Goal: Information Seeking & Learning: Learn about a topic

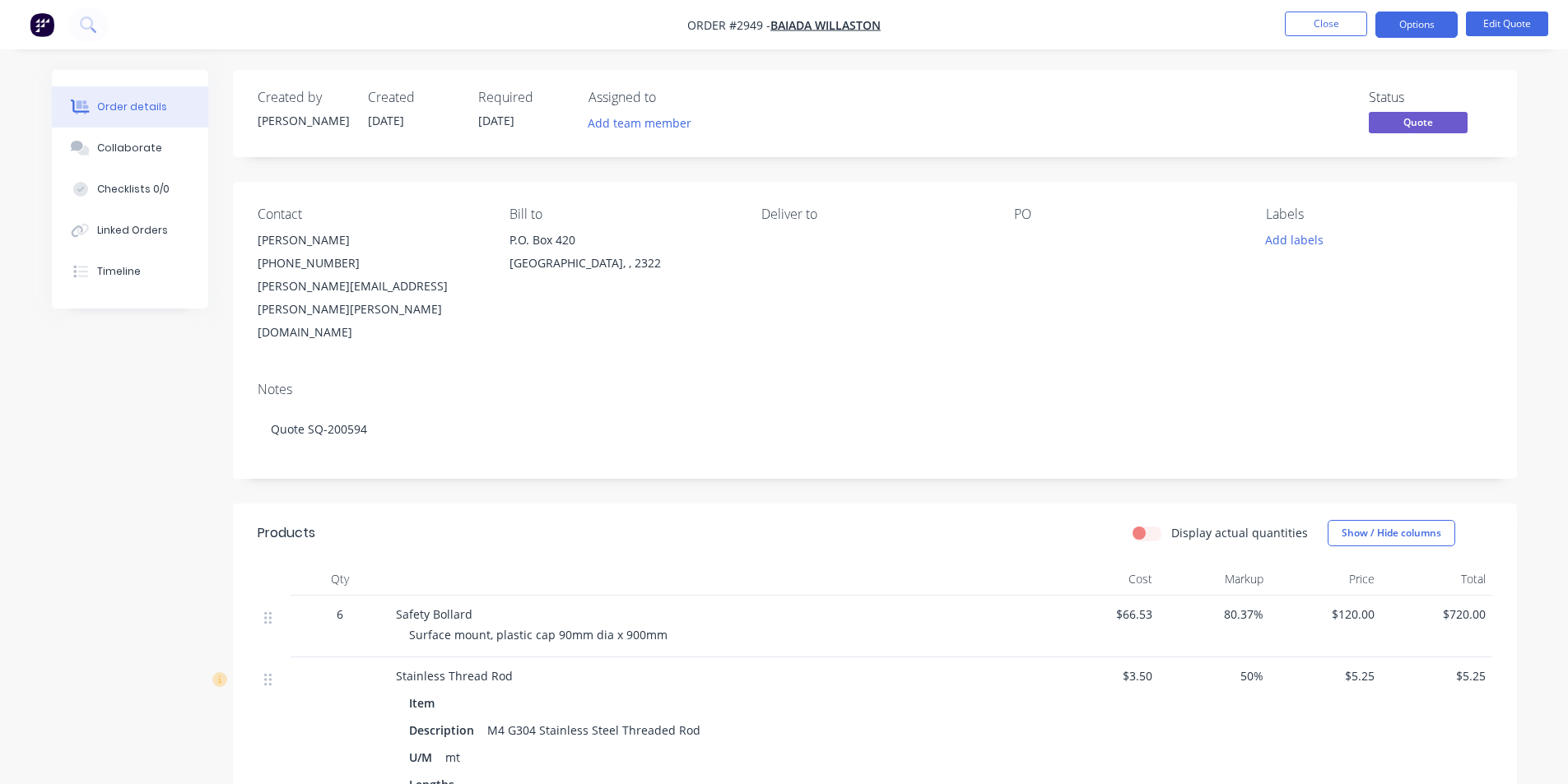
scroll to position [494, 0]
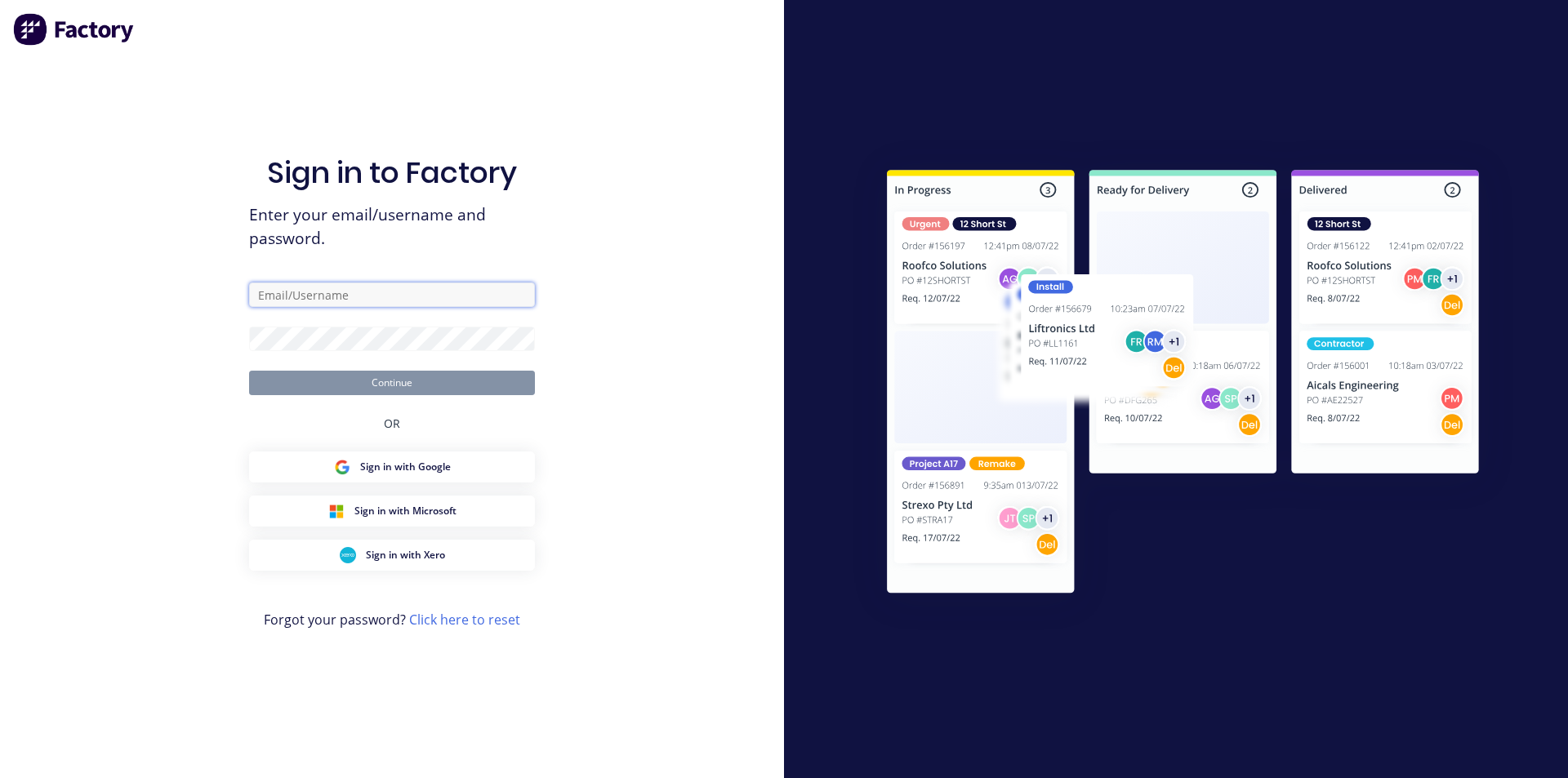
type input "[PERSON_NAME][EMAIL_ADDRESS][PERSON_NAME][DOMAIN_NAME]"
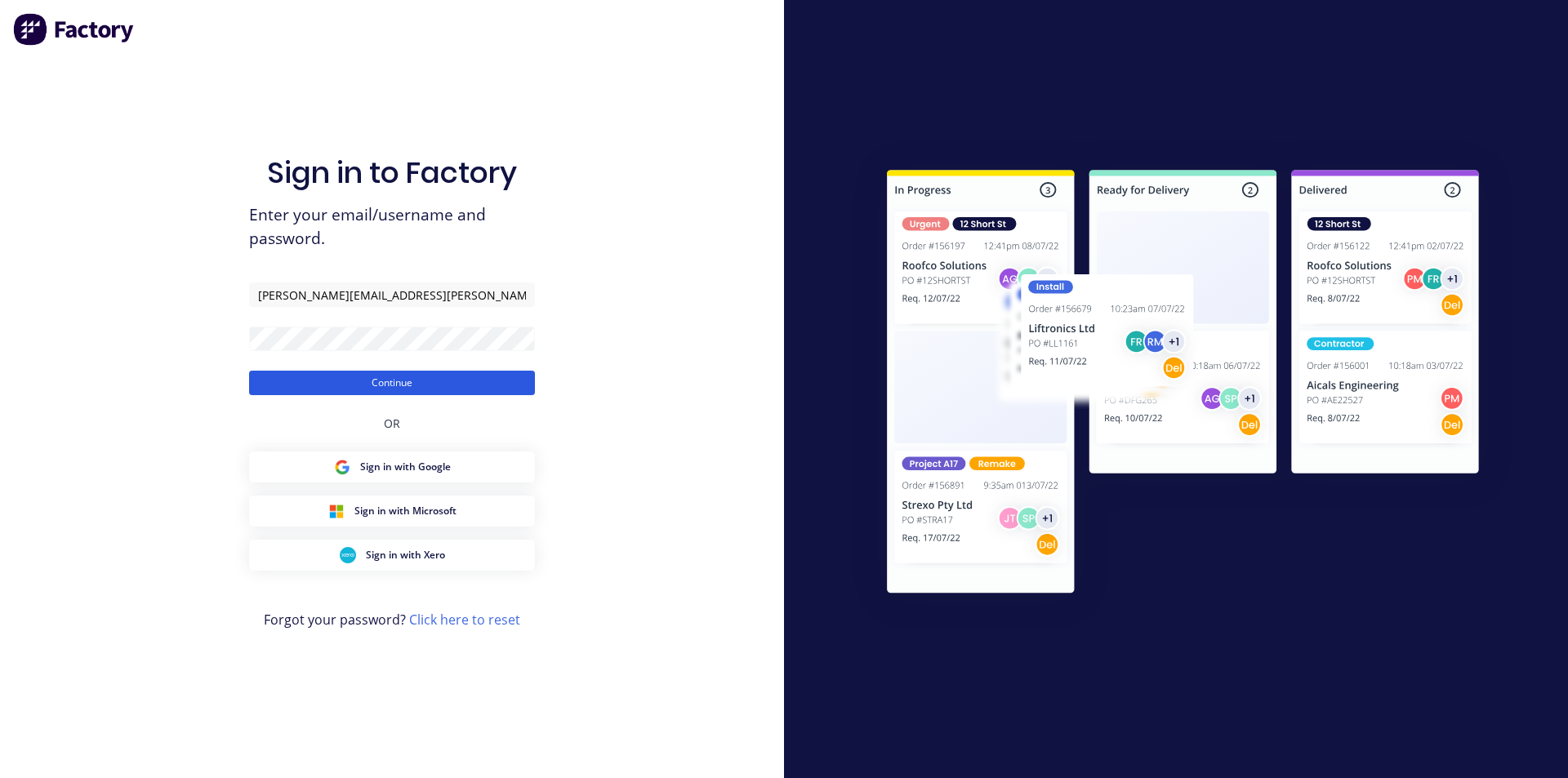
click at [371, 377] on button "Continue" at bounding box center [392, 383] width 285 height 24
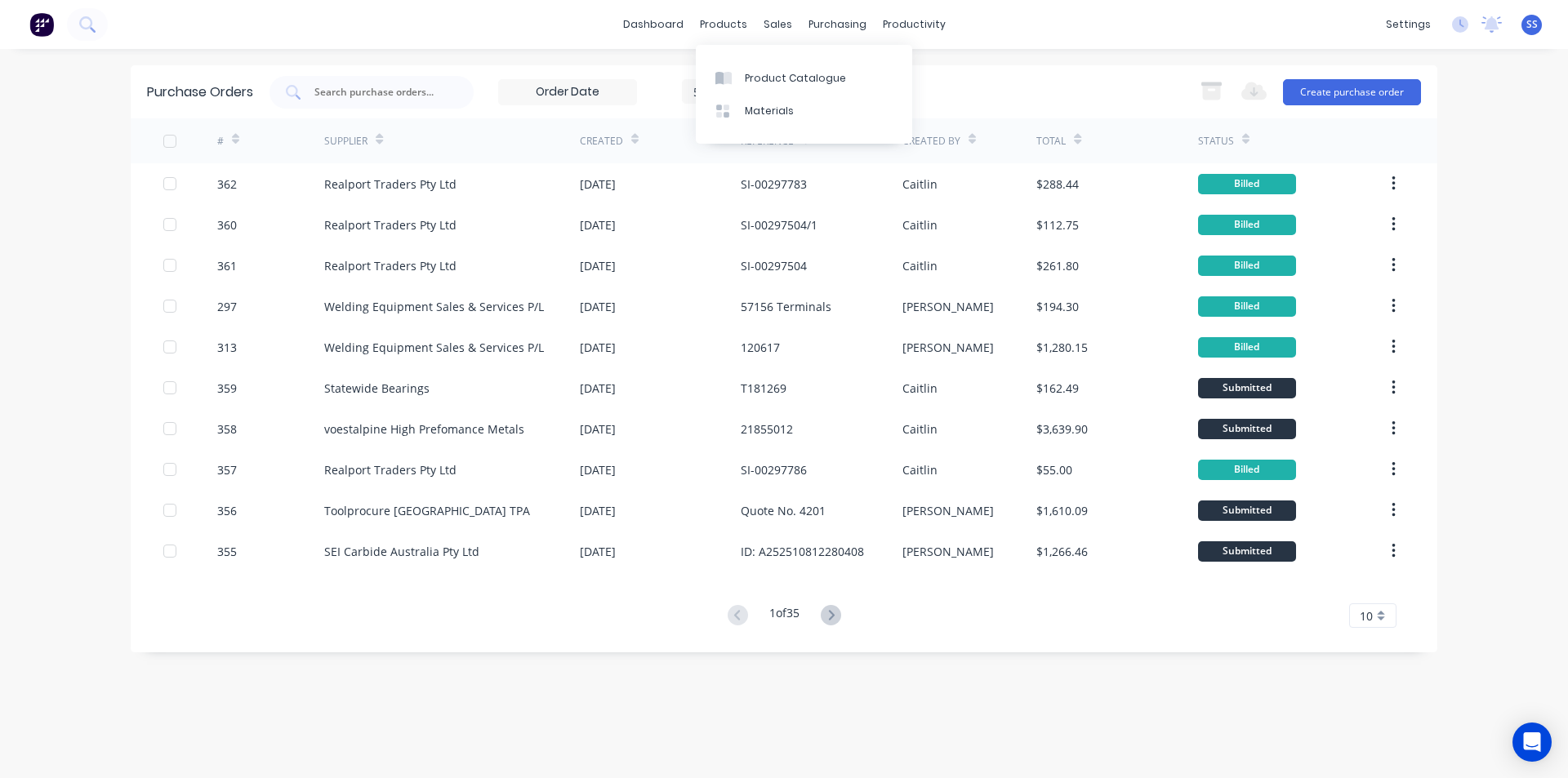
click at [735, 7] on div "dashboard products sales purchasing productivity dashboard products Product Cat…" at bounding box center [784, 24] width 1568 height 49
click at [700, 30] on div "products" at bounding box center [723, 24] width 63 height 24
click at [711, 23] on div "products" at bounding box center [723, 24] width 63 height 24
click at [763, 81] on div "Product Catalogue" at bounding box center [796, 78] width 101 height 15
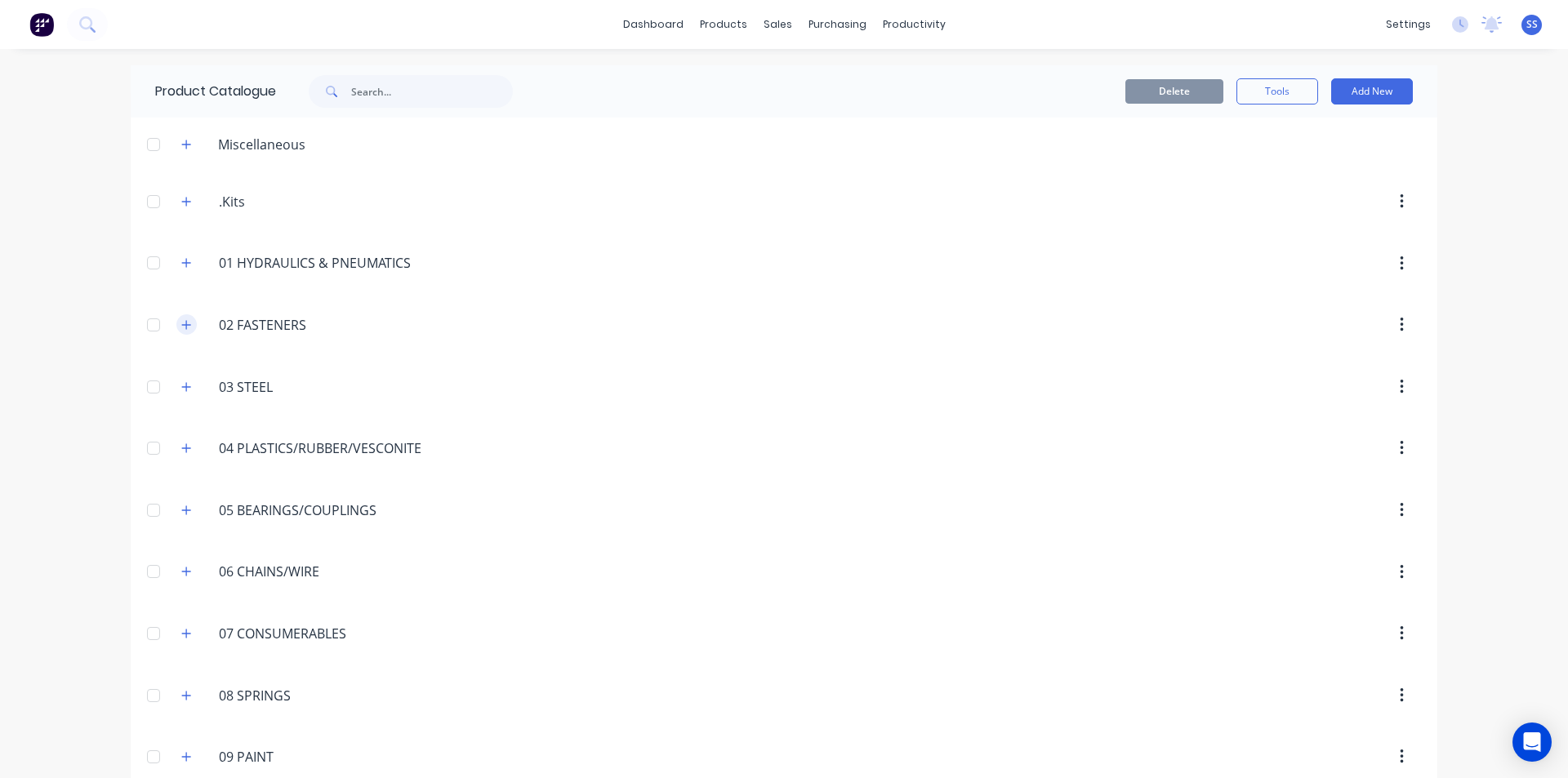
click at [189, 322] on button "button" at bounding box center [186, 324] width 20 height 20
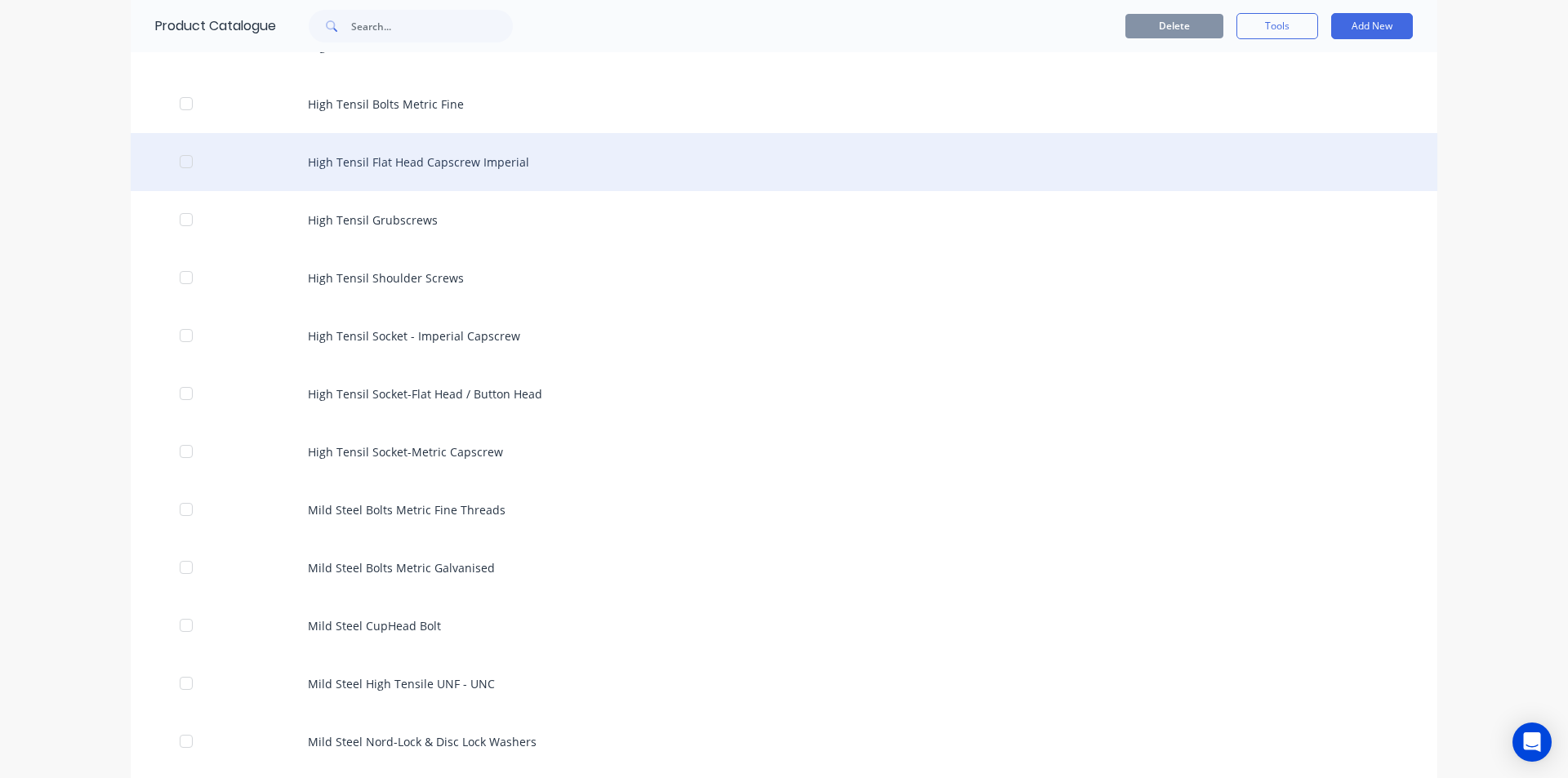
scroll to position [408, 0]
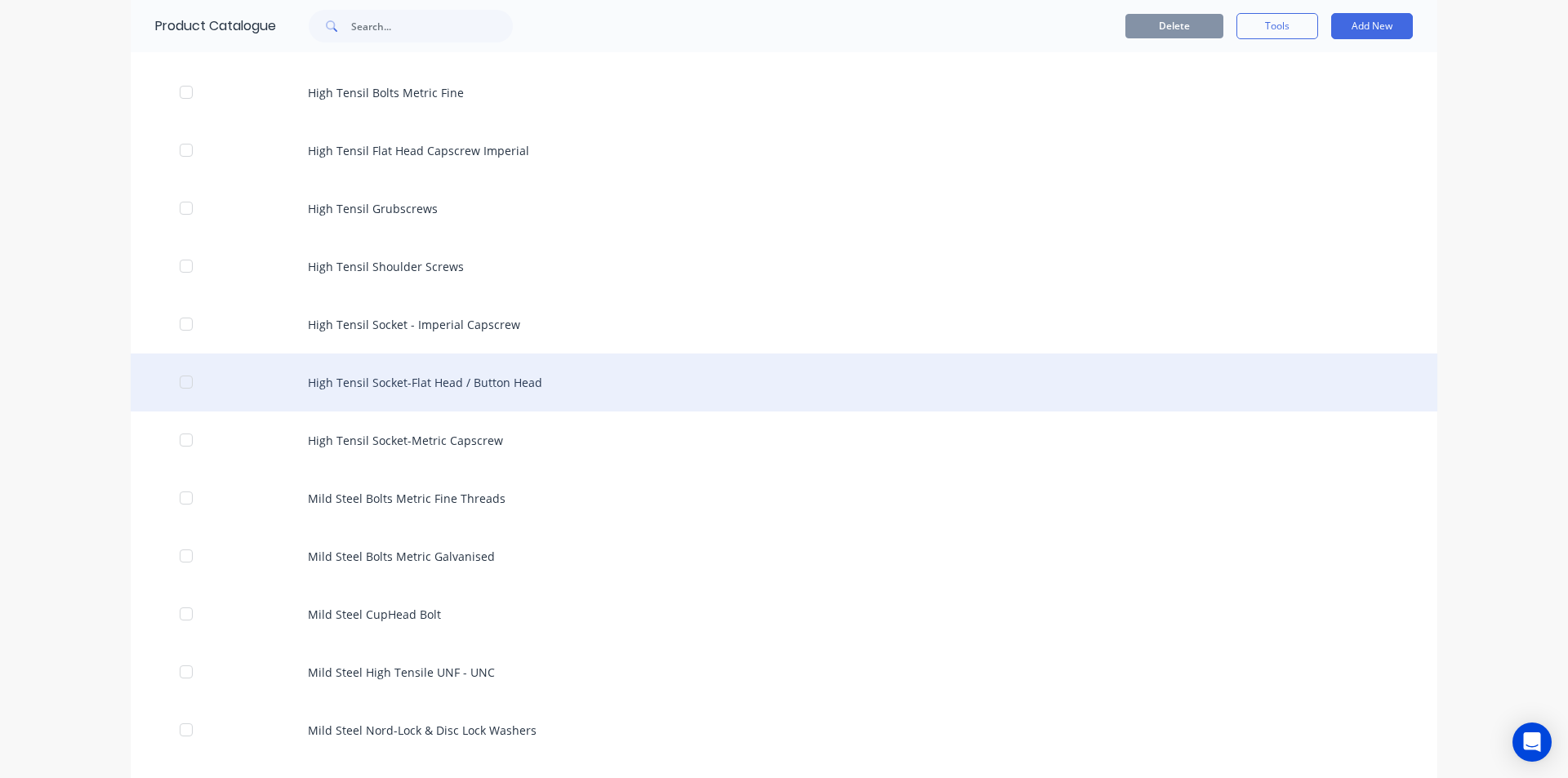
click at [518, 396] on div "High Tensil Socket-Flat Head / Button Head" at bounding box center [783, 383] width 1306 height 58
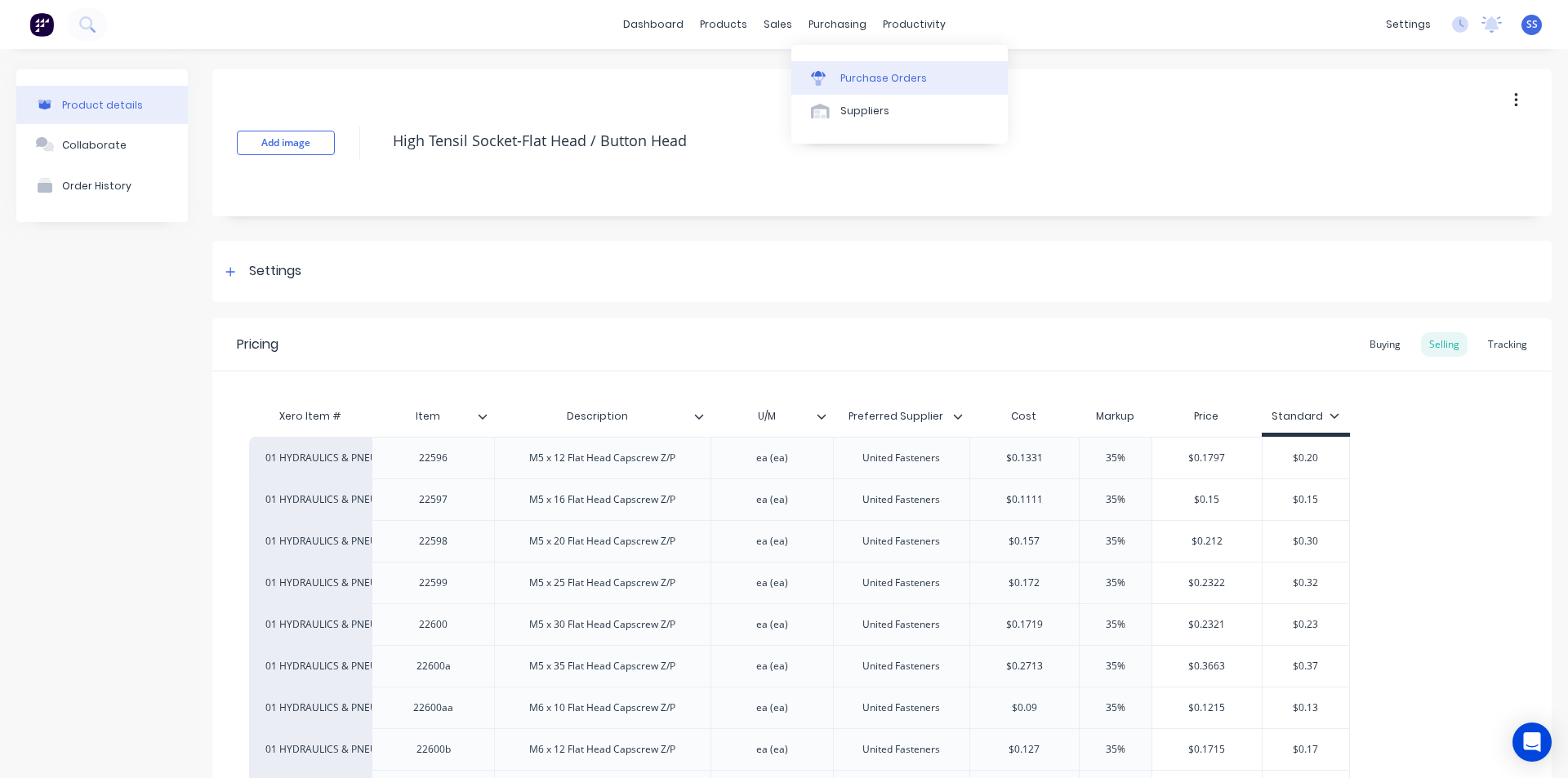
click at [841, 79] on div "Purchase Orders" at bounding box center [883, 78] width 87 height 15
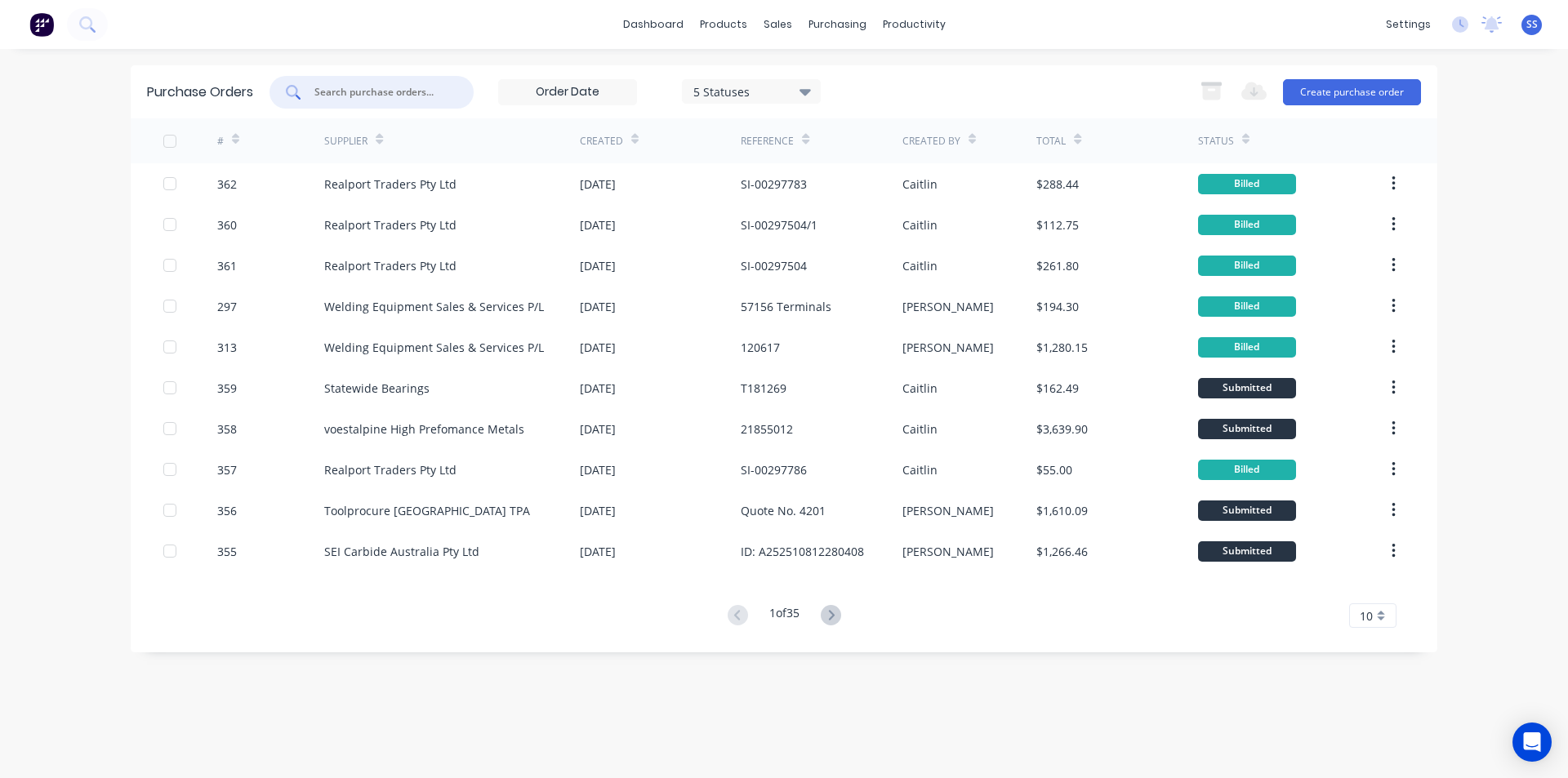
click at [345, 98] on input "text" at bounding box center [380, 92] width 135 height 17
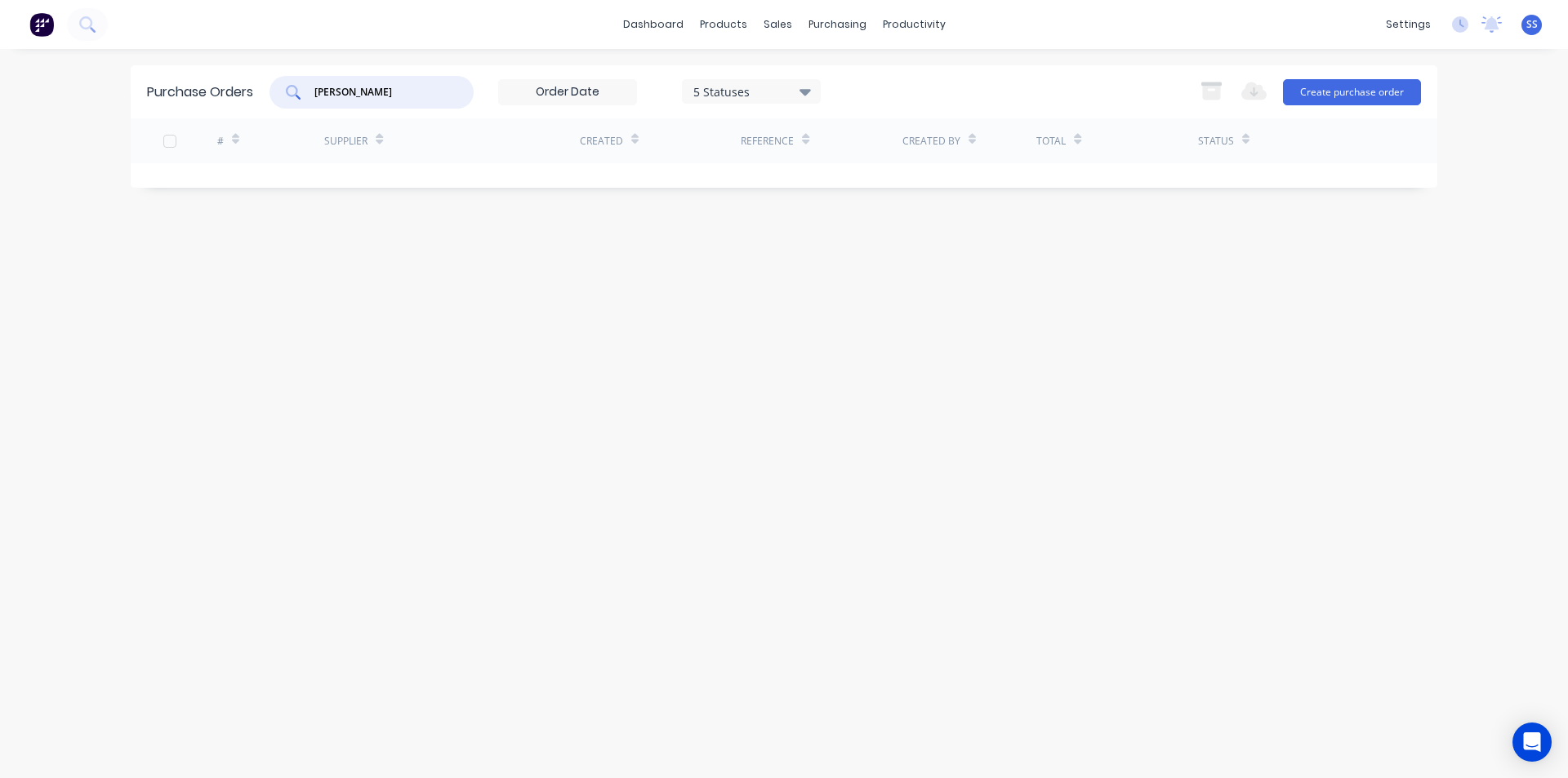
click at [359, 92] on input "[PERSON_NAME]" at bounding box center [380, 92] width 135 height 17
click at [366, 93] on input "[PERSON_NAME]" at bounding box center [380, 92] width 135 height 17
type input "pattersons"
click at [548, 205] on div "Purchase Orders pattersons 5 Statuses 5 Statuses Export to Excel (XLSX) Create …" at bounding box center [783, 413] width 1306 height 696
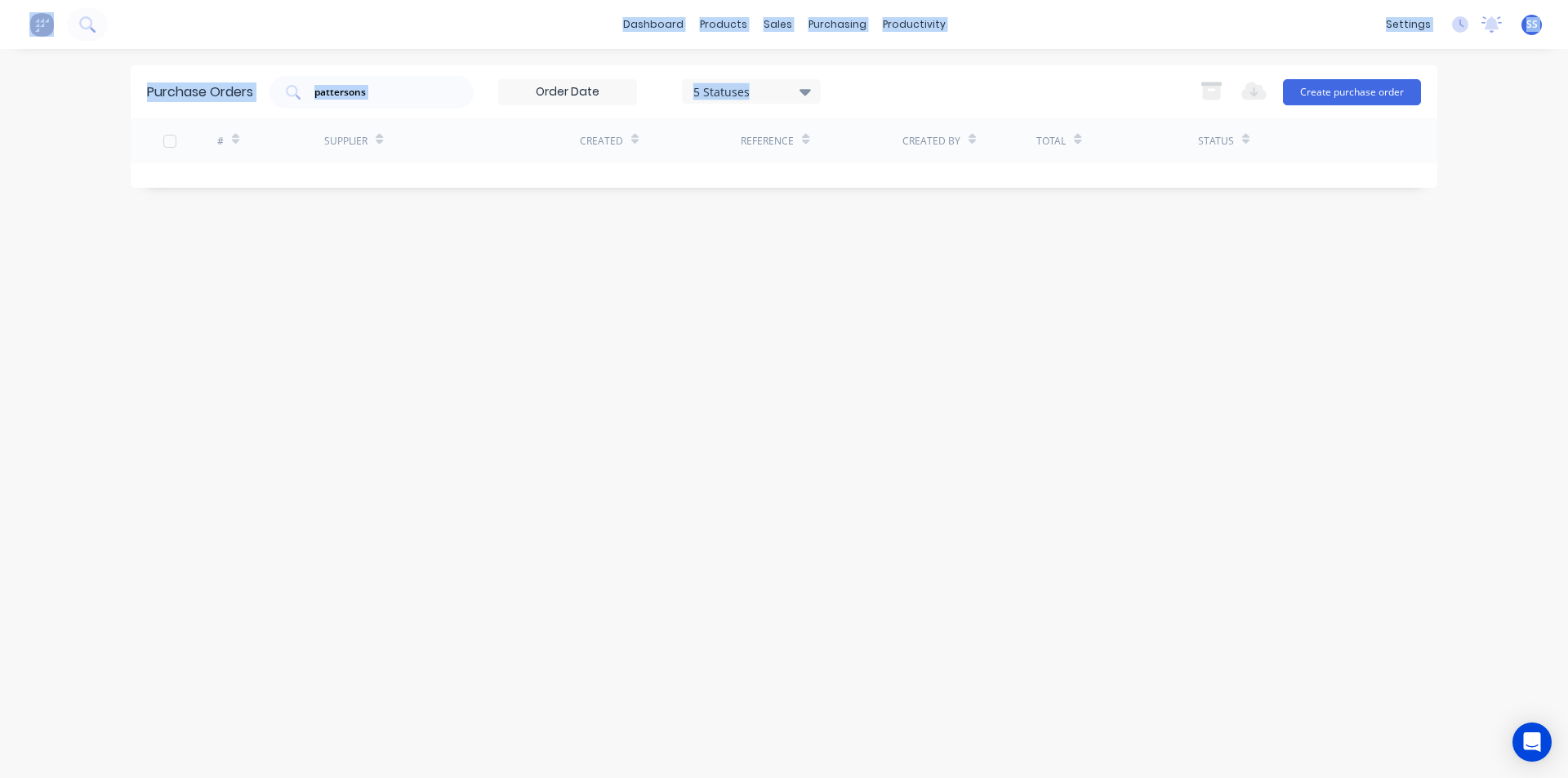
click at [545, 276] on div "Purchase Orders pattersons 5 Statuses 5 Statuses Export to Excel (XLSX) Create …" at bounding box center [783, 413] width 1306 height 696
click at [516, 234] on div "Purchase Orders pattersons 5 Statuses 5 Statuses Export to Excel (XLSX) Create …" at bounding box center [783, 413] width 1306 height 696
click at [639, 215] on div "Purchase Orders pattersons 5 Statuses 5 Statuses Export to Excel (XLSX) Create …" at bounding box center [783, 413] width 1306 height 696
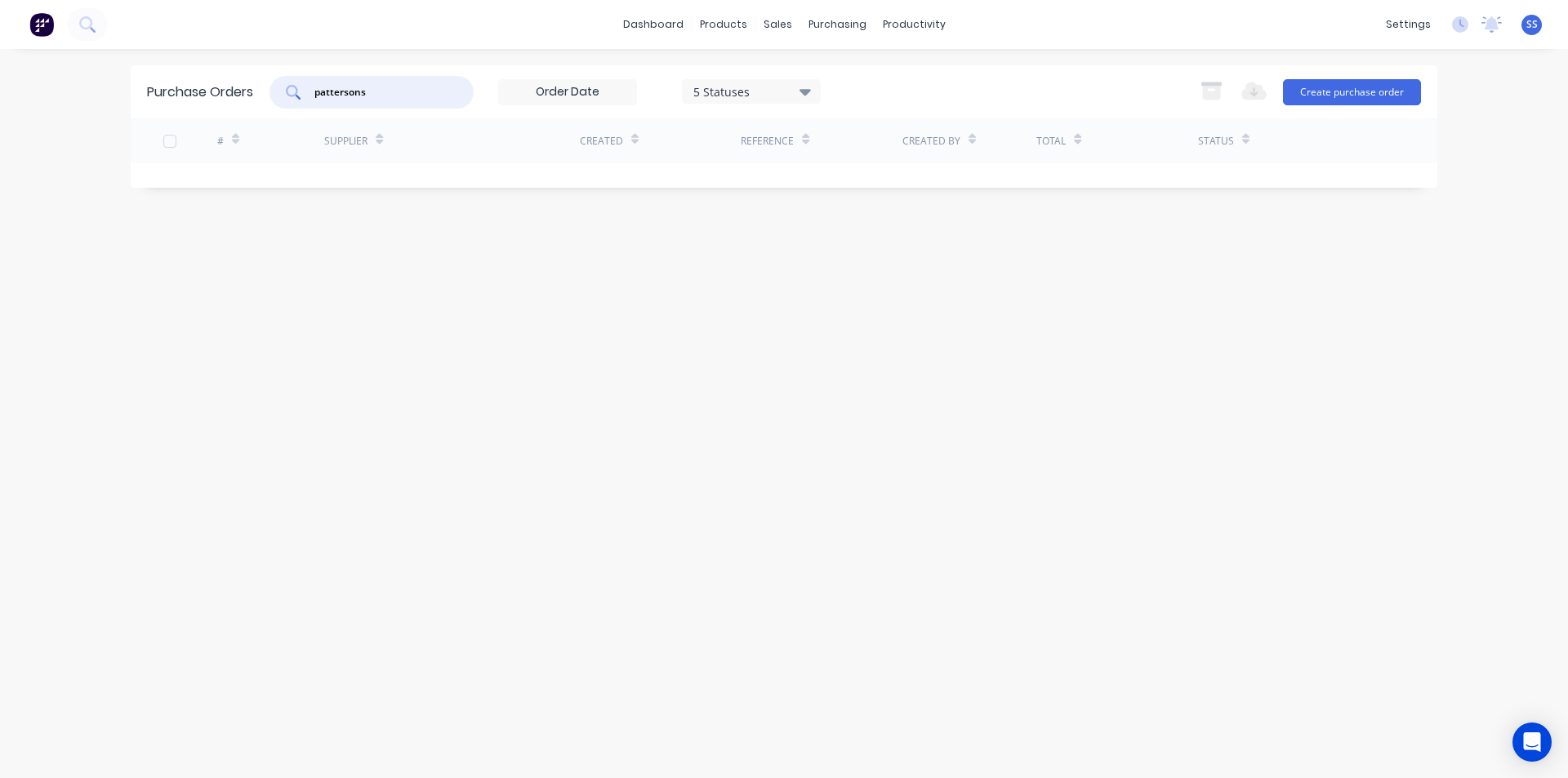
click at [379, 91] on input "pattersons" at bounding box center [380, 92] width 135 height 17
click at [128, 16] on div "dashboard products sales purchasing productivity dashboard products Product Cat…" at bounding box center [784, 24] width 1568 height 49
click at [98, 27] on button at bounding box center [88, 24] width 41 height 33
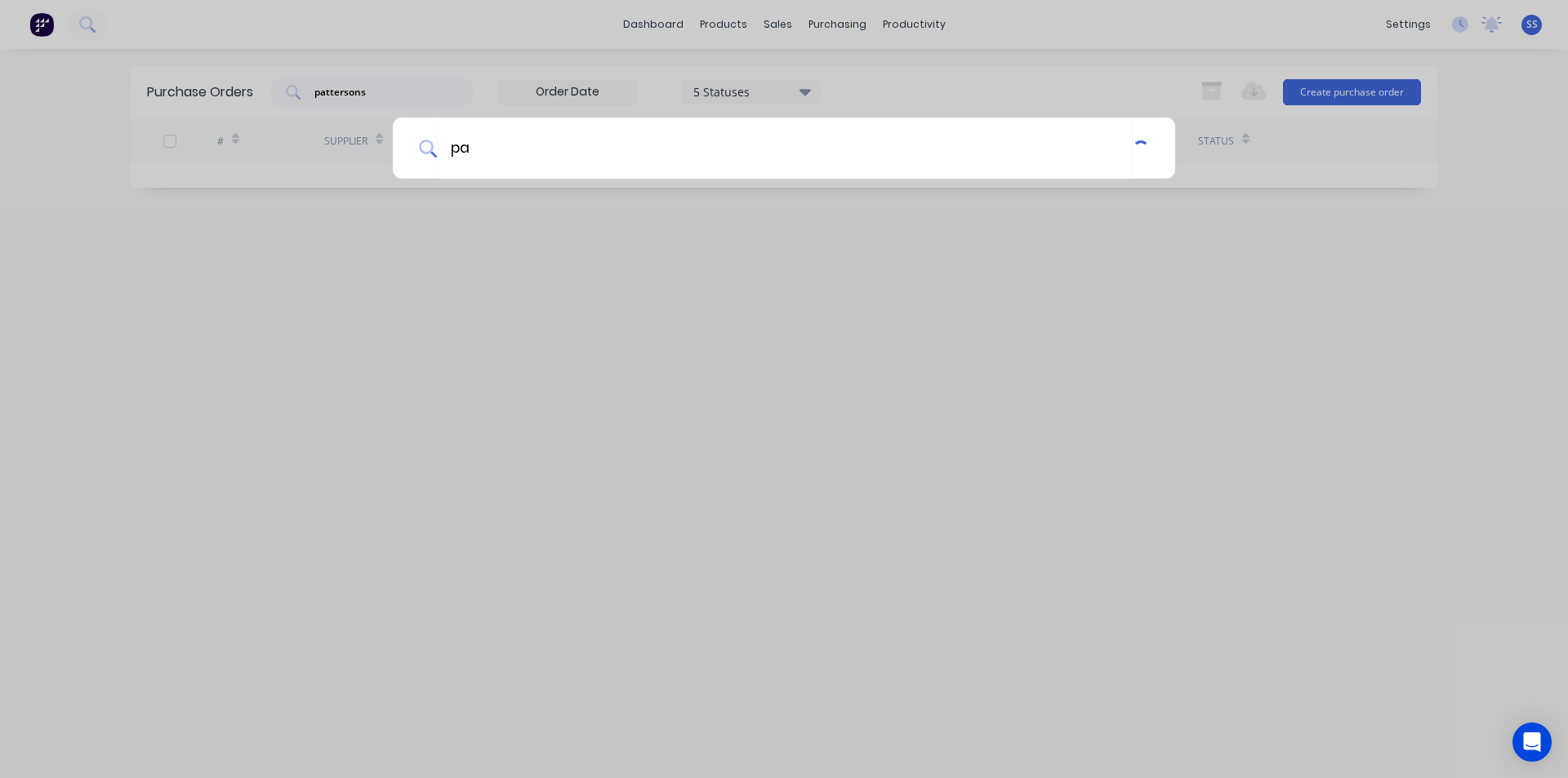
type input "p"
click at [367, 93] on div at bounding box center [784, 389] width 1568 height 778
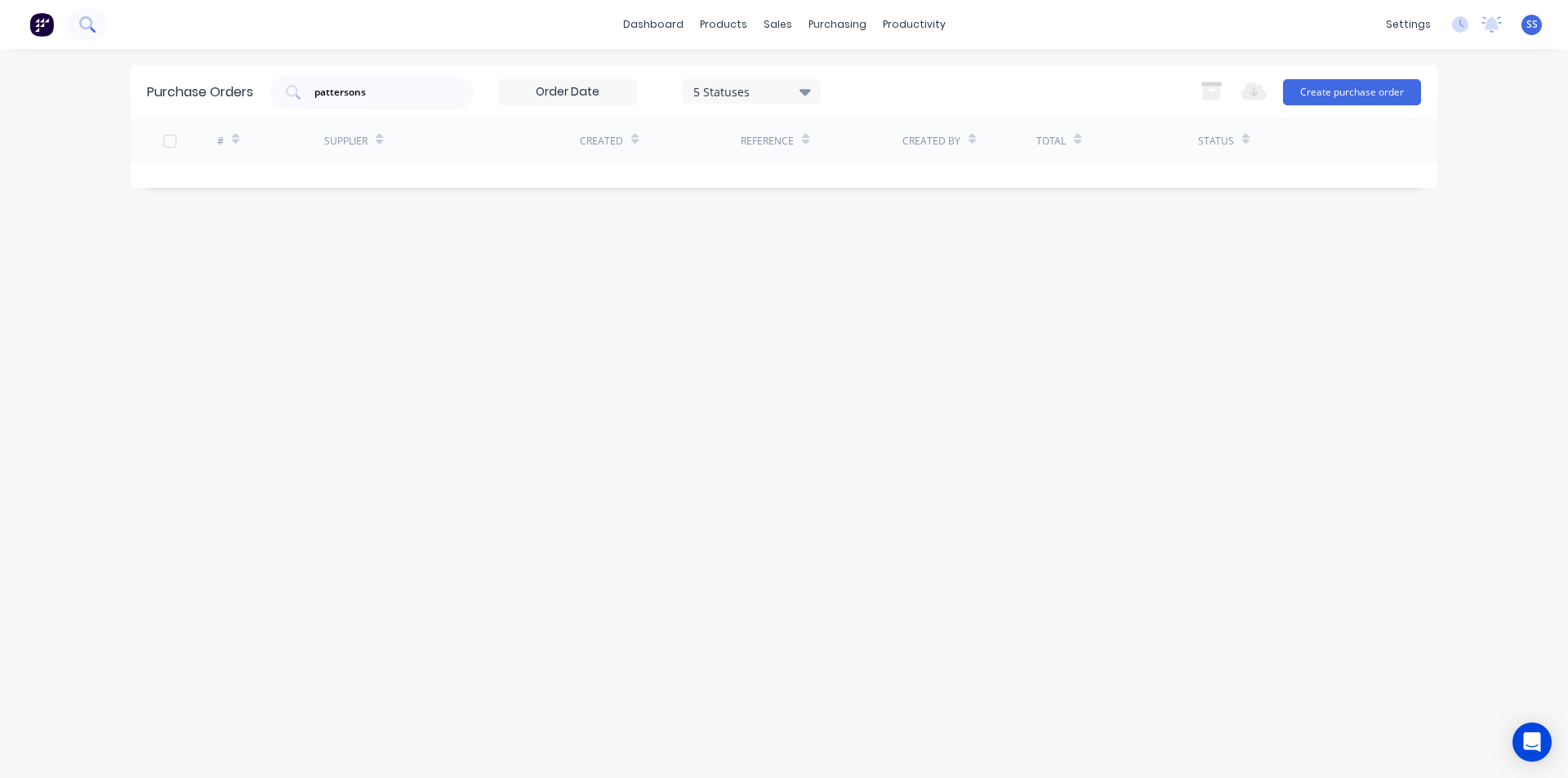
click at [103, 15] on button at bounding box center [88, 24] width 41 height 33
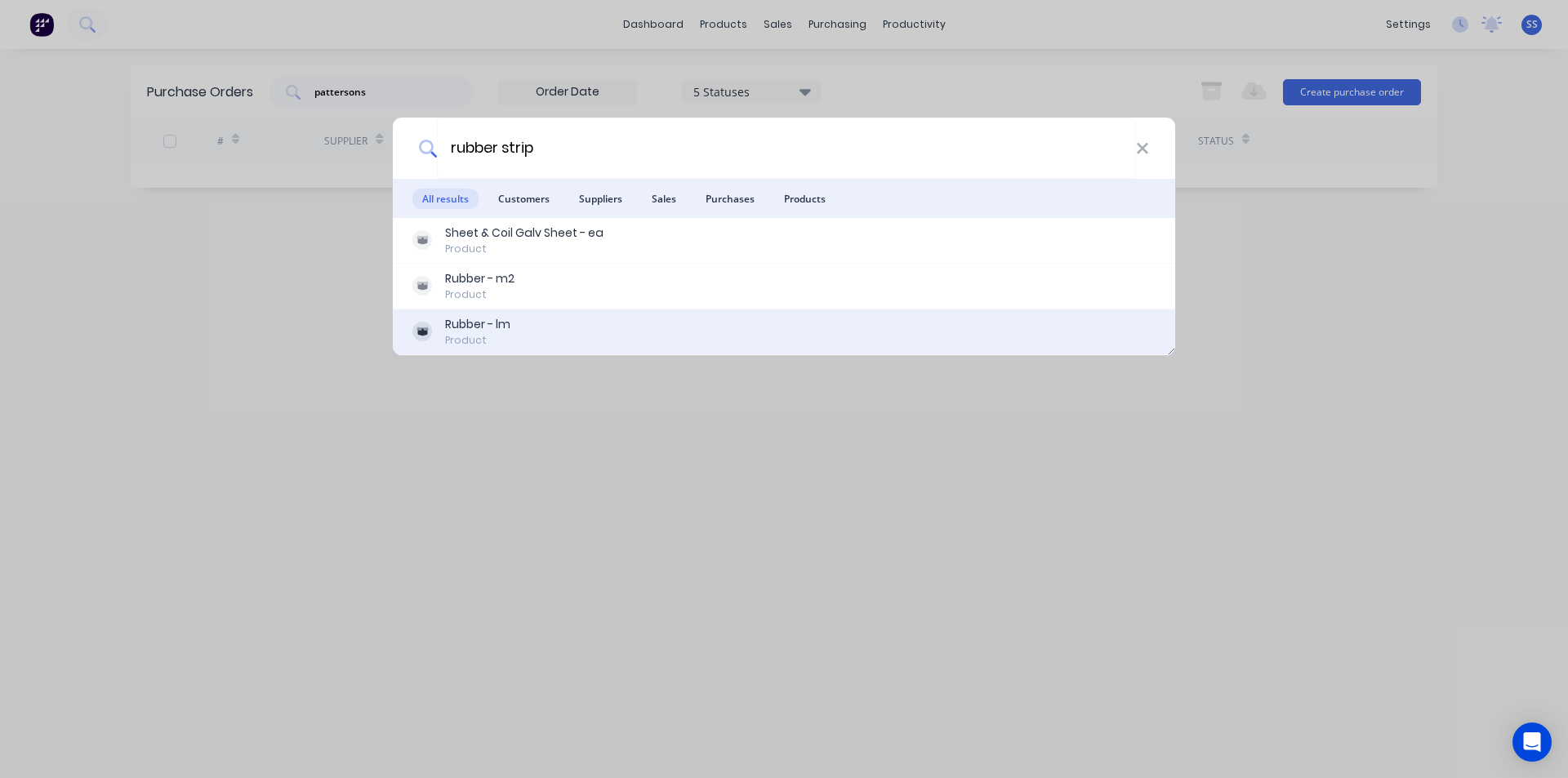
type input "rubber strip"
click at [467, 334] on div "Product" at bounding box center [477, 340] width 65 height 15
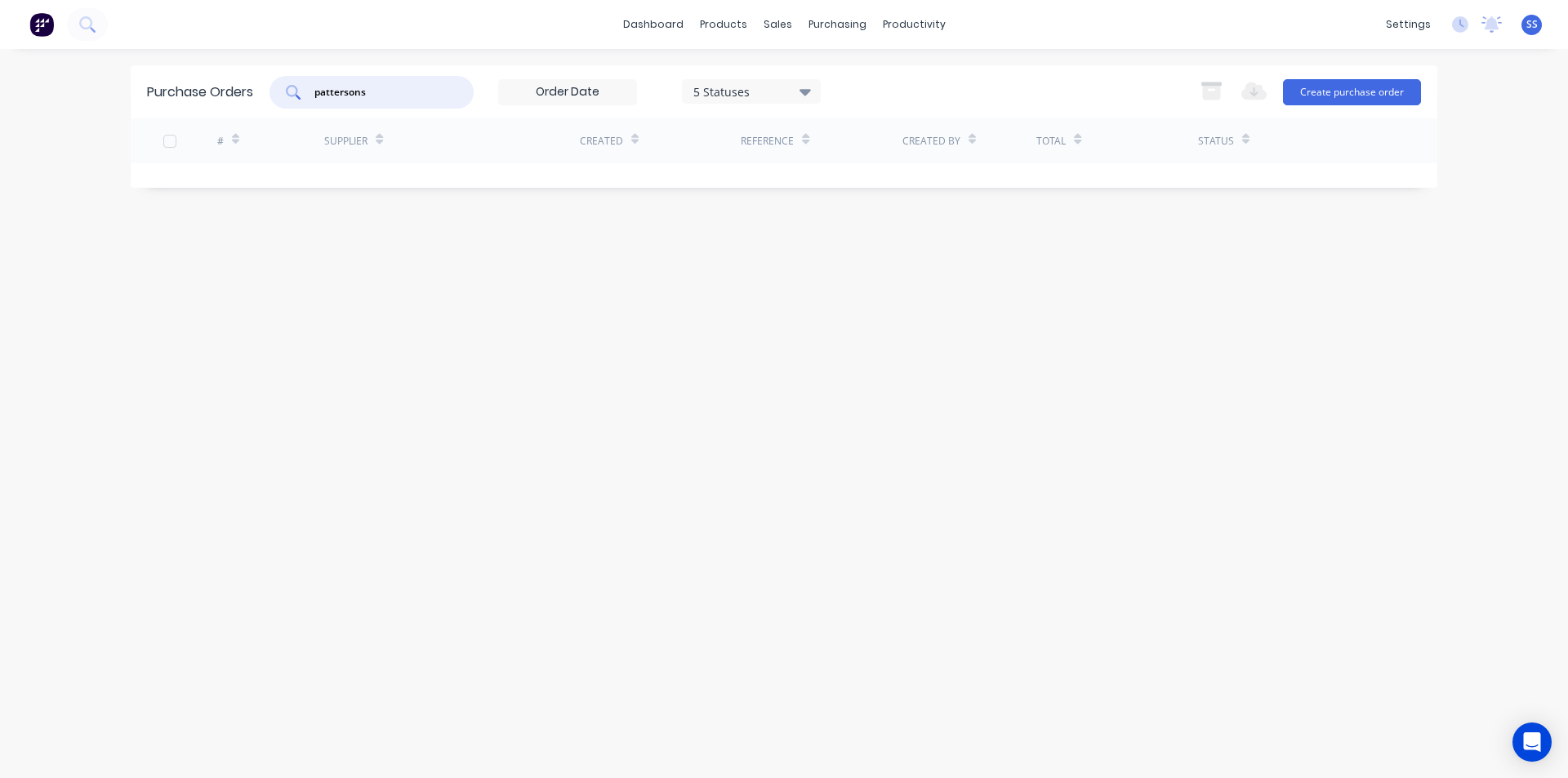
drag, startPoint x: 374, startPoint y: 93, endPoint x: 240, endPoint y: 95, distance: 134.0
click at [240, 95] on div "Purchase Orders pattersons 5 Statuses 5 Statuses Export to Excel (XLSX) Create …" at bounding box center [783, 92] width 1306 height 53
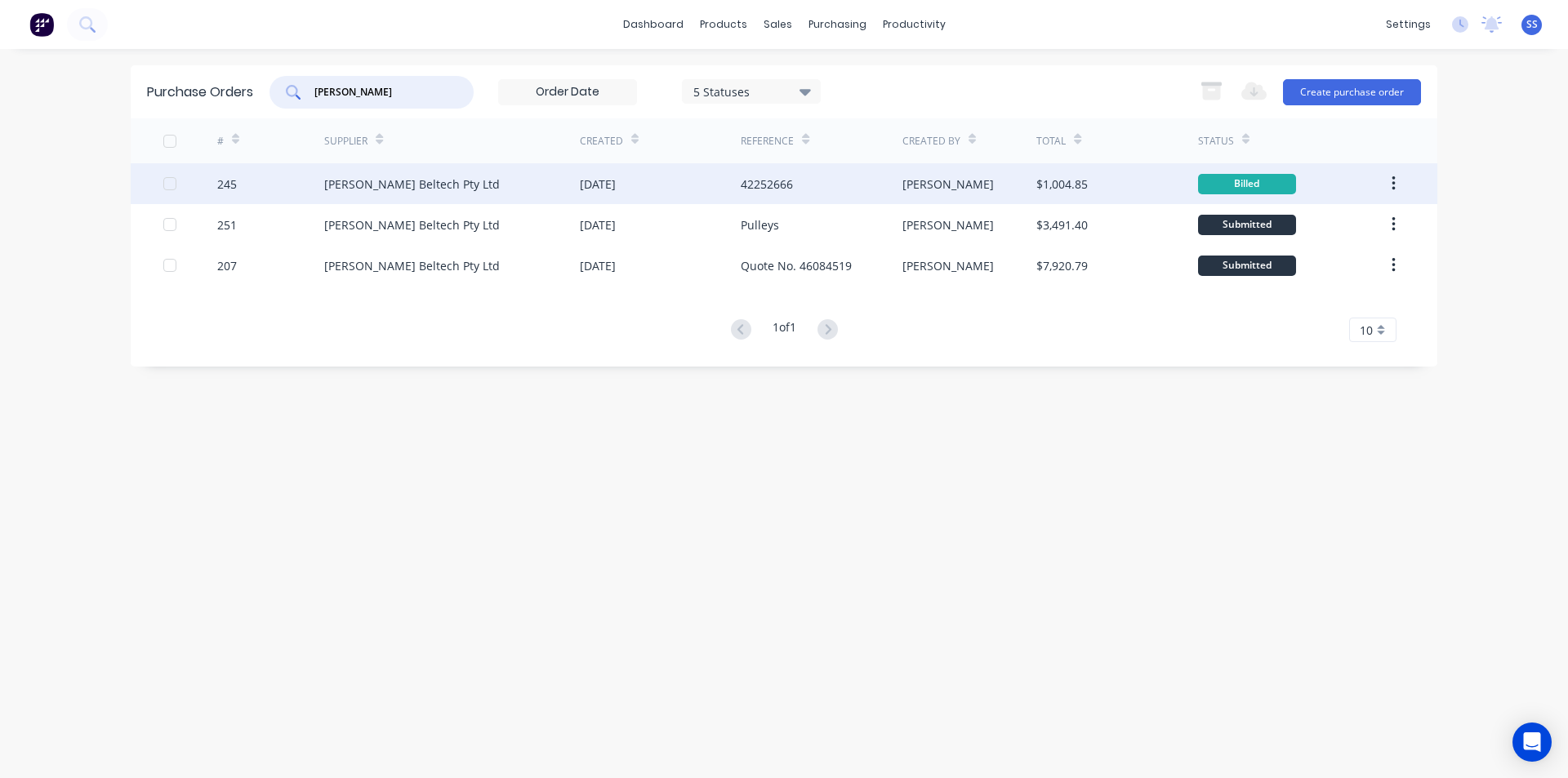
type input "[PERSON_NAME]"
click at [762, 181] on div "42252666" at bounding box center [766, 184] width 53 height 18
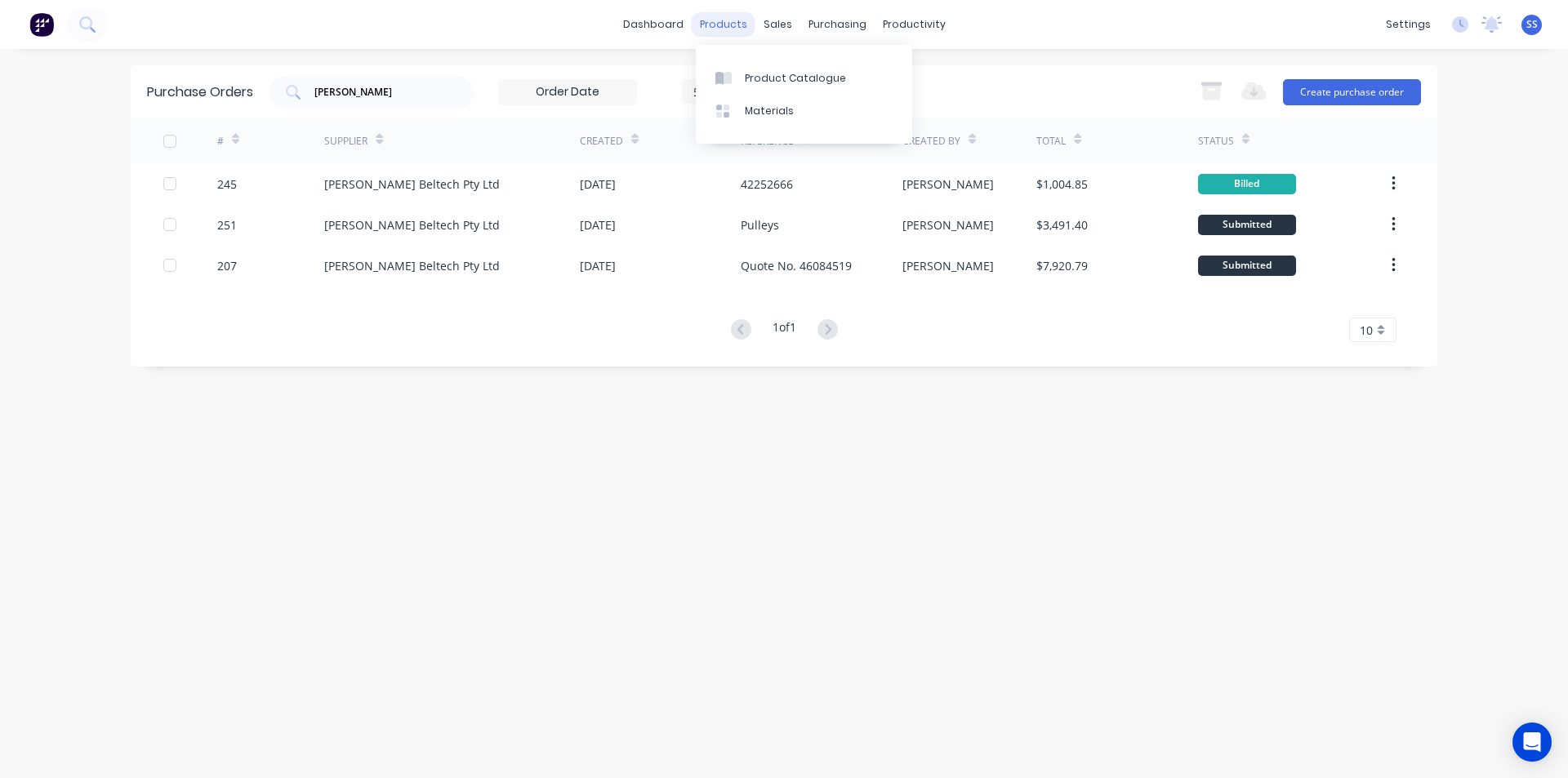
click at [724, 33] on div "products" at bounding box center [723, 24] width 63 height 24
click at [800, 84] on div "Product Catalogue" at bounding box center [796, 78] width 101 height 15
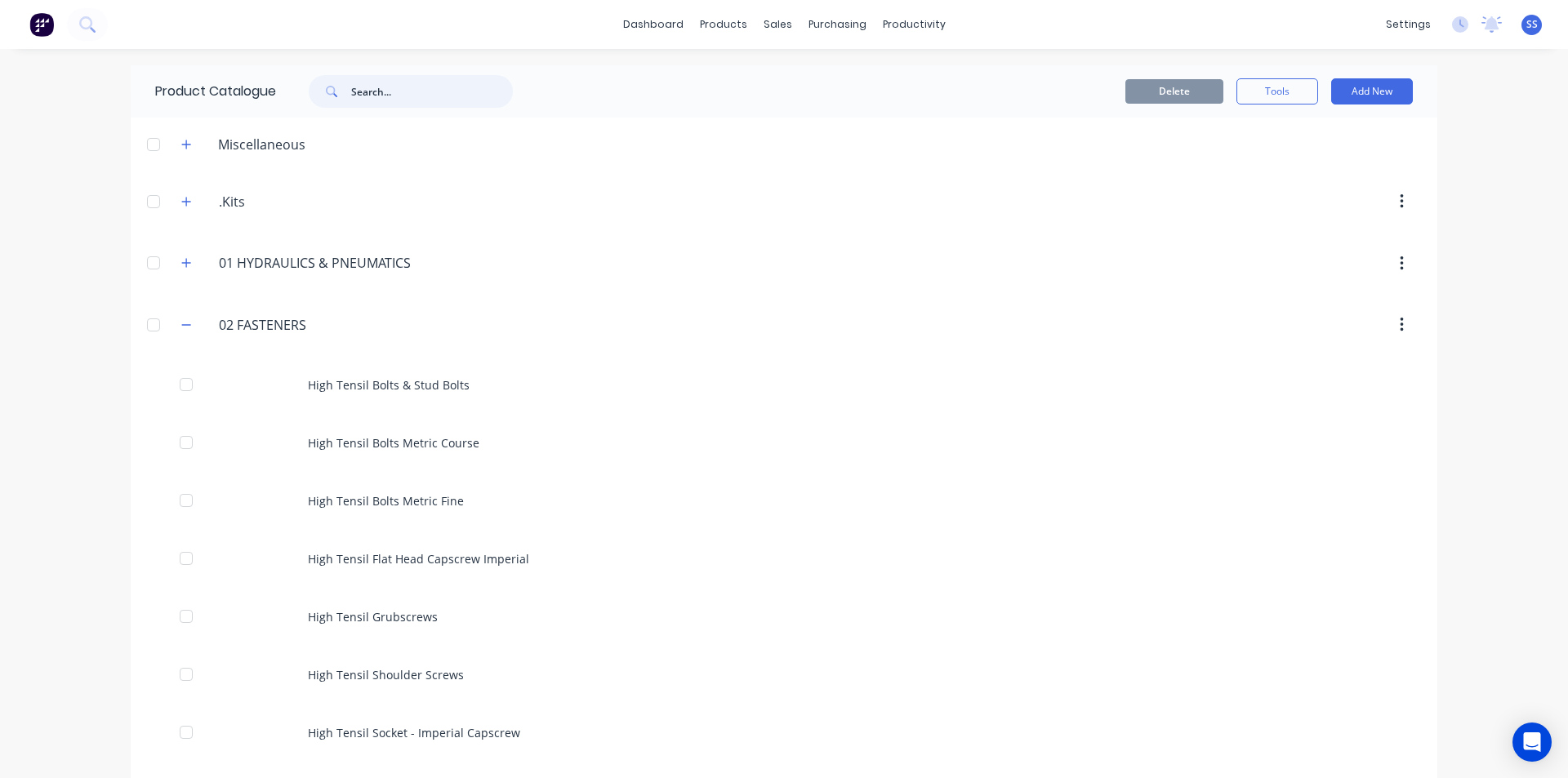
click at [382, 93] on input "text" at bounding box center [431, 92] width 162 height 33
click at [72, 8] on div at bounding box center [54, 24] width 108 height 33
click at [83, 18] on icon at bounding box center [85, 22] width 13 height 13
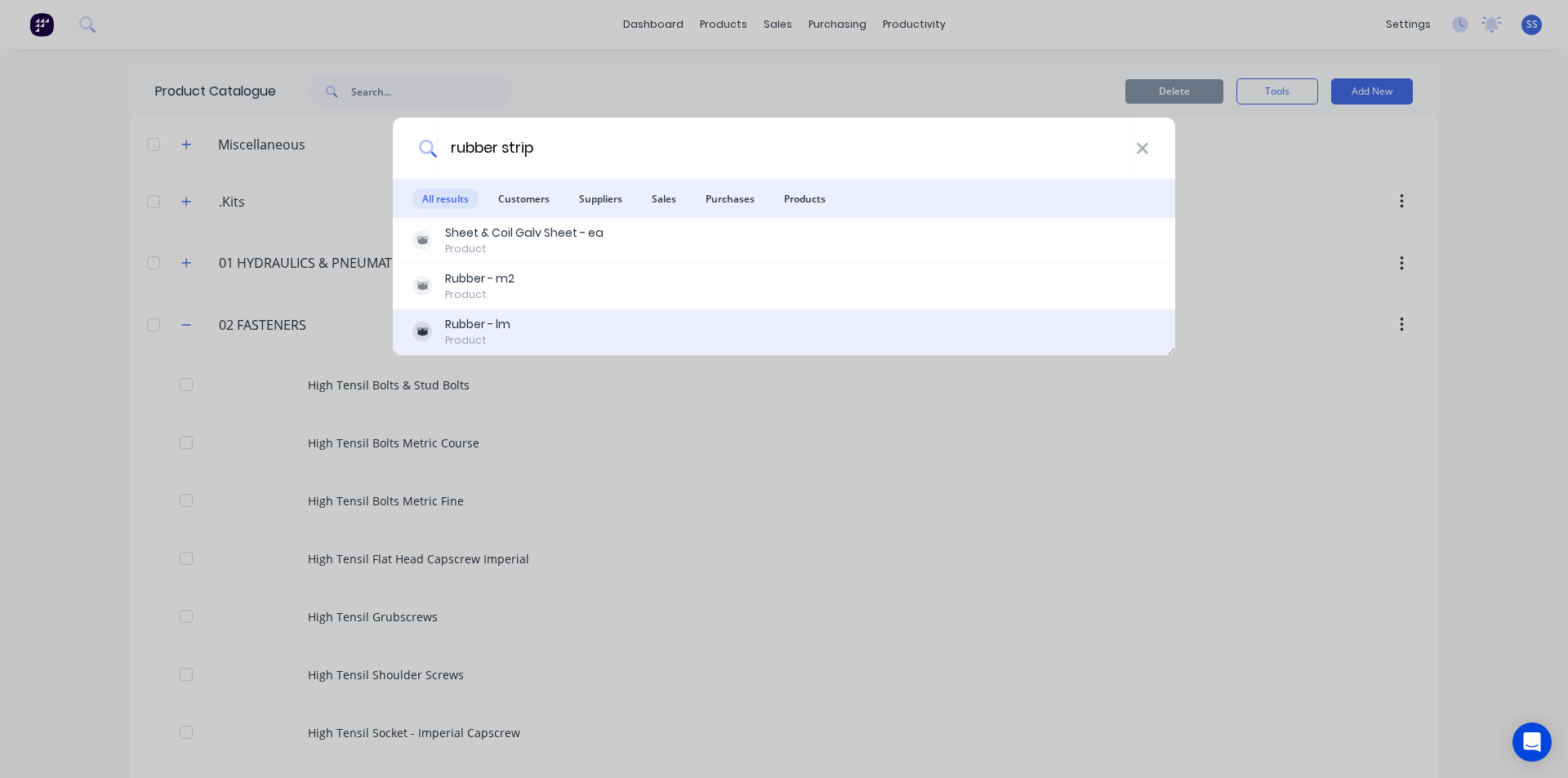
type input "rubber strip"
click at [464, 333] on div "Product" at bounding box center [477, 340] width 65 height 15
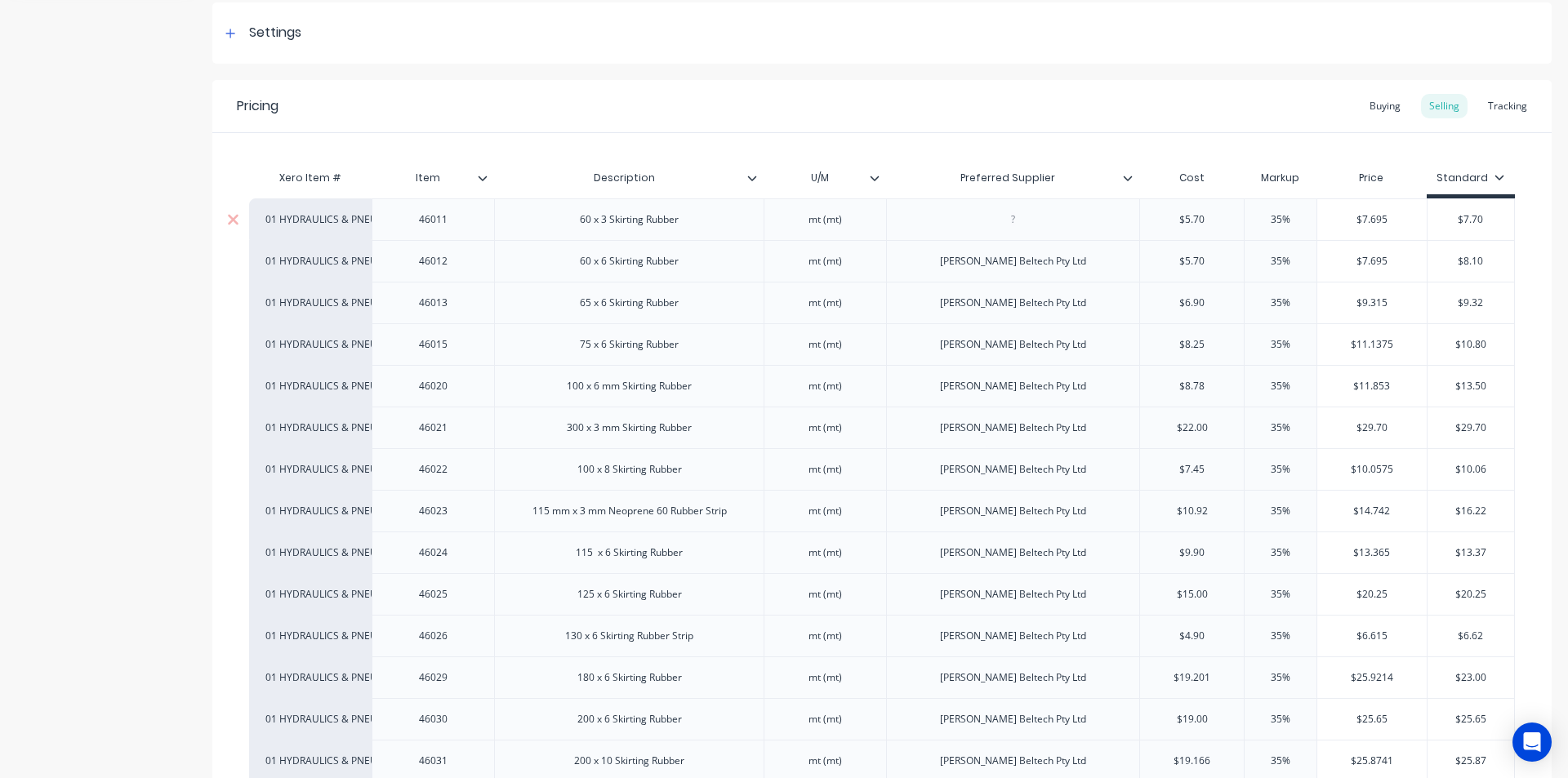
scroll to position [245, 0]
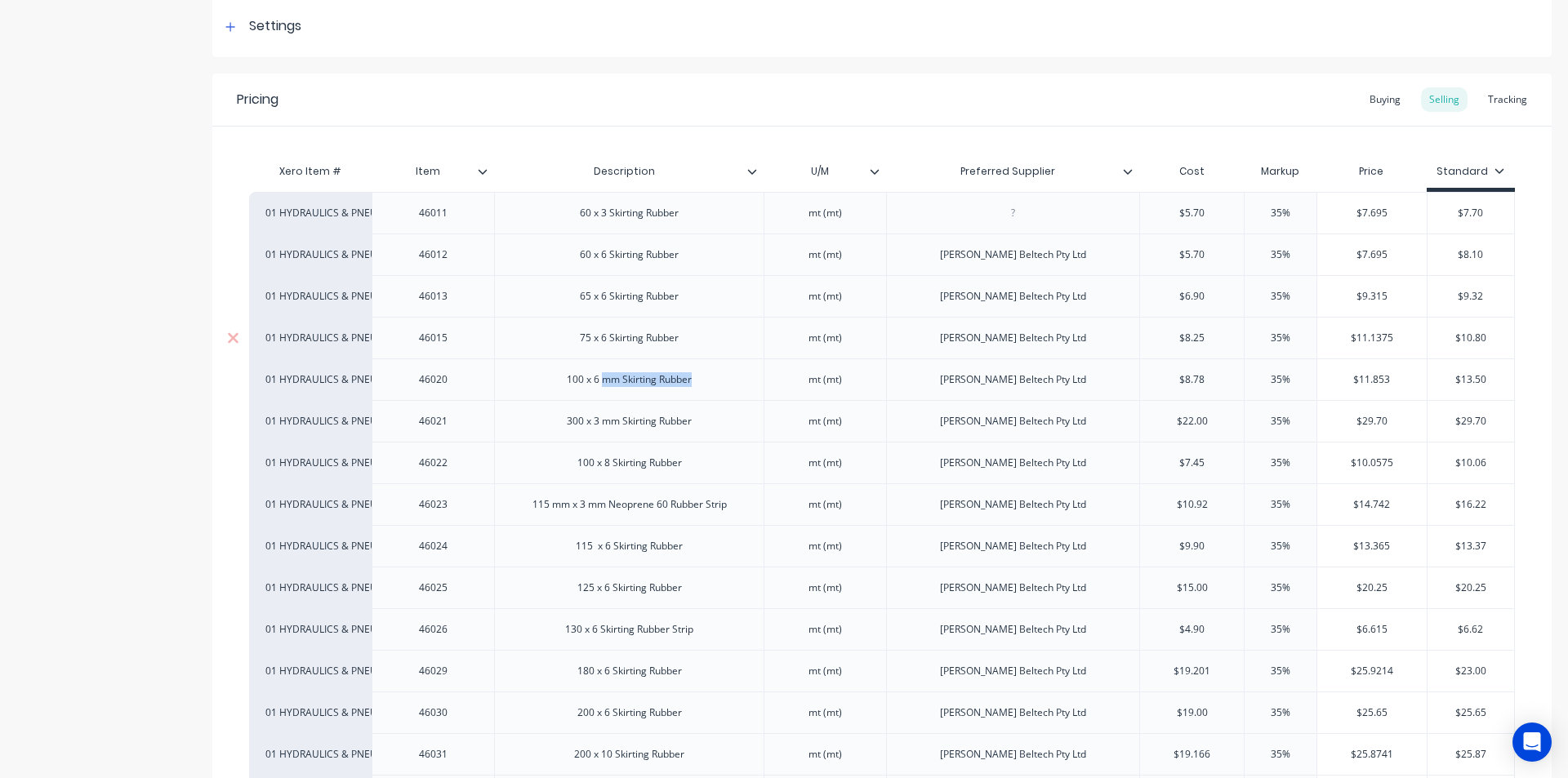
drag, startPoint x: 600, startPoint y: 381, endPoint x: 695, endPoint y: 352, distance: 99.3
click at [695, 352] on div "01 HYDRAULICS & PNEUMATICS [PHONE_NUMBER] Skirting Rubber mt (mt) $5.70 35% $7.…" at bounding box center [881, 728] width 1265 height 1074
click at [611, 376] on div "100 x 6 mm Skirting Rubber" at bounding box center [628, 380] width 151 height 21
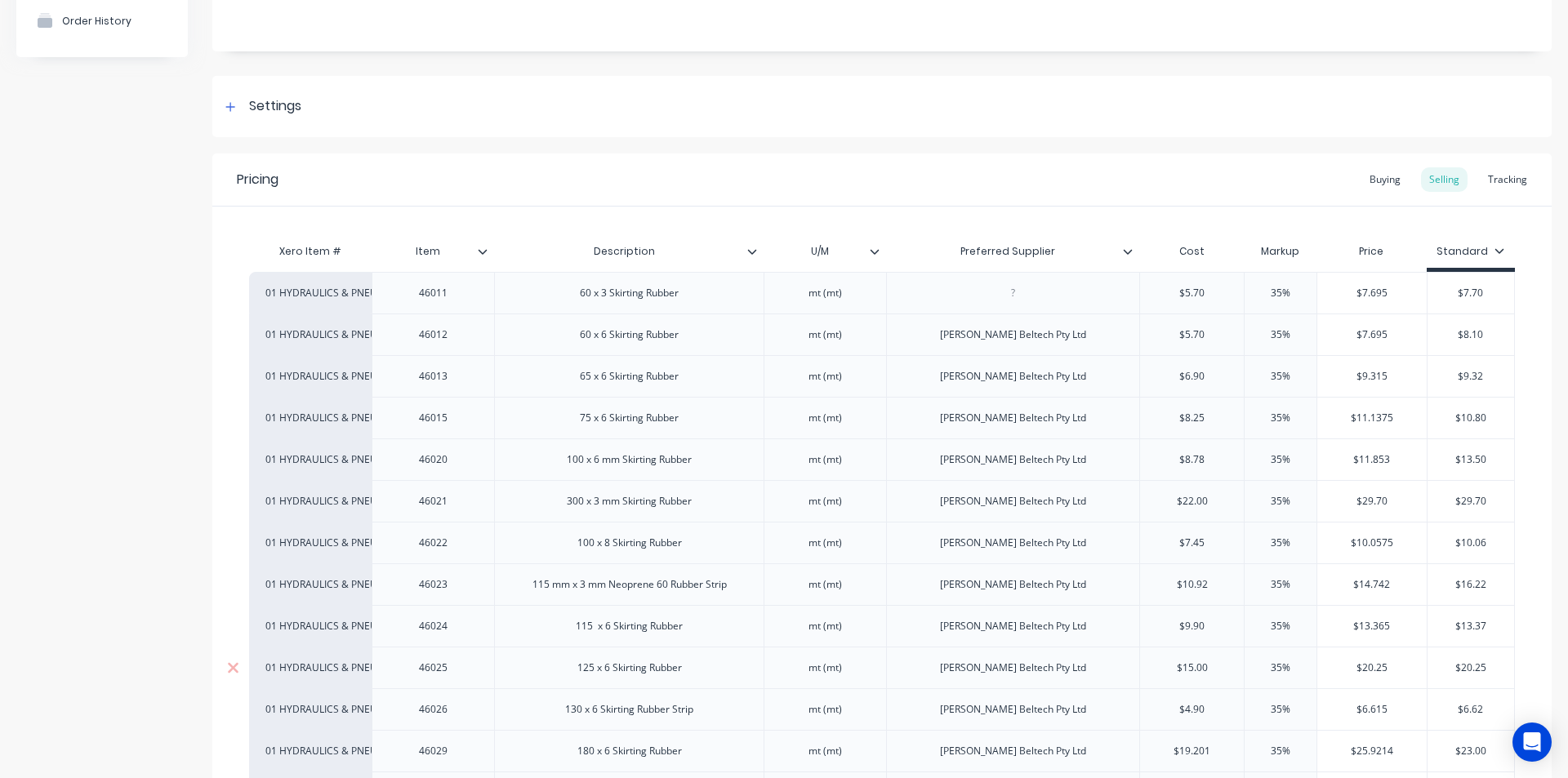
scroll to position [165, 0]
click at [765, 643] on div "mt (mt)" at bounding box center [825, 626] width 123 height 42
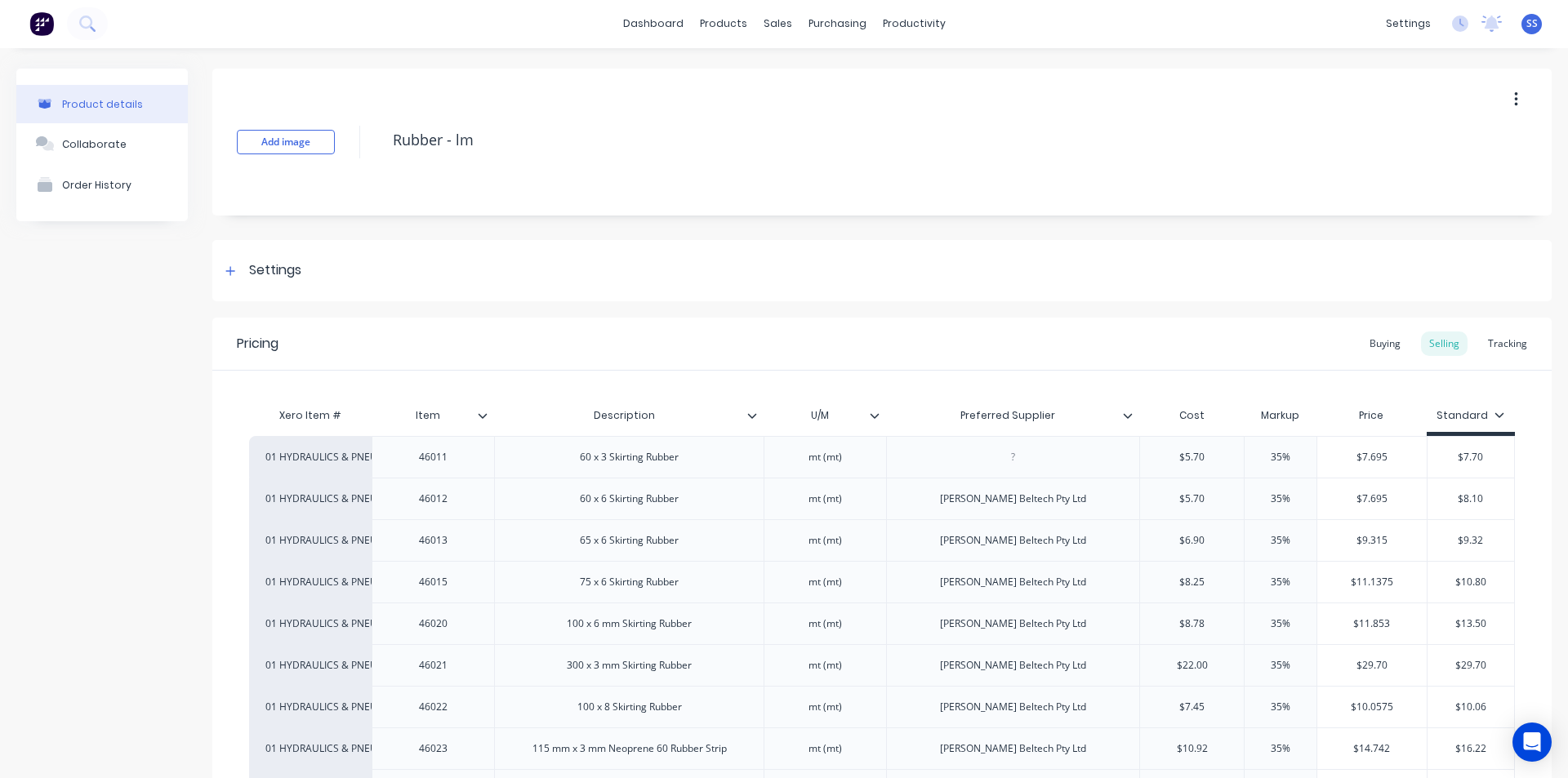
scroll to position [0, 0]
drag, startPoint x: 368, startPoint y: 328, endPoint x: 380, endPoint y: 219, distance: 109.7
click at [368, 328] on div "Pricing Buying Selling Tracking" at bounding box center [881, 345] width 1339 height 53
click at [721, 22] on div "products" at bounding box center [723, 24] width 63 height 24
click at [755, 75] on div "Product Catalogue" at bounding box center [790, 78] width 101 height 15
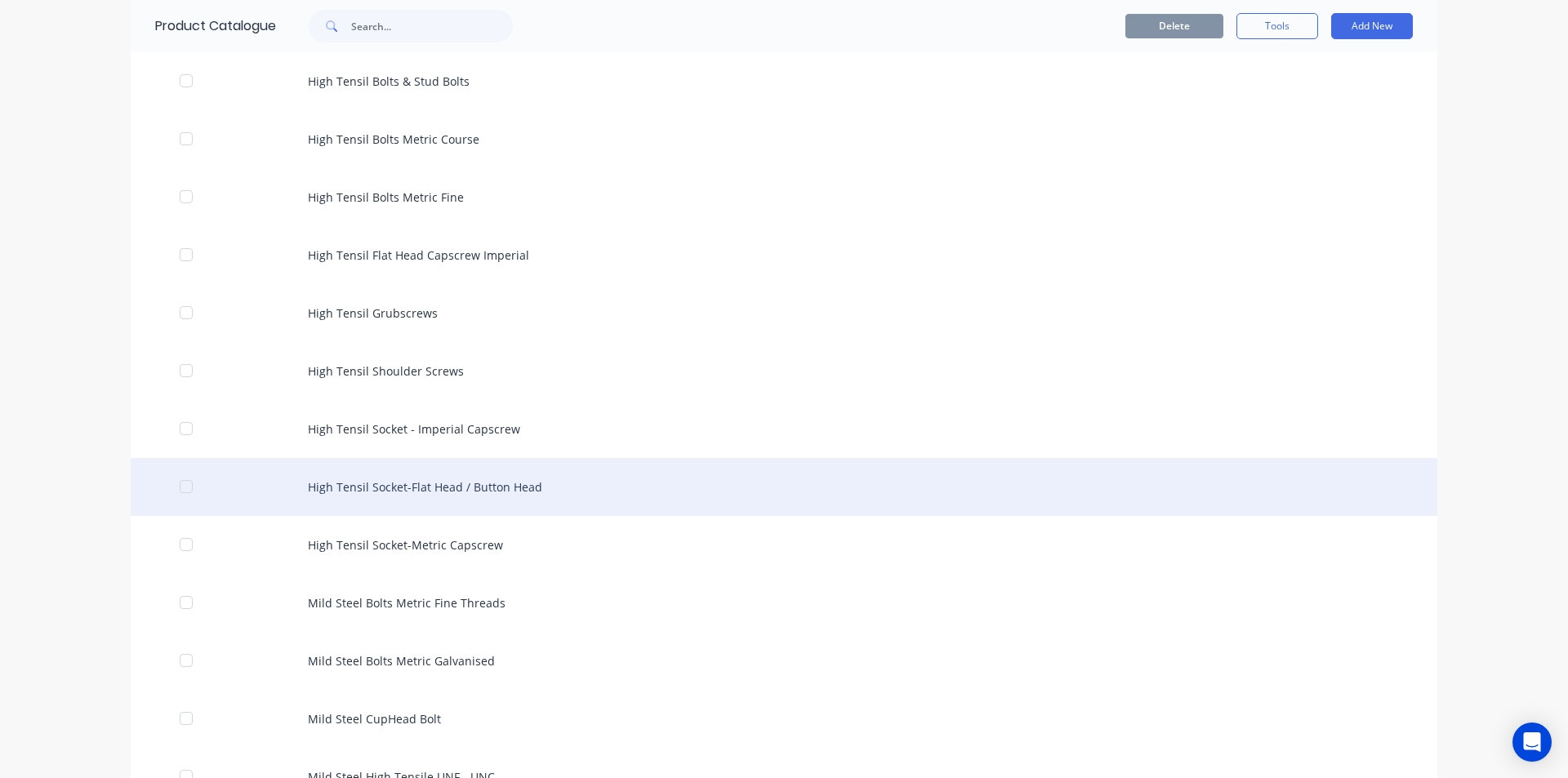
scroll to position [326, 0]
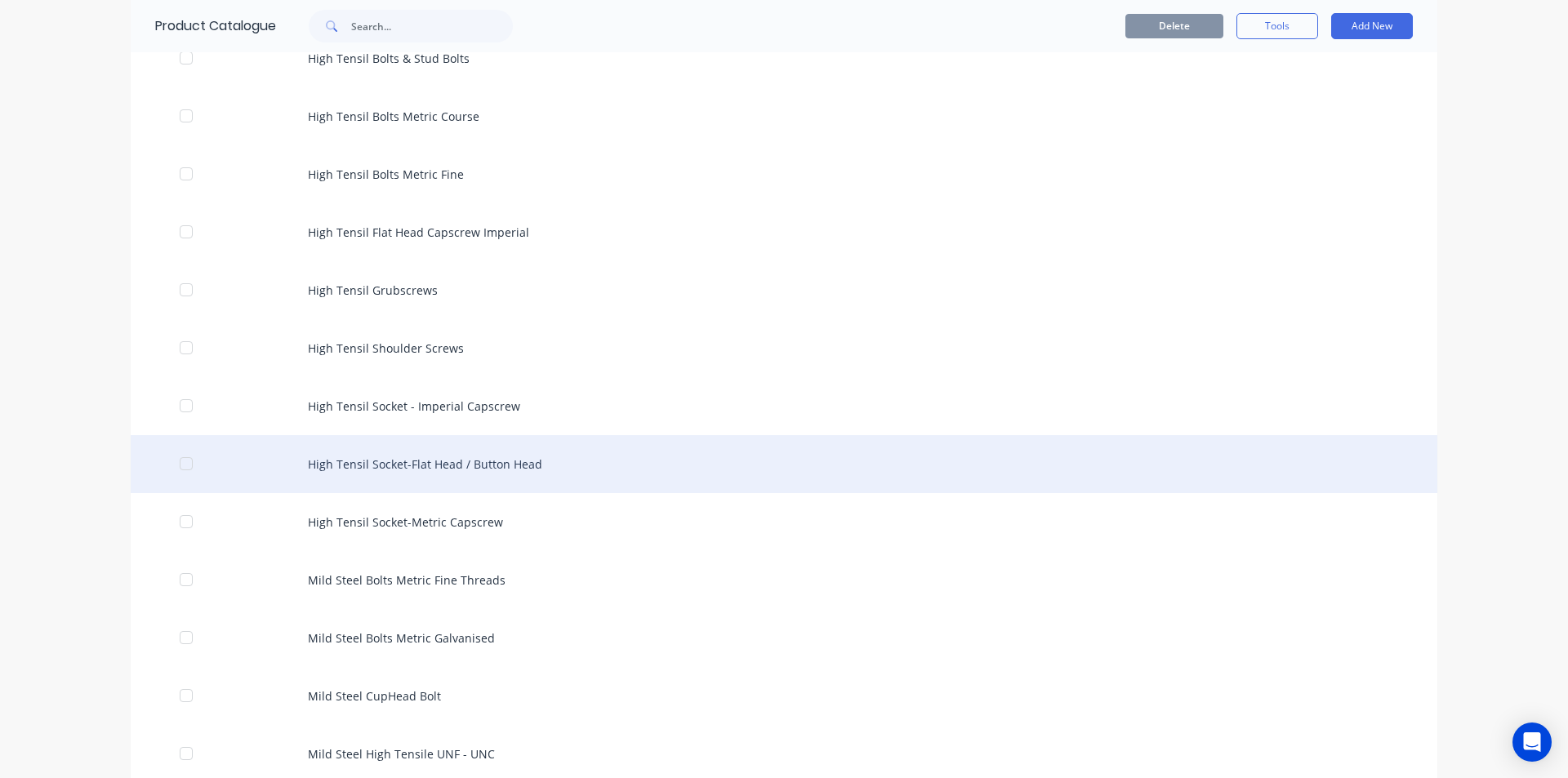
click at [507, 463] on div "High Tensil Socket-Flat Head / Button Head" at bounding box center [783, 464] width 1306 height 58
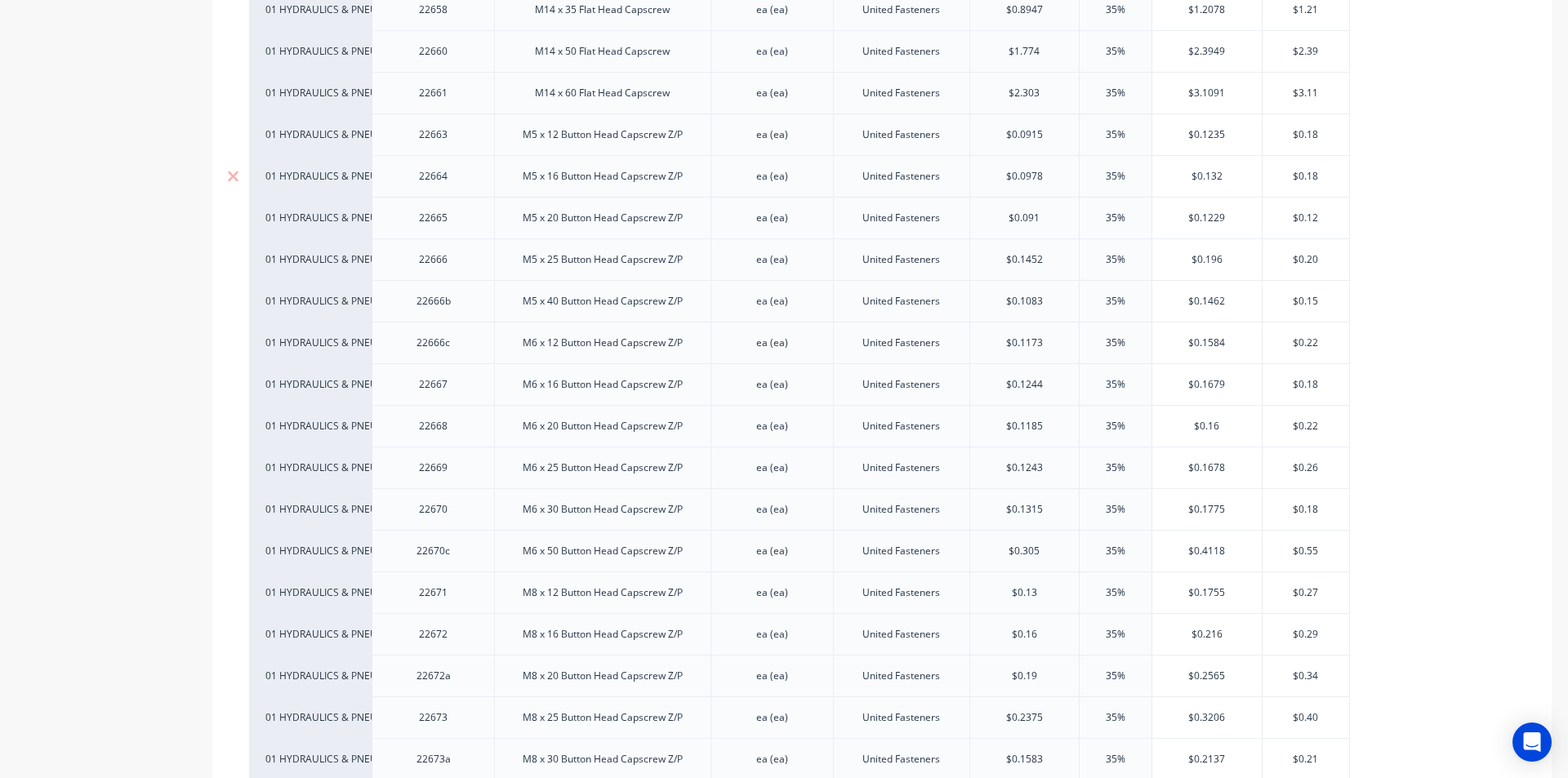
scroll to position [4898, 0]
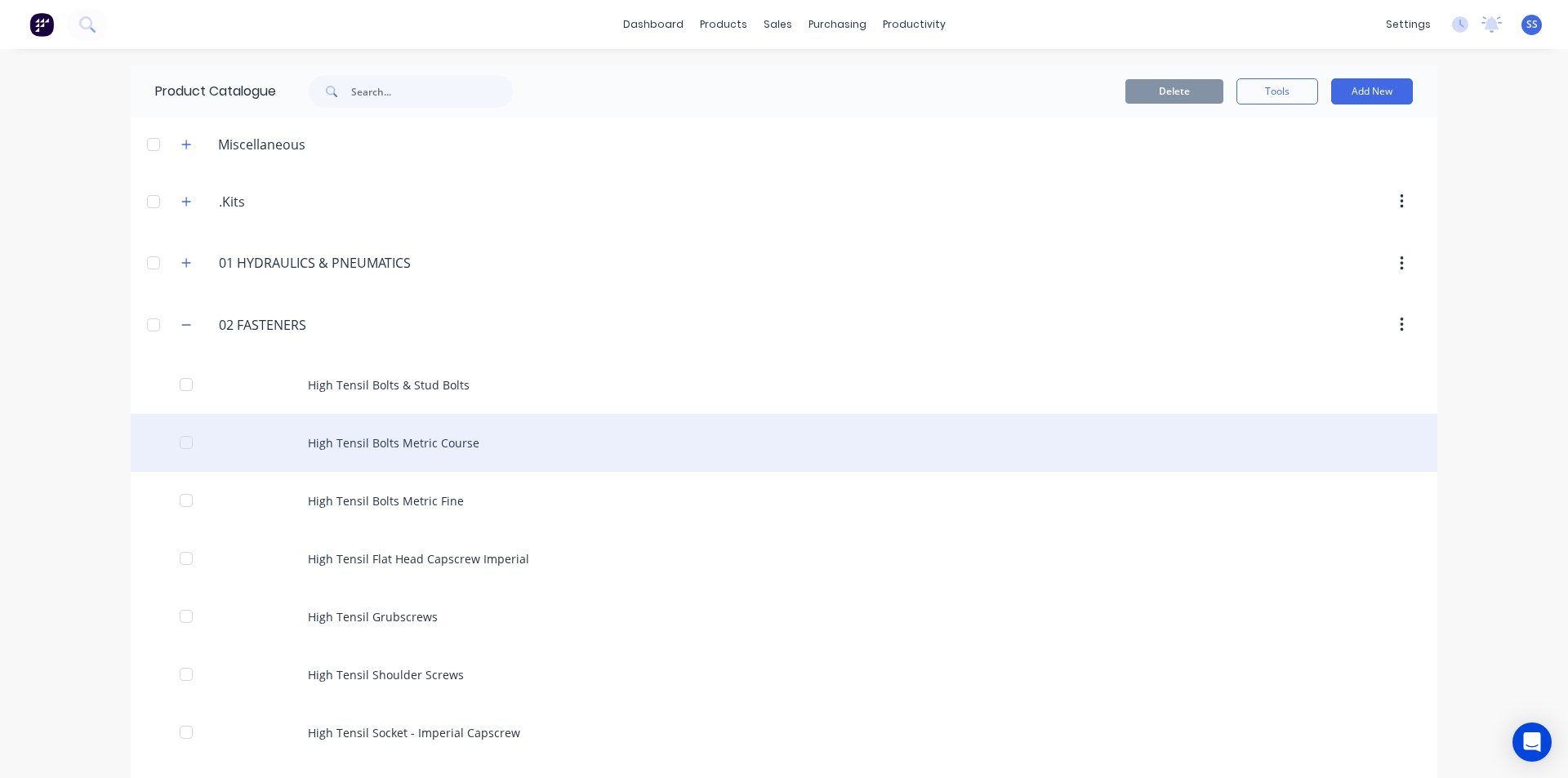
click at [417, 439] on div "High Tensil Bolts Metric Course" at bounding box center [783, 443] width 1306 height 58
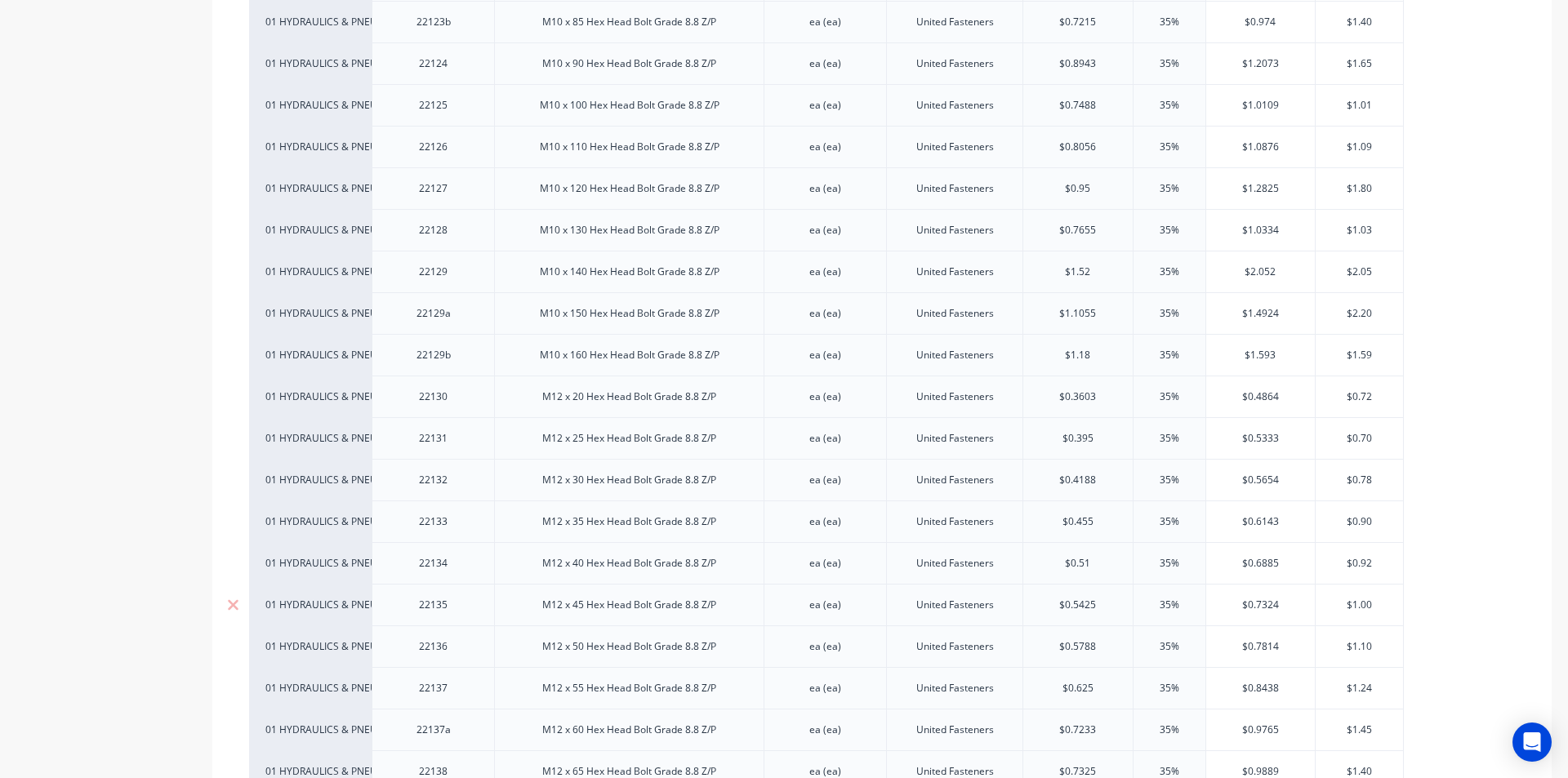
scroll to position [2775, 0]
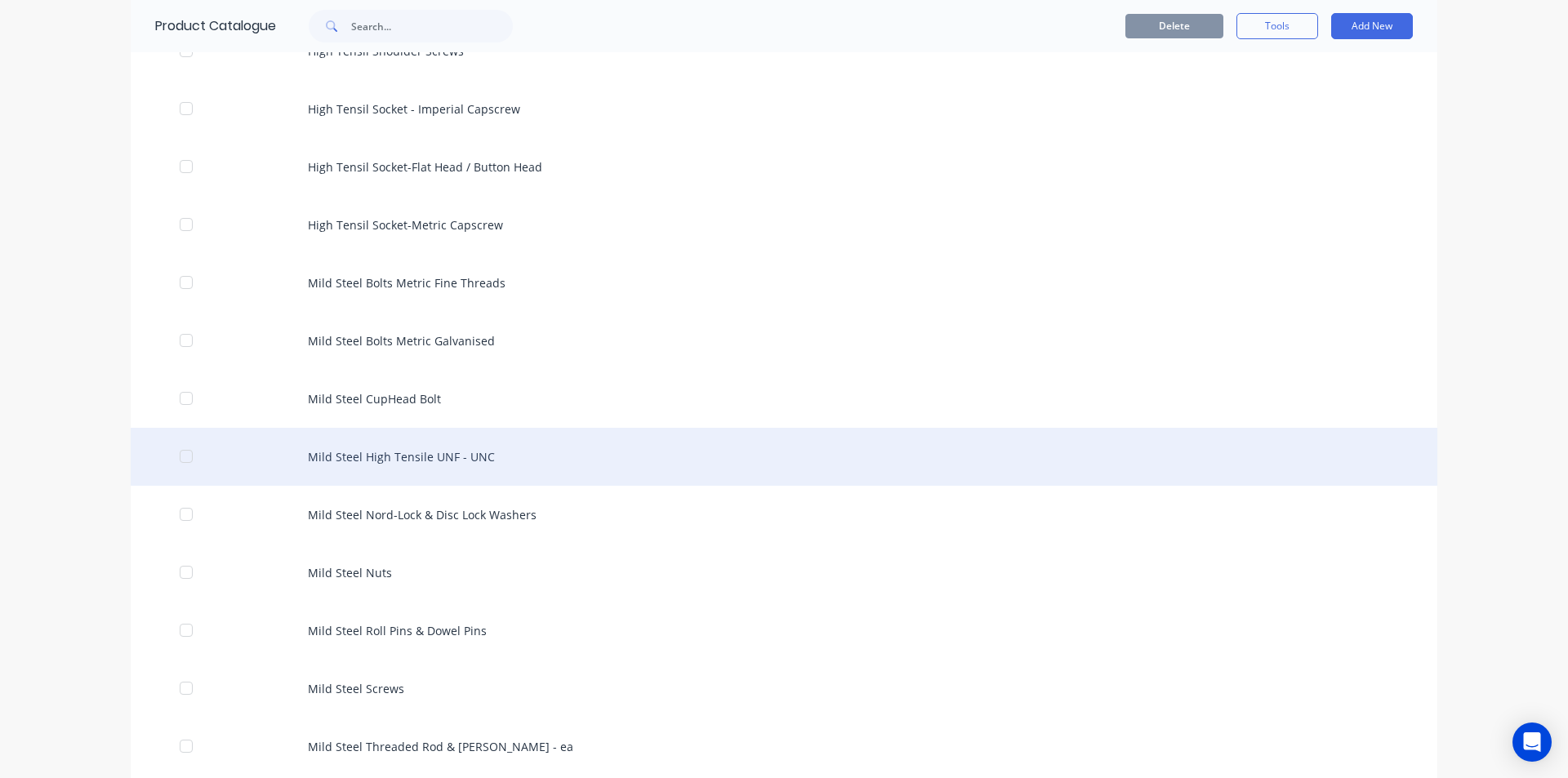
scroll to position [735, 0]
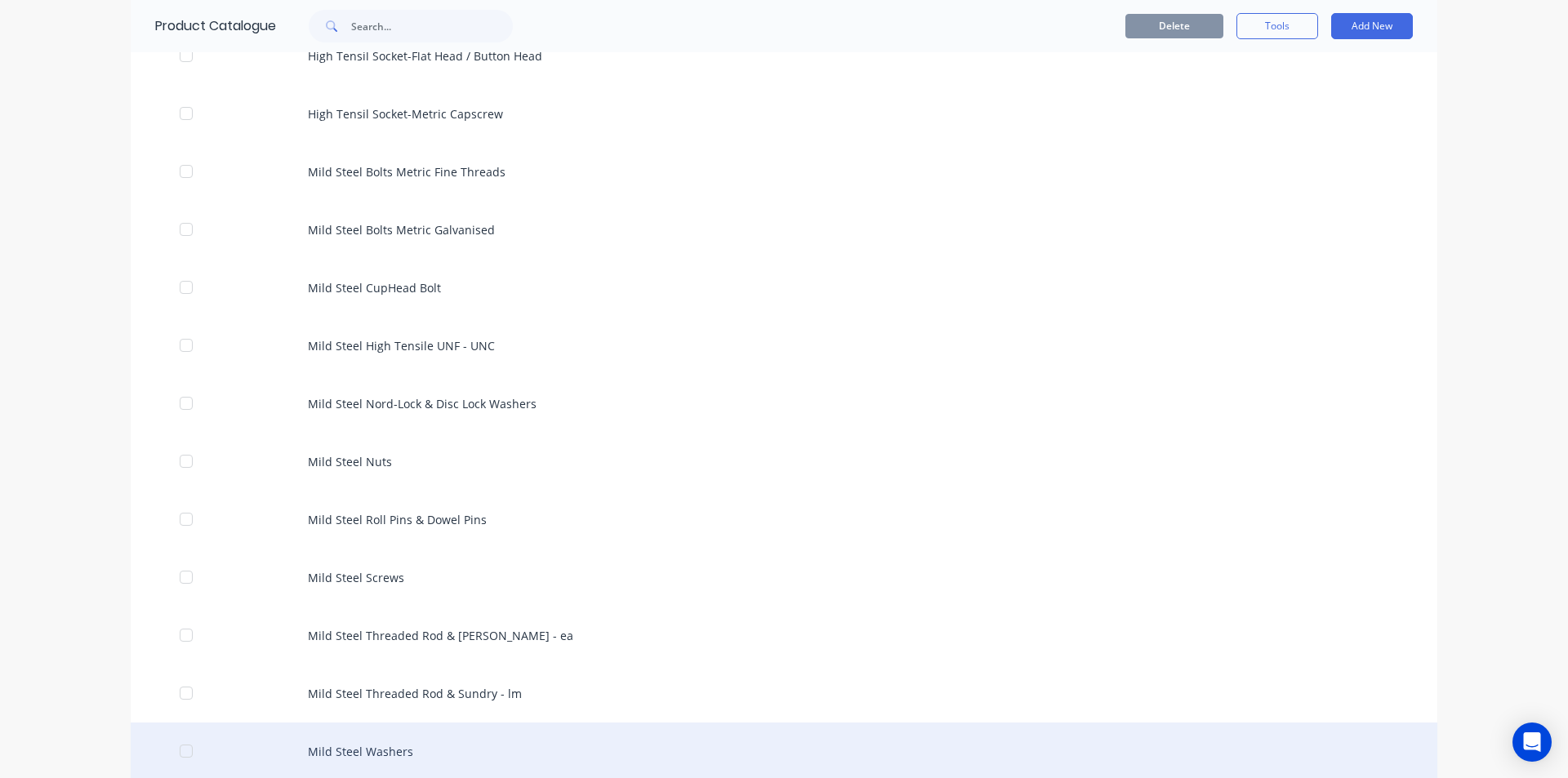
click at [368, 742] on div "Mild Steel Washers" at bounding box center [783, 752] width 1306 height 58
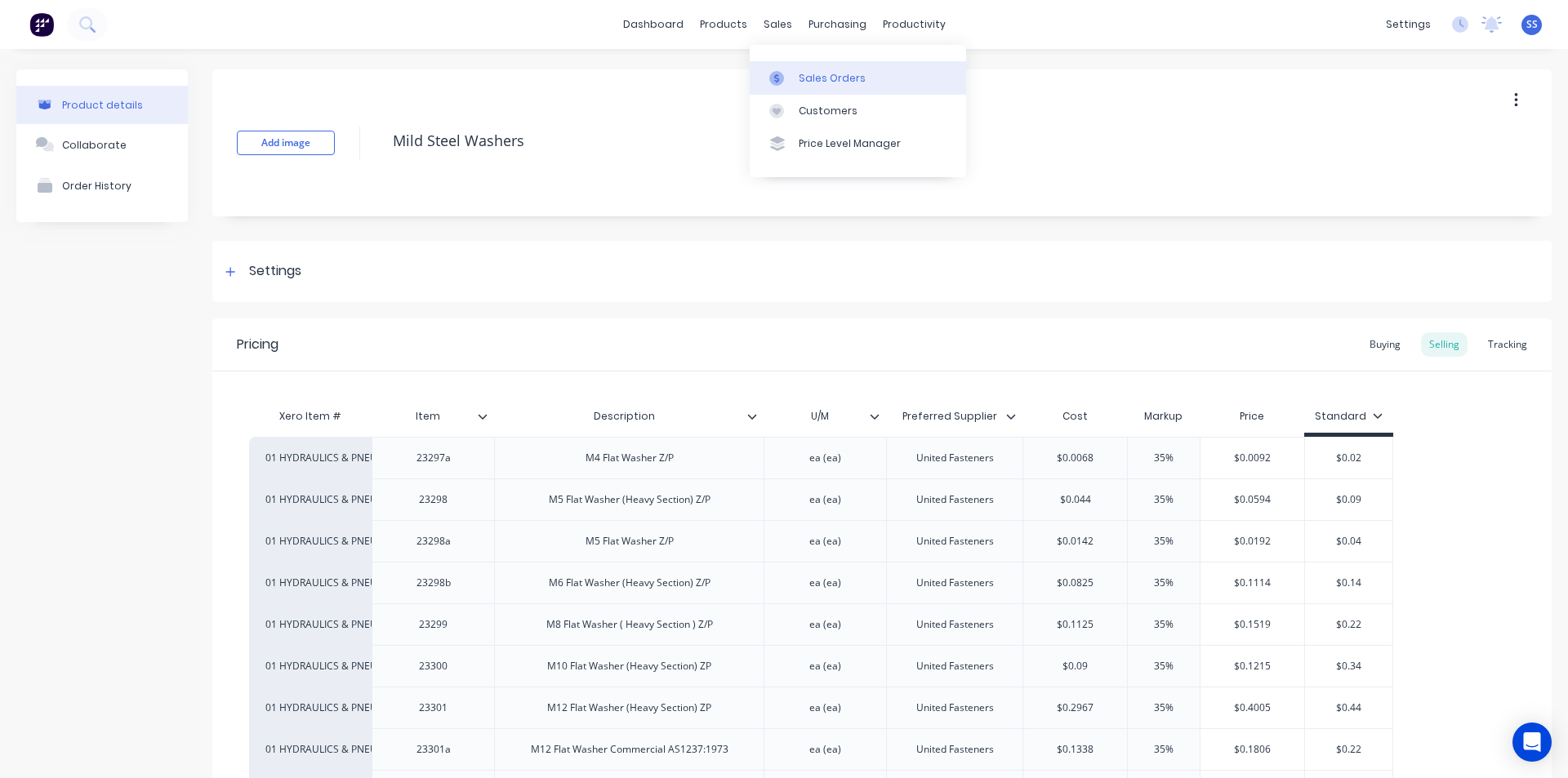
click at [796, 86] on link "Sales Orders" at bounding box center [858, 78] width 216 height 33
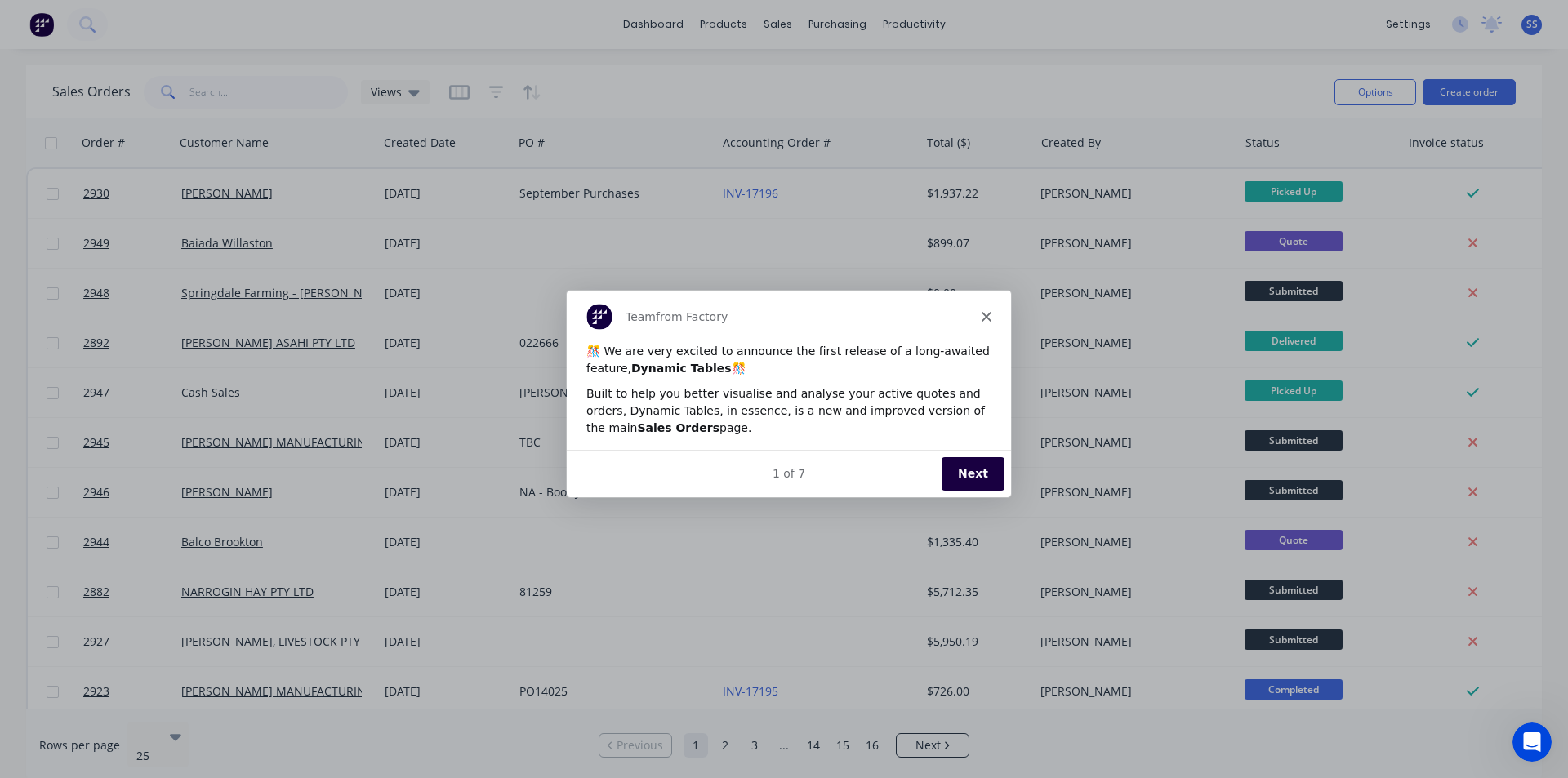
click at [182, 97] on div "Product tour overlay" at bounding box center [784, 389] width 1568 height 778
click at [983, 315] on icon "Close" at bounding box center [986, 315] width 10 height 10
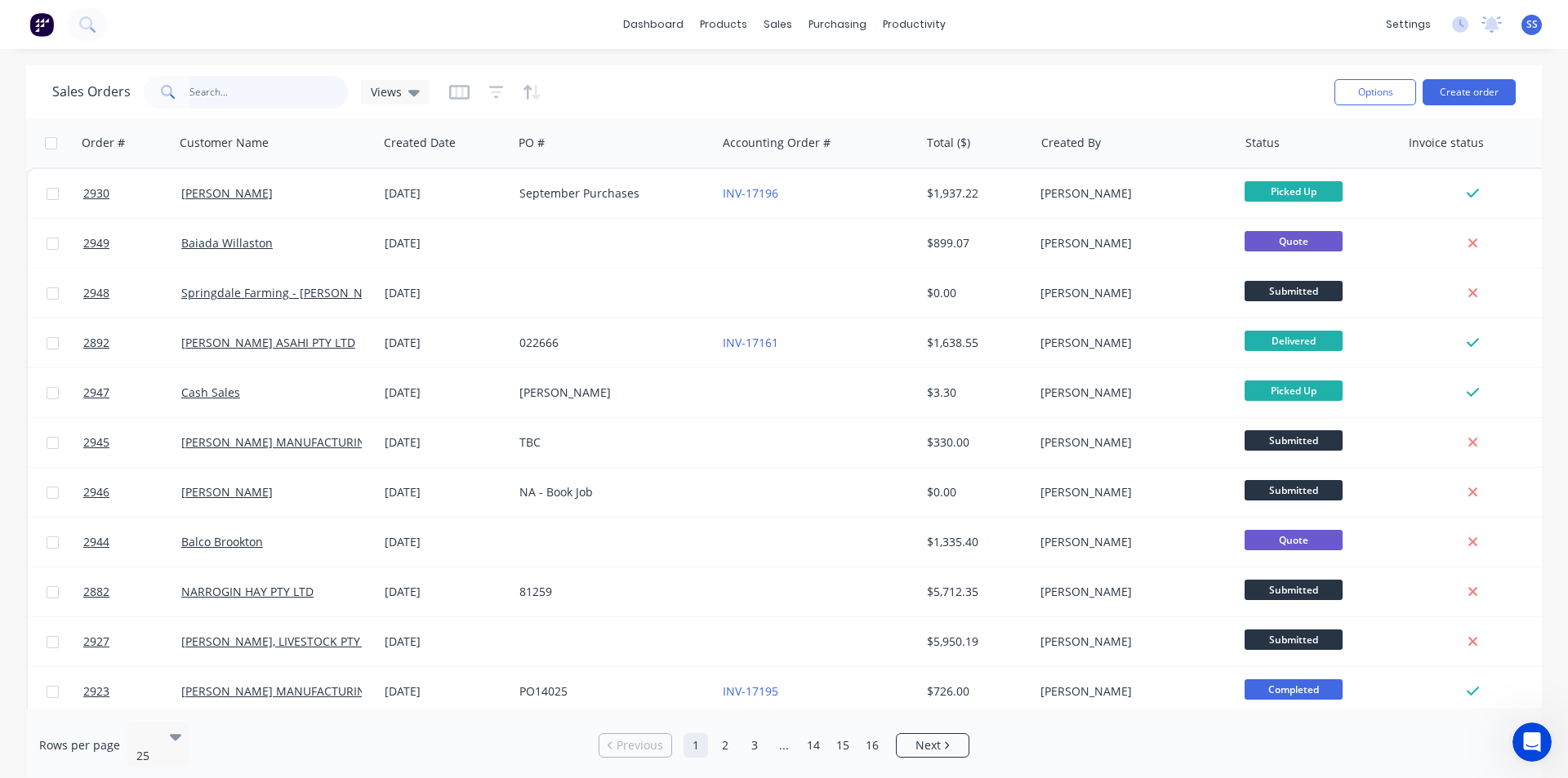
click at [230, 89] on input "text" at bounding box center [268, 93] width 159 height 33
type input "m"
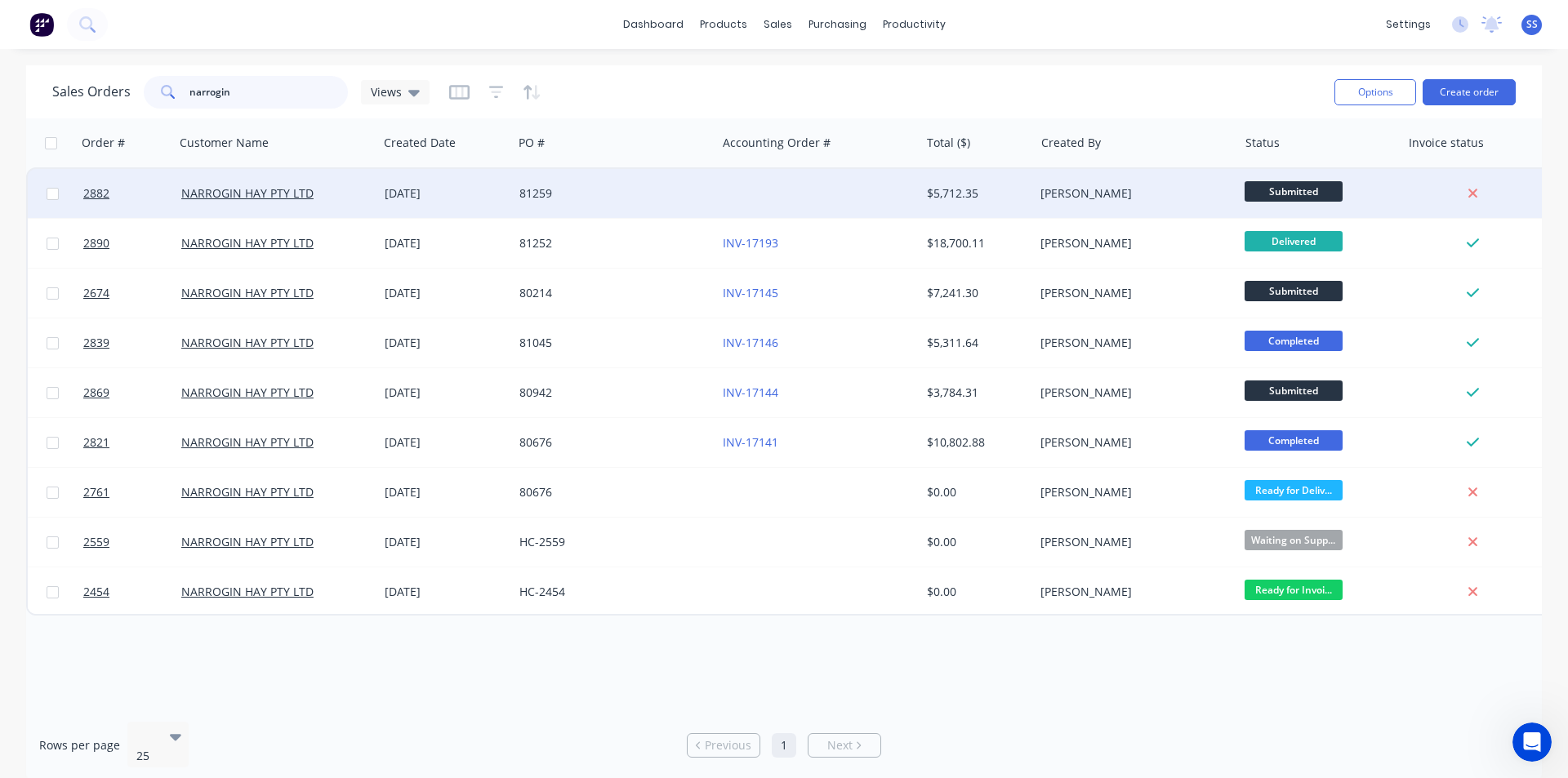
type input "narrogin"
click at [523, 202] on div "81259" at bounding box center [614, 194] width 204 height 49
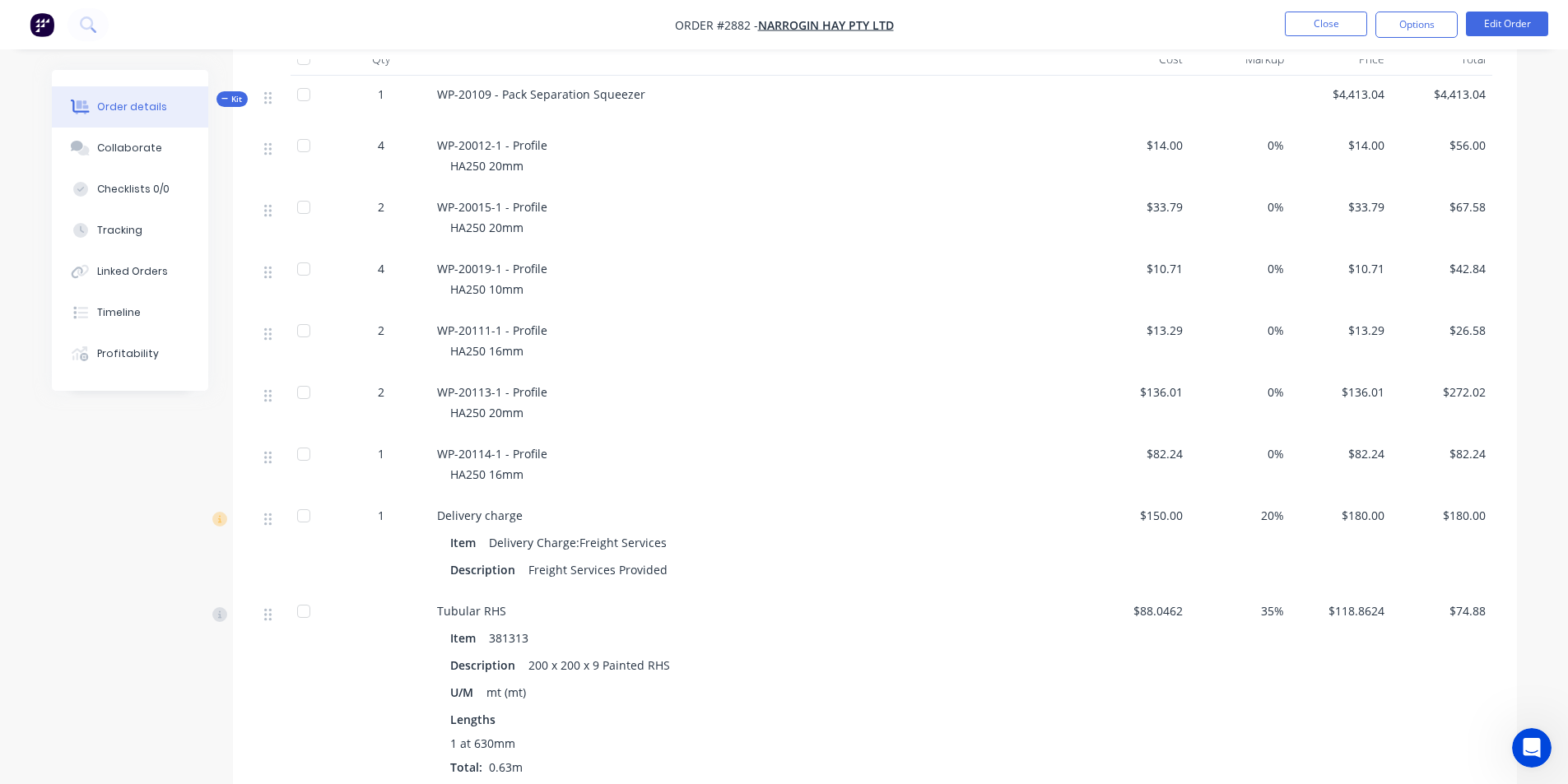
scroll to position [412, 0]
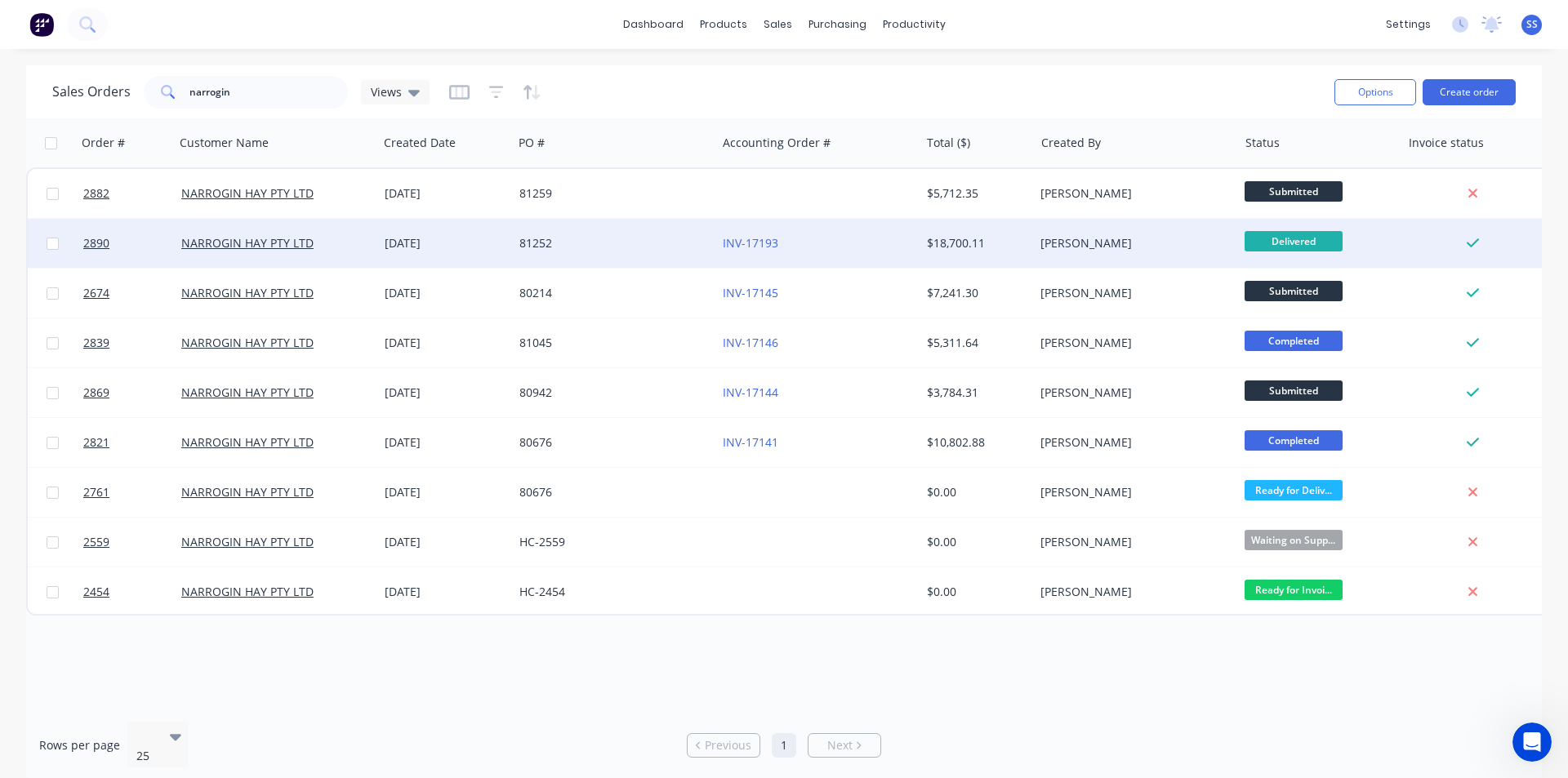
click at [297, 258] on div "NARROGIN HAY PTY LTD" at bounding box center [276, 243] width 204 height 49
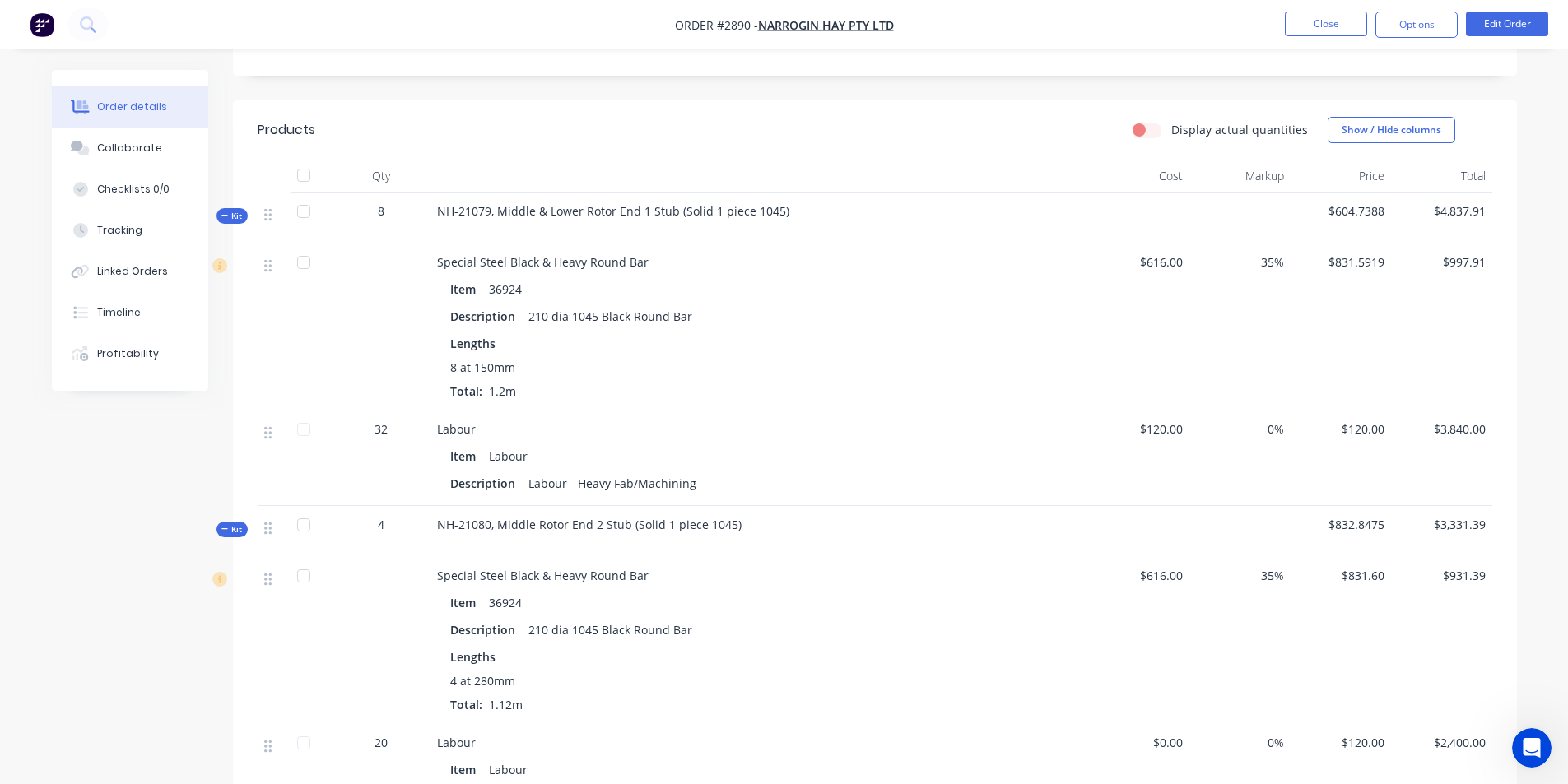
scroll to position [340, 0]
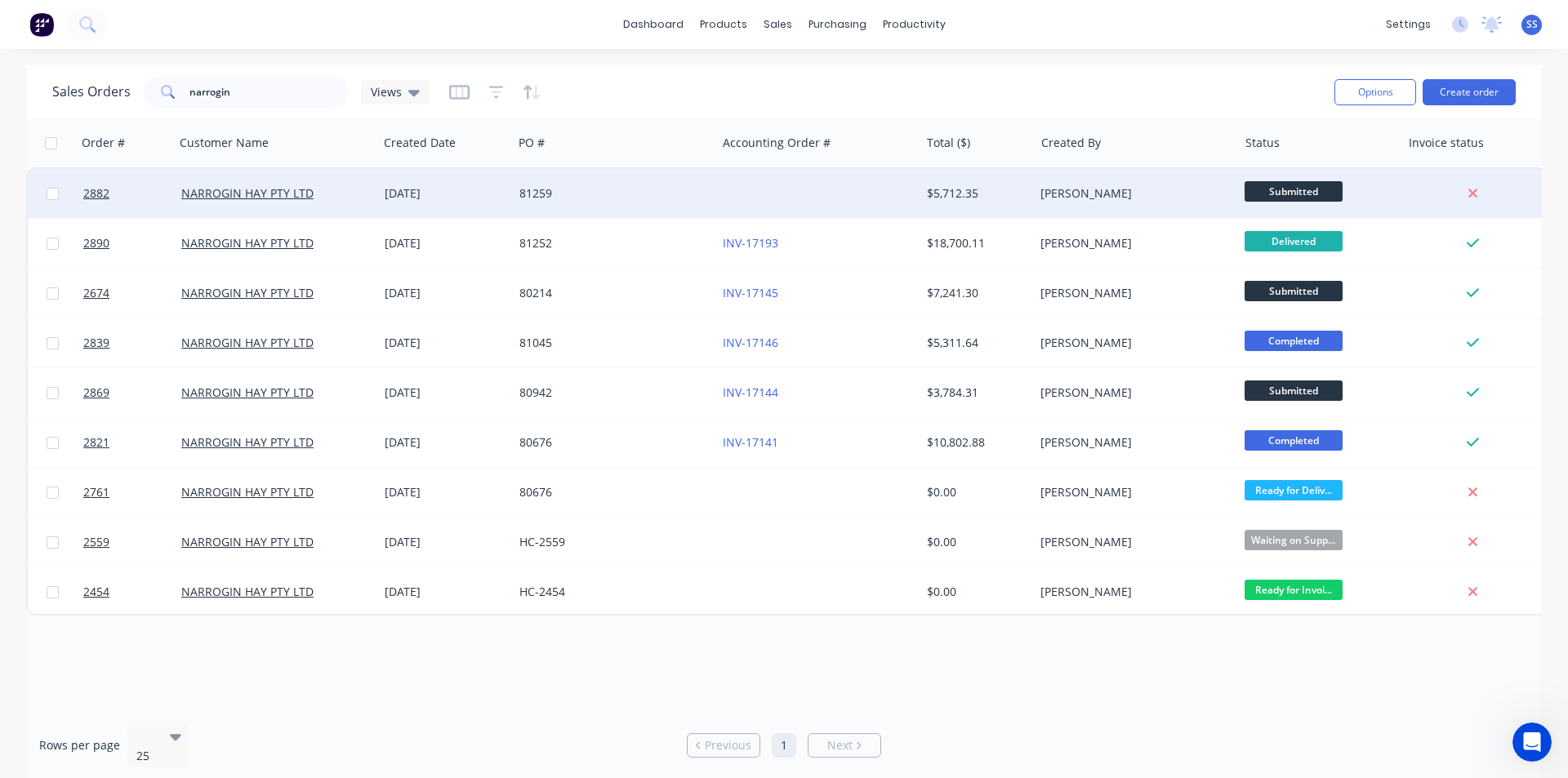
click at [299, 203] on div "NARROGIN HAY PTY LTD" at bounding box center [276, 194] width 204 height 49
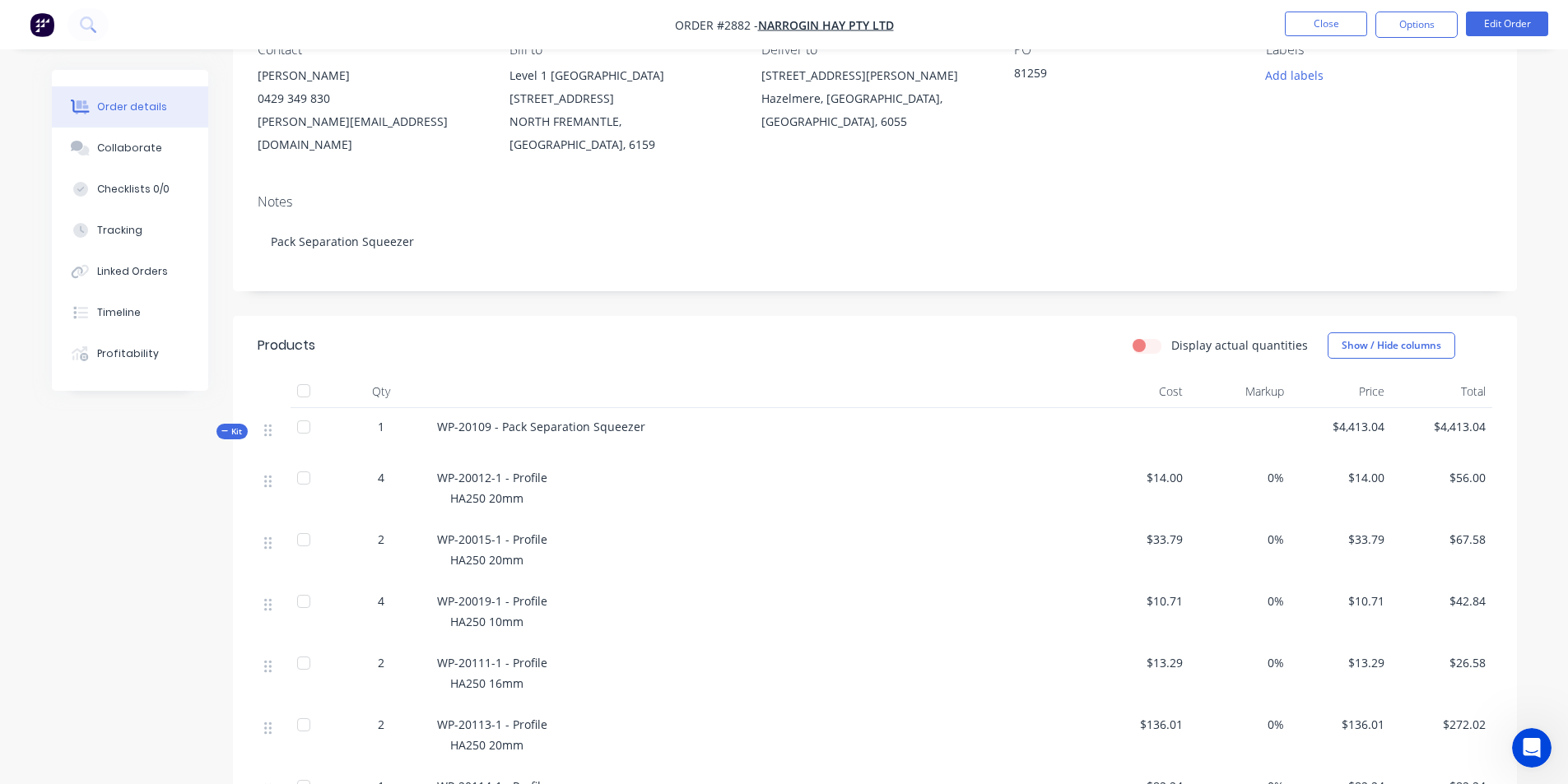
scroll to position [82, 0]
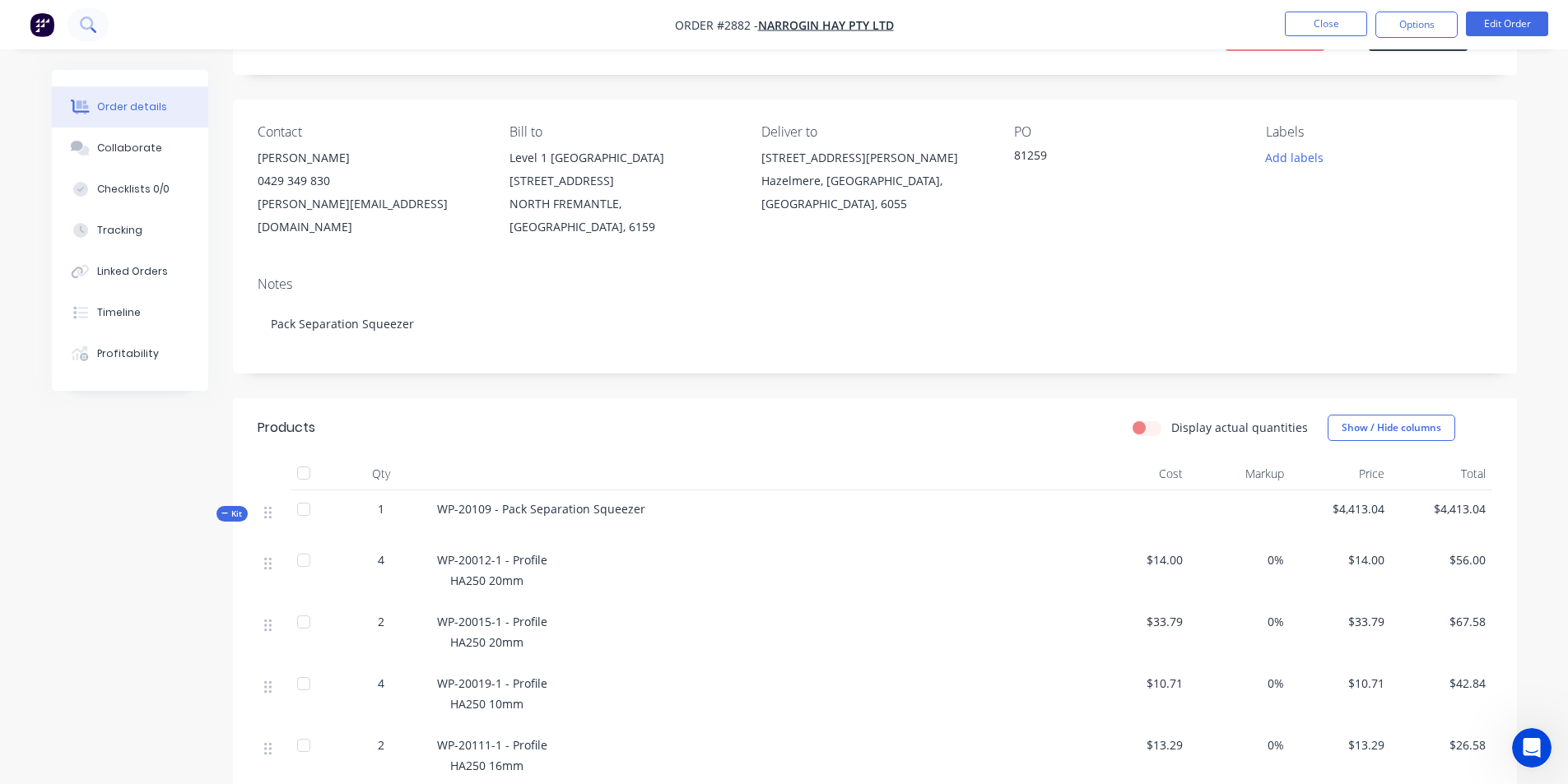
click at [95, 24] on icon at bounding box center [87, 25] width 16 height 16
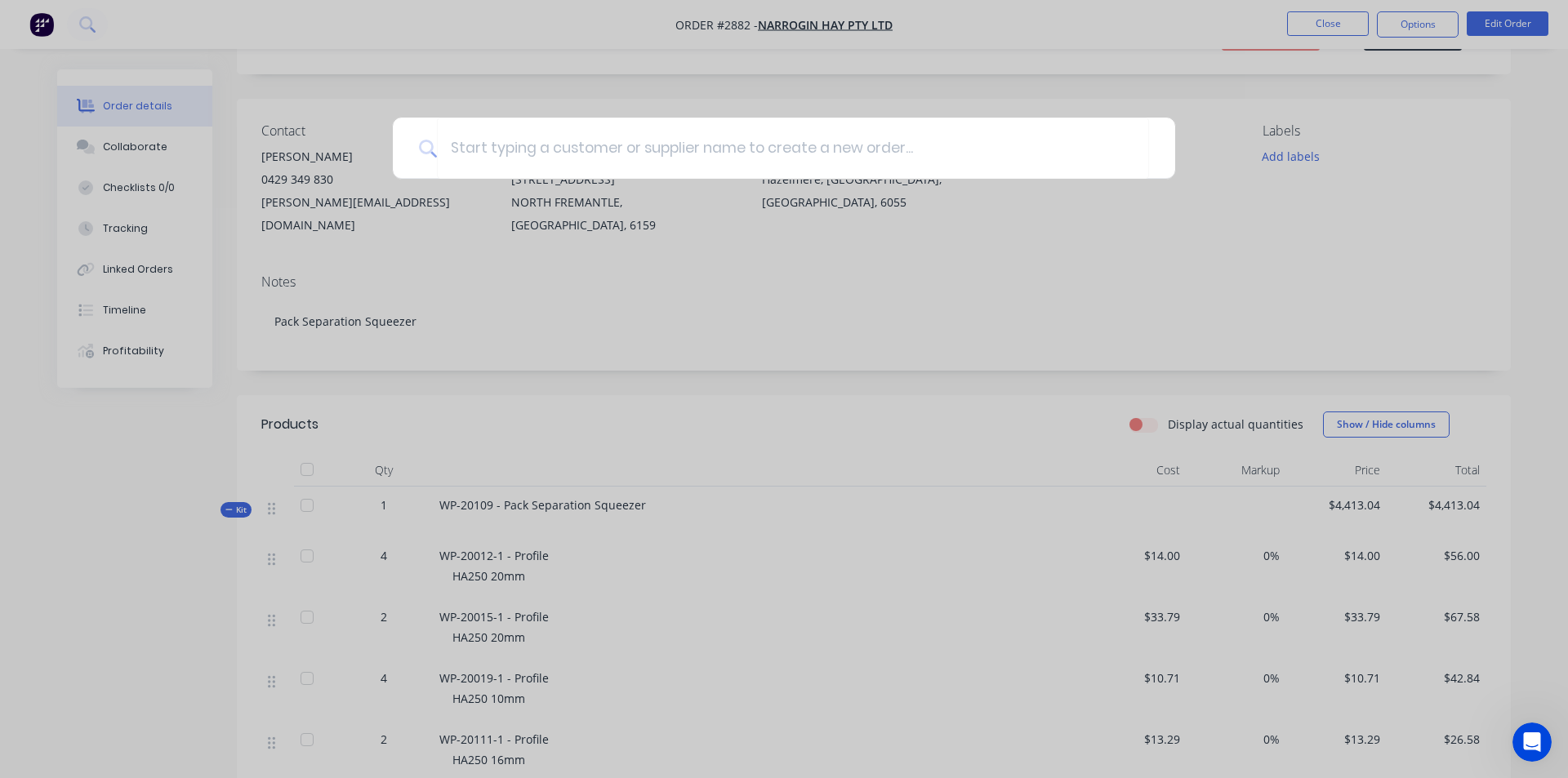
click at [489, 29] on div at bounding box center [784, 389] width 1568 height 778
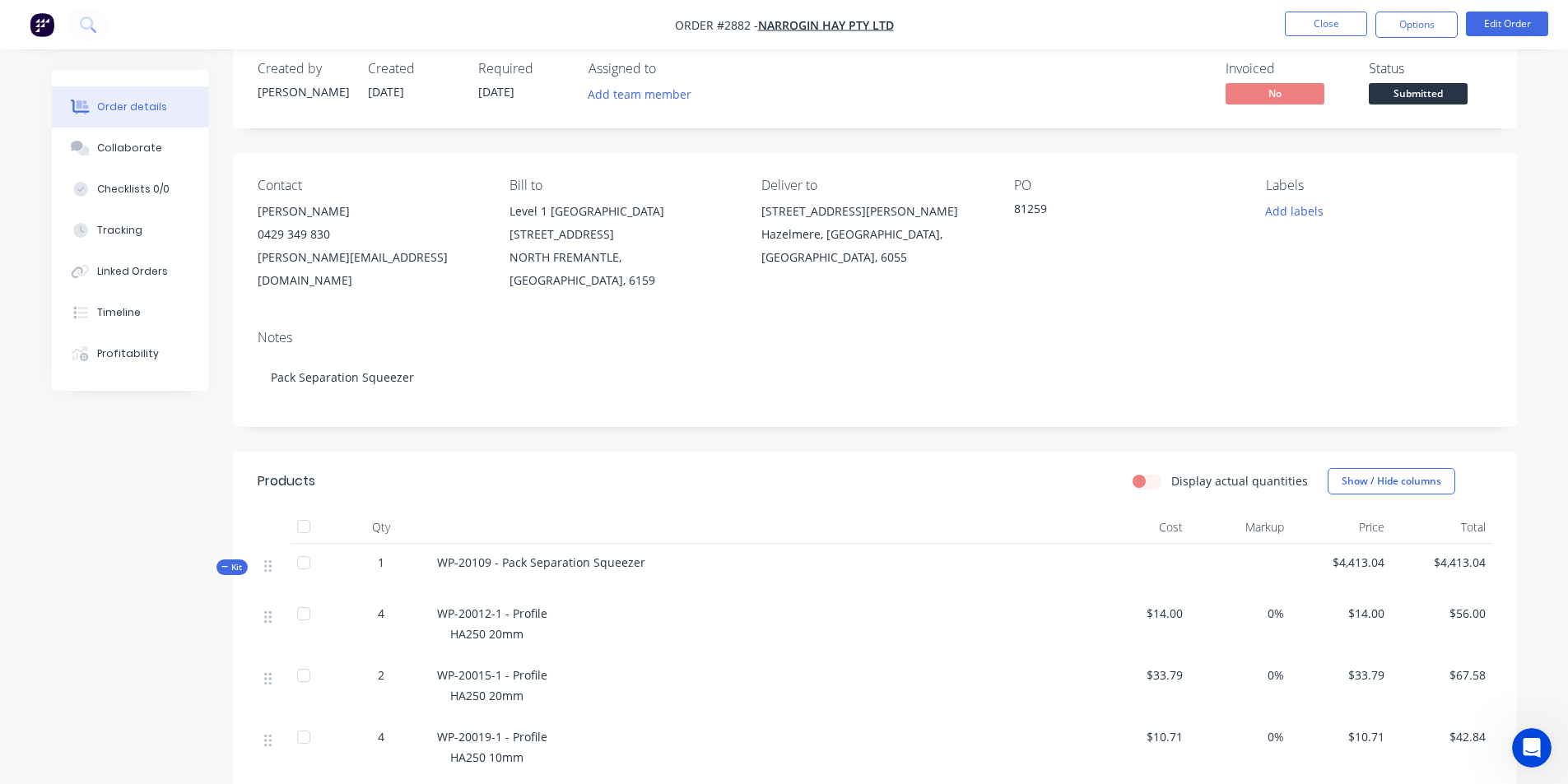
scroll to position [0, 0]
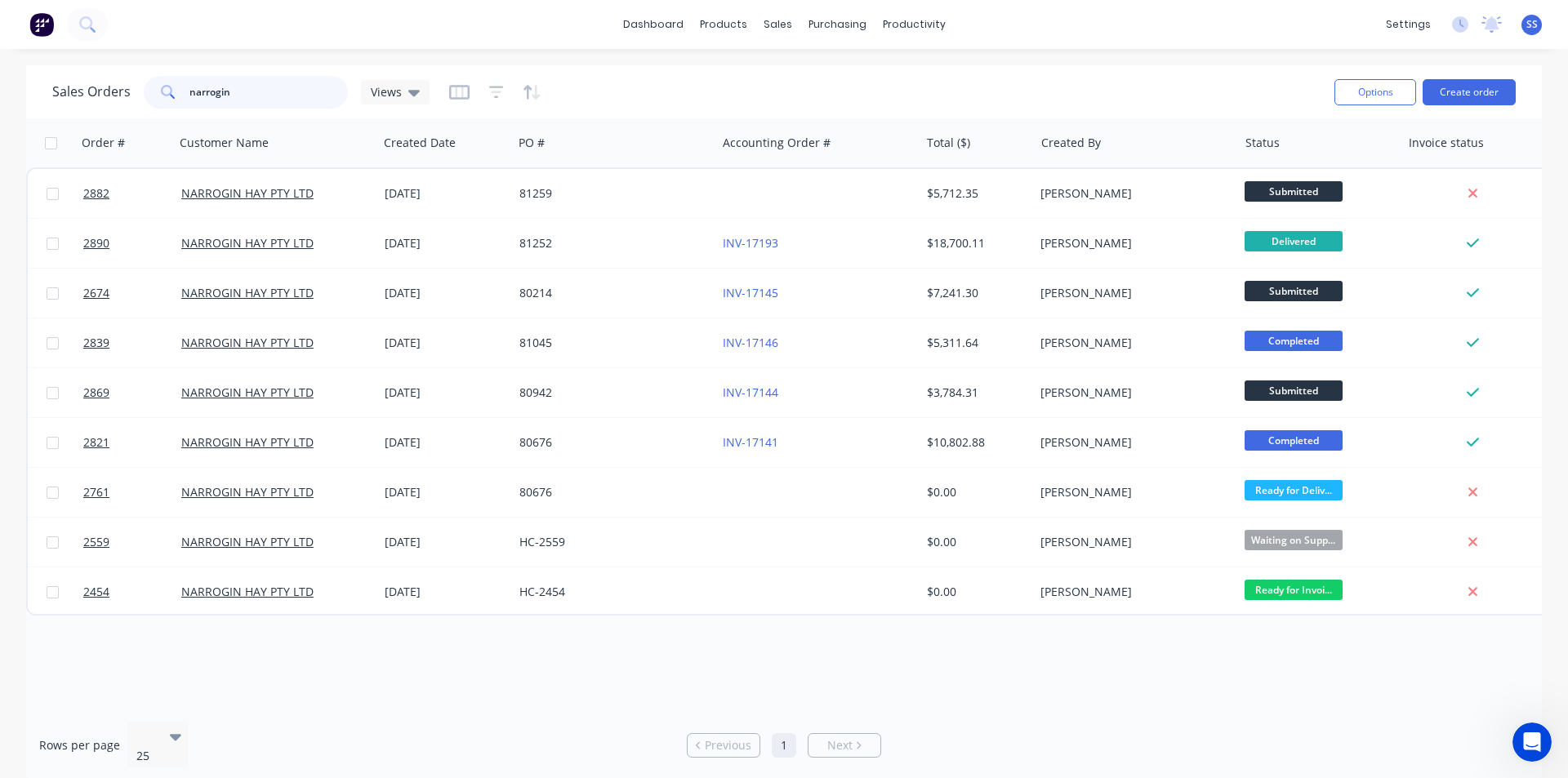
click at [233, 94] on input "narrogin" at bounding box center [268, 93] width 159 height 33
type input "n"
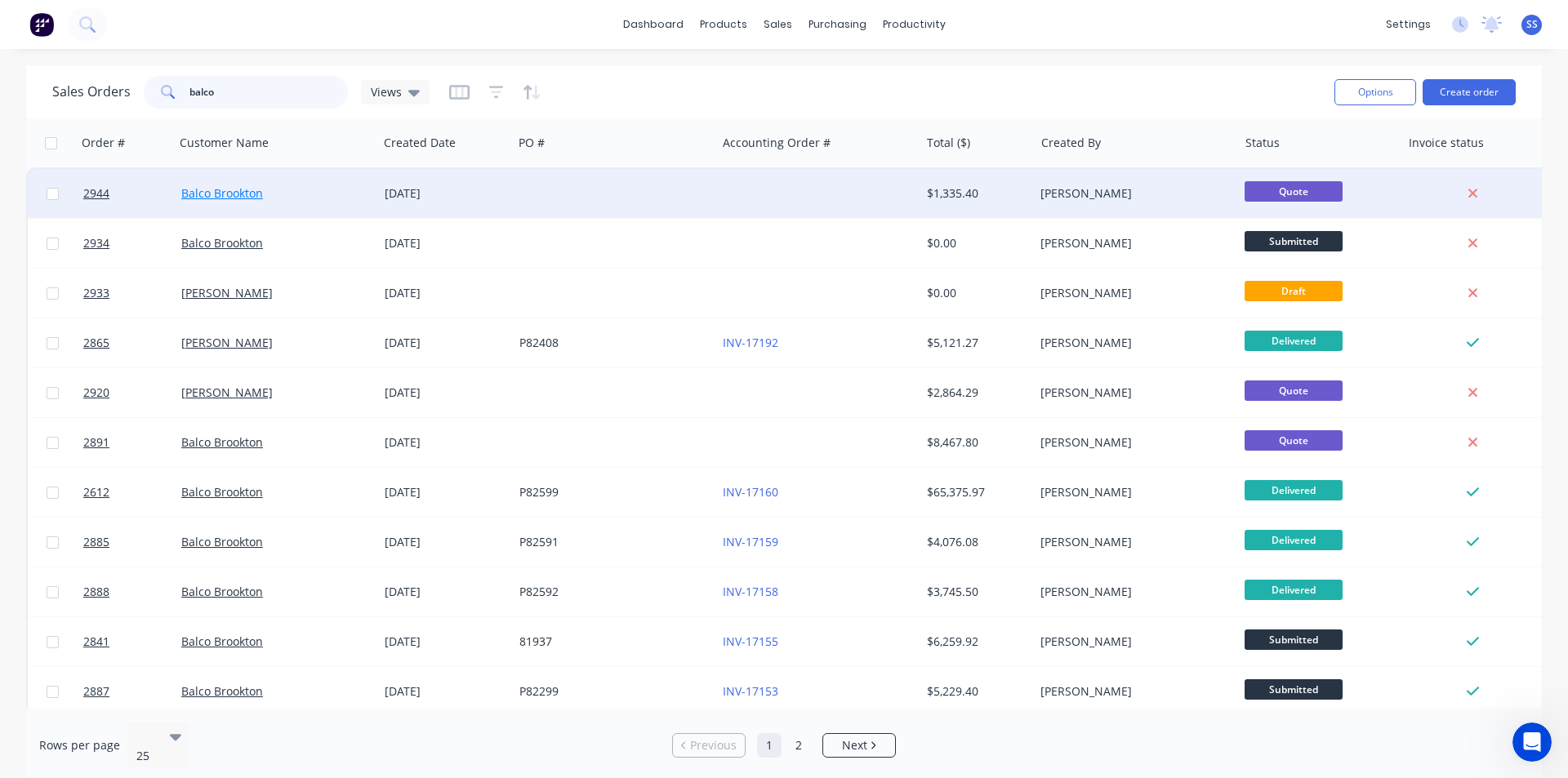
type input "balco"
click at [225, 194] on link "Balco Brookton" at bounding box center [222, 193] width 82 height 16
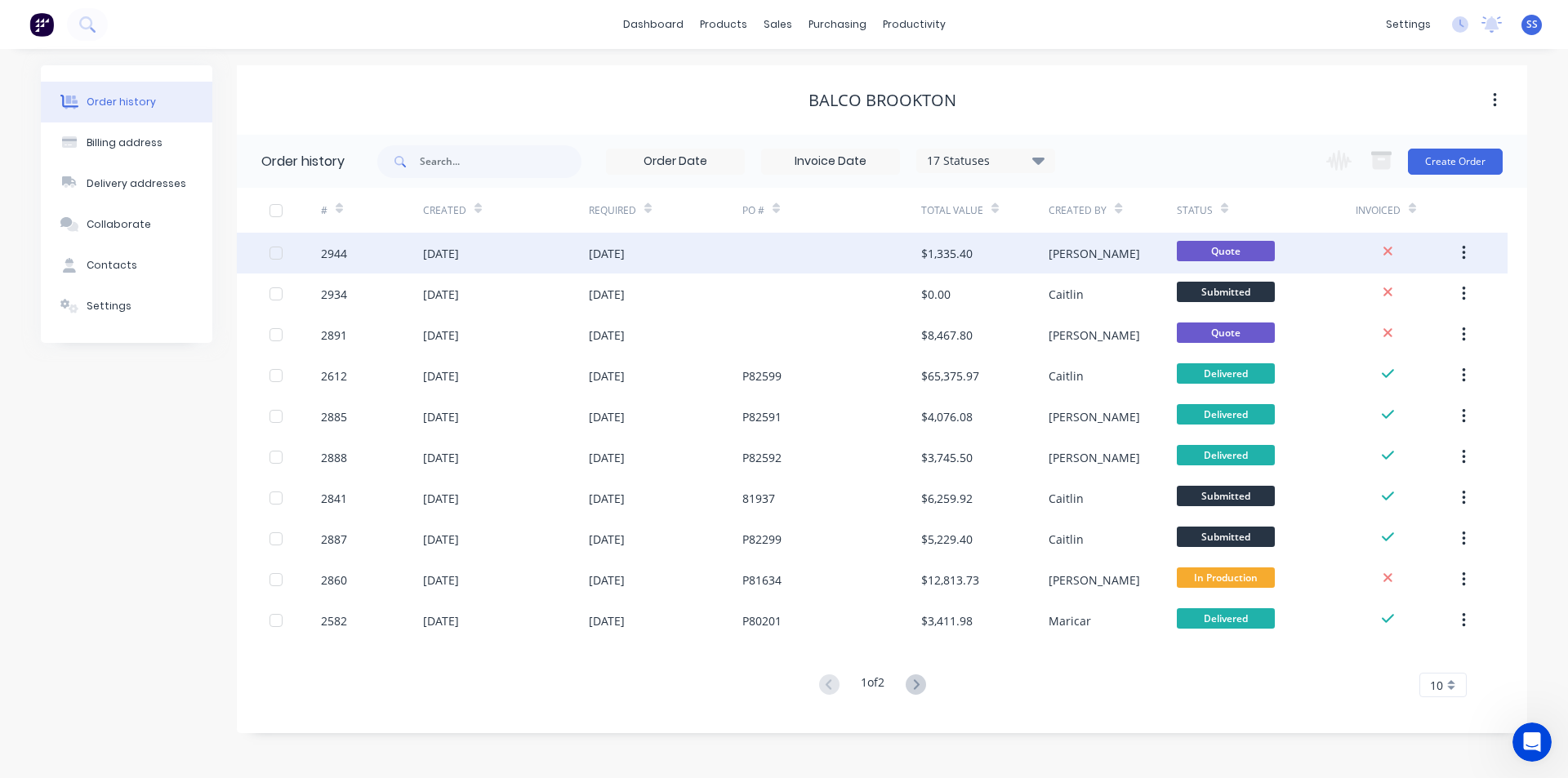
click at [588, 255] on div "[DATE]" at bounding box center [505, 253] width 166 height 41
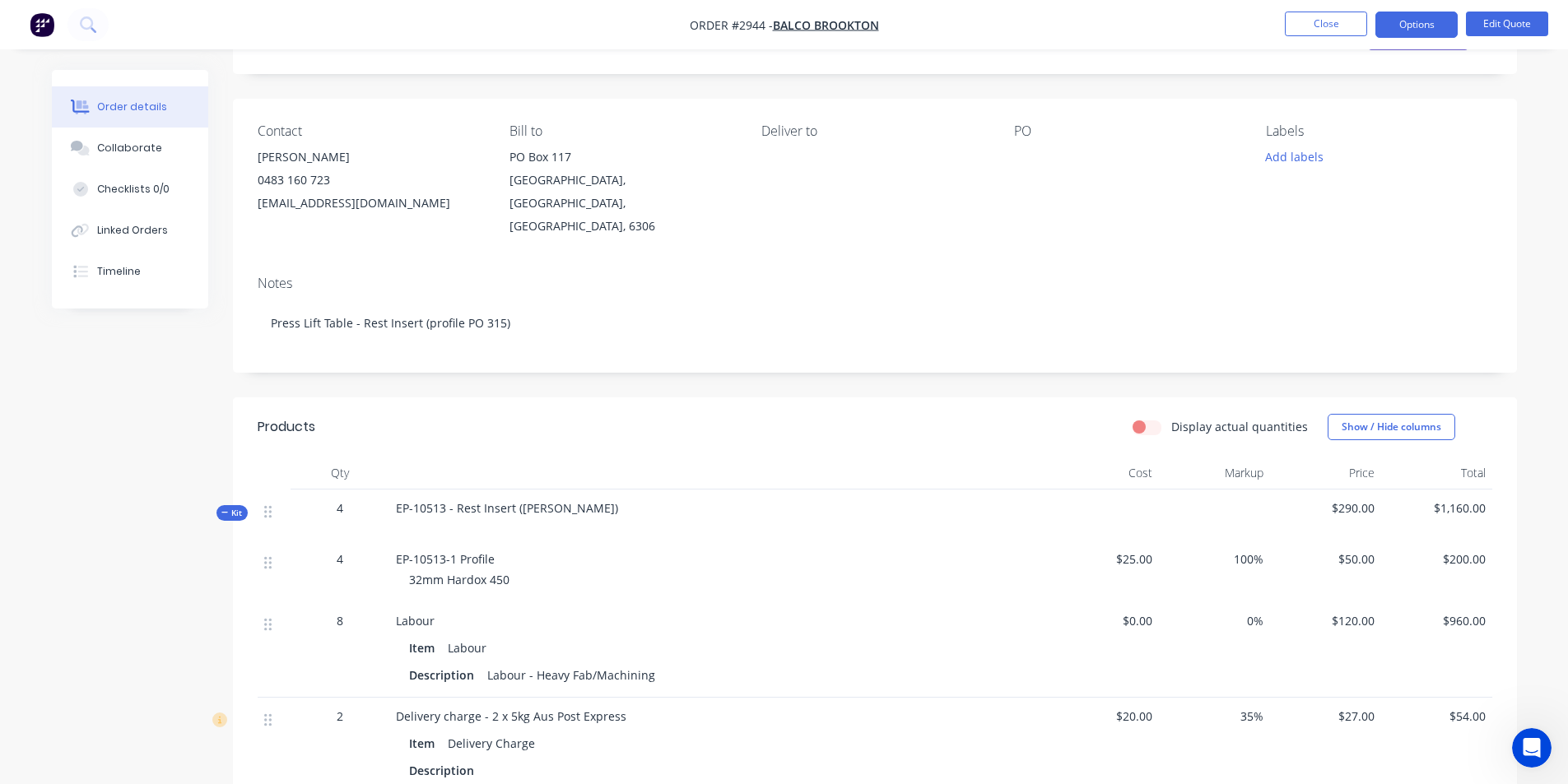
scroll to position [82, 0]
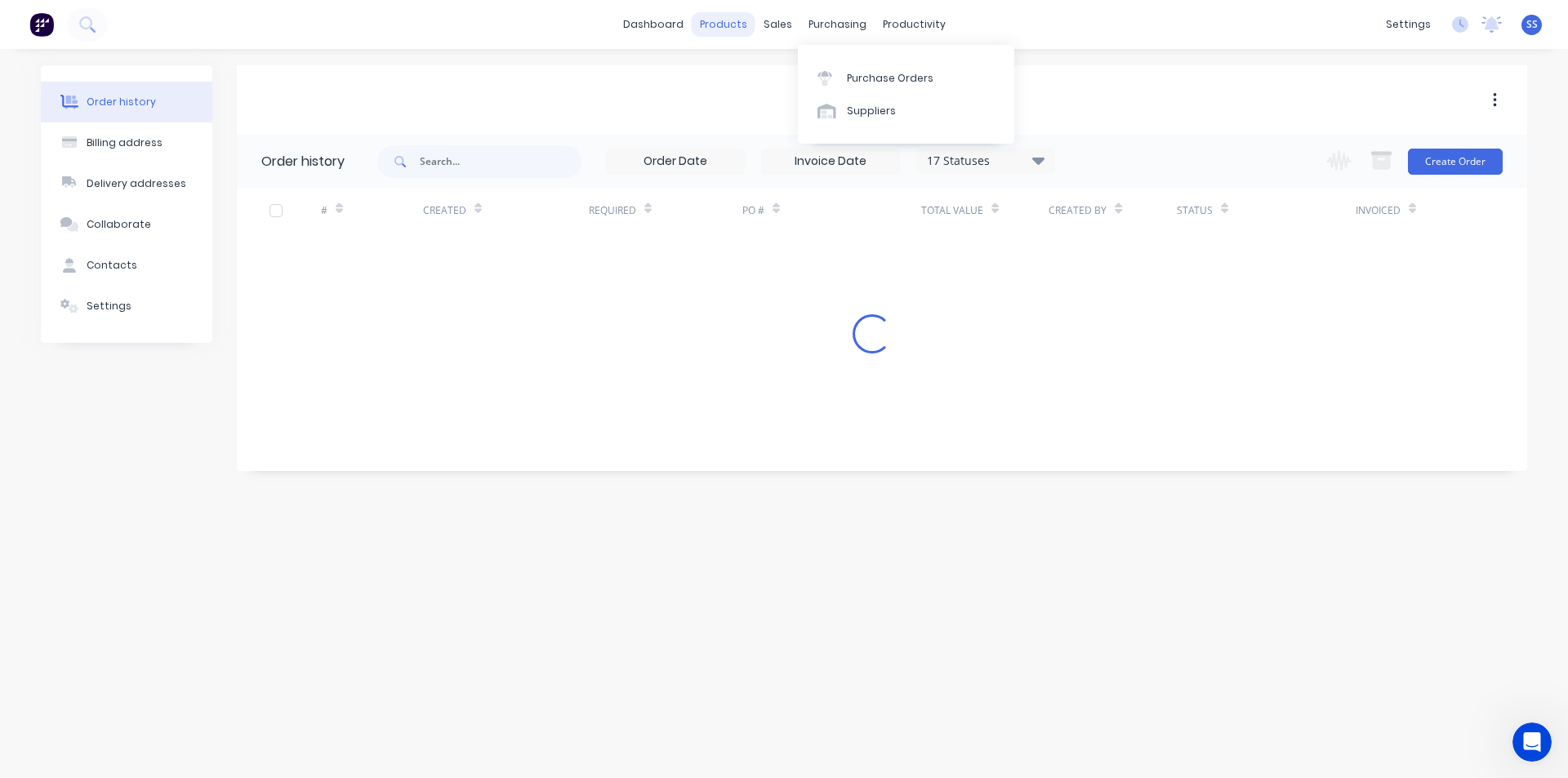
click at [704, 13] on div "products" at bounding box center [723, 24] width 63 height 24
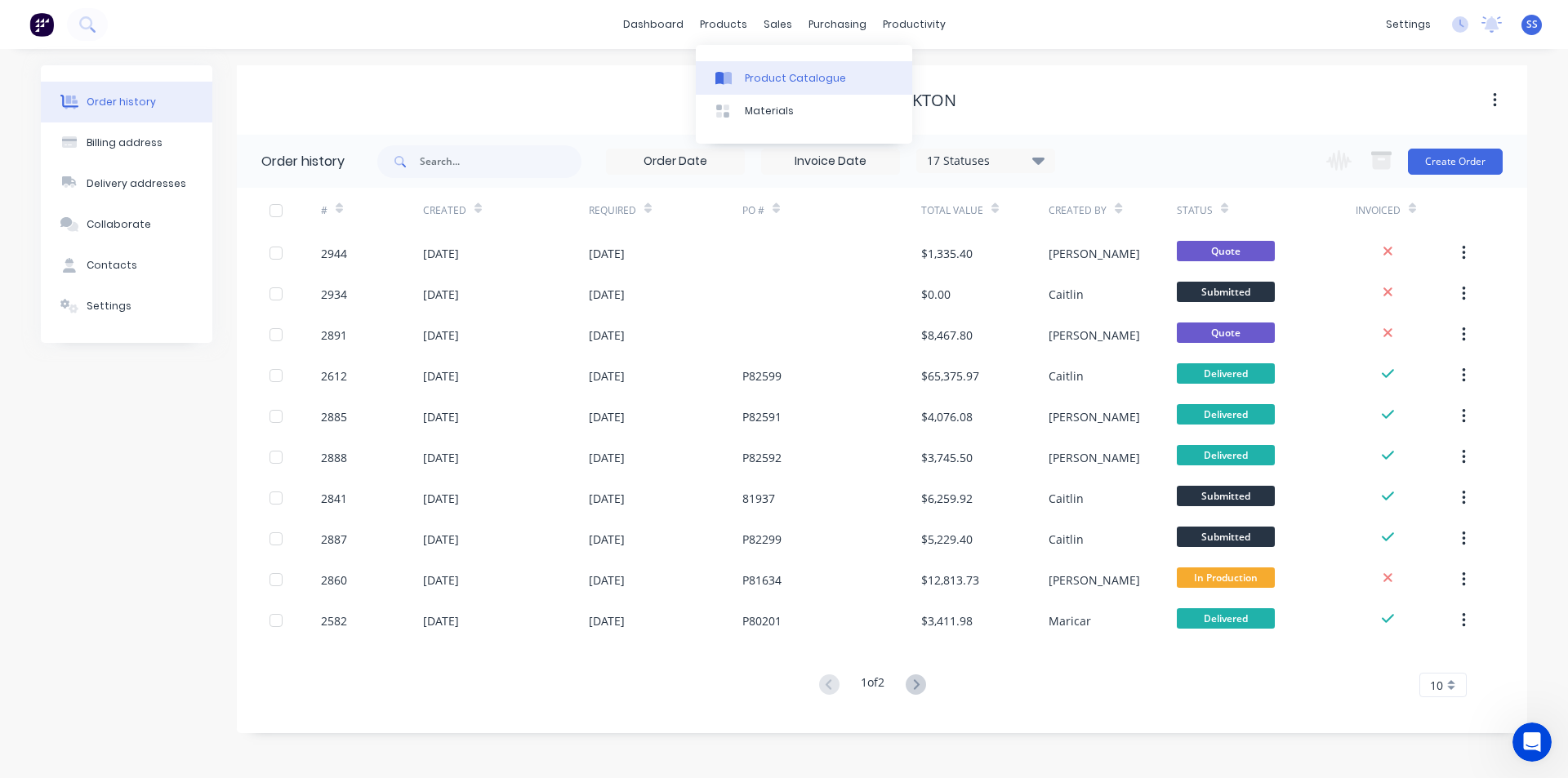
click at [745, 72] on div "Product Catalogue" at bounding box center [796, 78] width 101 height 15
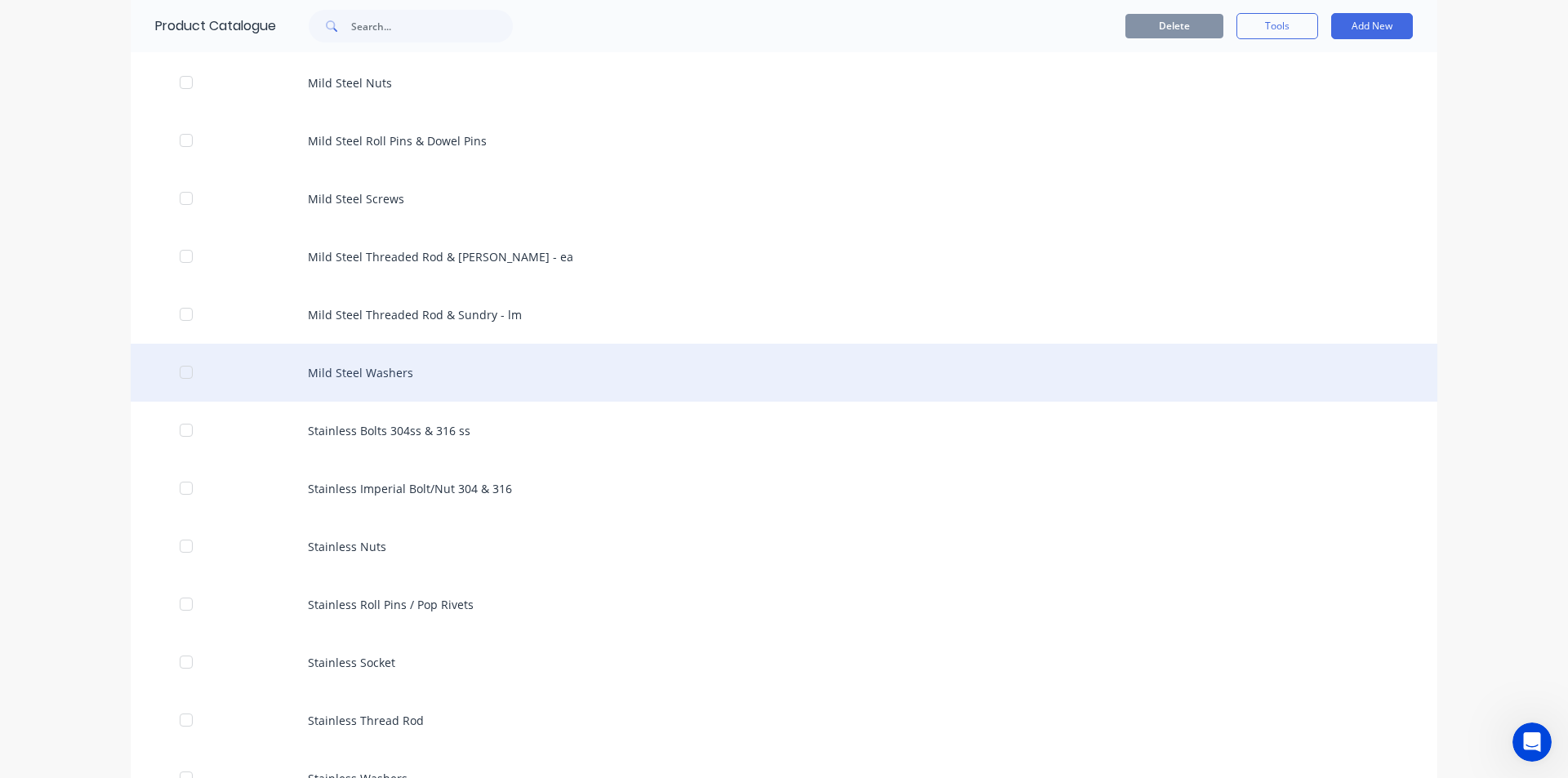
scroll to position [1225, 0]
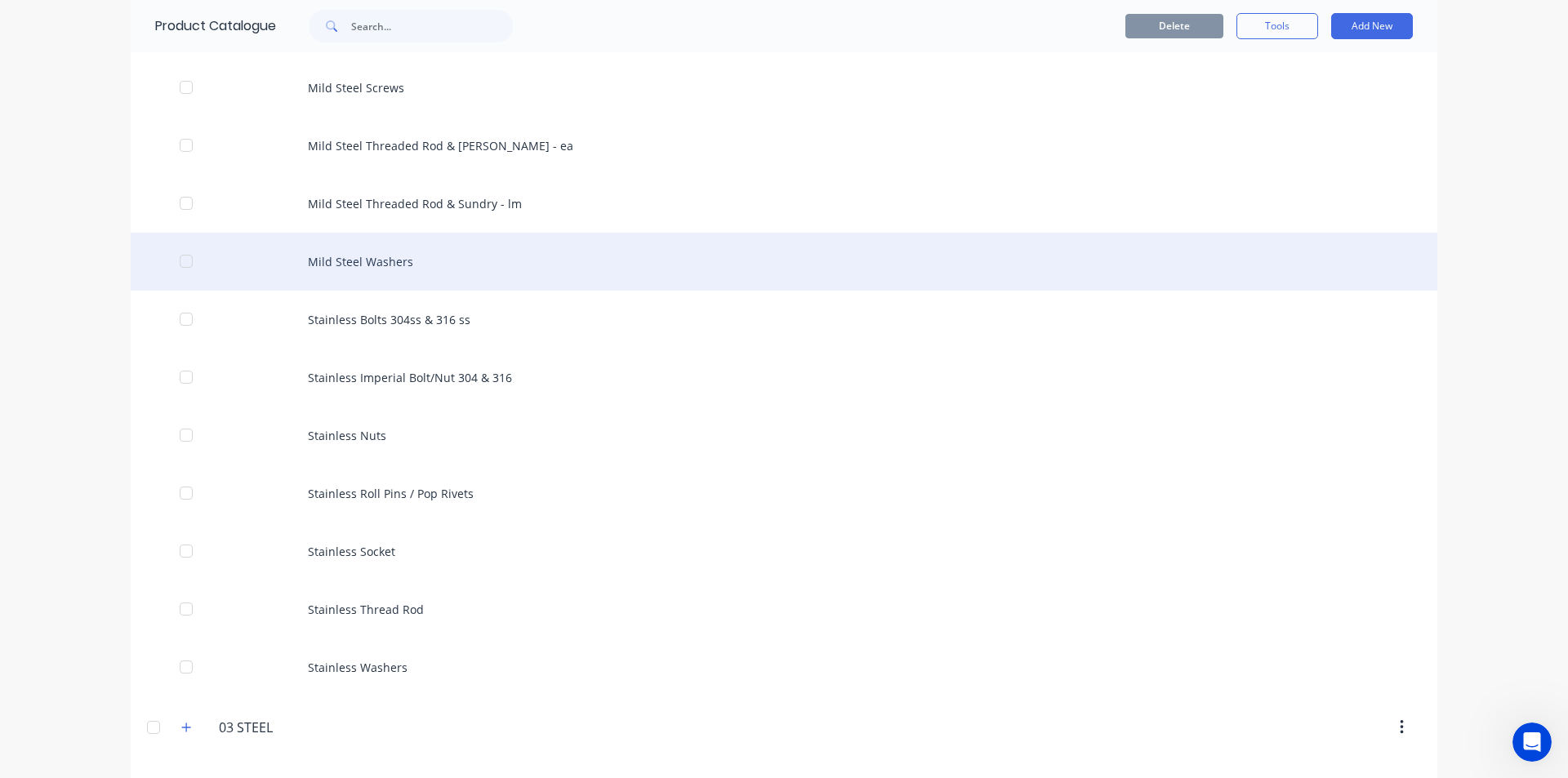
click at [377, 258] on div "Mild Steel Washers" at bounding box center [783, 262] width 1306 height 58
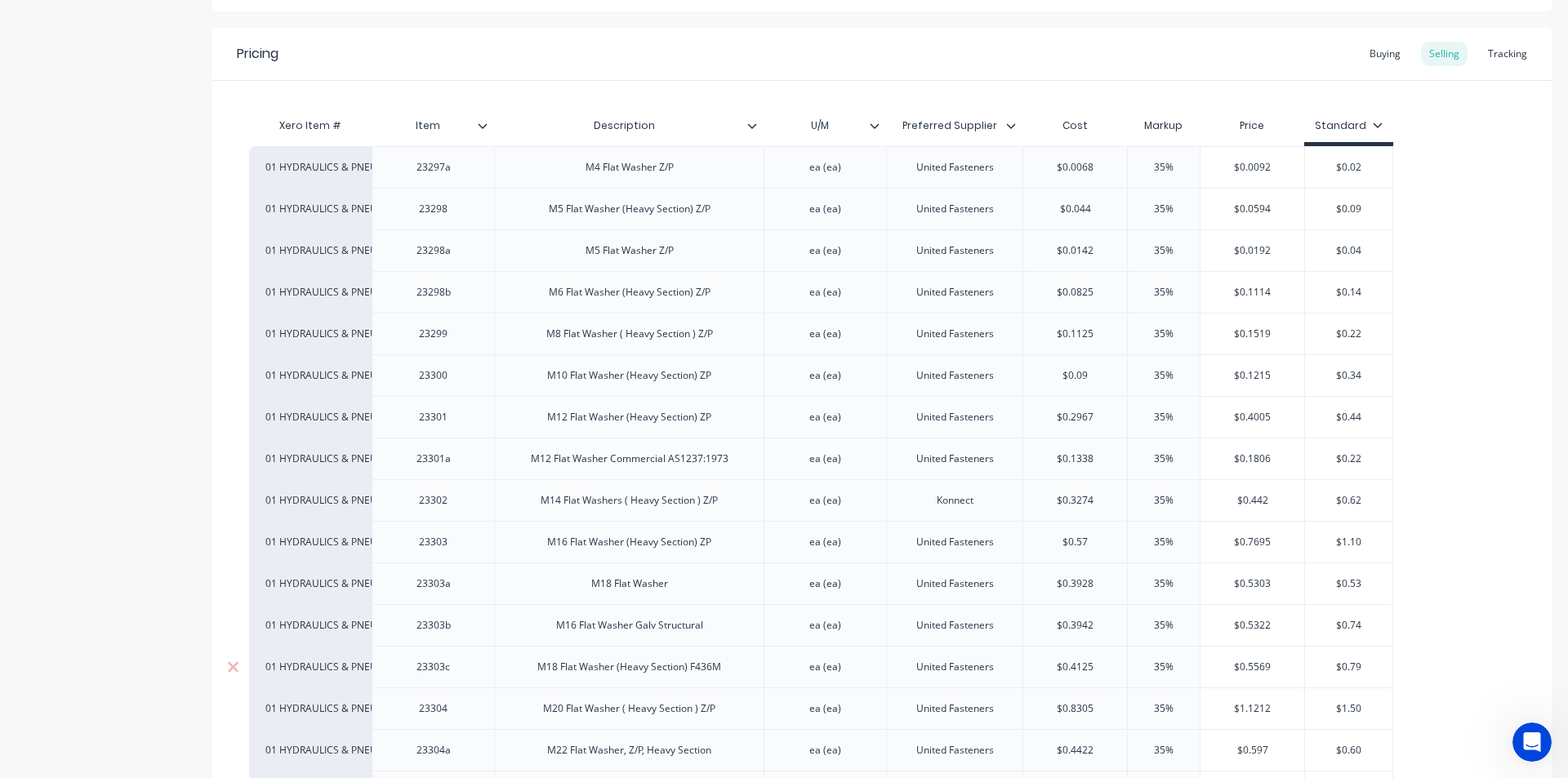
scroll to position [326, 0]
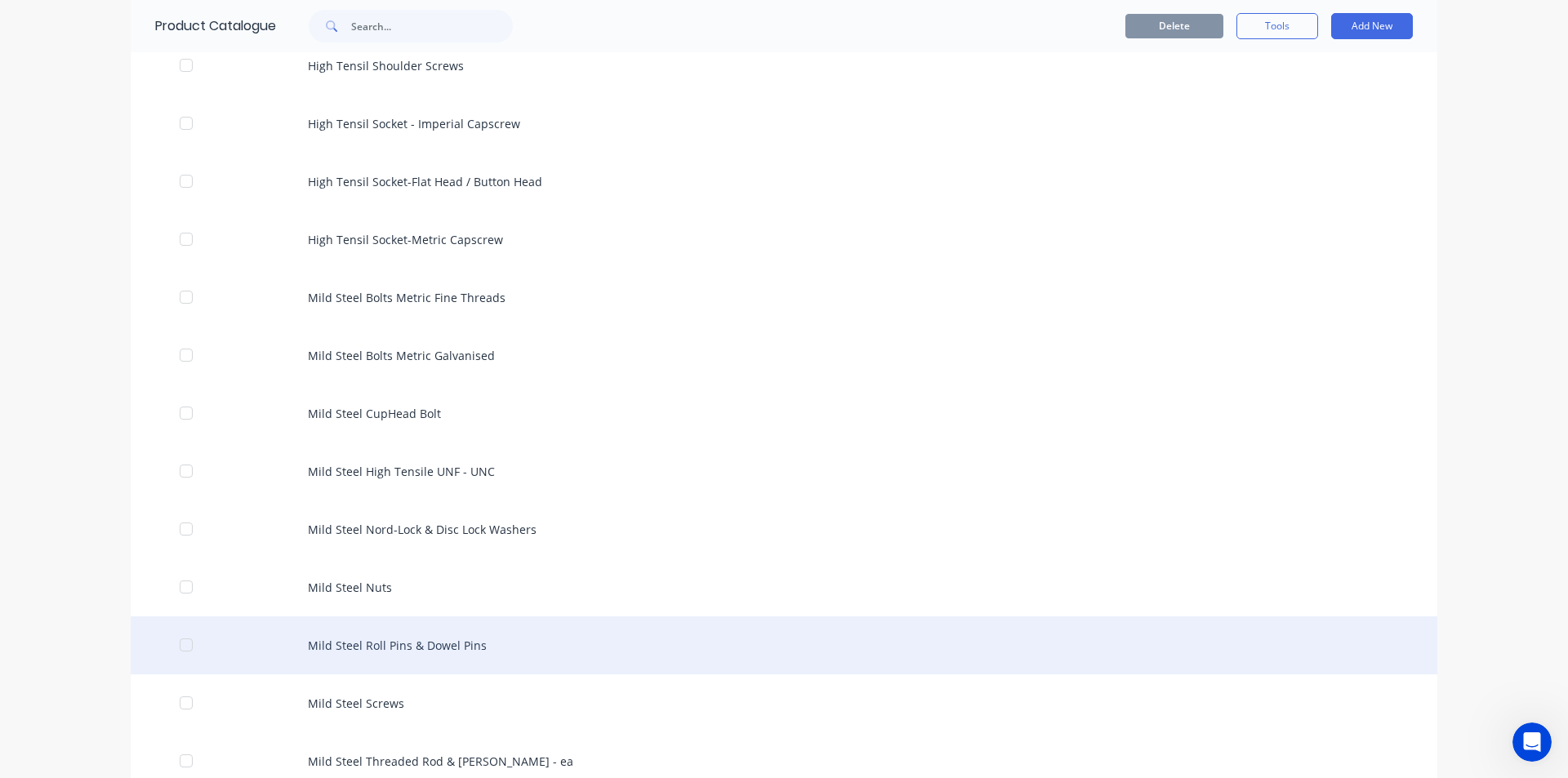
scroll to position [735, 0]
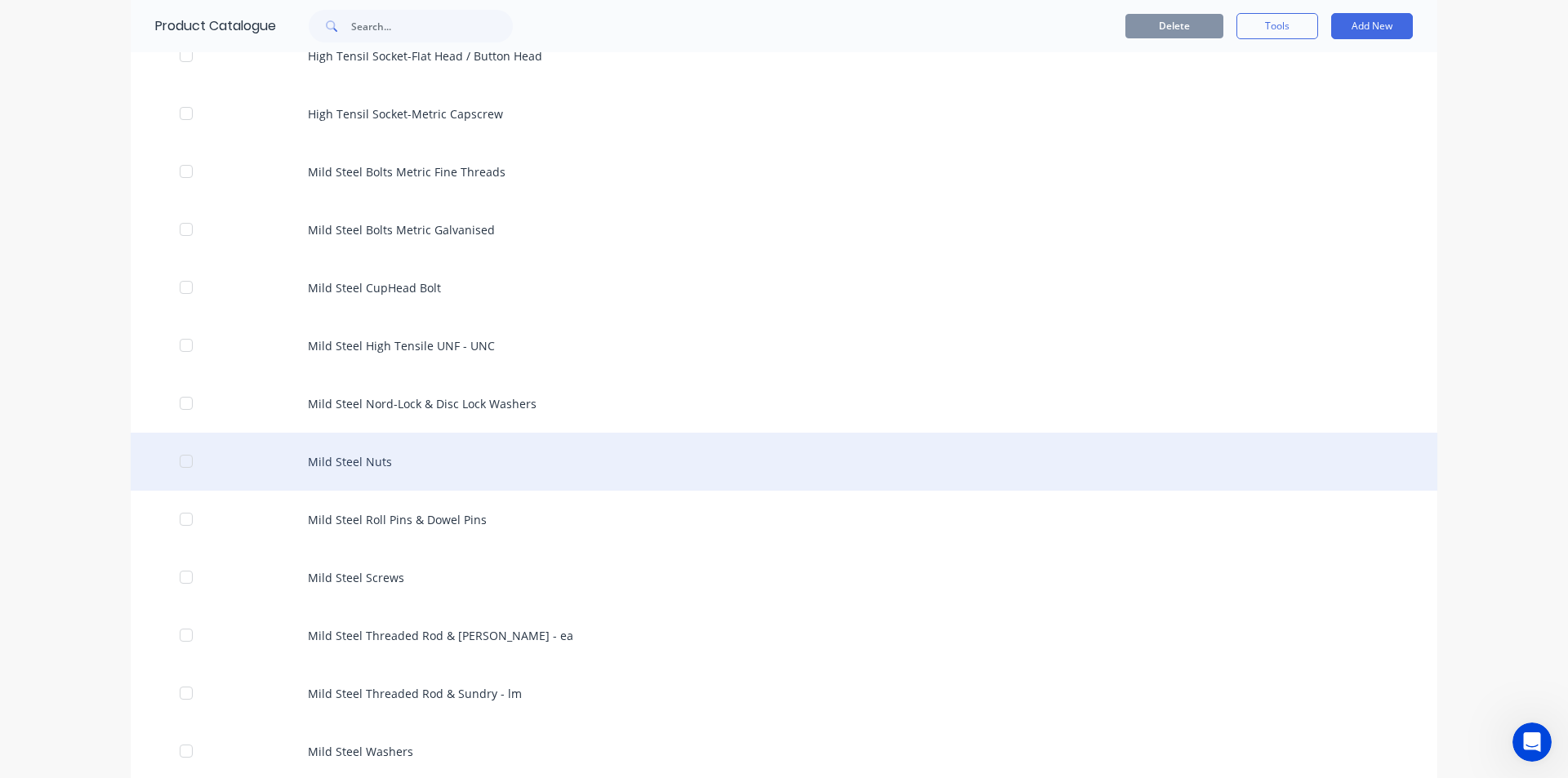
click at [392, 463] on div "Mild Steel Nuts" at bounding box center [783, 462] width 1306 height 58
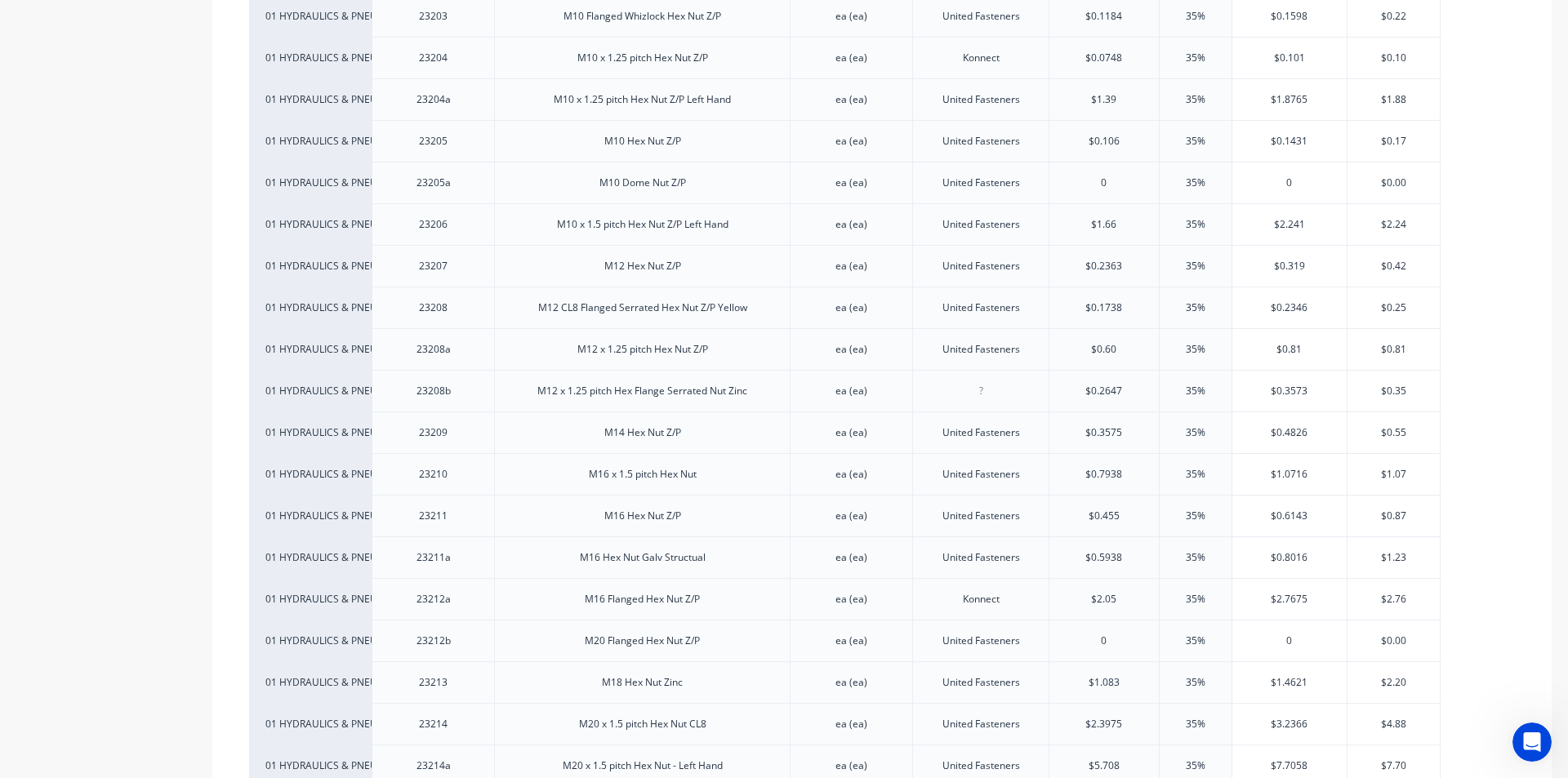
scroll to position [2041, 0]
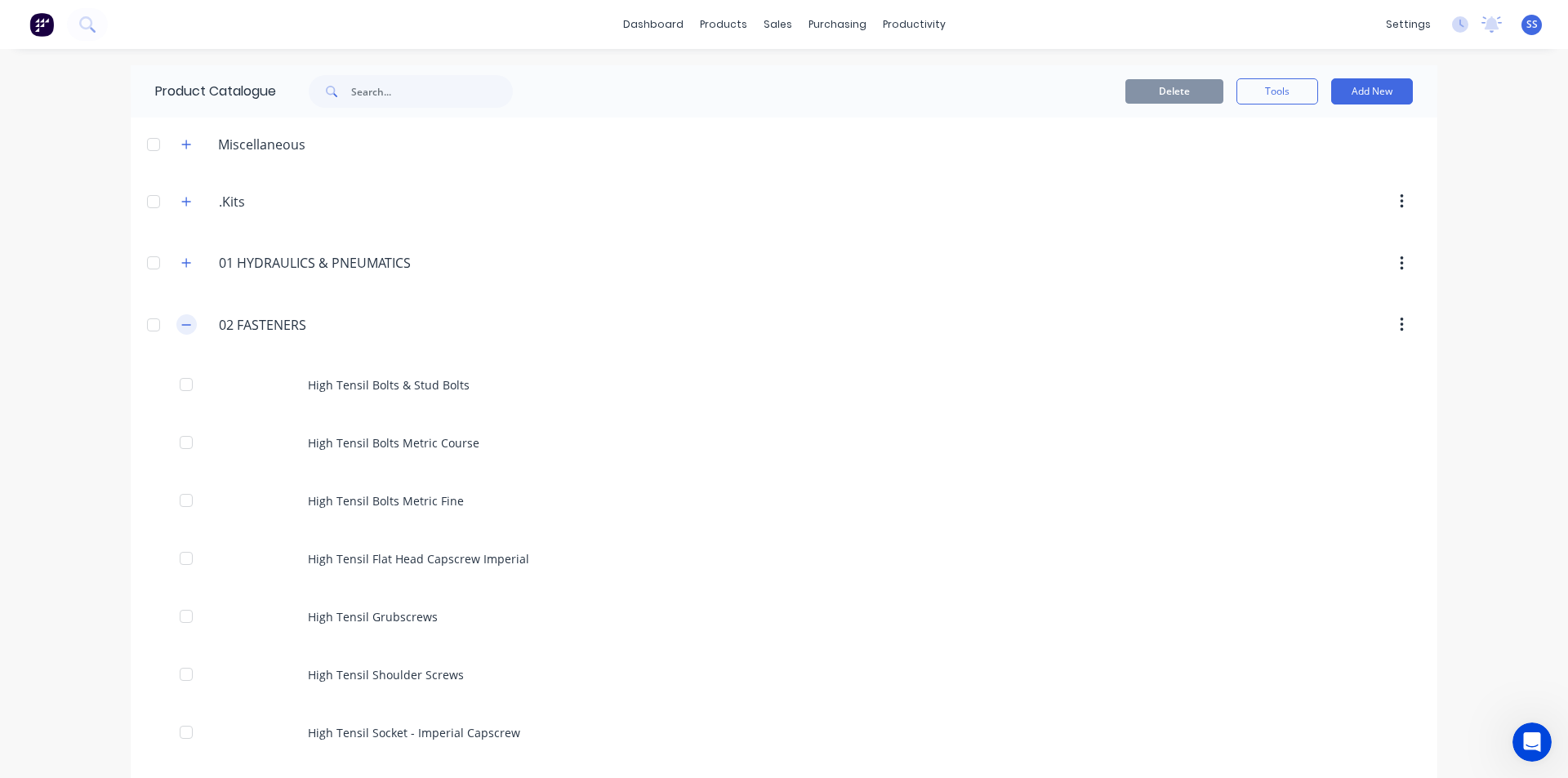
click at [181, 329] on icon "button" at bounding box center [186, 325] width 10 height 12
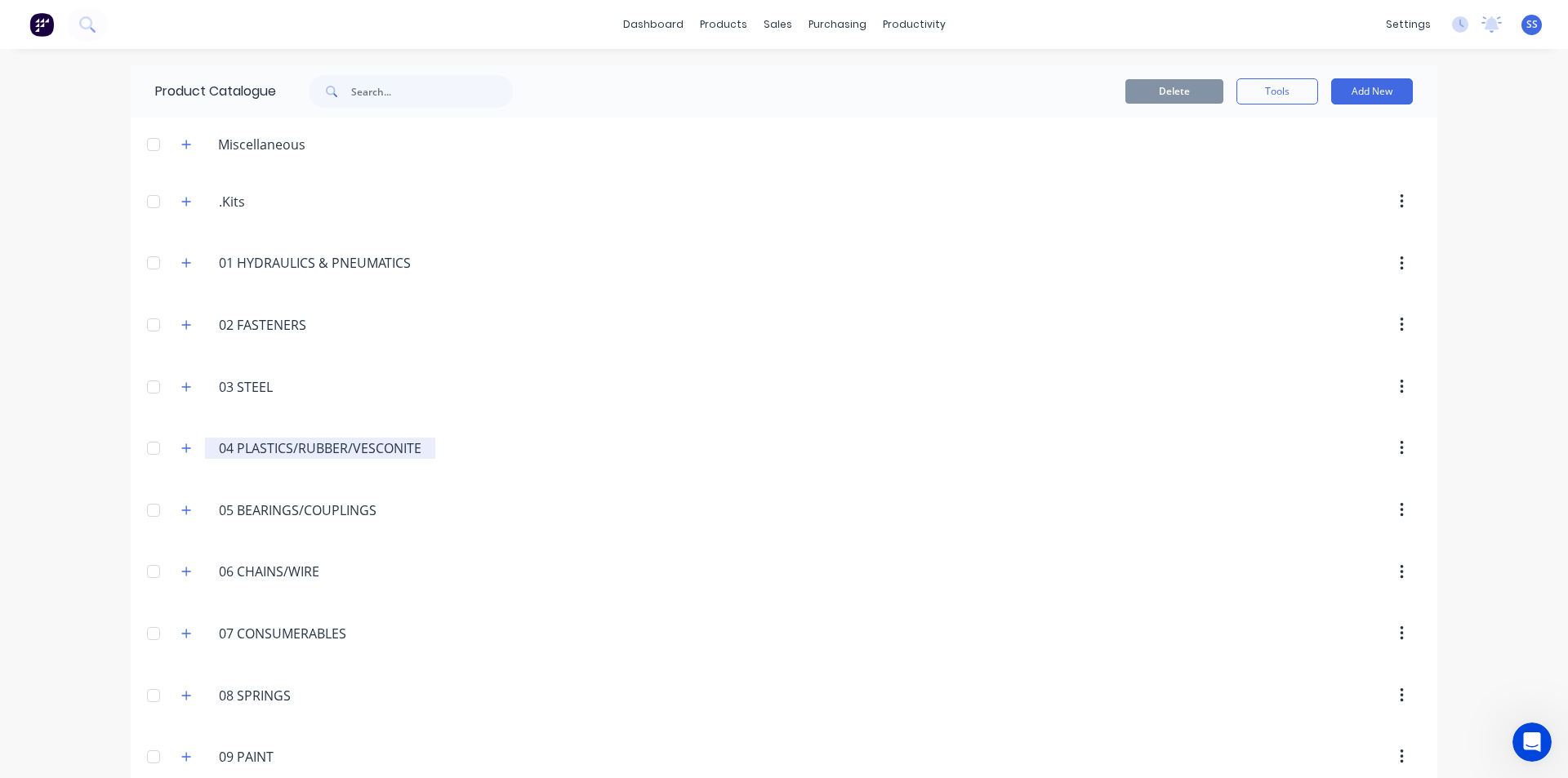
click at [255, 447] on input "04 PLASTICS/RUBBER/VESCONITE" at bounding box center [321, 448] width 205 height 19
click at [184, 455] on button "button" at bounding box center [186, 448] width 20 height 20
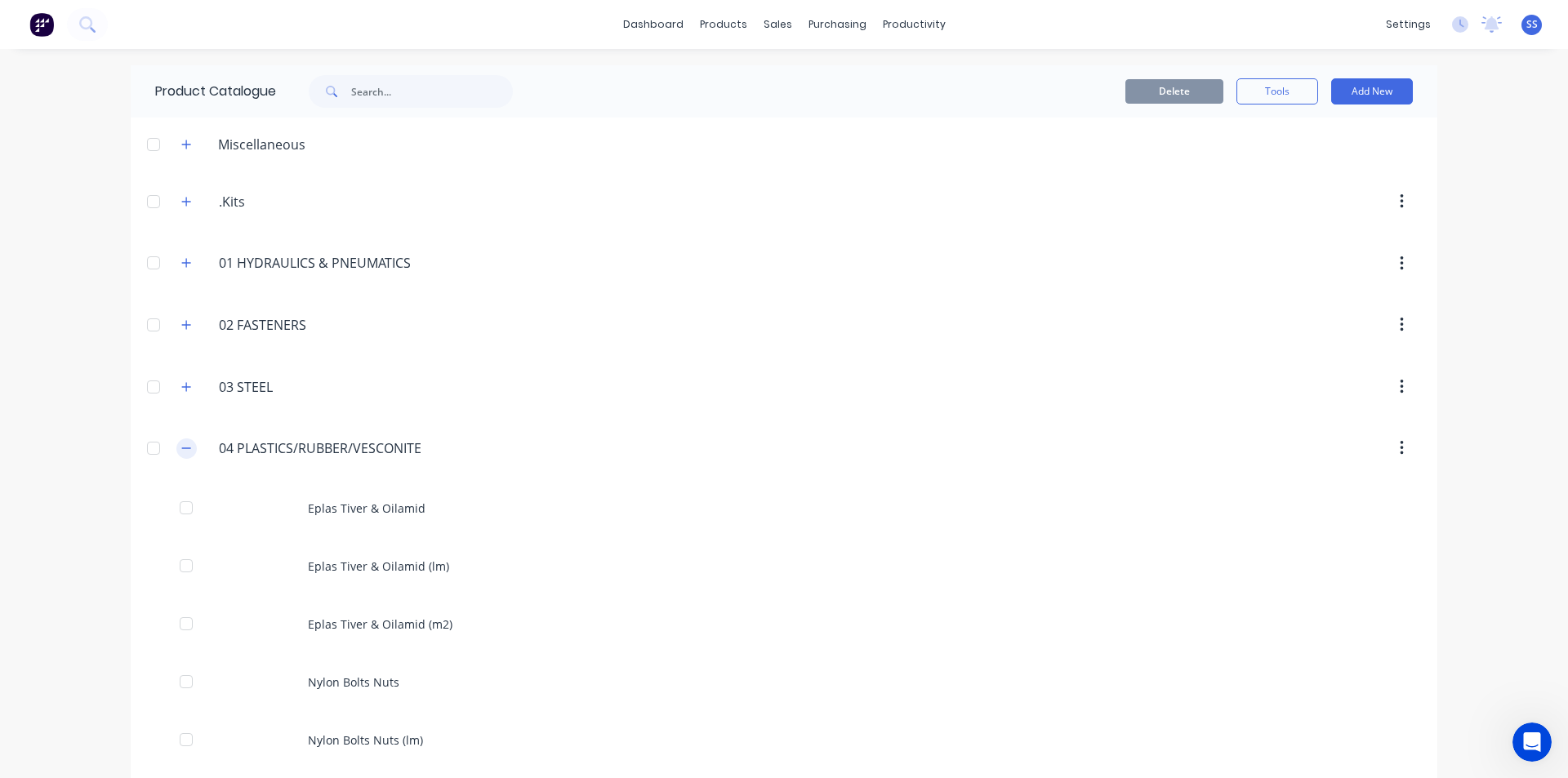
click at [184, 455] on button "button" at bounding box center [186, 448] width 20 height 20
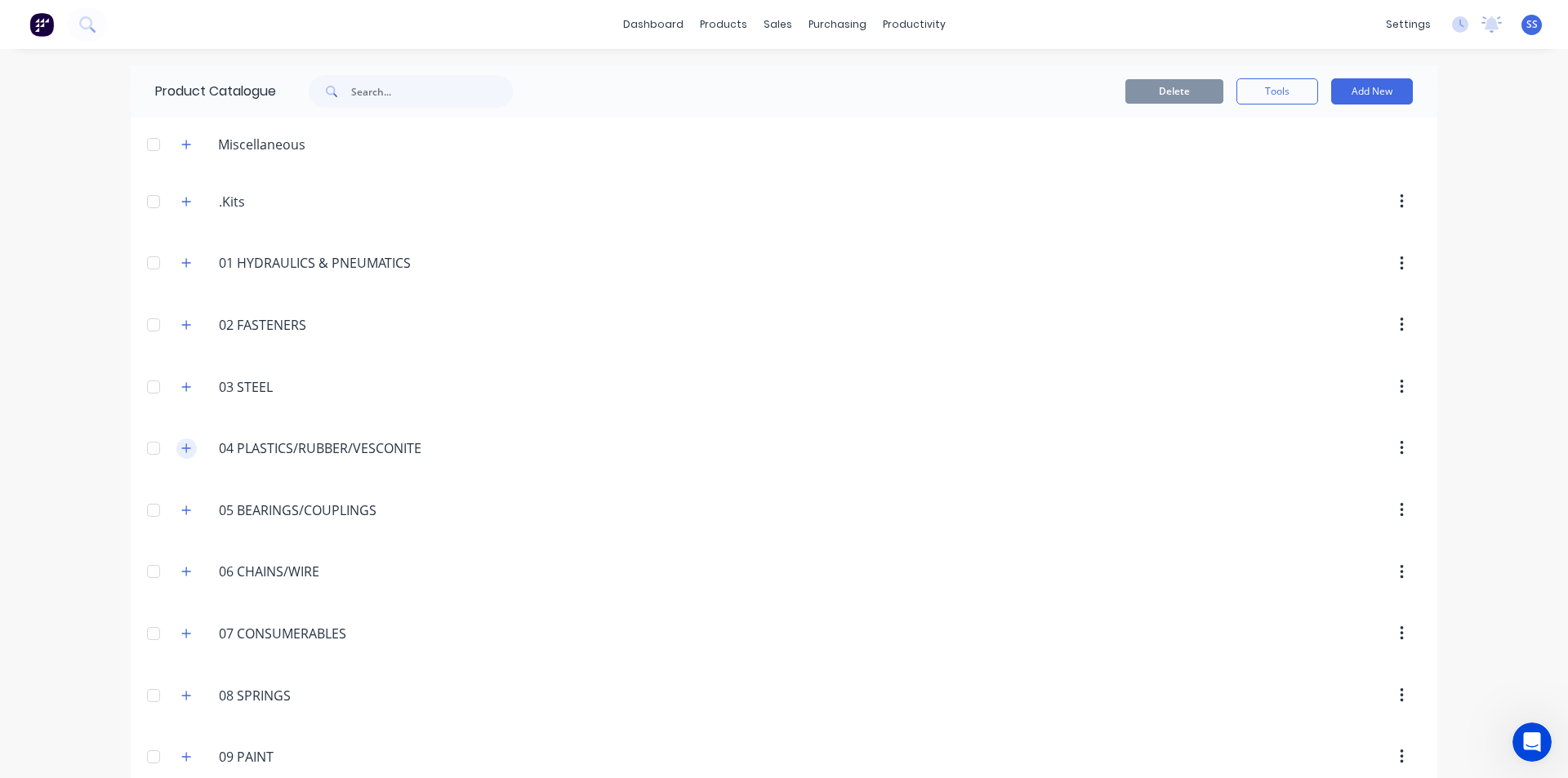
click at [184, 455] on button "button" at bounding box center [186, 448] width 20 height 20
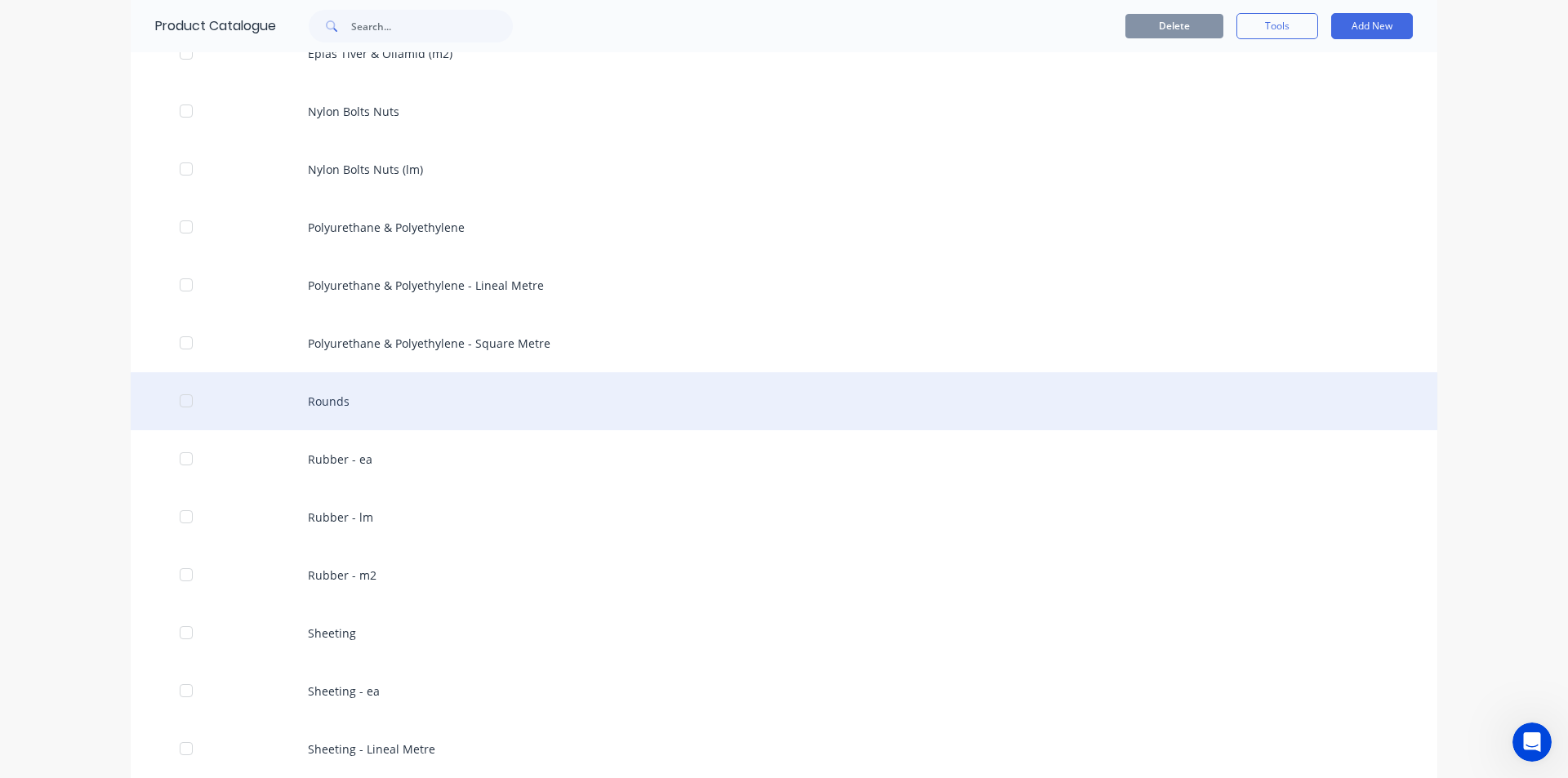
scroll to position [572, 0]
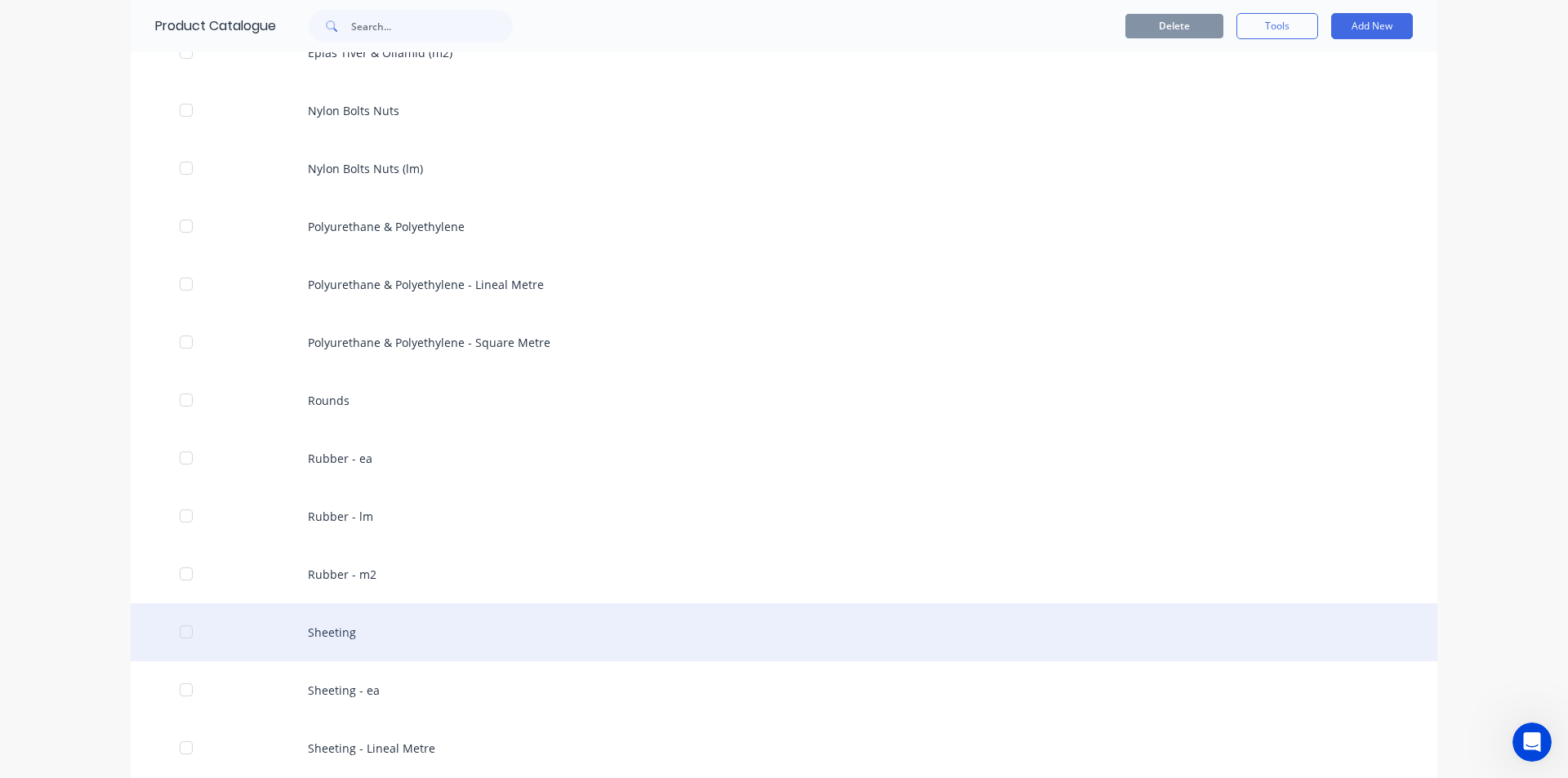
click at [354, 629] on div "Sheeting" at bounding box center [783, 633] width 1306 height 58
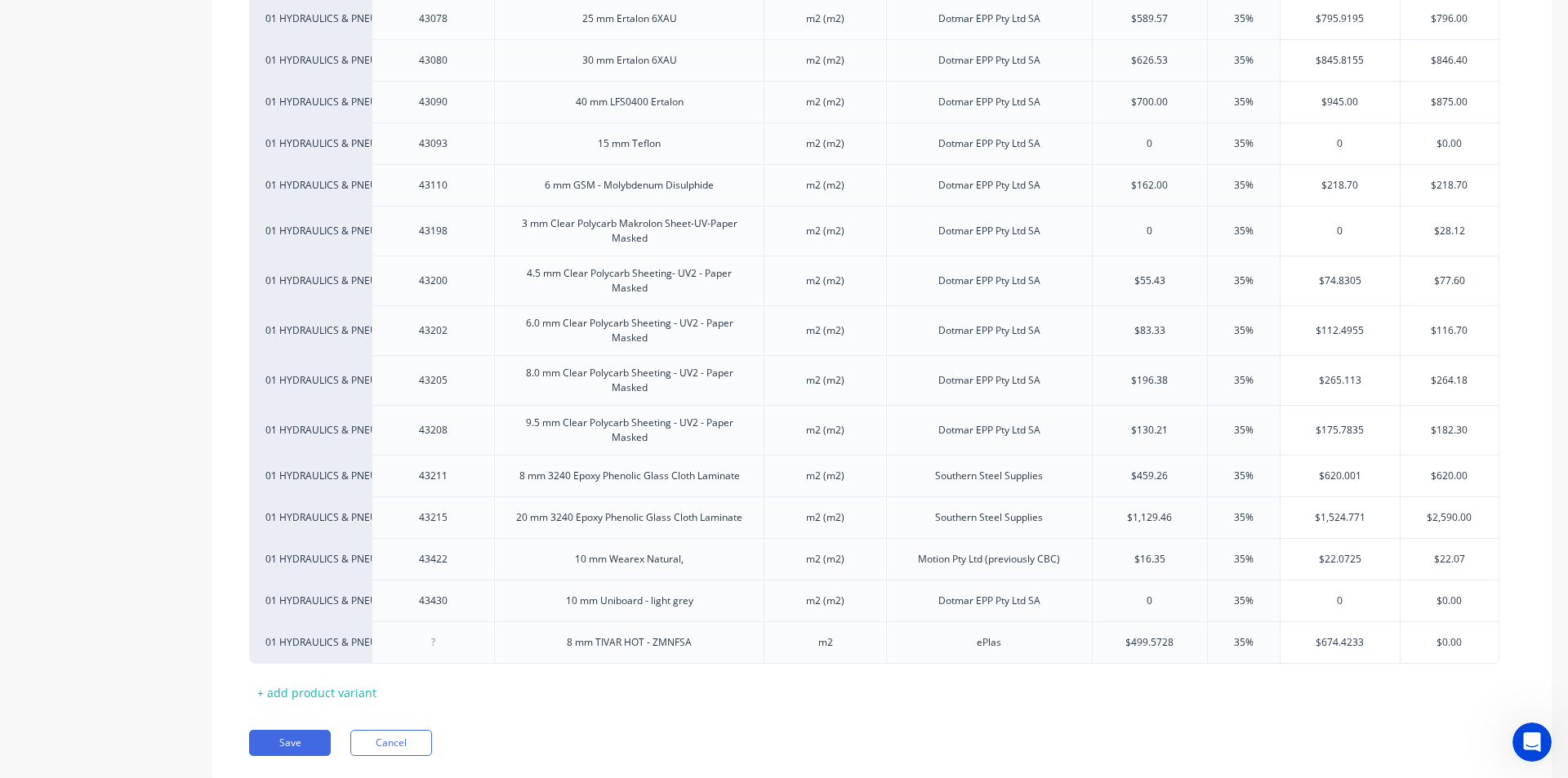
scroll to position [2360, 0]
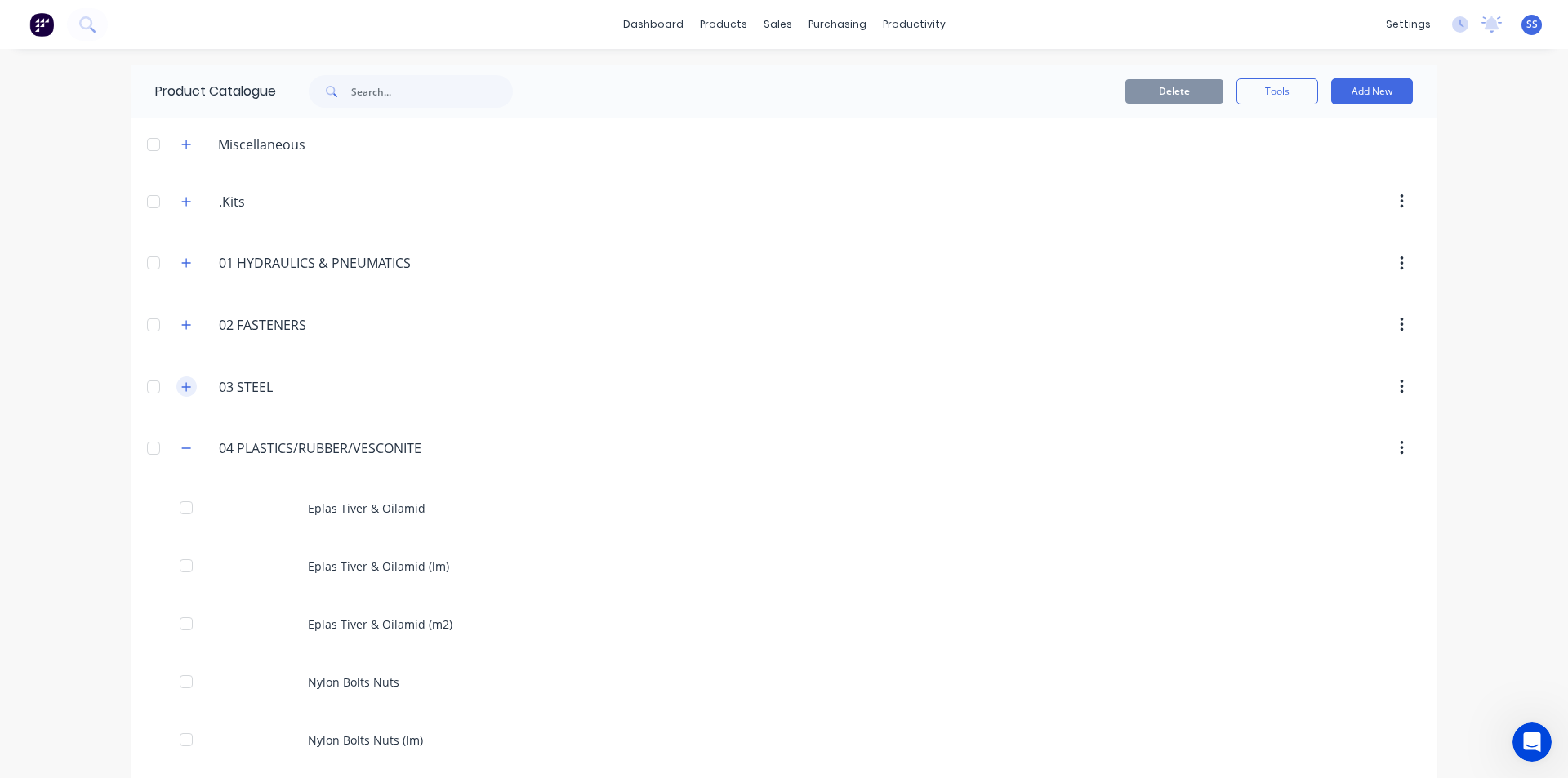
click at [180, 396] on button "button" at bounding box center [186, 386] width 20 height 20
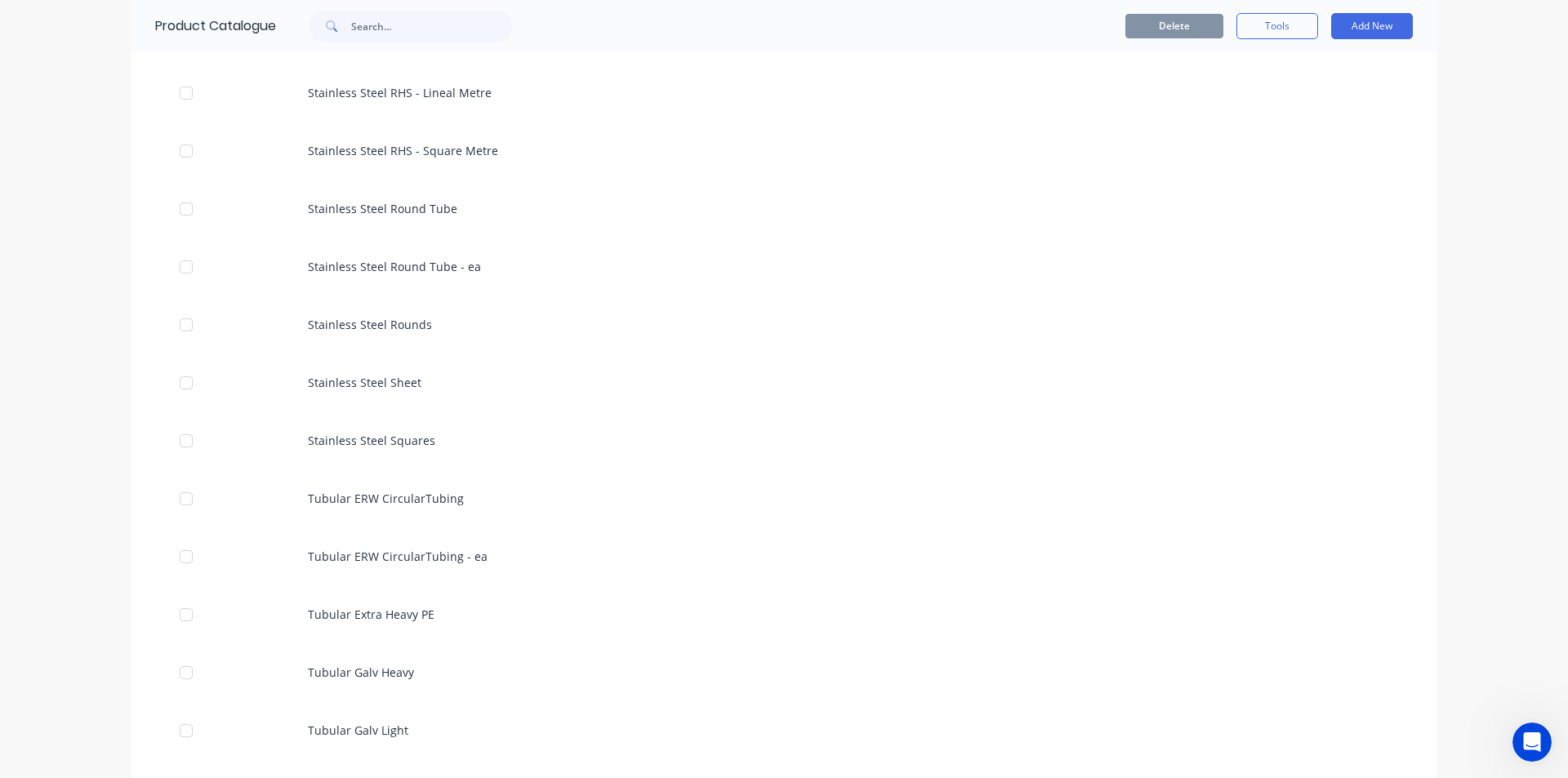
scroll to position [5388, 0]
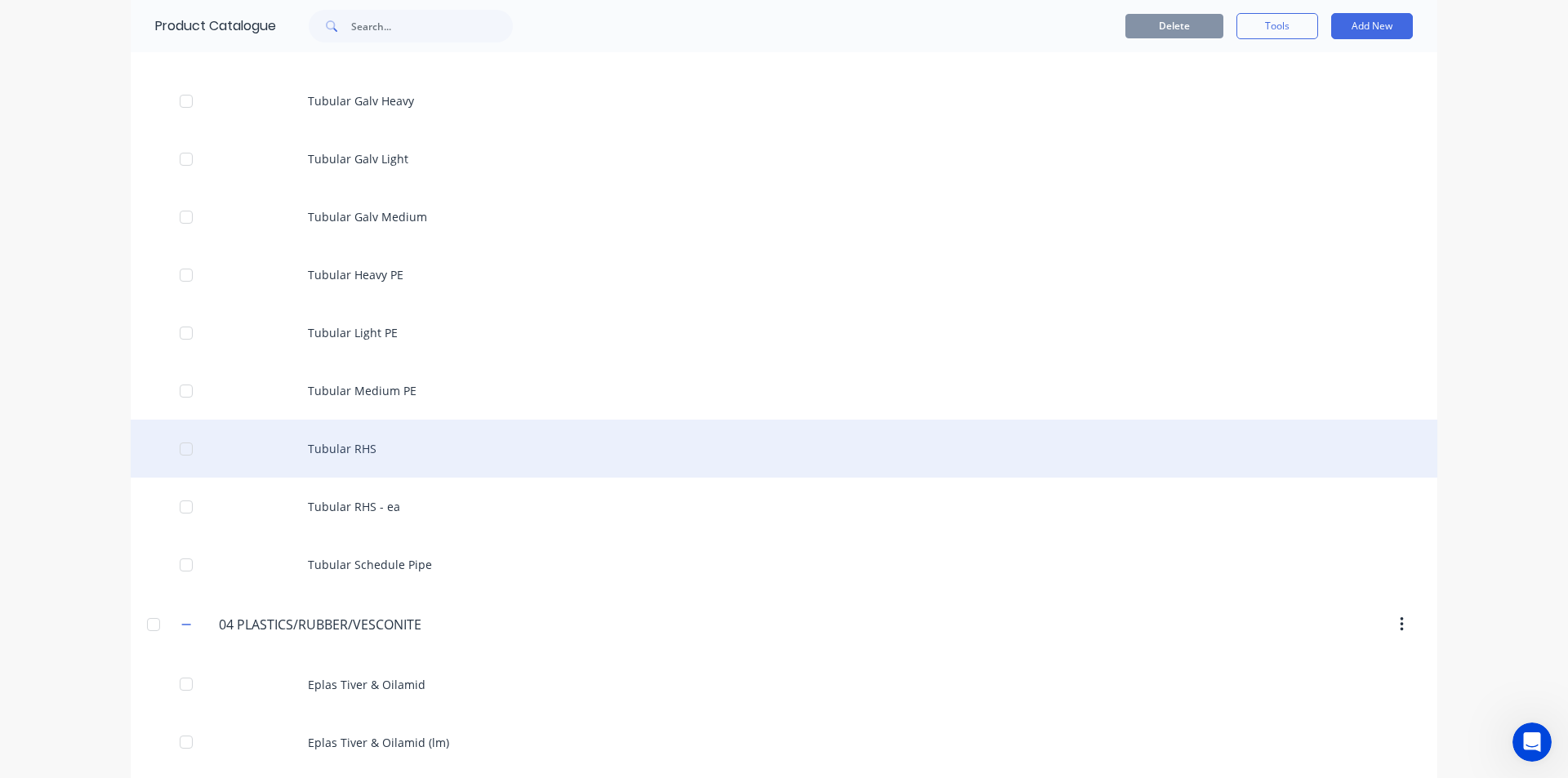
click at [354, 461] on div "Tubular RHS" at bounding box center [783, 449] width 1306 height 58
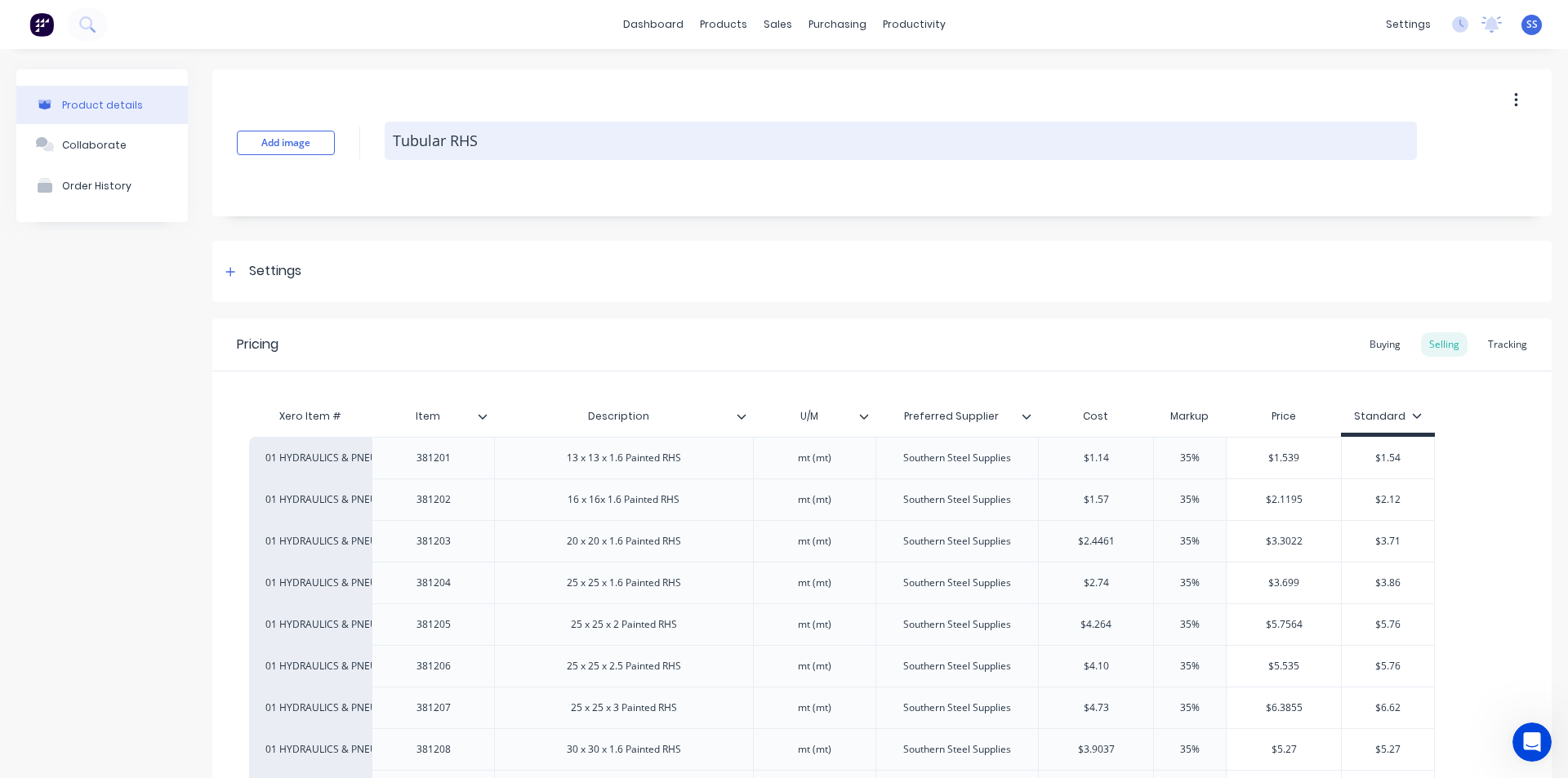
click at [1087, 142] on textarea "Tubular RHS" at bounding box center [901, 140] width 1032 height 38
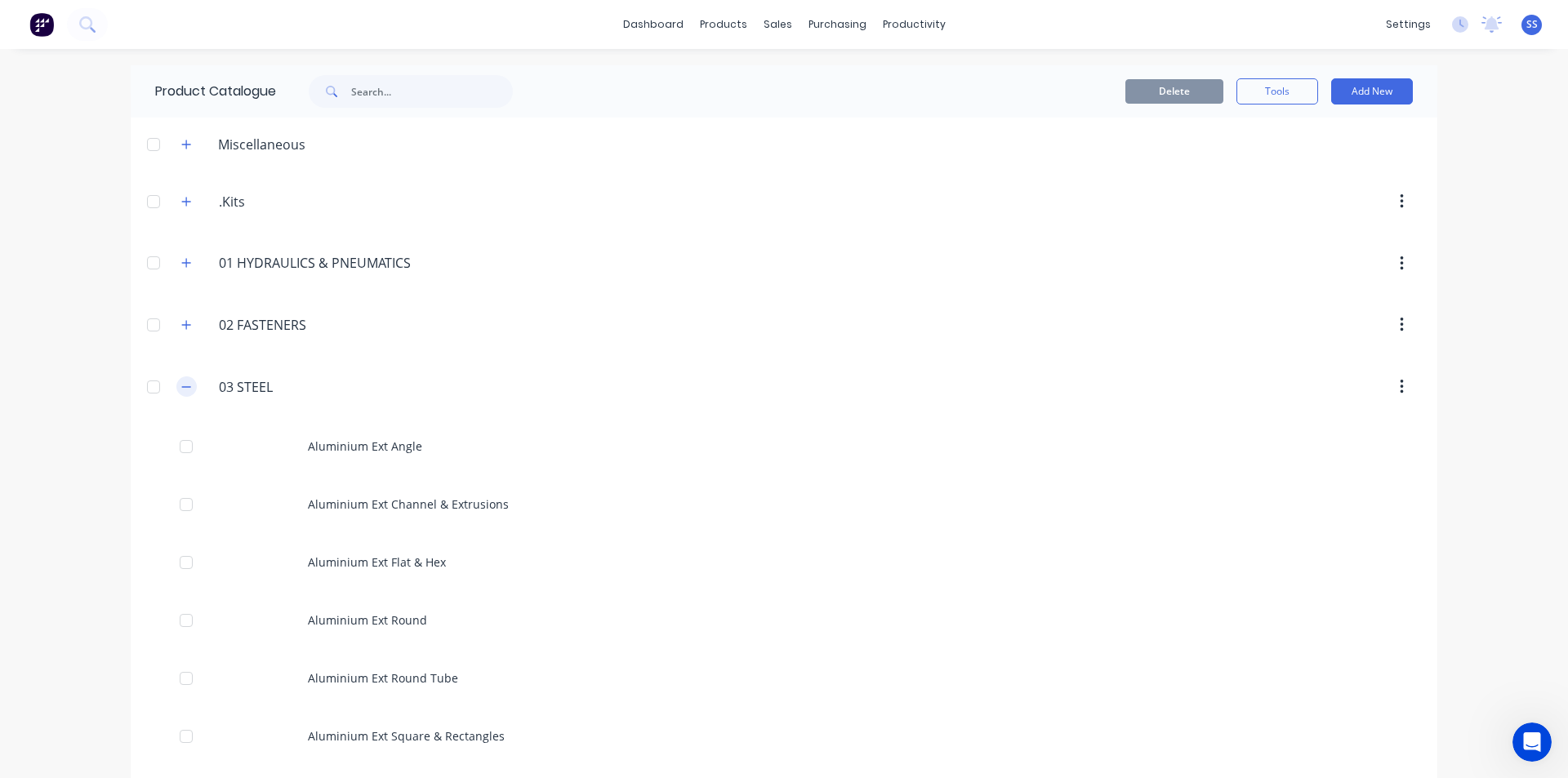
click at [184, 389] on icon "button" at bounding box center [186, 388] width 10 height 12
click at [181, 452] on icon "button" at bounding box center [186, 448] width 10 height 12
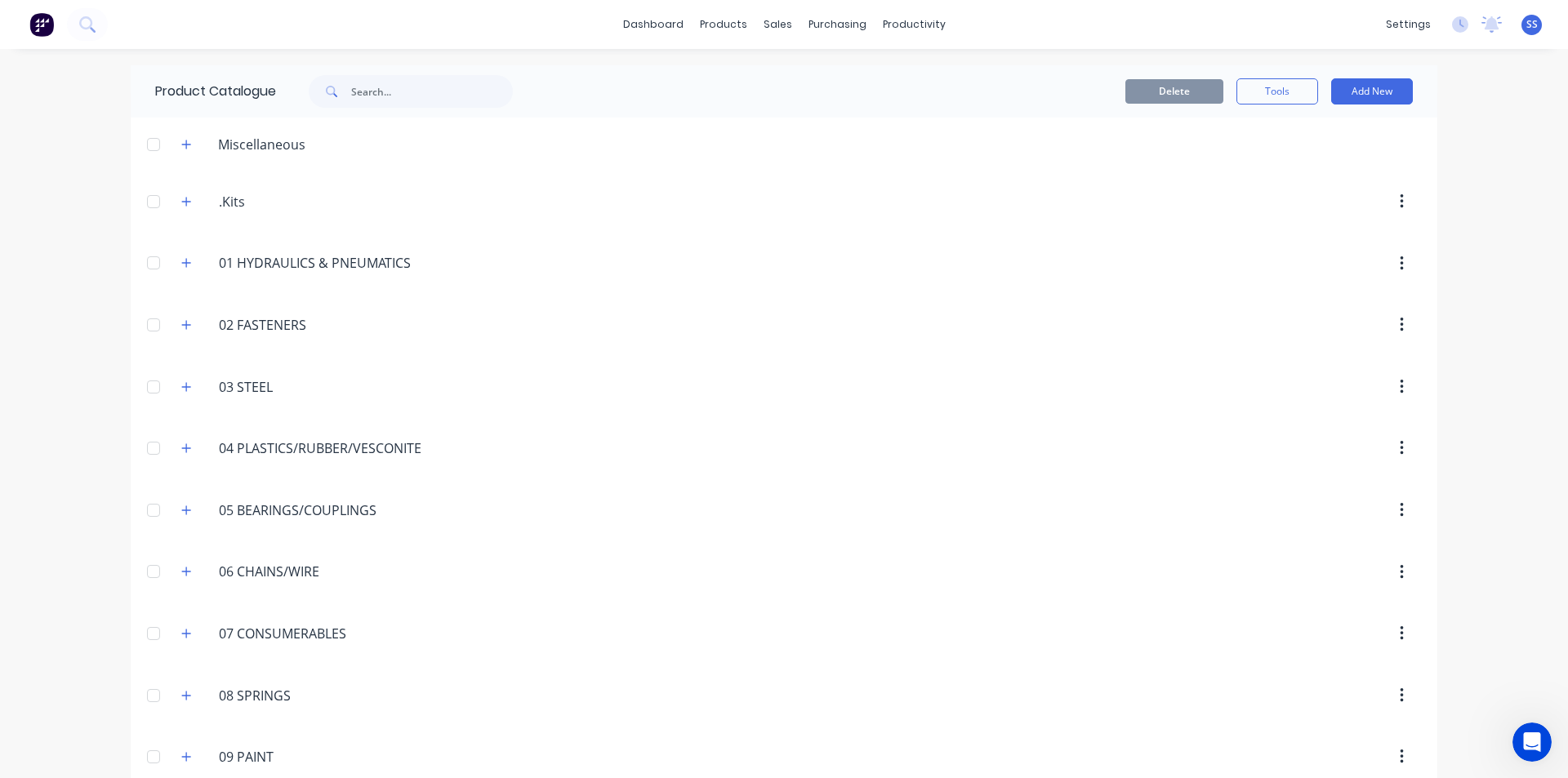
drag, startPoint x: 179, startPoint y: 329, endPoint x: 169, endPoint y: 331, distance: 10.2
click at [181, 329] on icon "button" at bounding box center [186, 325] width 10 height 12
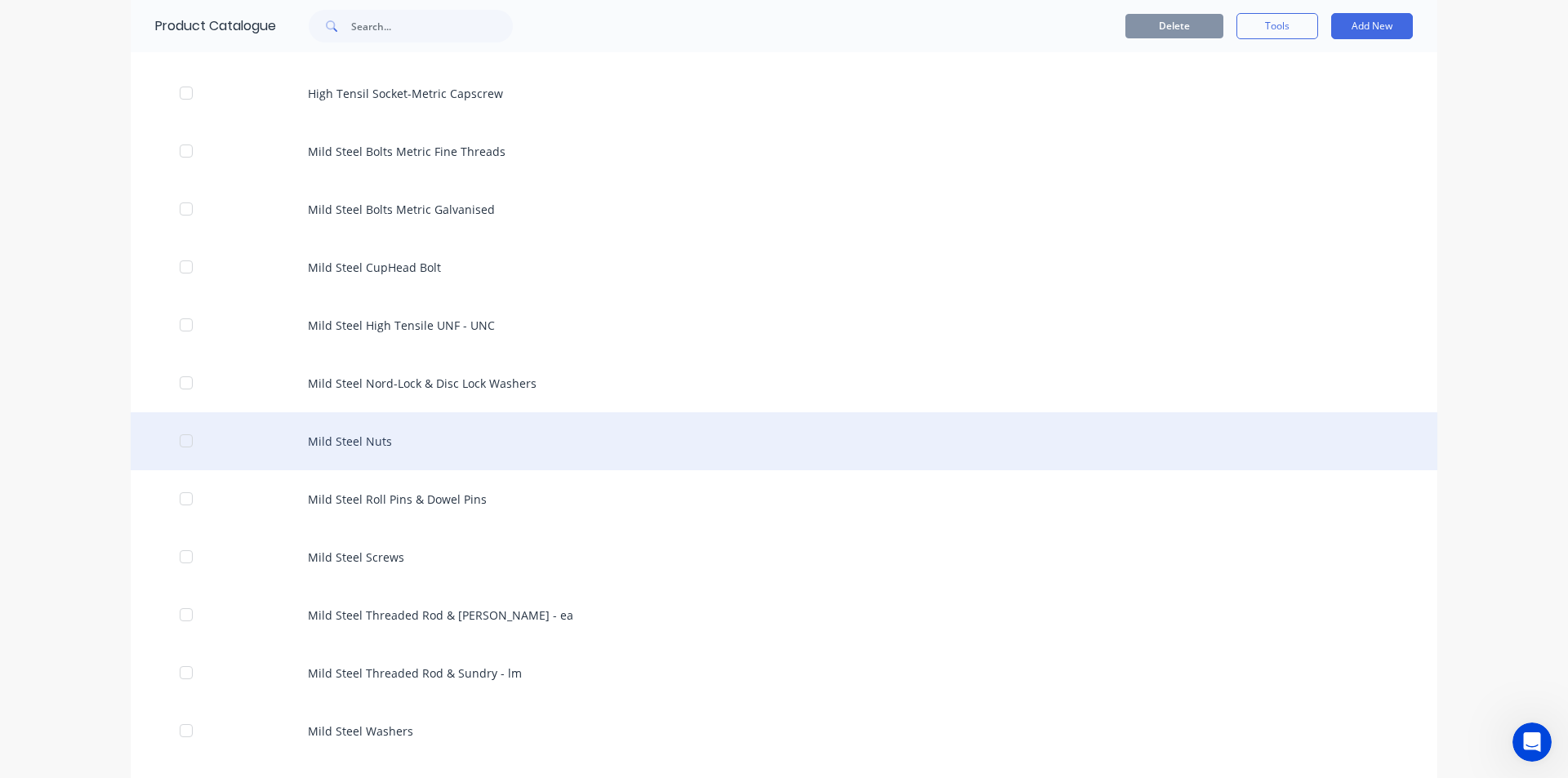
scroll to position [735, 0]
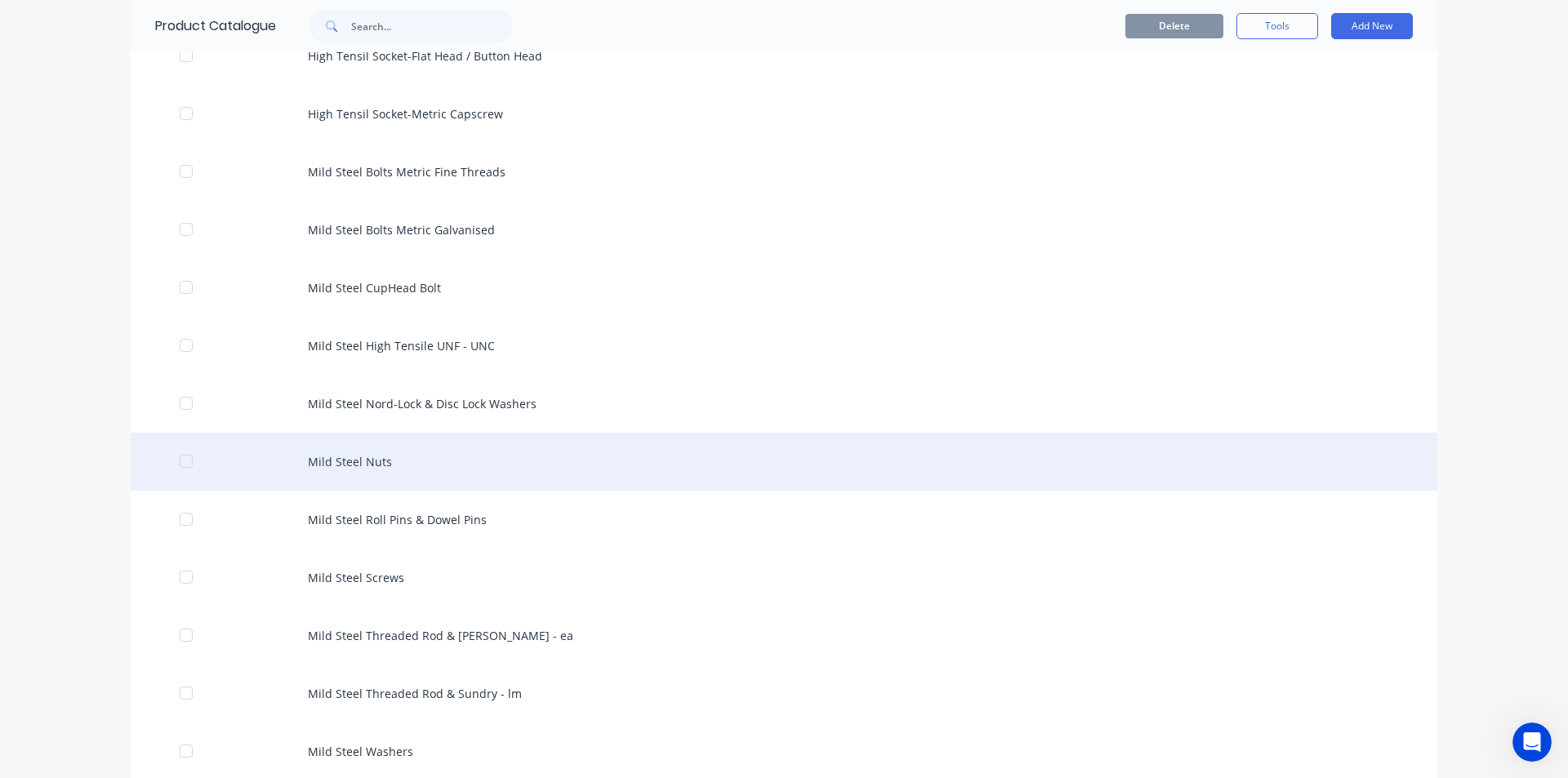
click at [396, 443] on div "Mild Steel Nuts" at bounding box center [783, 462] width 1306 height 58
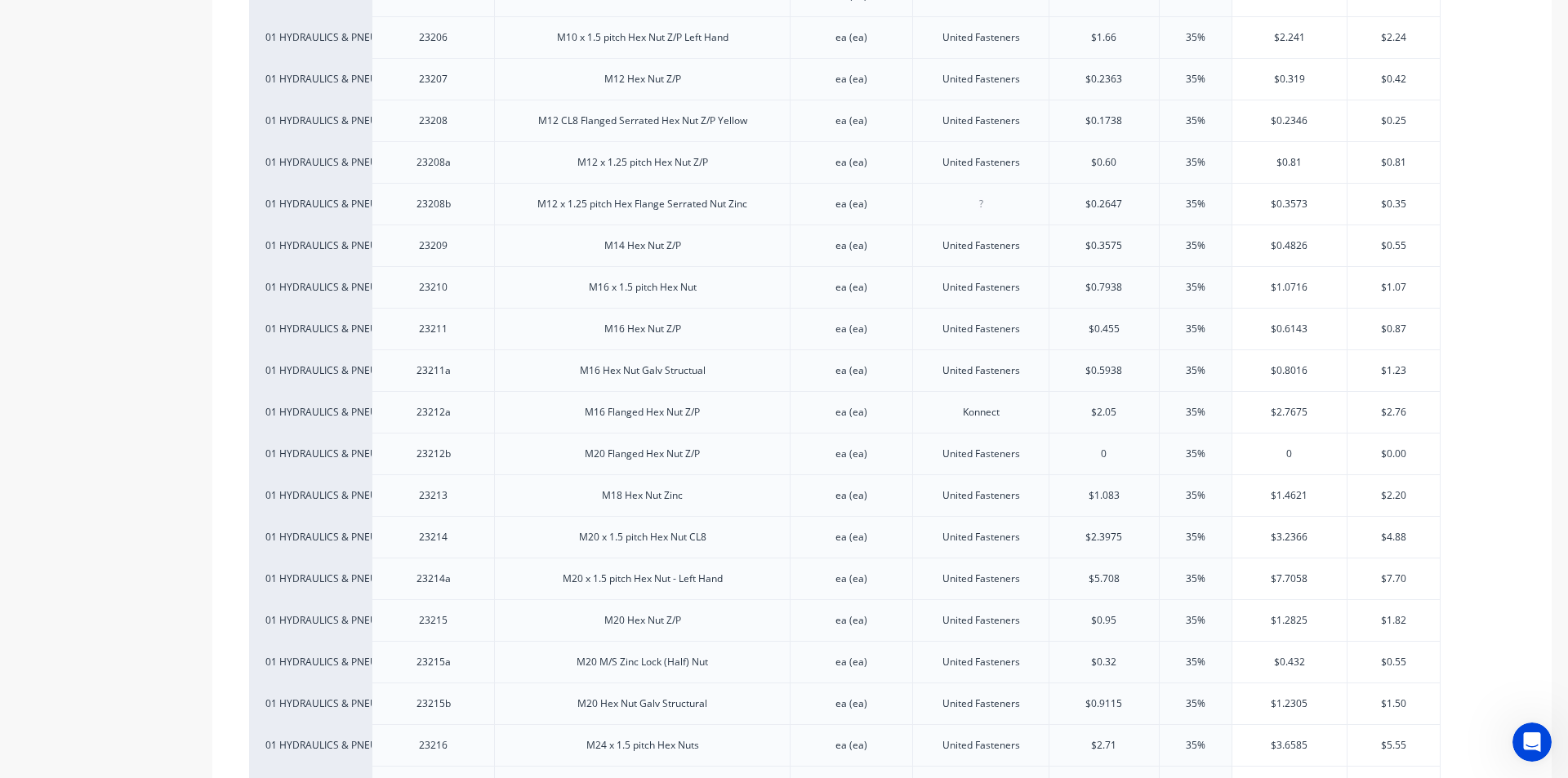
scroll to position [1143, 0]
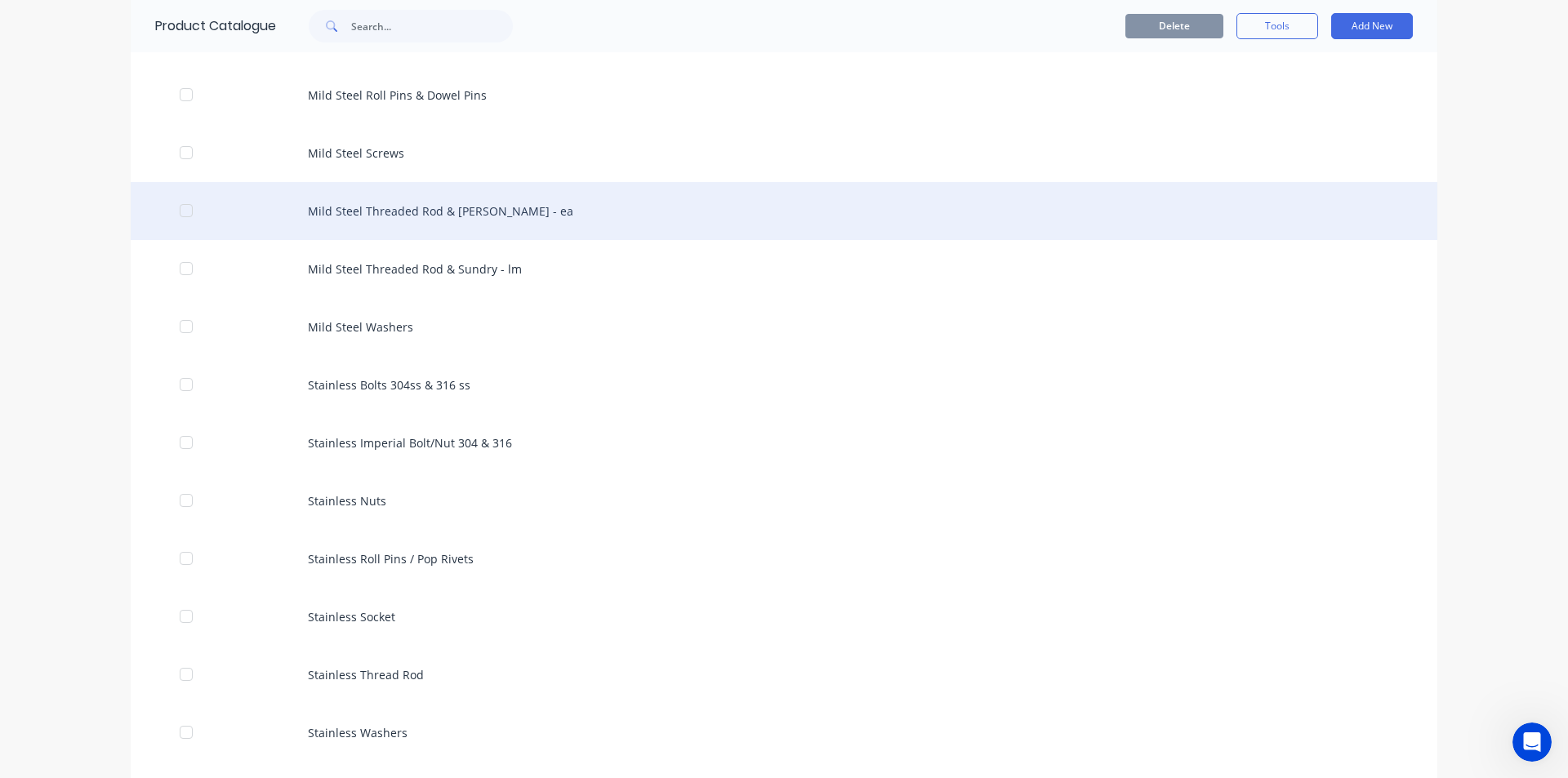
scroll to position [1225, 0]
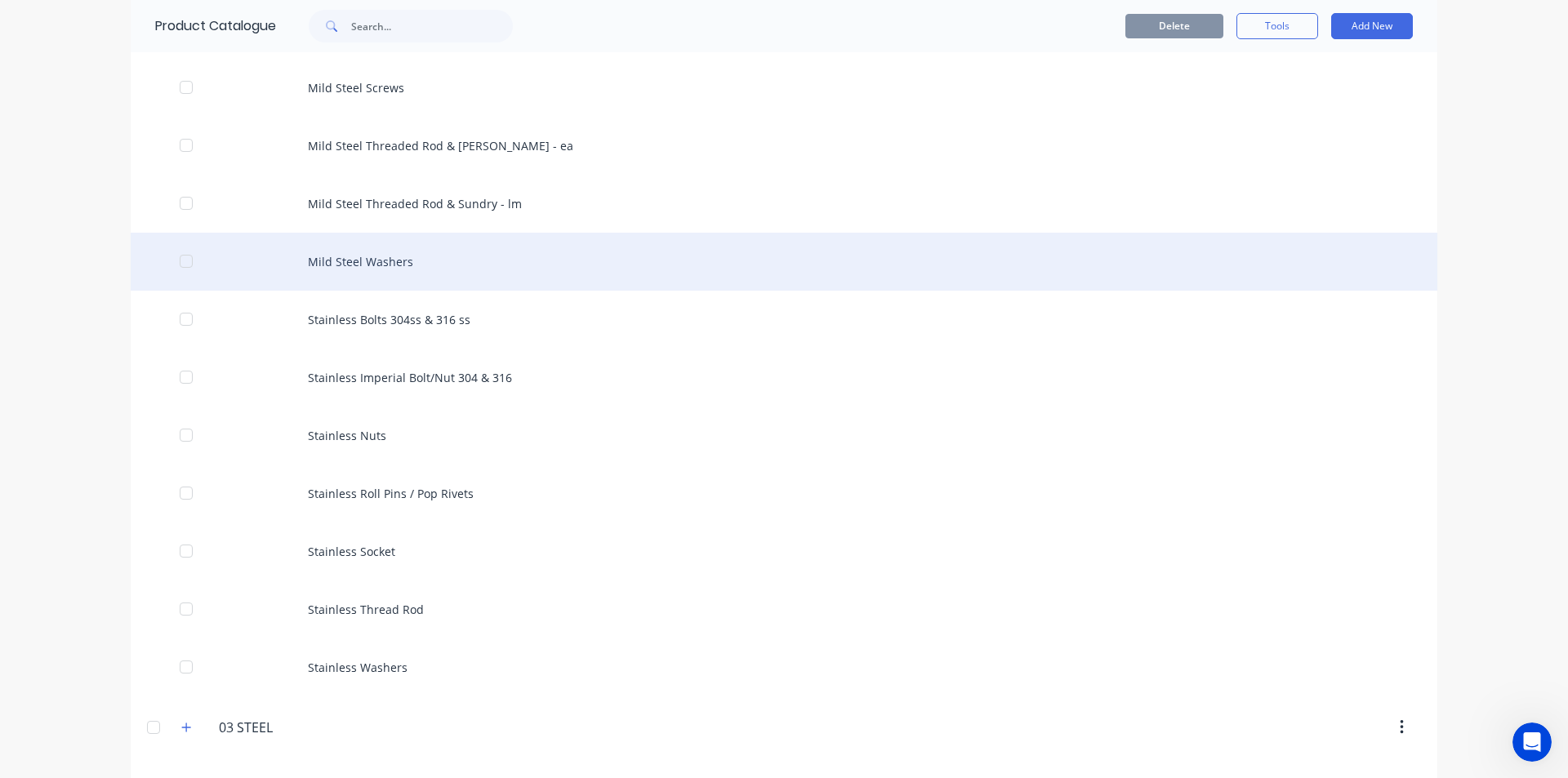
click at [372, 252] on div "Mild Steel Washers" at bounding box center [783, 262] width 1306 height 58
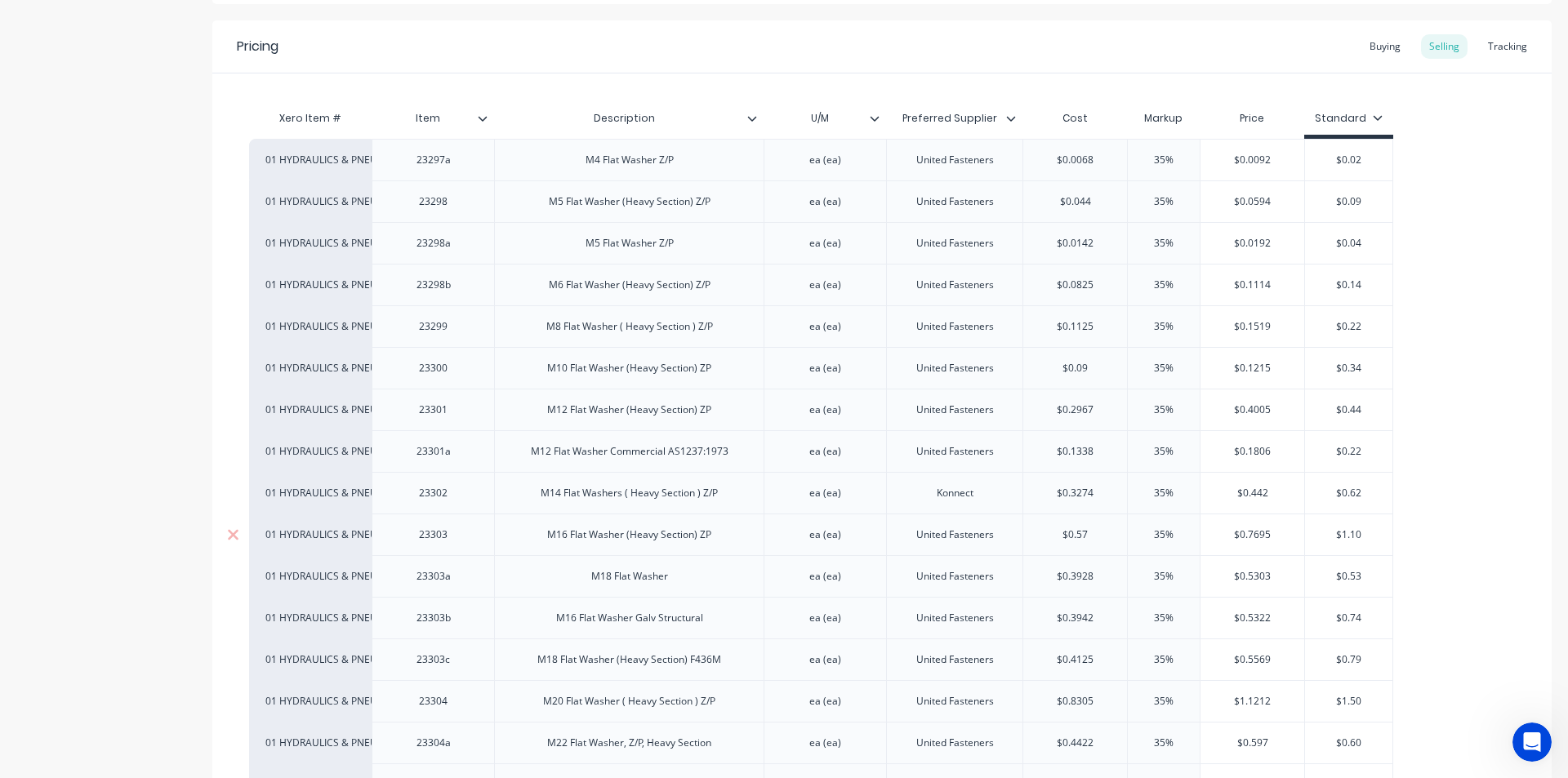
scroll to position [326, 0]
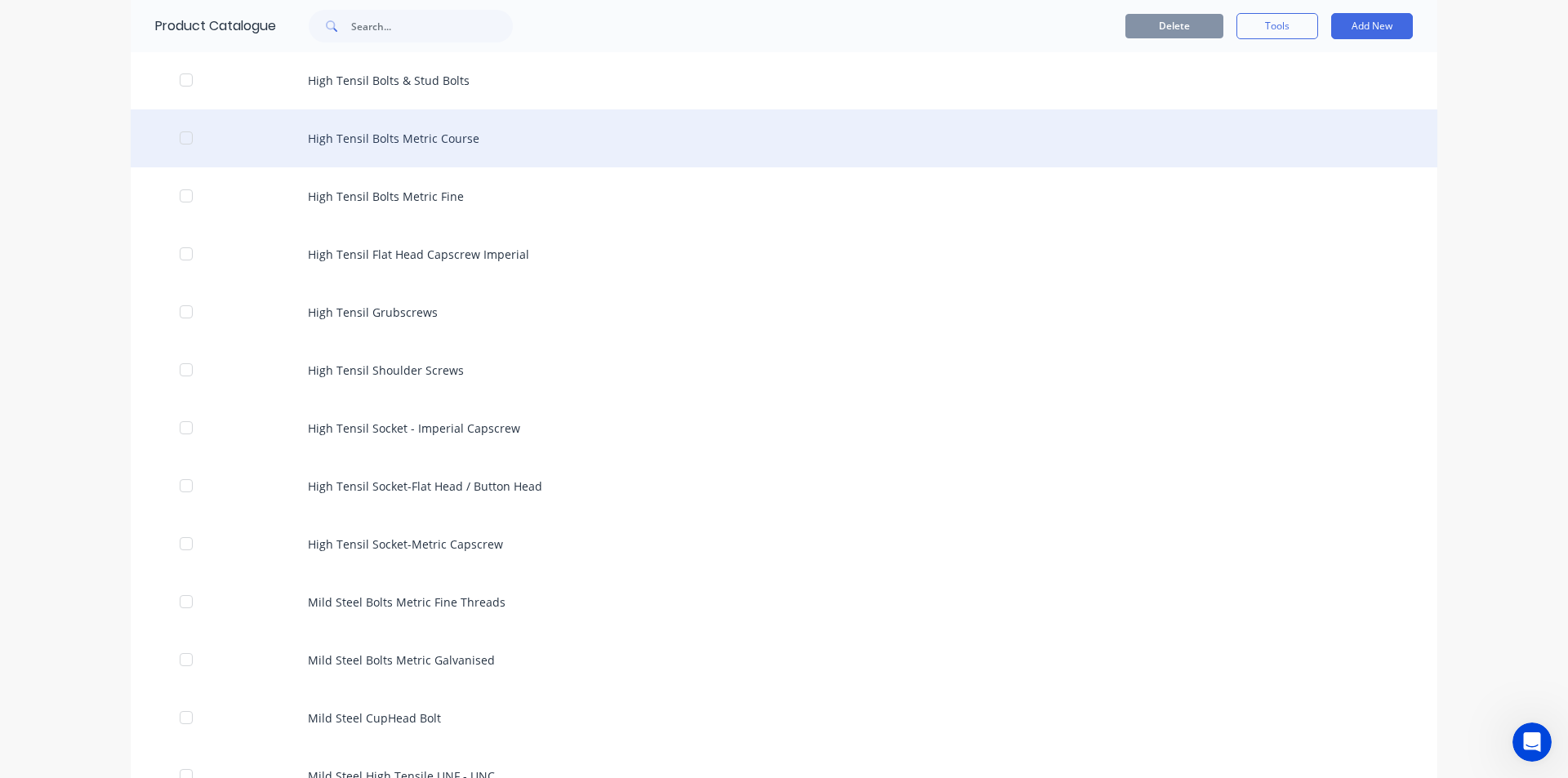
scroll to position [326, 0]
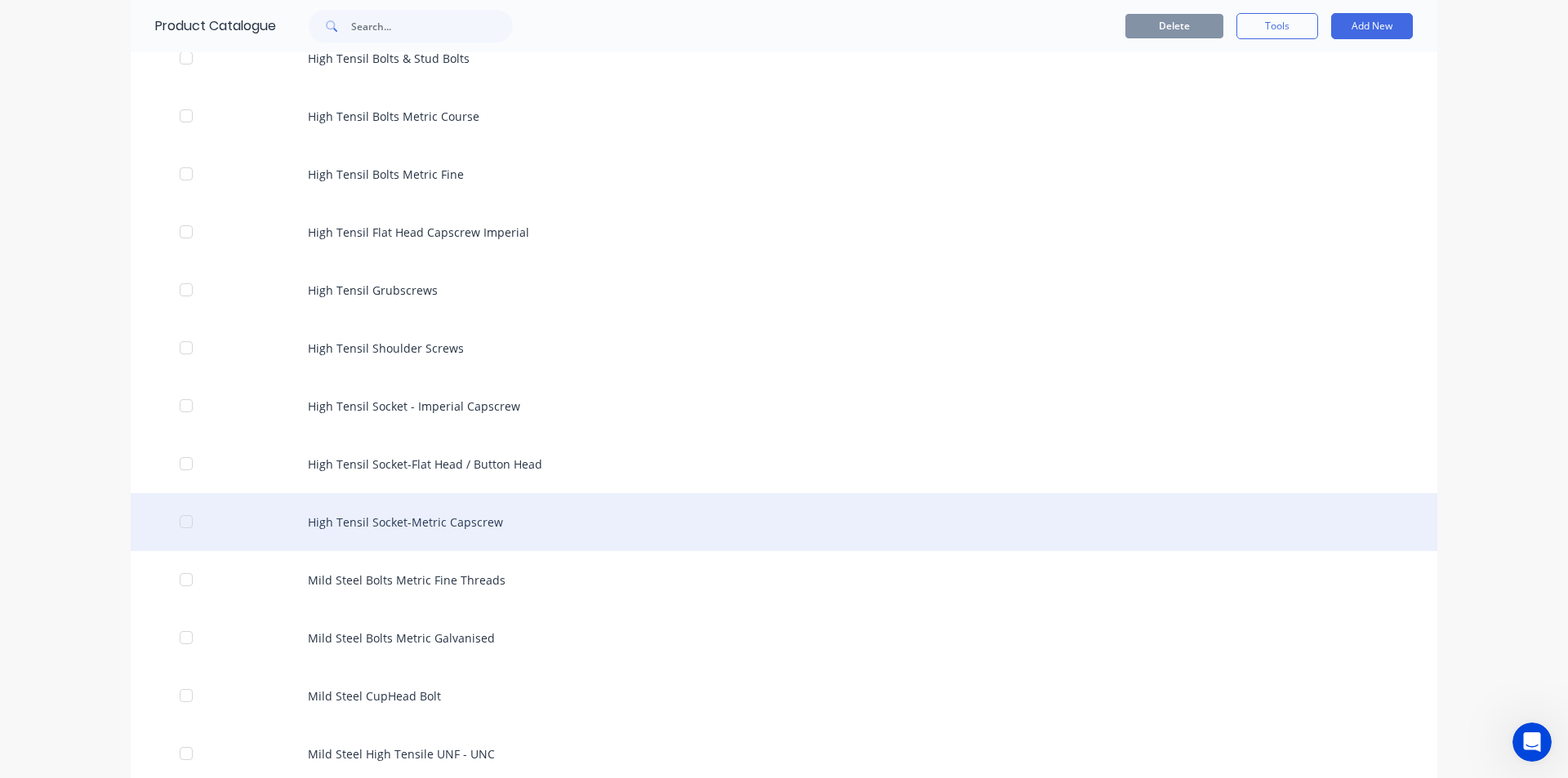
click at [487, 530] on div "High Tensil Socket-Metric Capscrew" at bounding box center [783, 522] width 1306 height 58
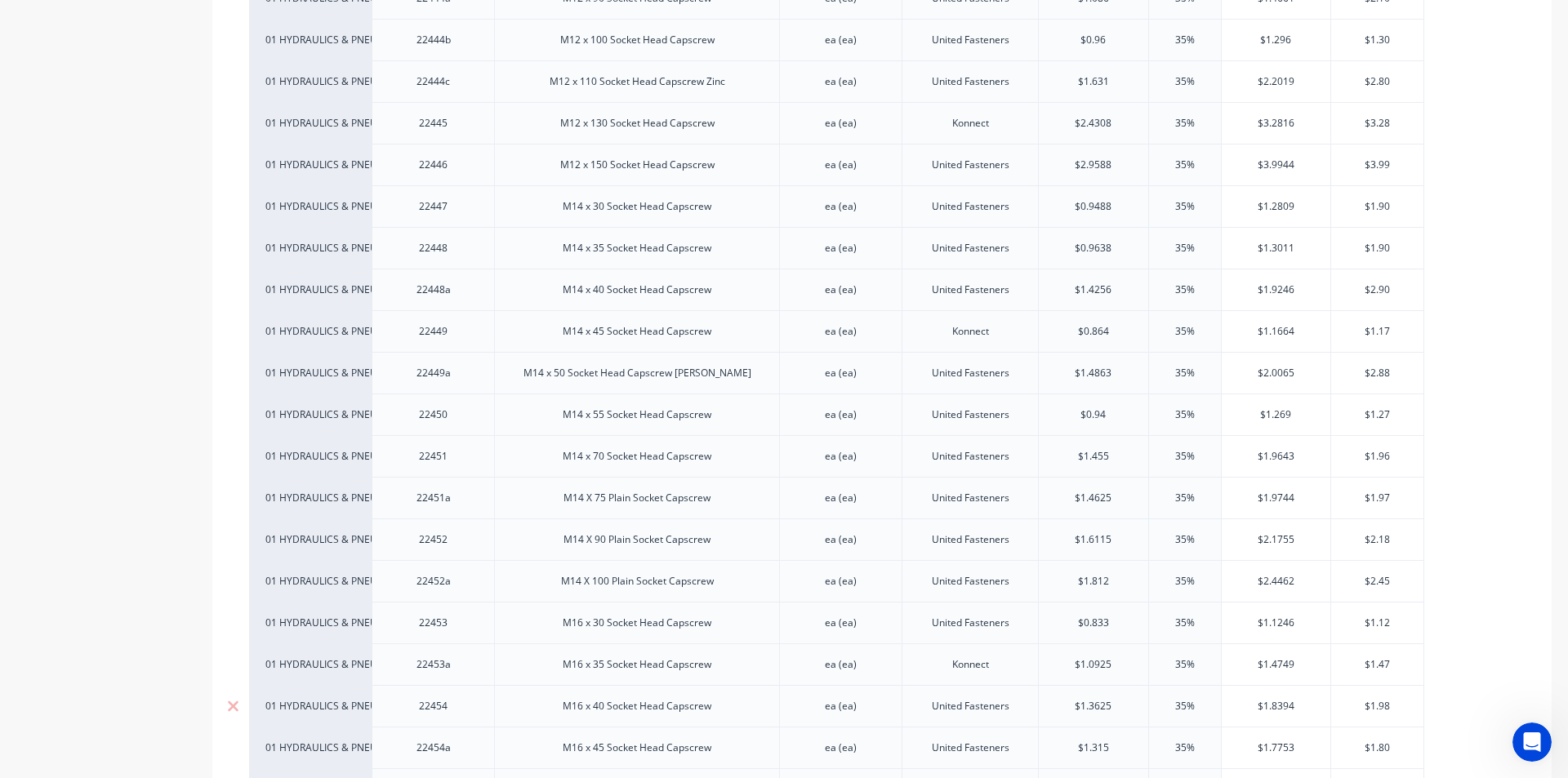
scroll to position [4164, 0]
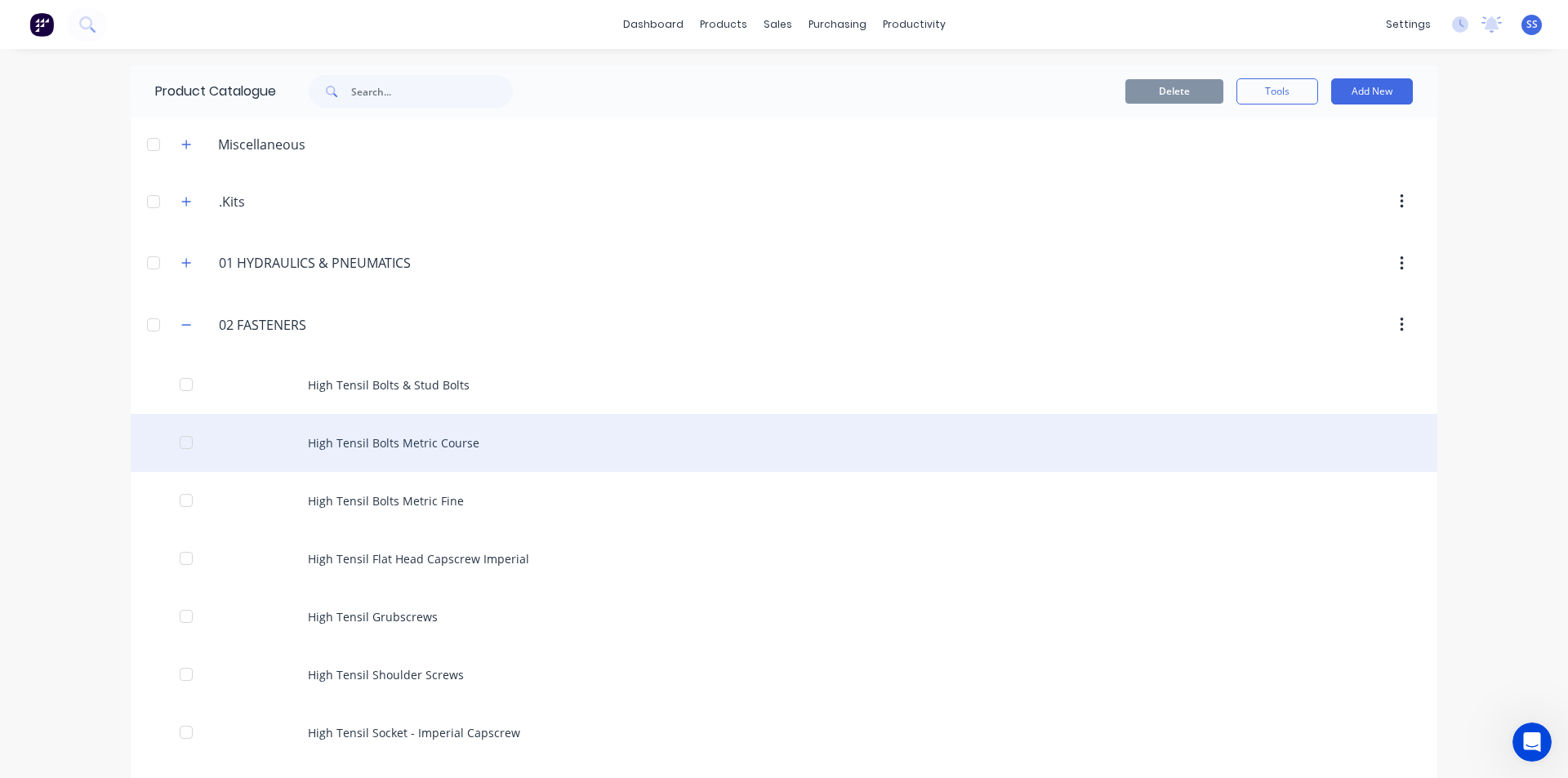
click at [375, 449] on div "High Tensil Bolts Metric Course" at bounding box center [783, 443] width 1306 height 58
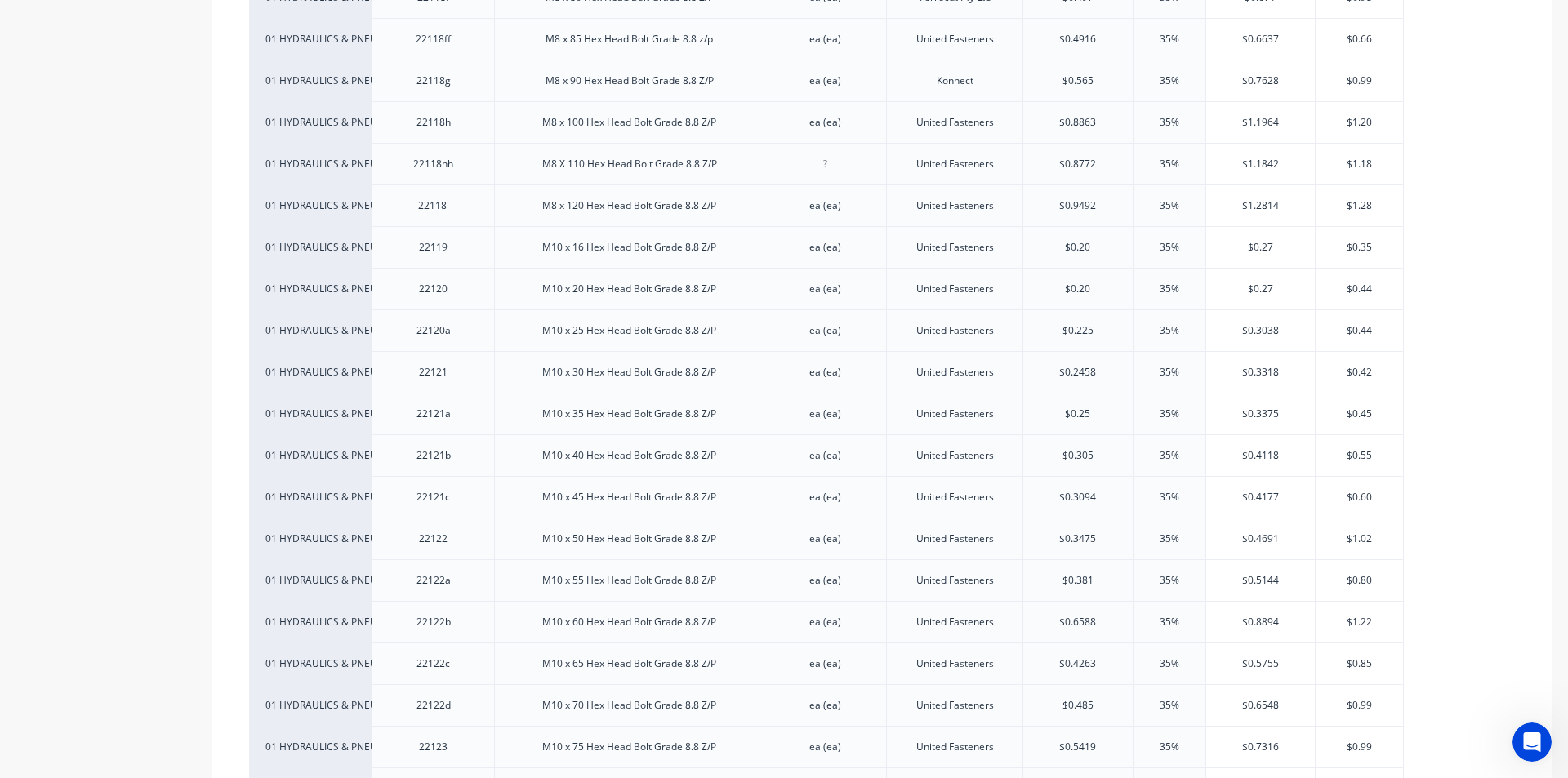
scroll to position [1877, 0]
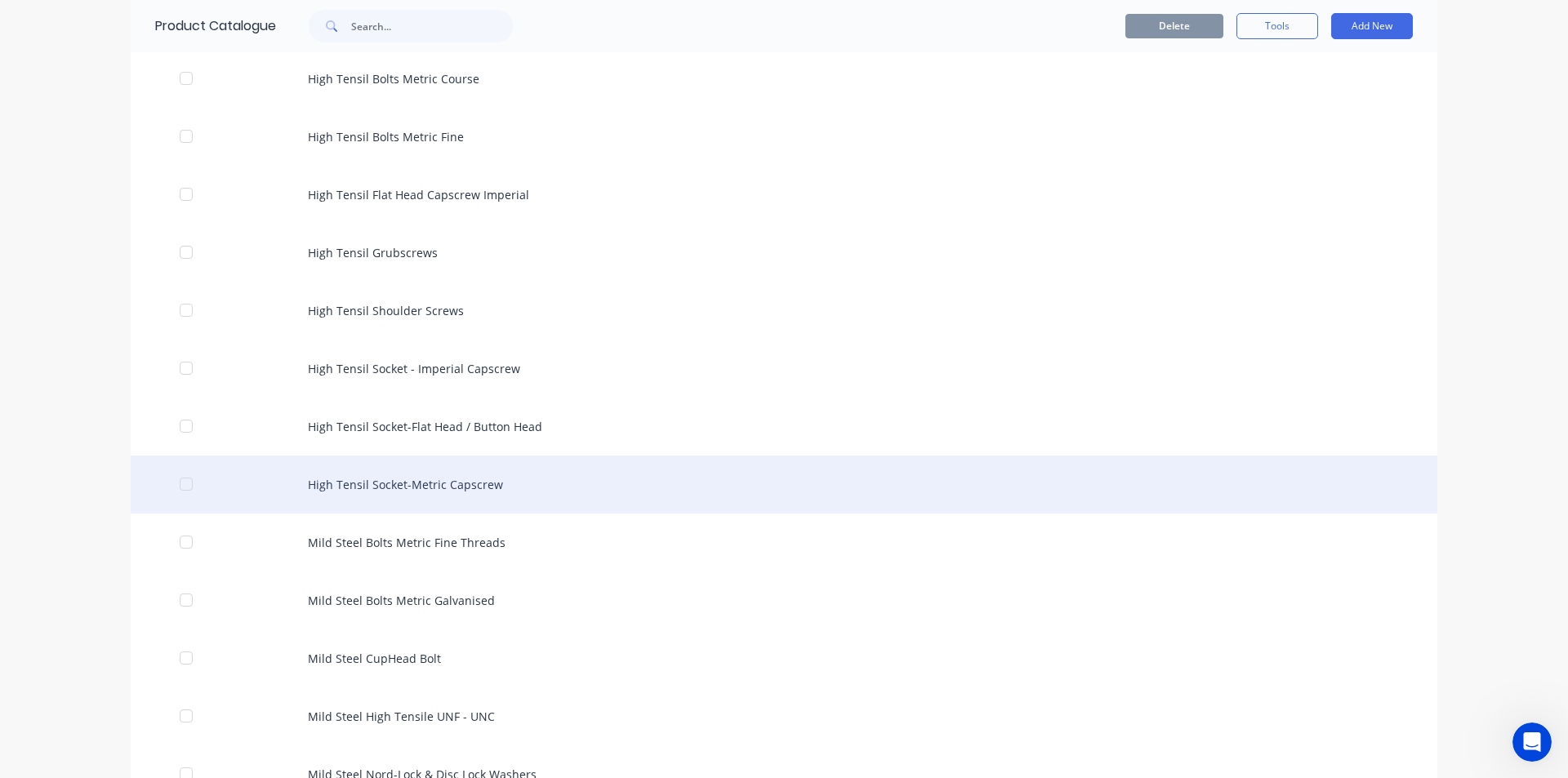
scroll to position [408, 0]
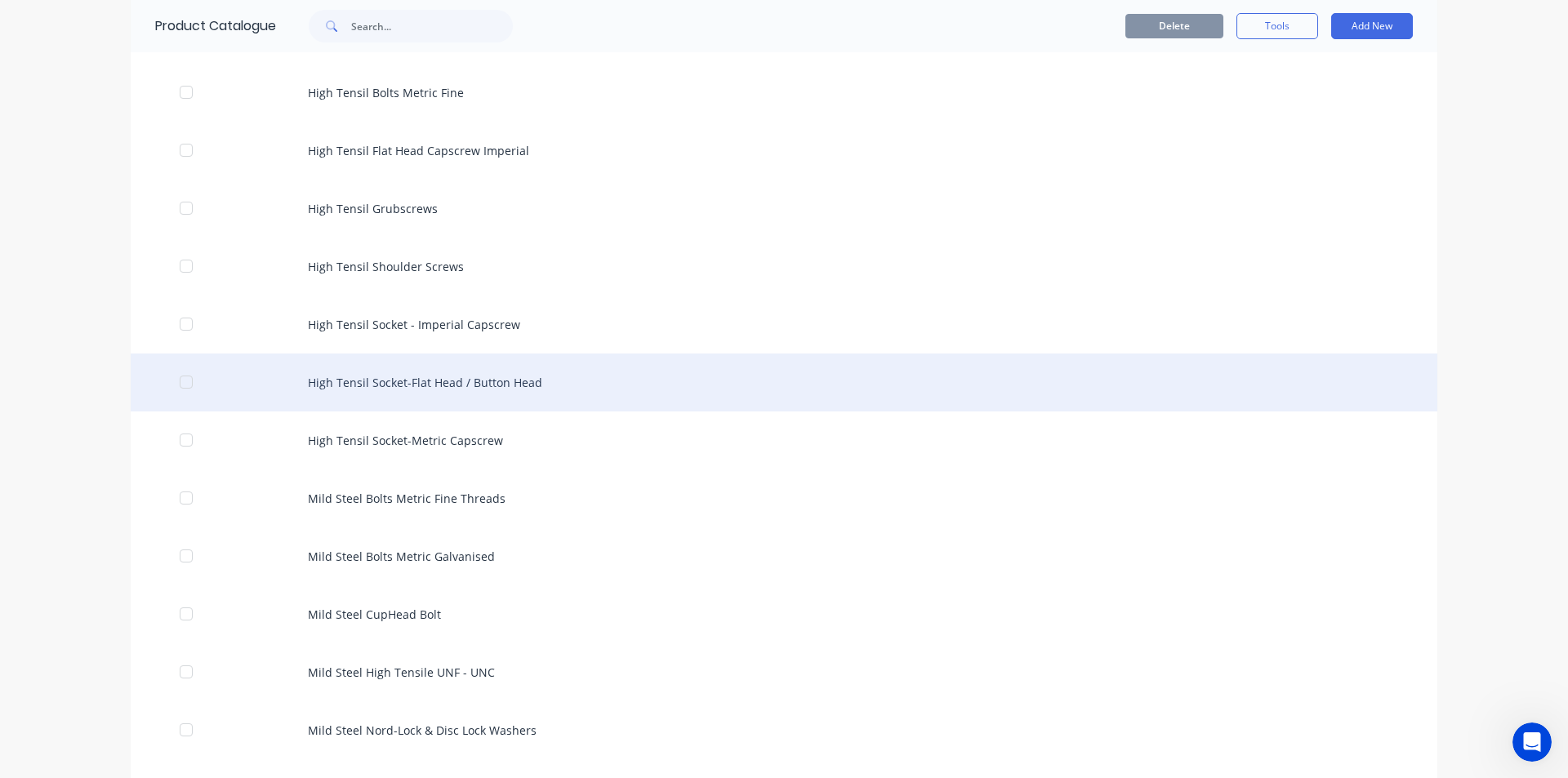
click at [464, 396] on div "High Tensil Socket-Flat Head / Button Head" at bounding box center [783, 383] width 1306 height 58
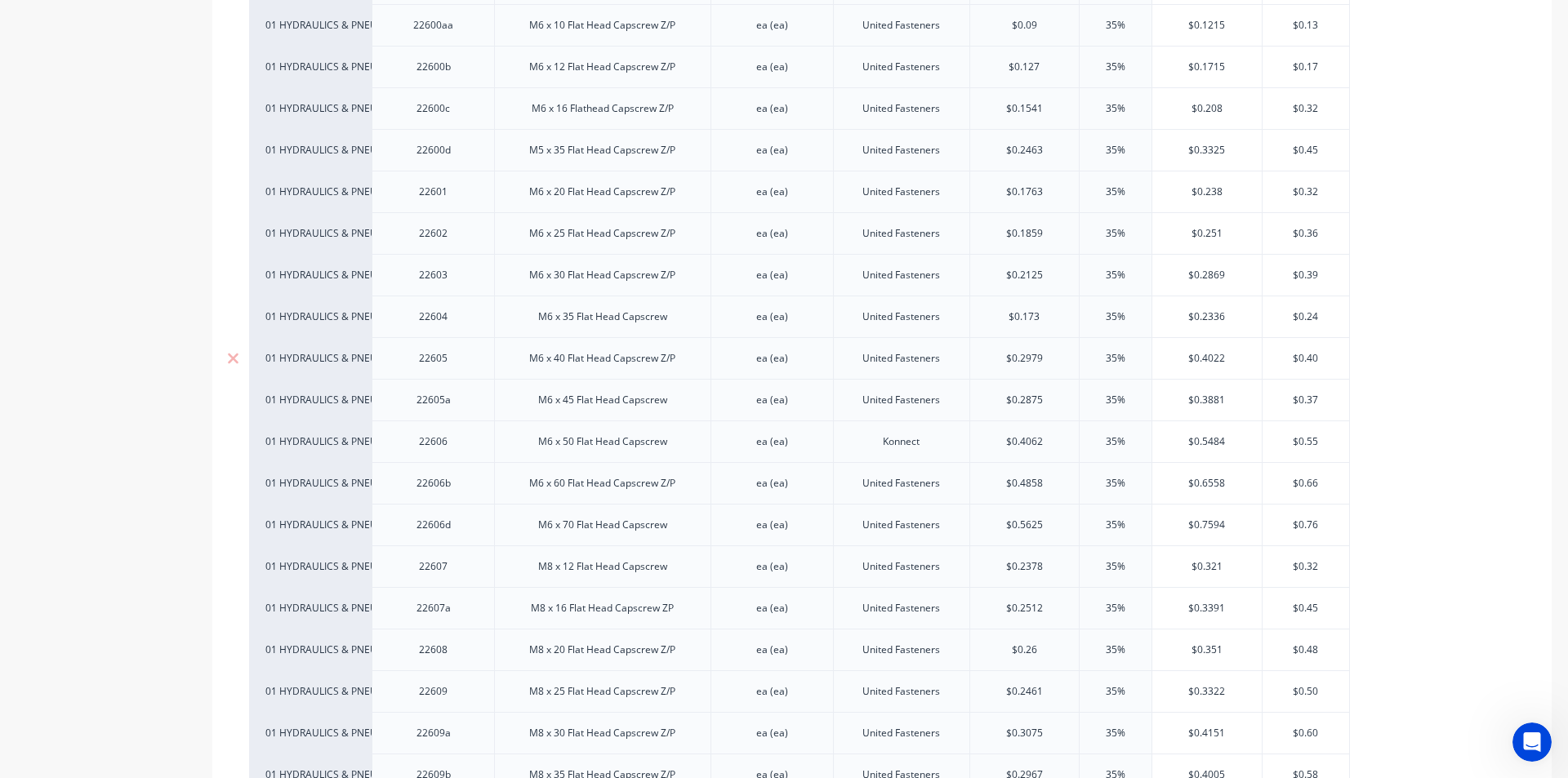
scroll to position [653, 0]
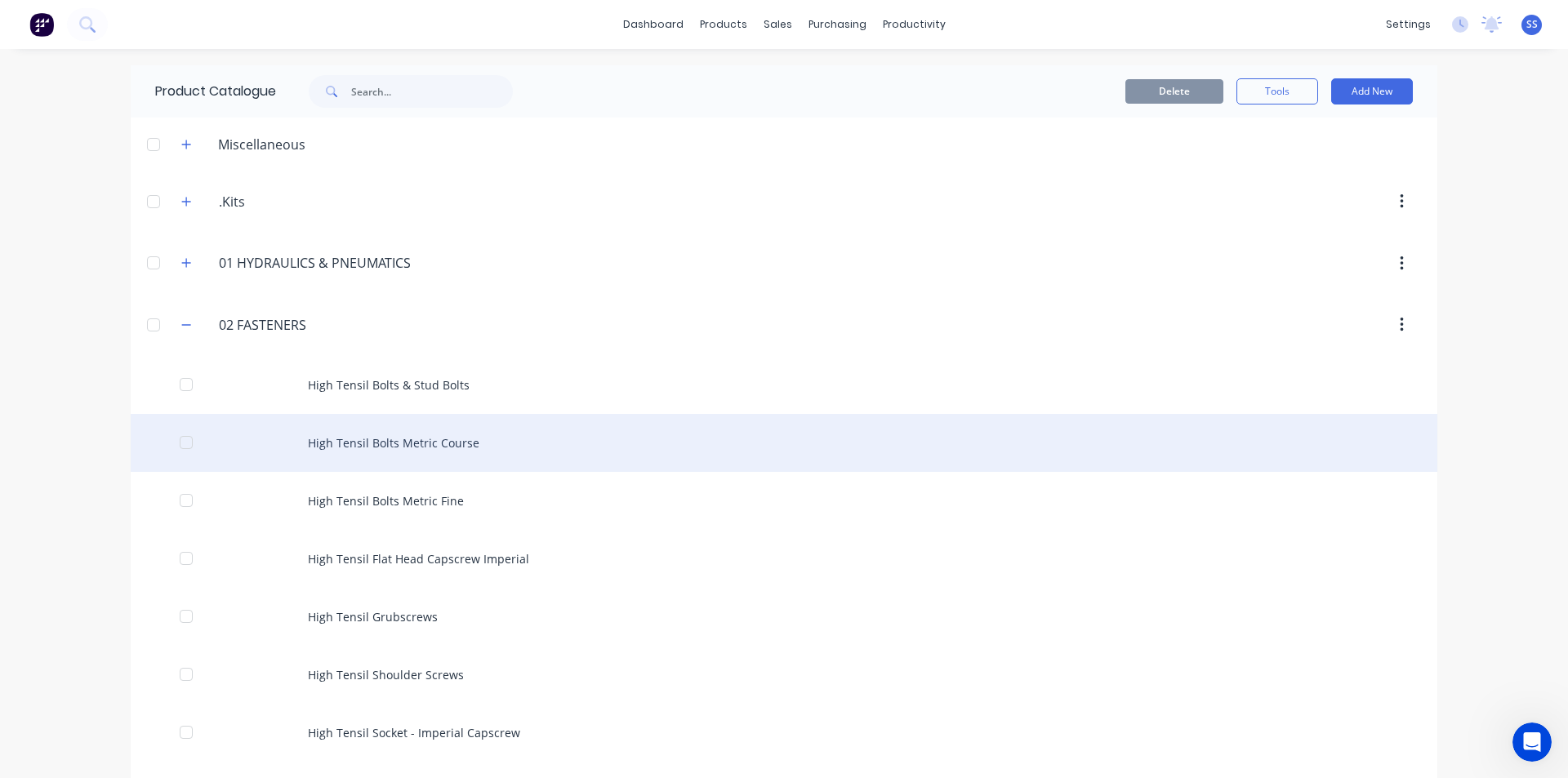
click at [416, 433] on div "High Tensil Bolts Metric Course" at bounding box center [783, 443] width 1306 height 58
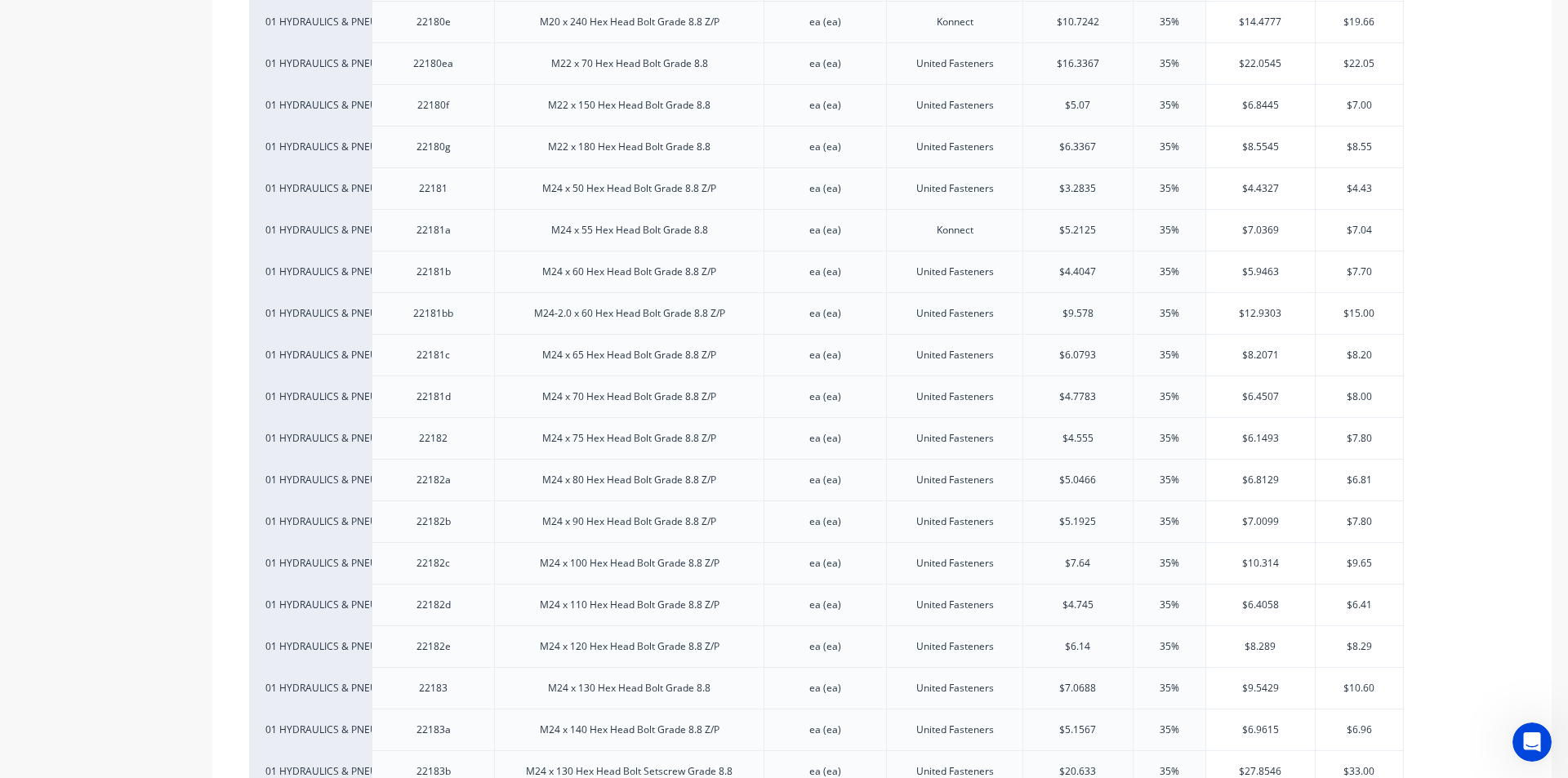
scroll to position [7755, 0]
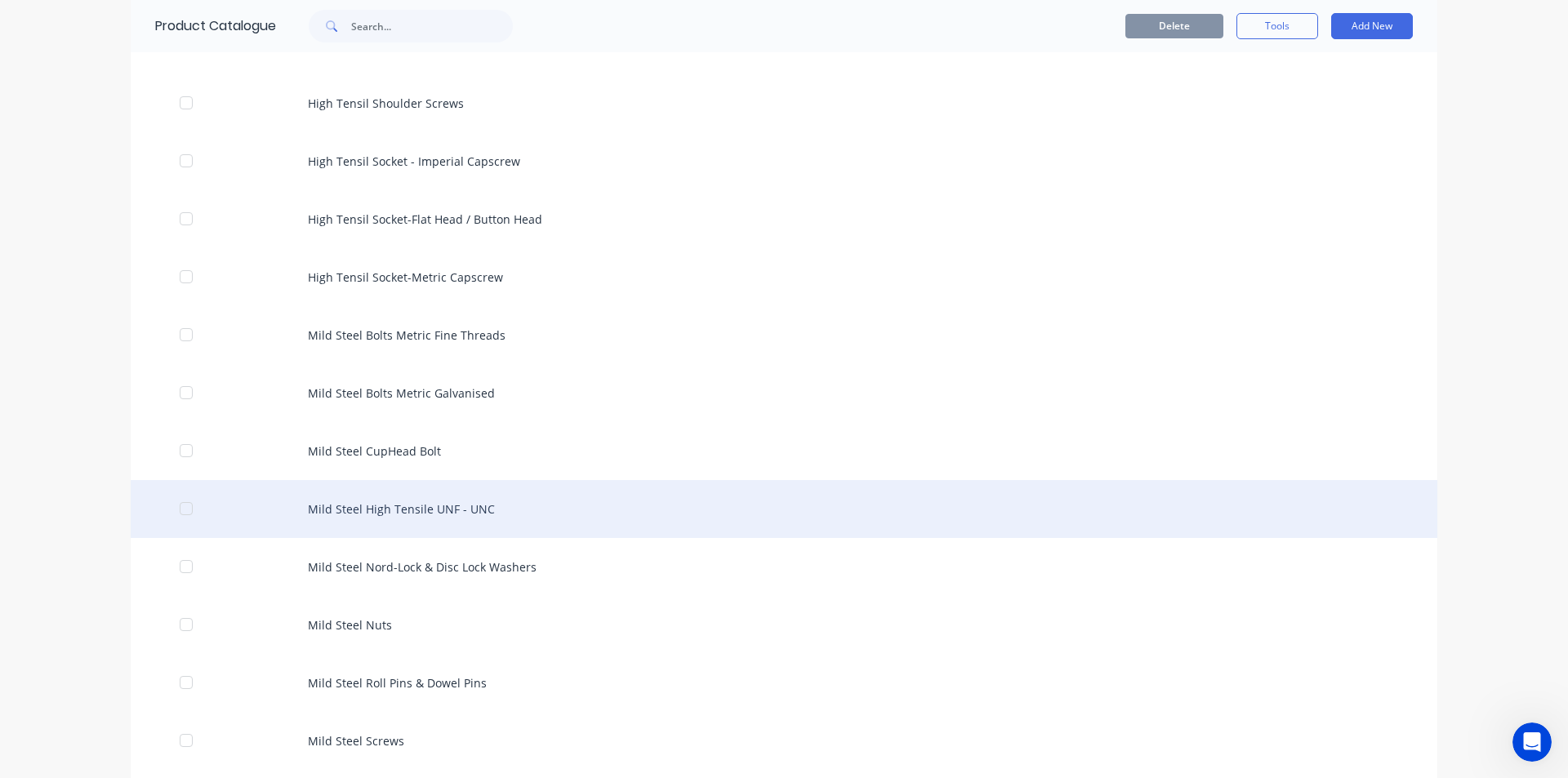
scroll to position [653, 0]
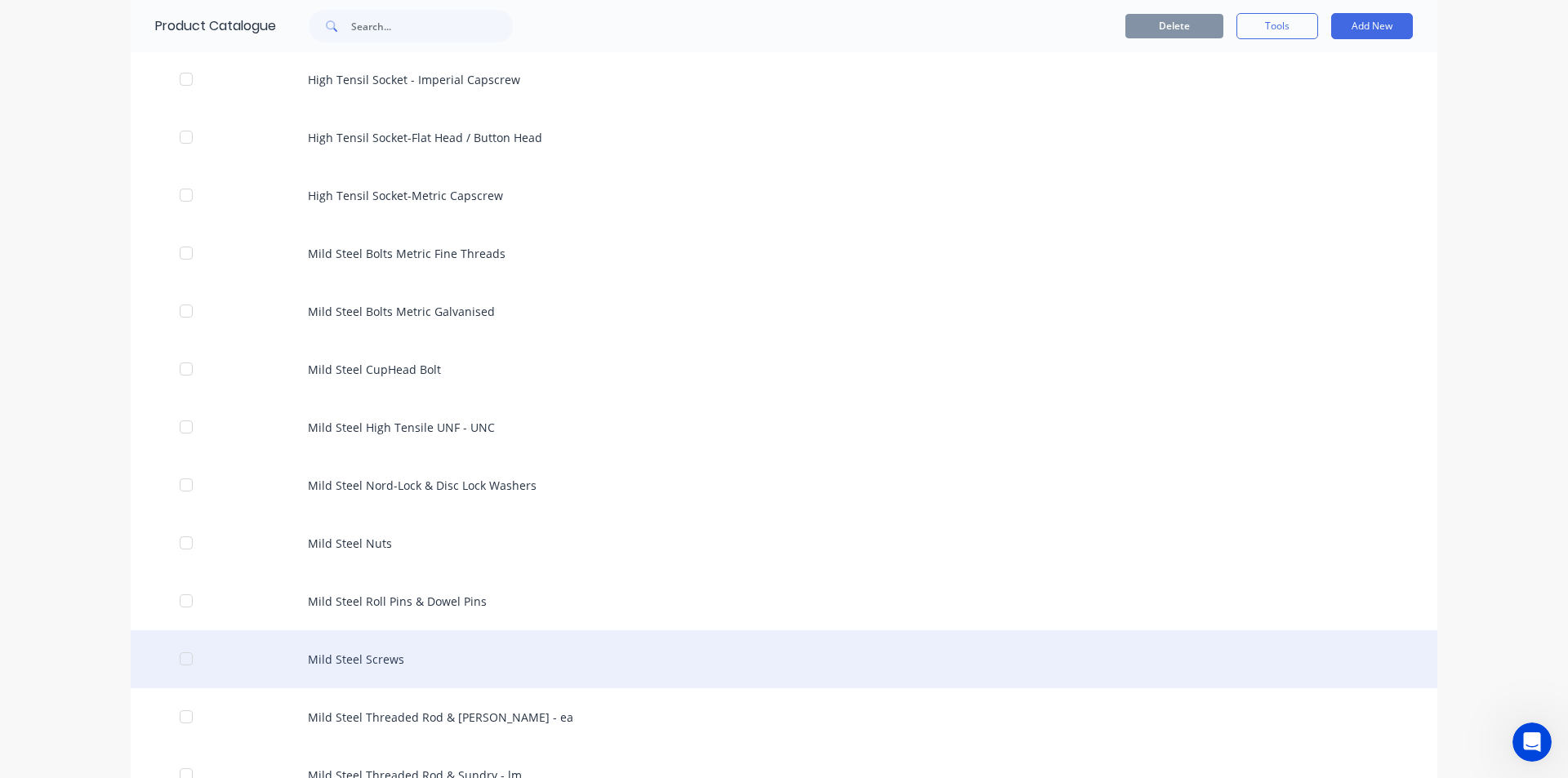
click at [376, 647] on div "Mild Steel Screws" at bounding box center [783, 659] width 1306 height 58
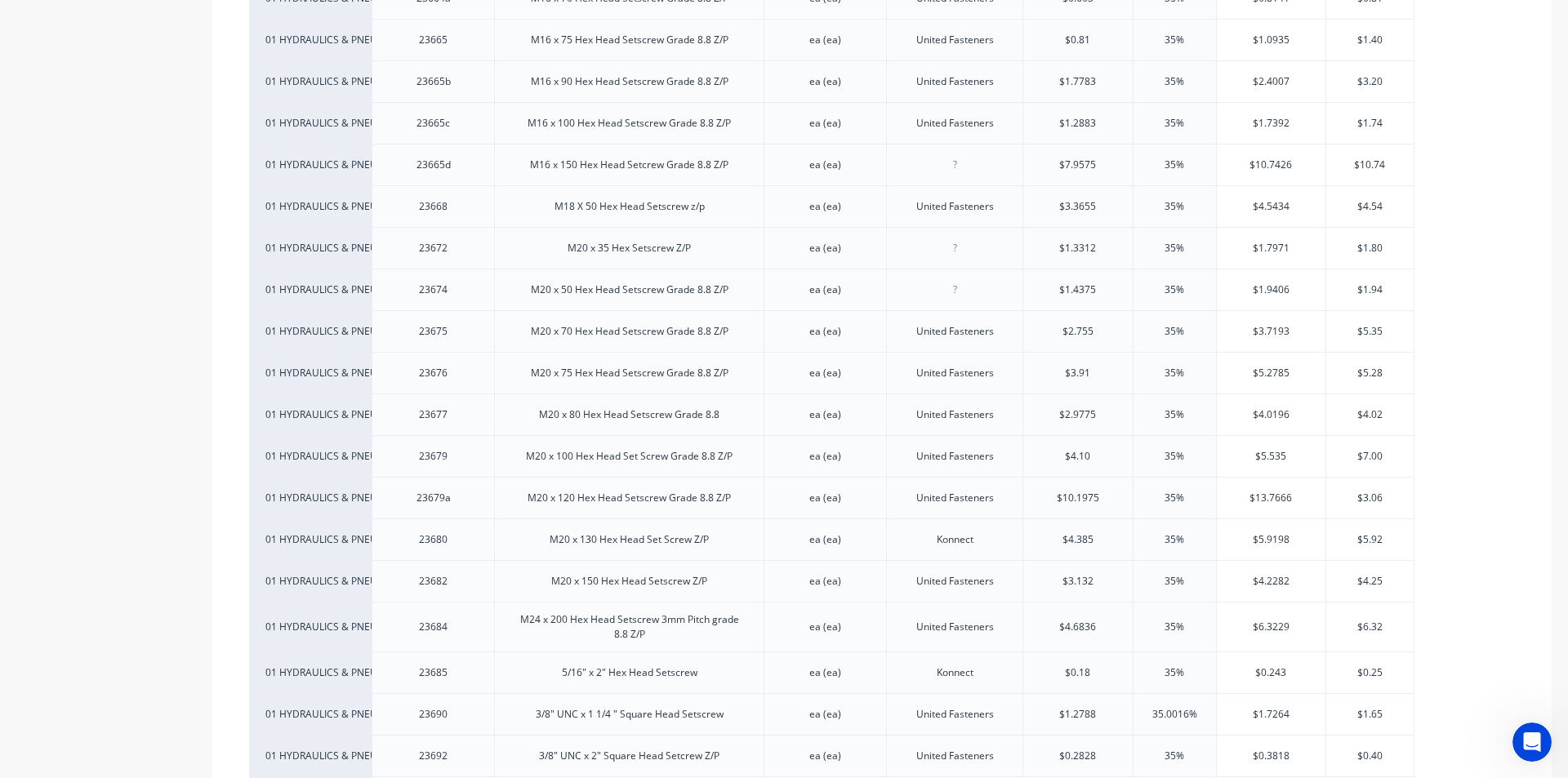
scroll to position [1666, 0]
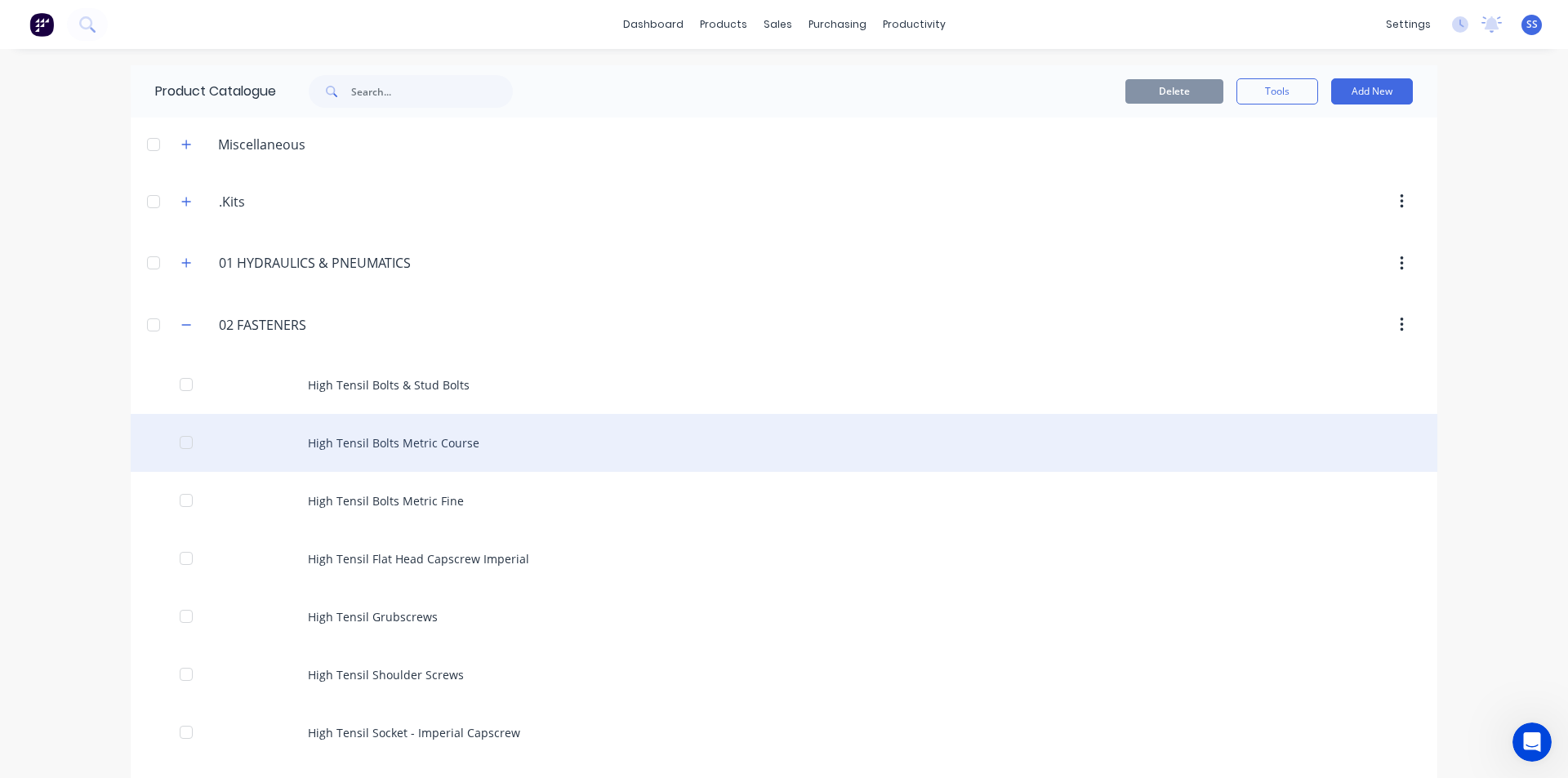
click at [424, 440] on div "High Tensil Bolts Metric Course" at bounding box center [783, 443] width 1306 height 58
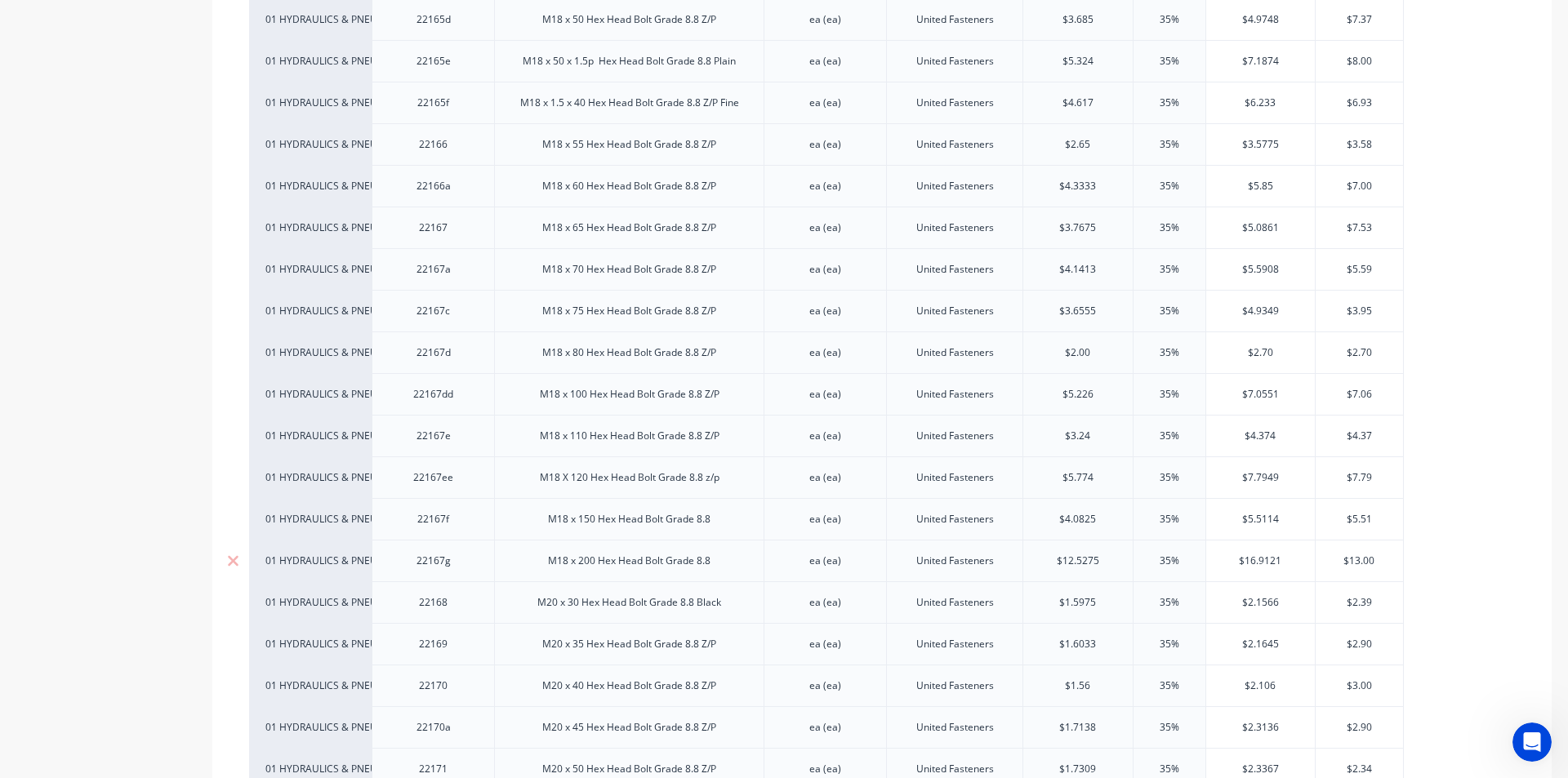
scroll to position [5959, 0]
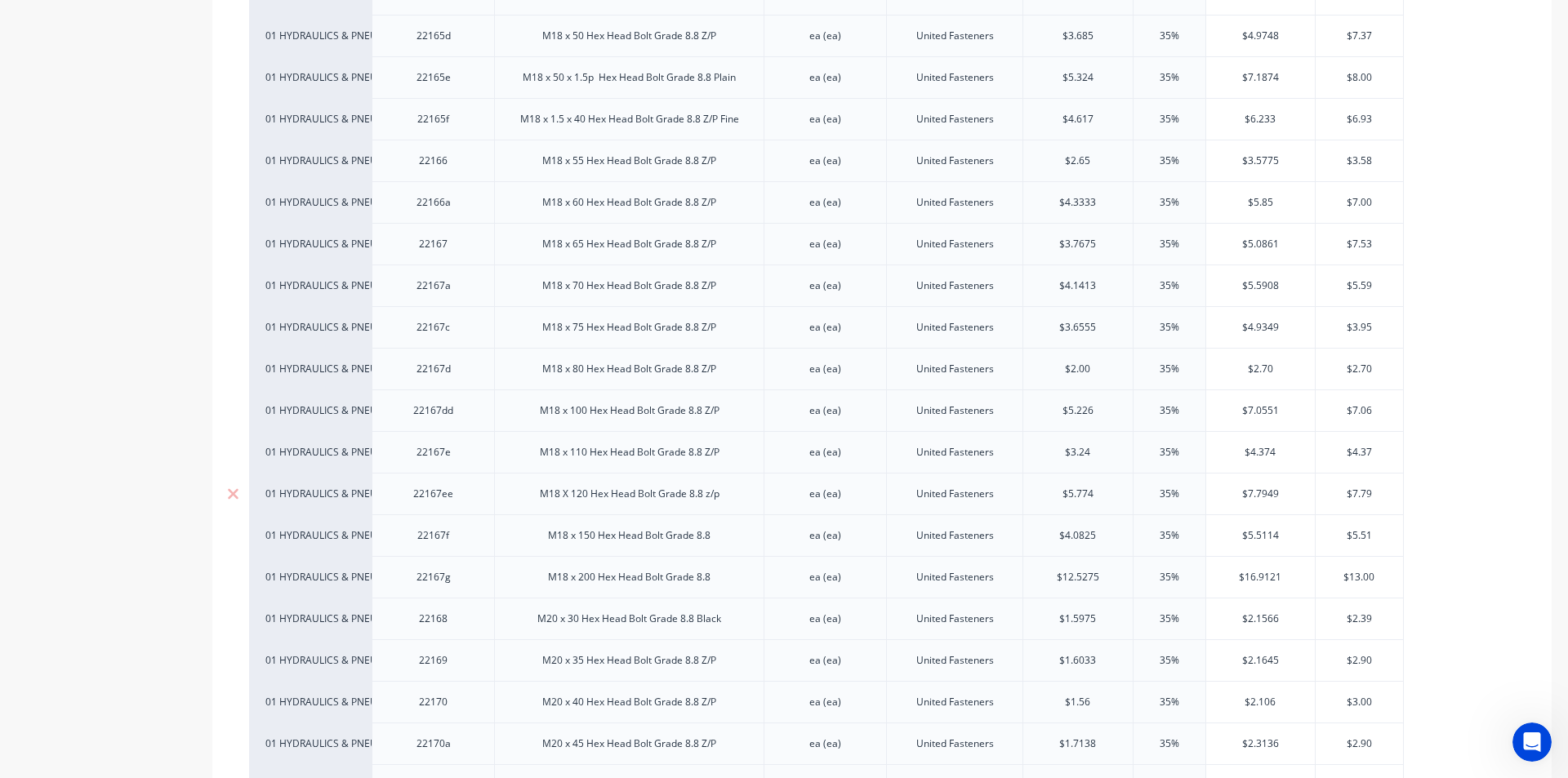
drag, startPoint x: 675, startPoint y: 482, endPoint x: 594, endPoint y: 493, distance: 81.7
click at [594, 493] on div "M18 X 120 Hex Head Bolt Grade 8.8 z/p" at bounding box center [629, 494] width 205 height 21
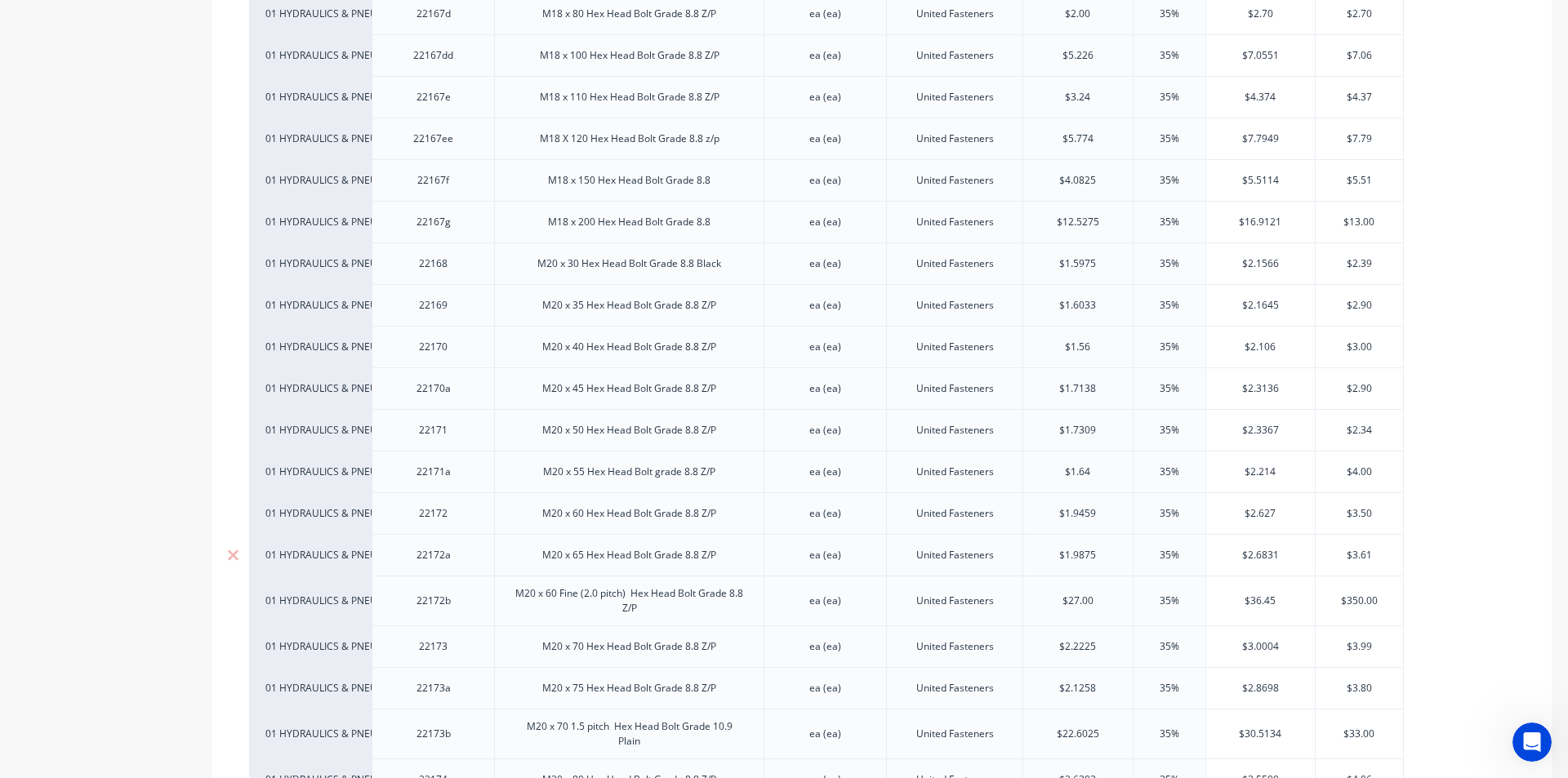
scroll to position [6285, 0]
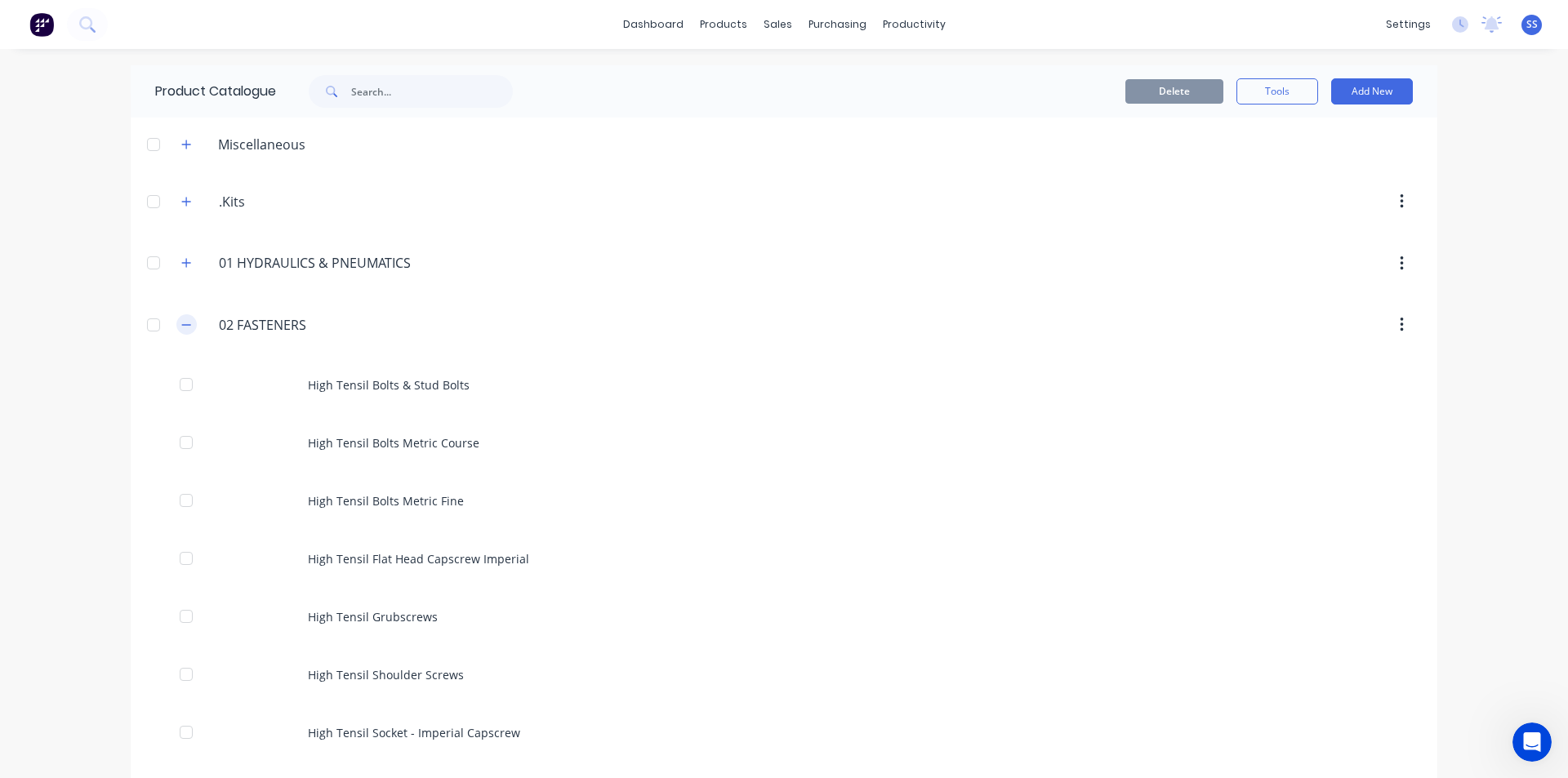
click at [183, 328] on icon "button" at bounding box center [186, 325] width 10 height 12
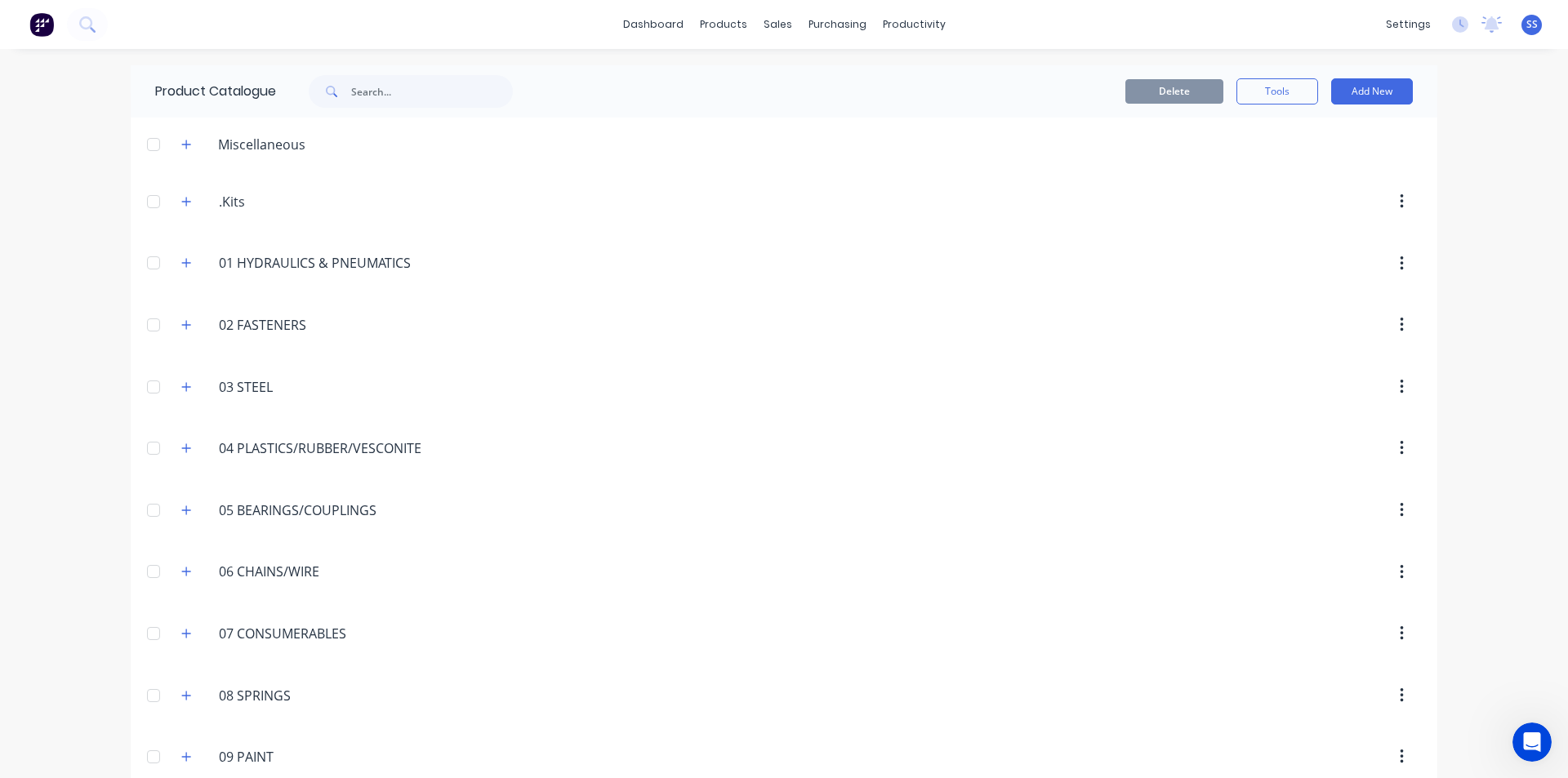
click at [185, 397] on div "03.STEEL 03 STEEL" at bounding box center [296, 387] width 256 height 29
click at [181, 388] on icon "button" at bounding box center [186, 388] width 10 height 12
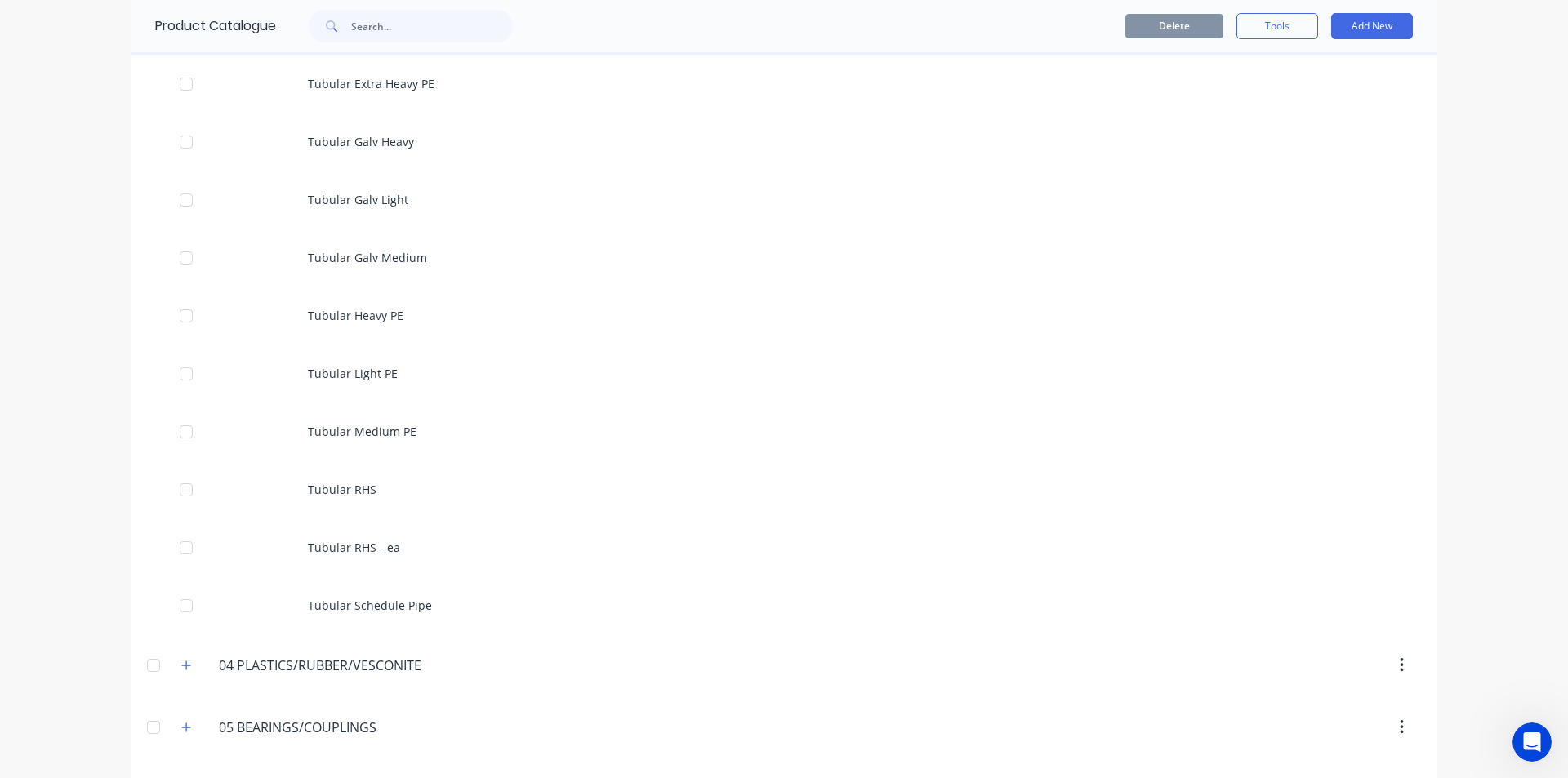
scroll to position [5388, 0]
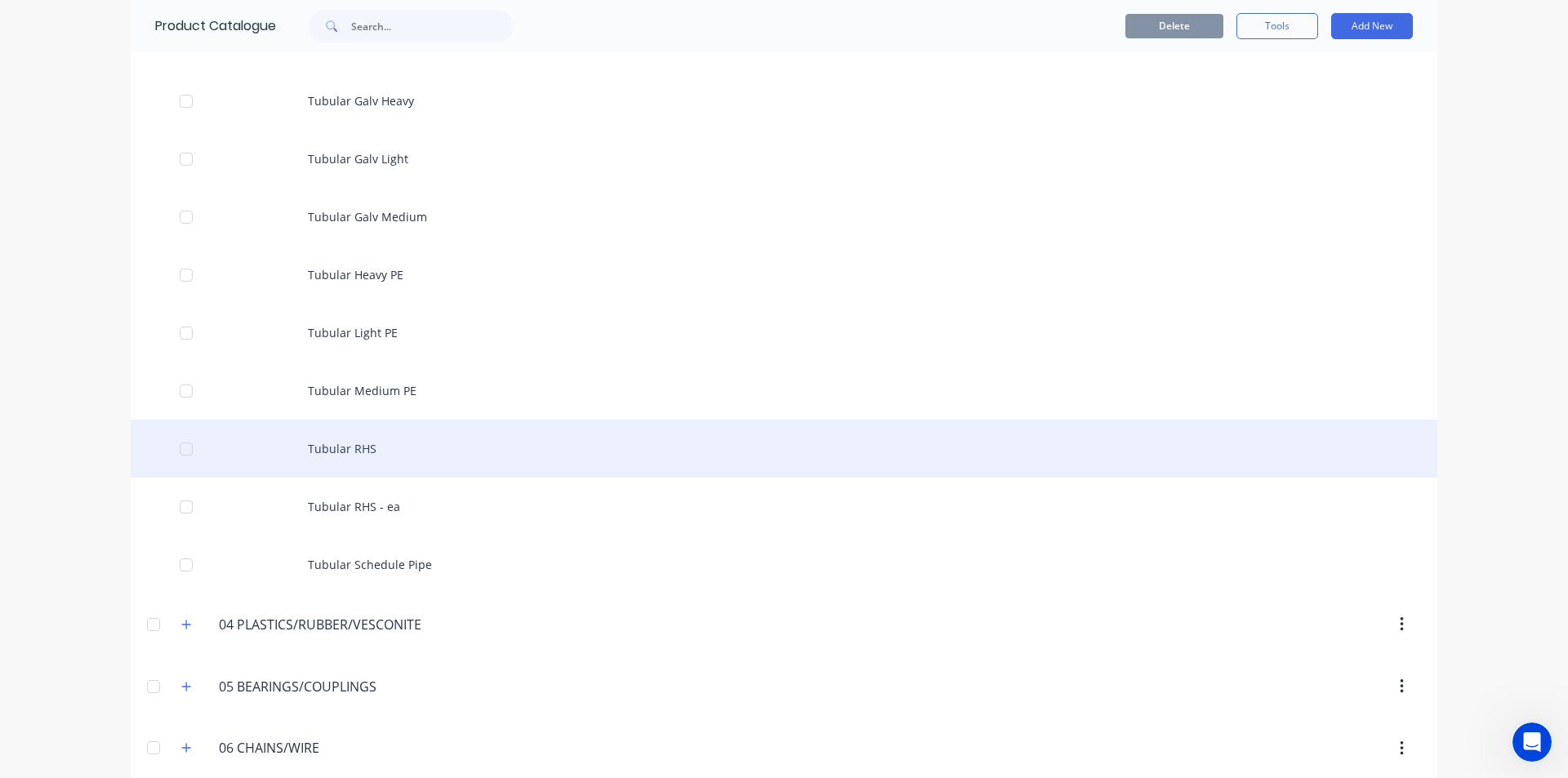
click at [391, 452] on div "Tubular RHS" at bounding box center [783, 449] width 1306 height 58
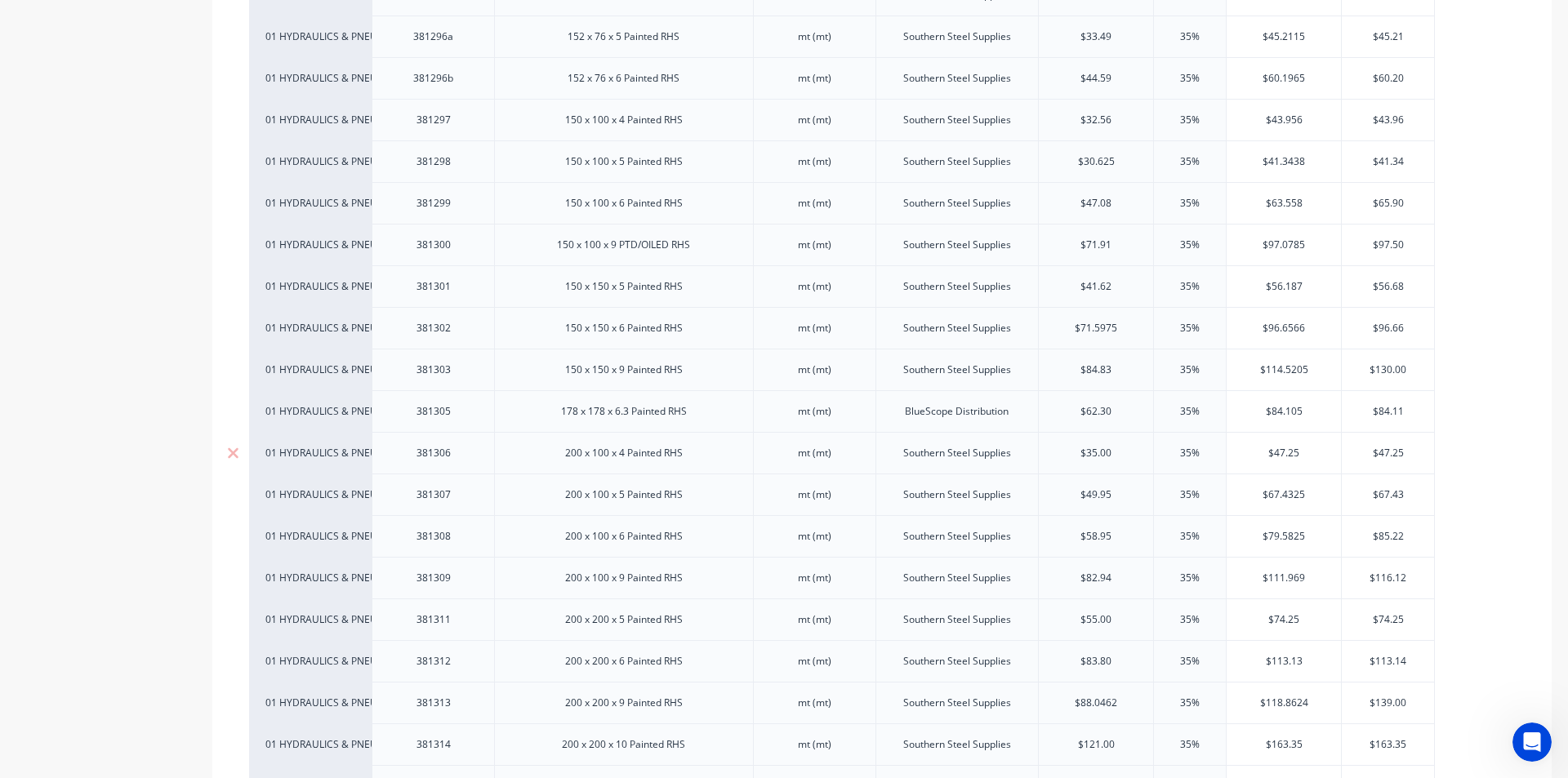
scroll to position [4000, 0]
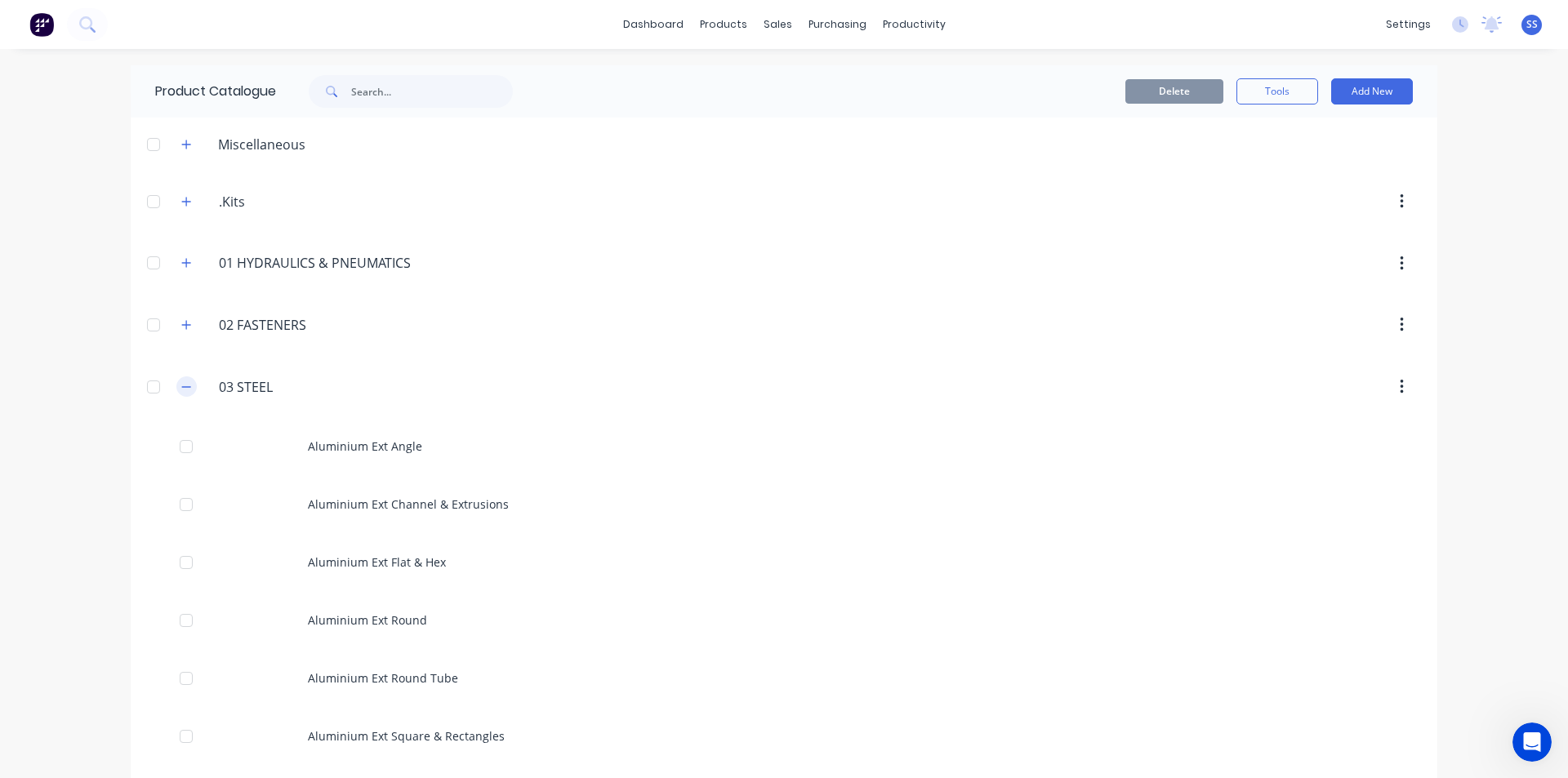
click at [181, 389] on icon "button" at bounding box center [186, 388] width 10 height 12
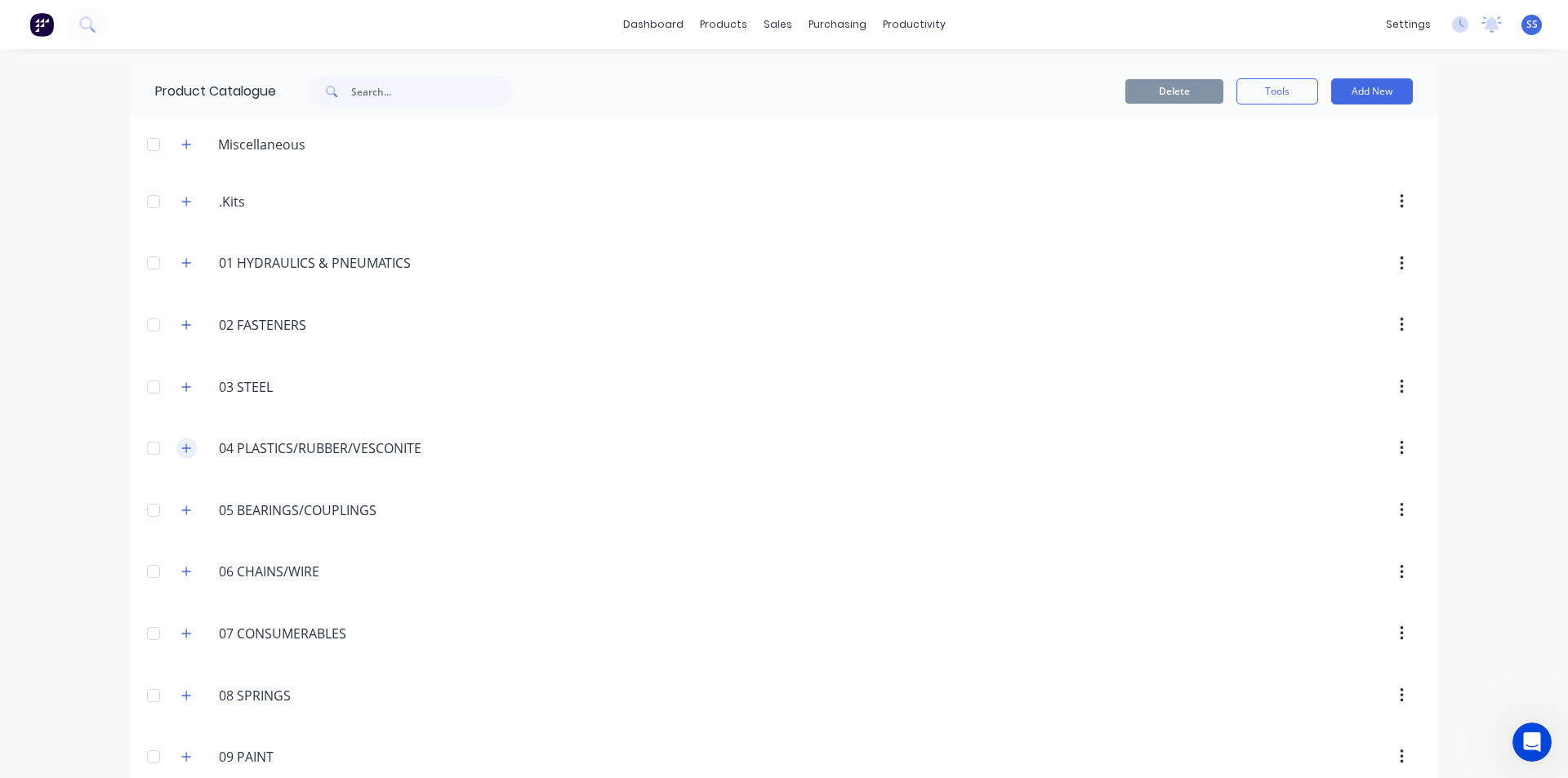
click at [176, 449] on button "button" at bounding box center [186, 448] width 20 height 20
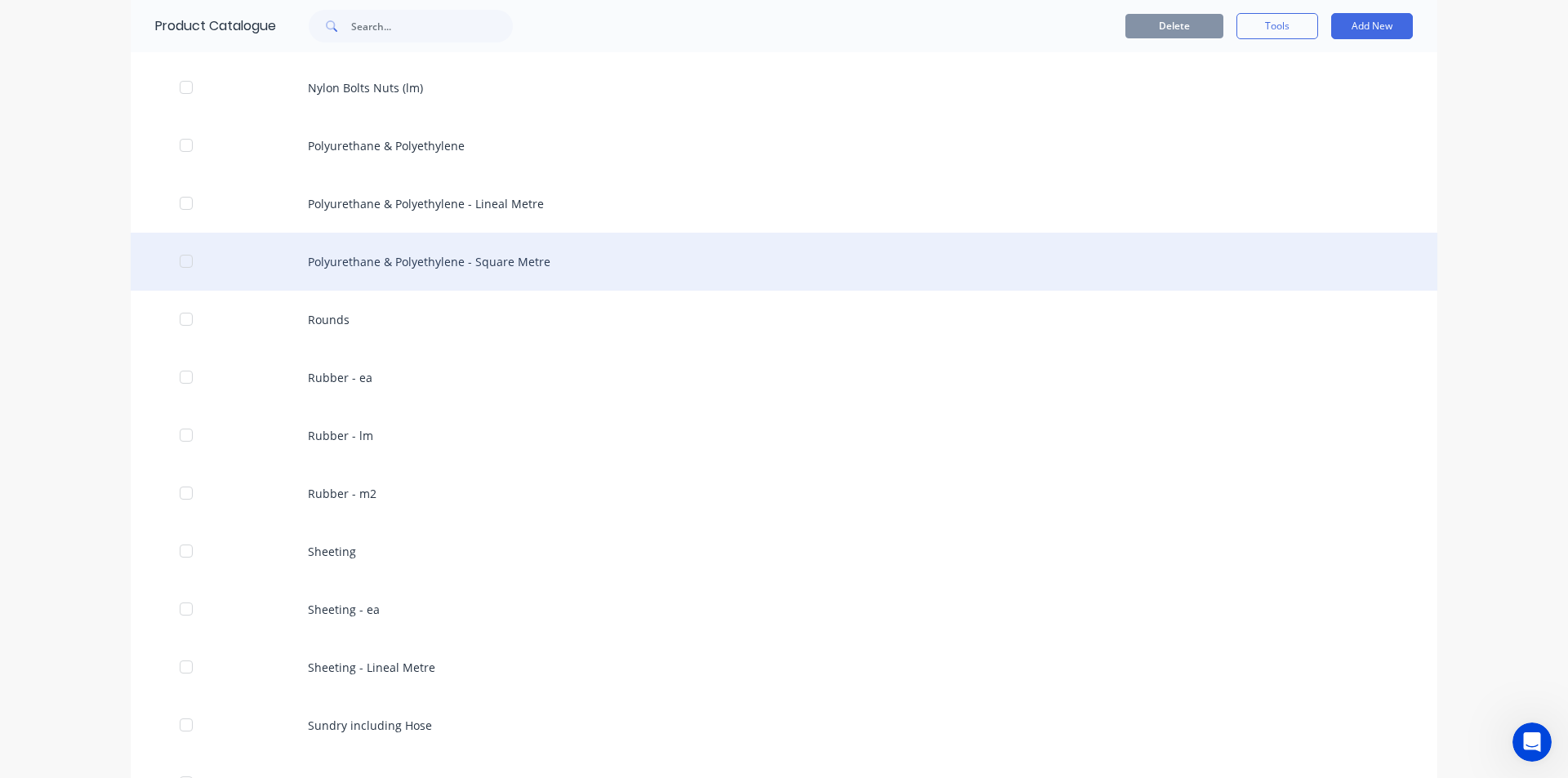
scroll to position [653, 0]
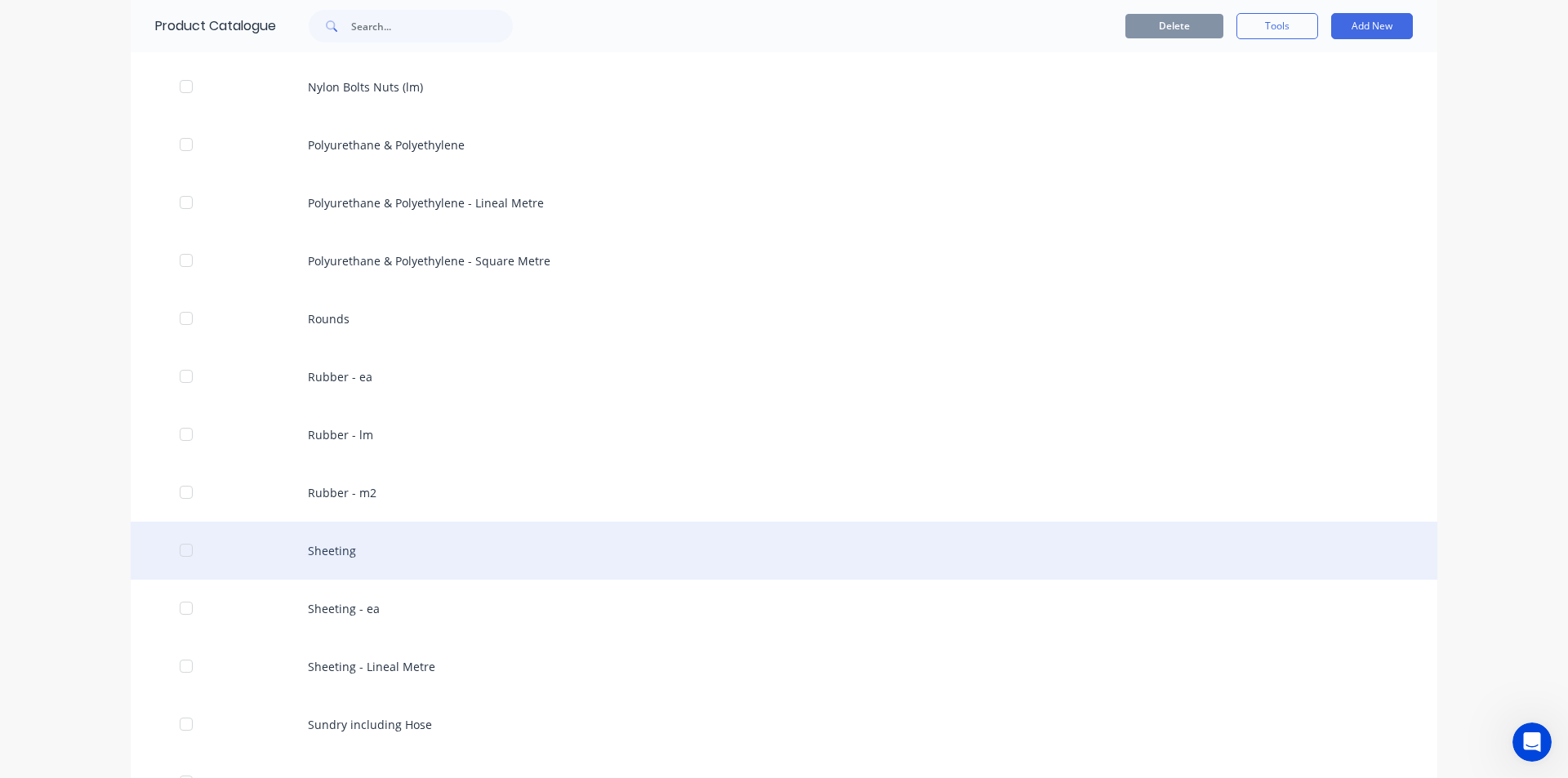
click at [389, 547] on div "Sheeting" at bounding box center [783, 551] width 1306 height 58
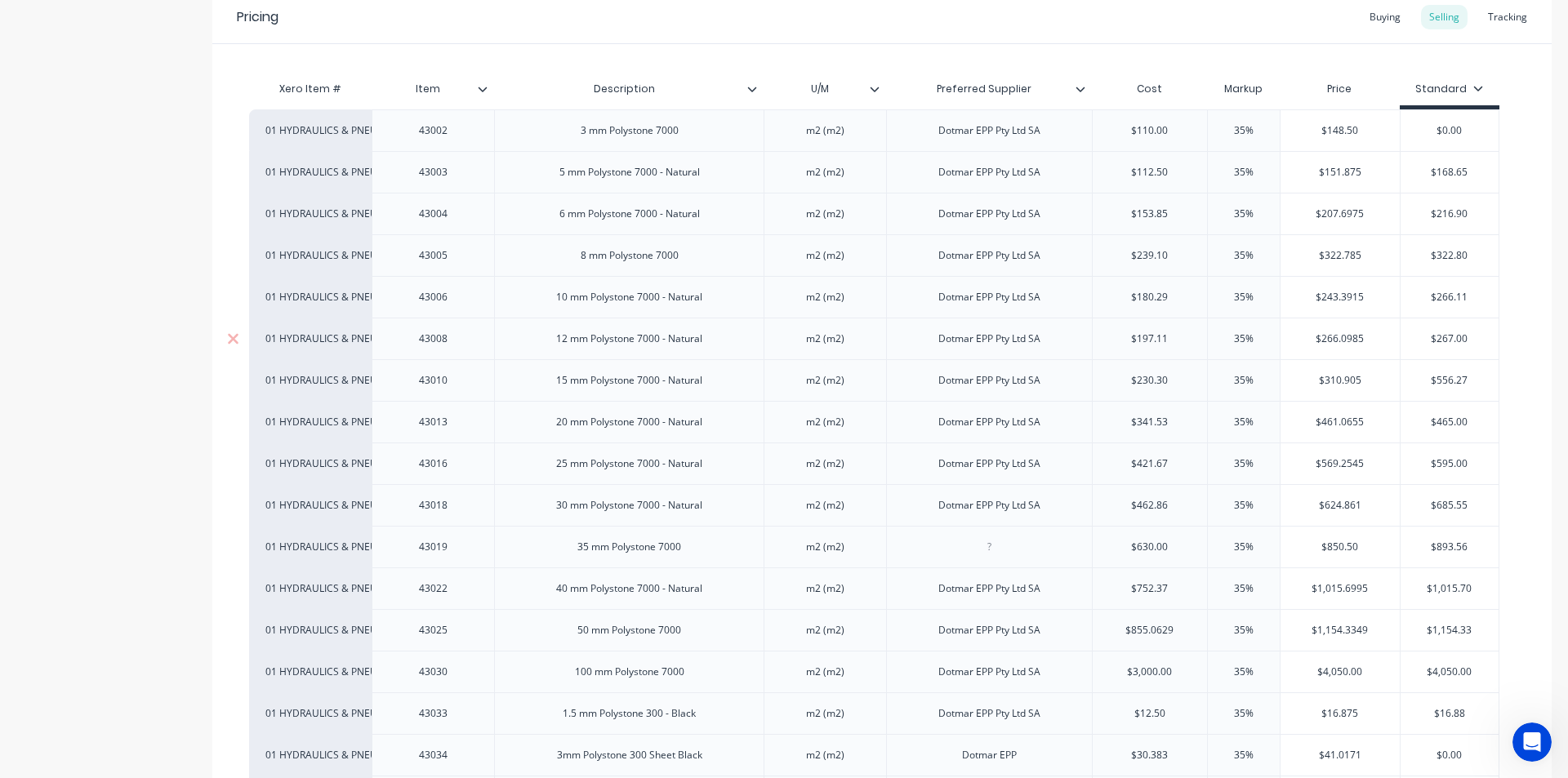
scroll to position [326, 0]
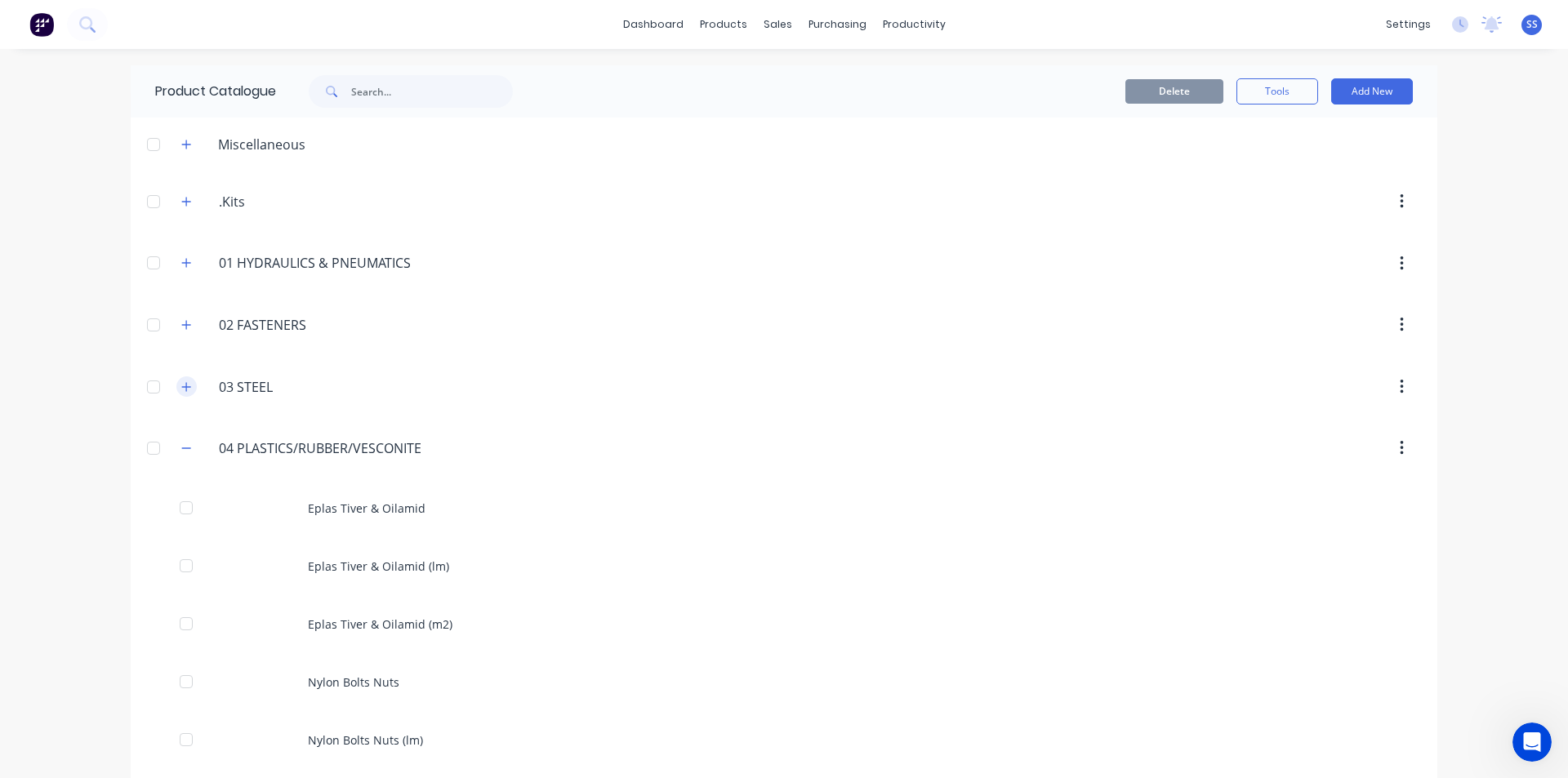
click at [186, 383] on button "button" at bounding box center [186, 386] width 20 height 20
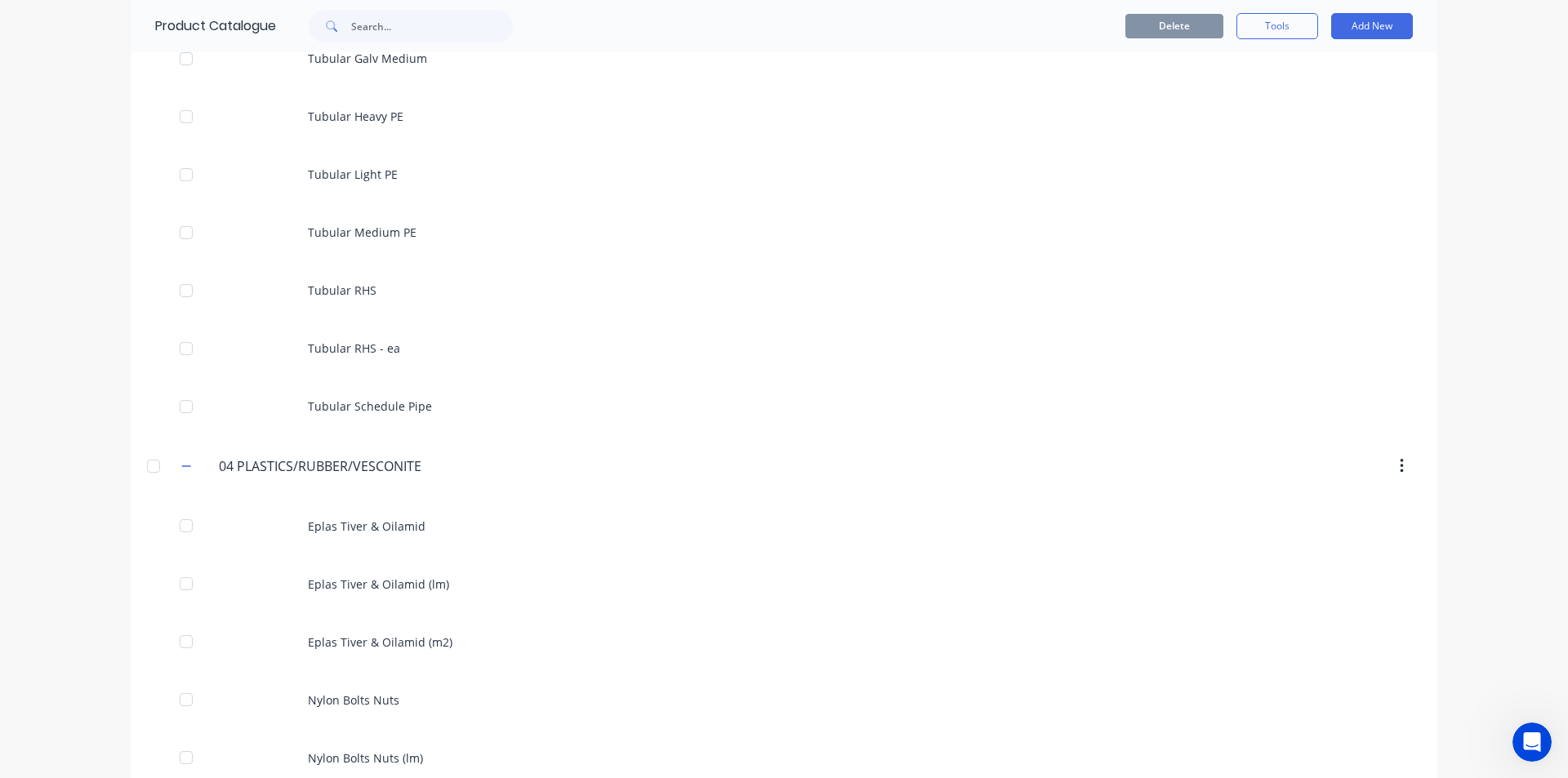
scroll to position [5551, 0]
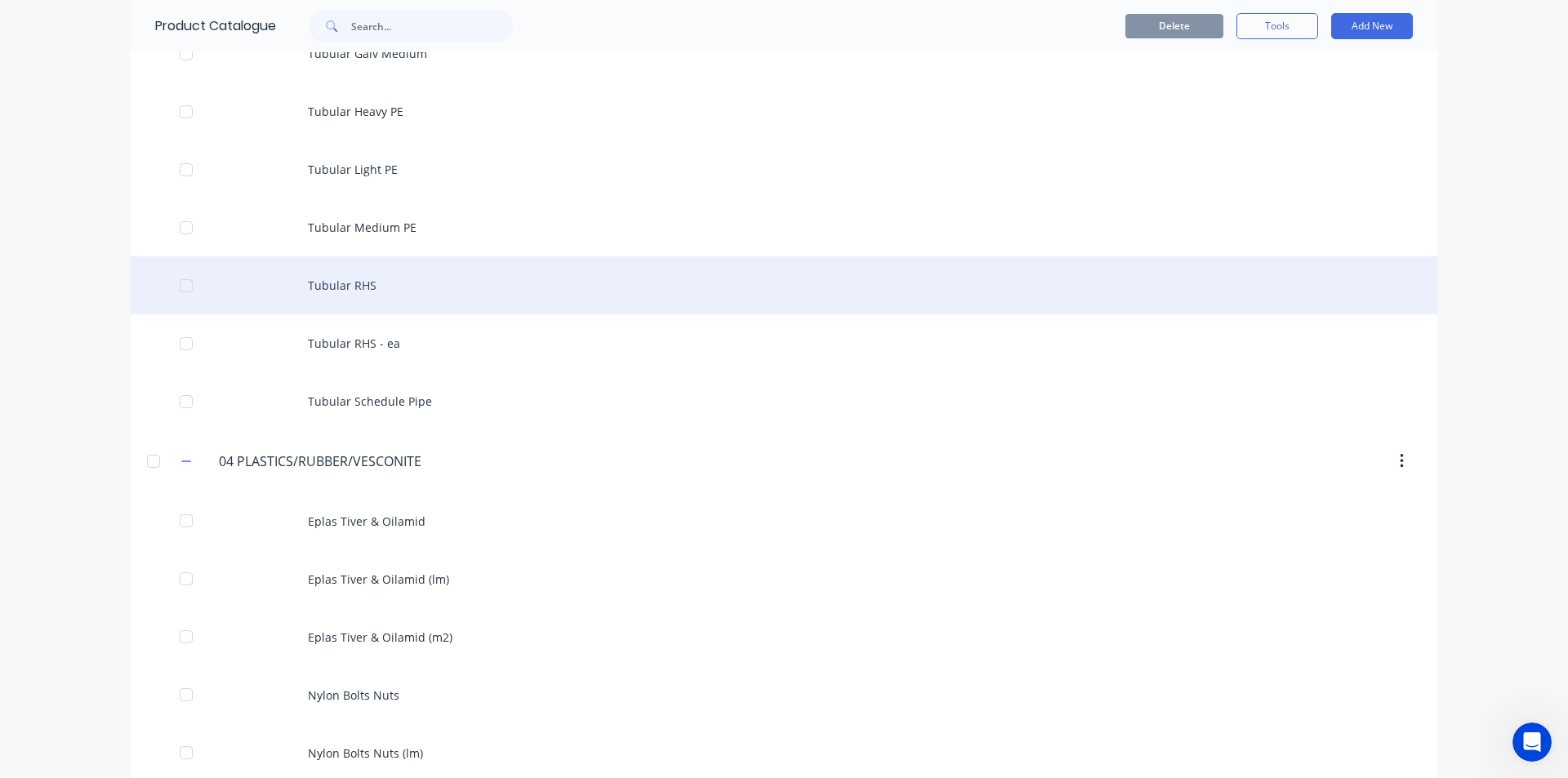
click at [381, 289] on div "Tubular RHS" at bounding box center [783, 285] width 1306 height 58
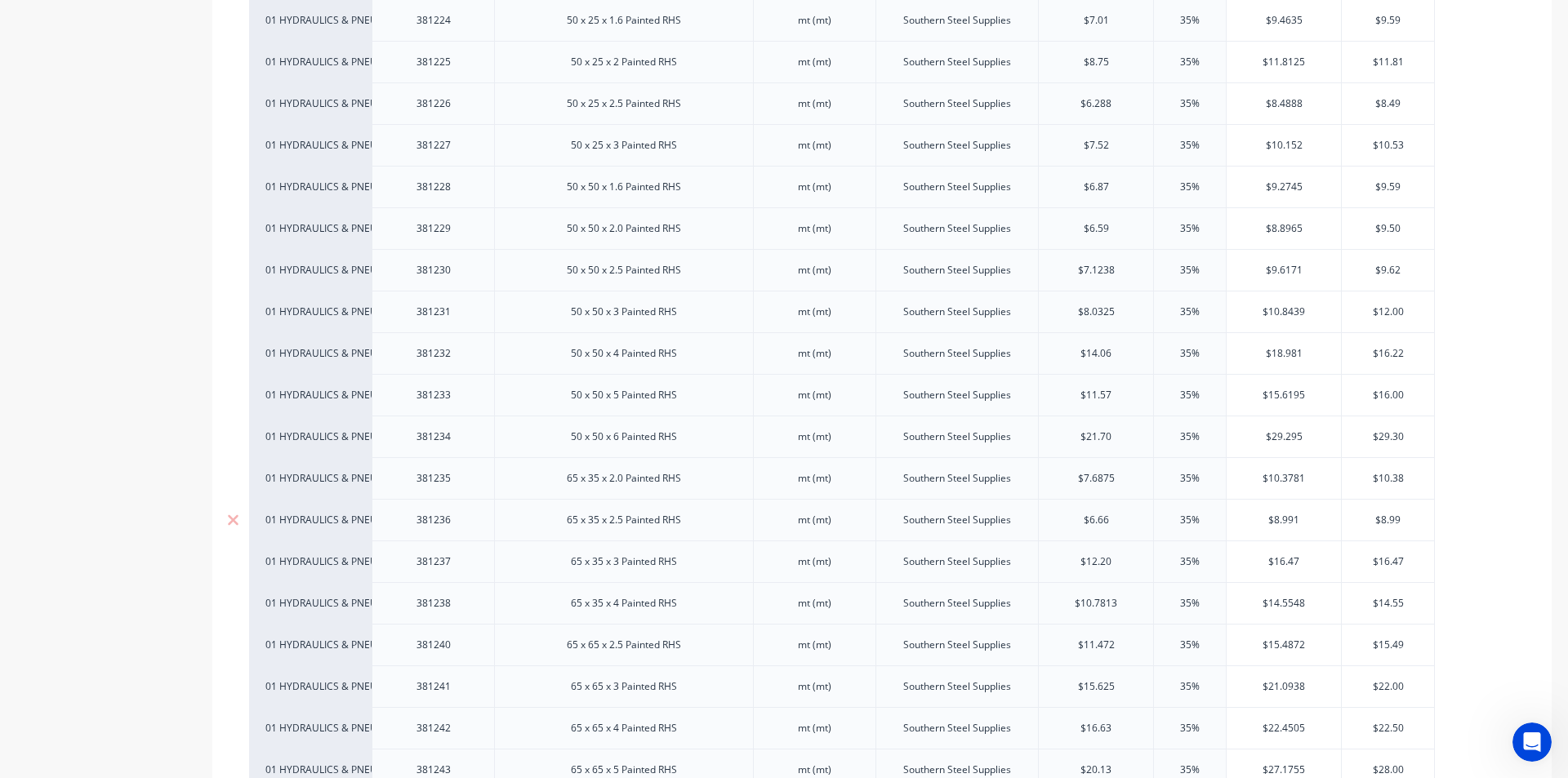
scroll to position [1306, 0]
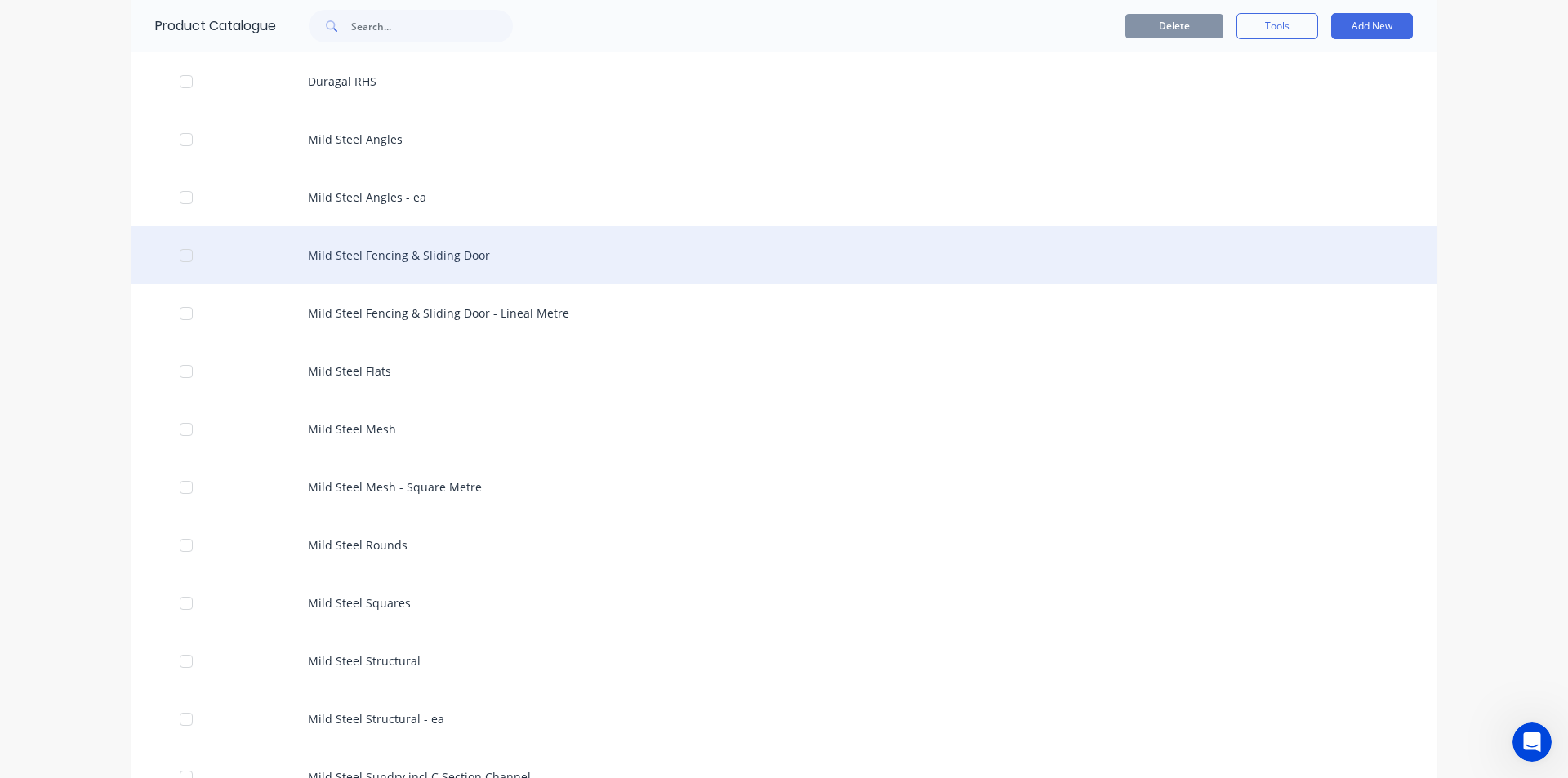
scroll to position [1633, 0]
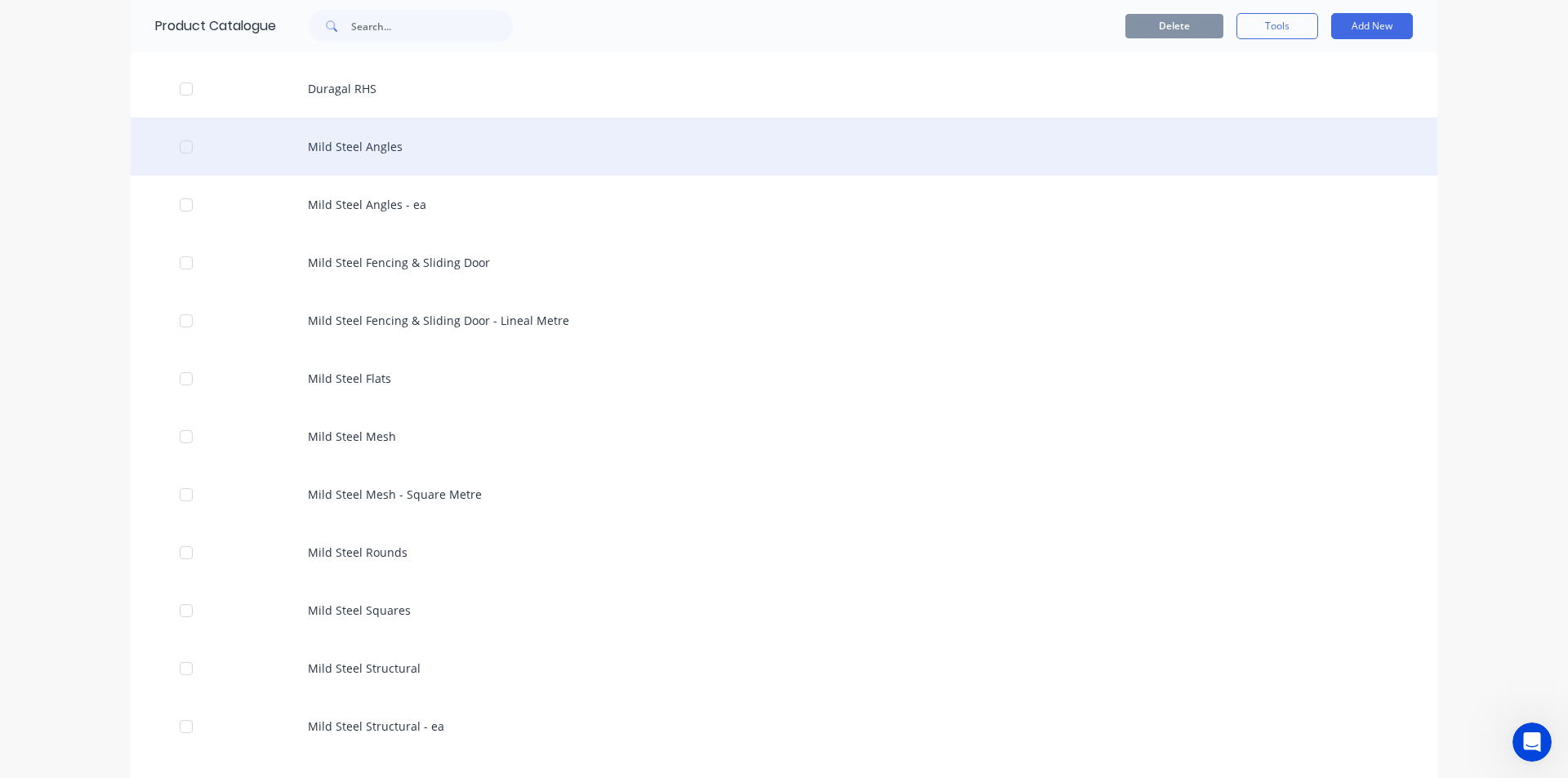
click at [379, 152] on div "Mild Steel Angles" at bounding box center [783, 147] width 1306 height 58
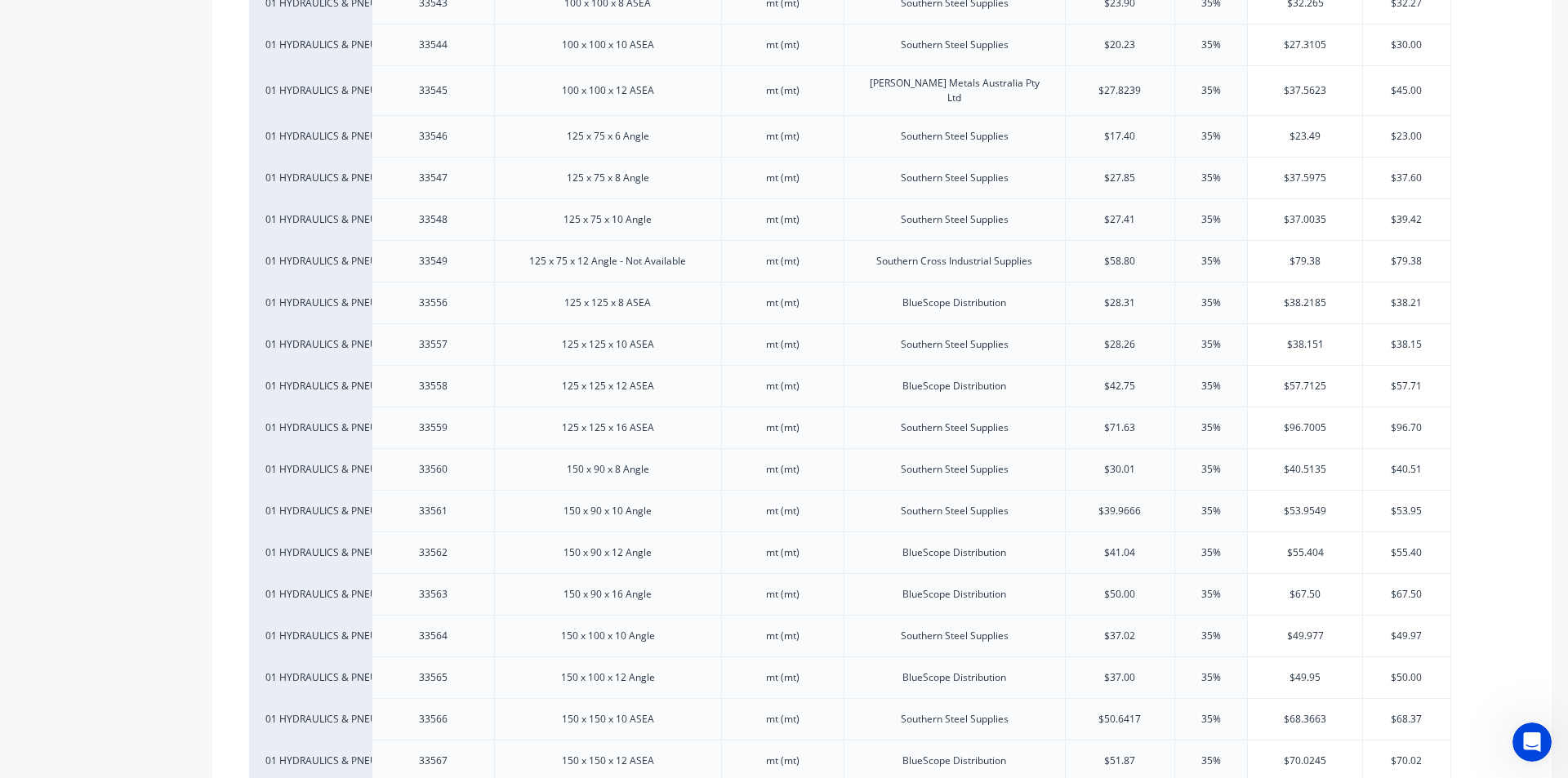
scroll to position [2123, 0]
click at [659, 361] on div "125 x 125 x 16 ASEA" at bounding box center [607, 382] width 227 height 42
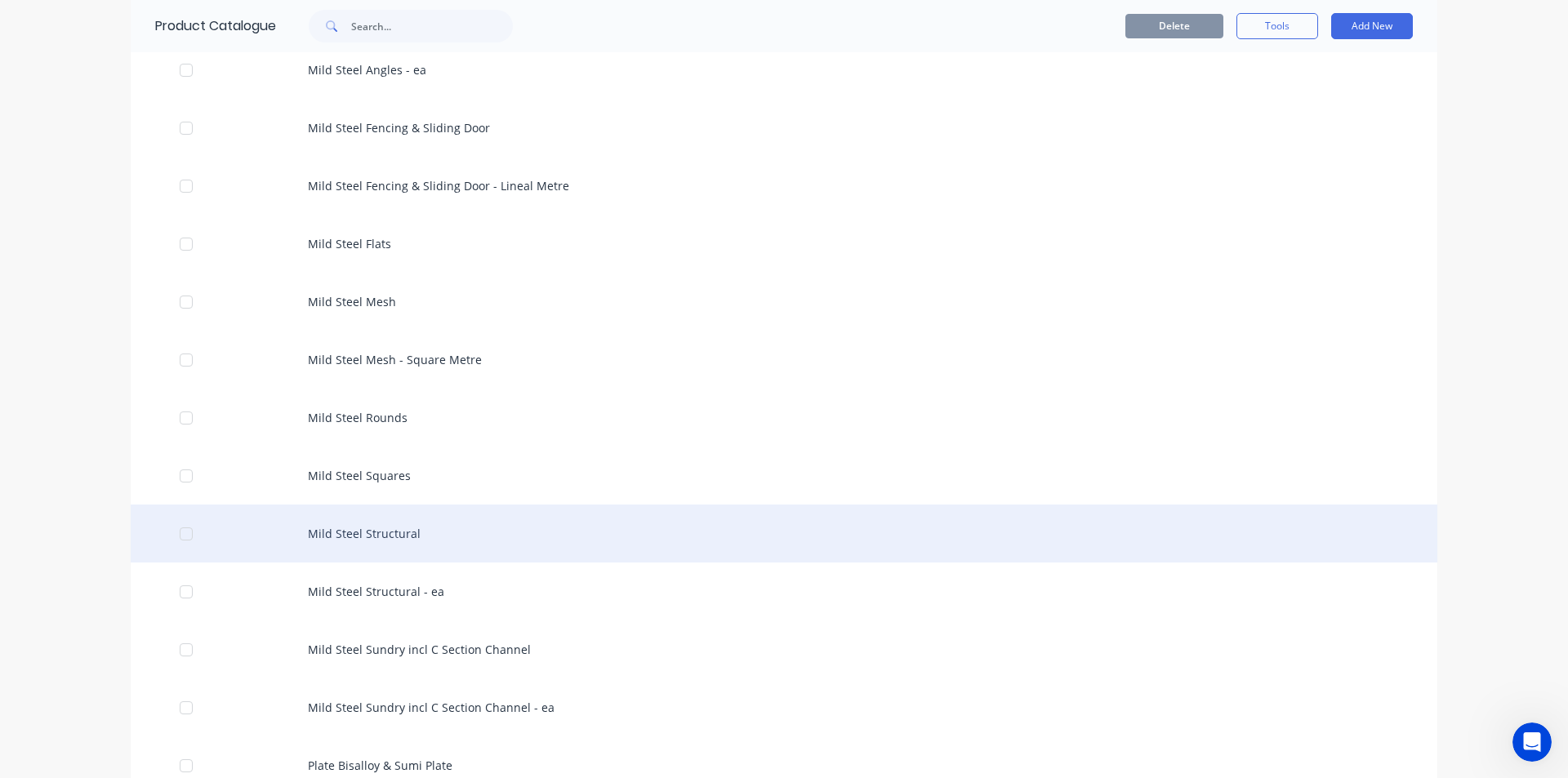
scroll to position [1796, 0]
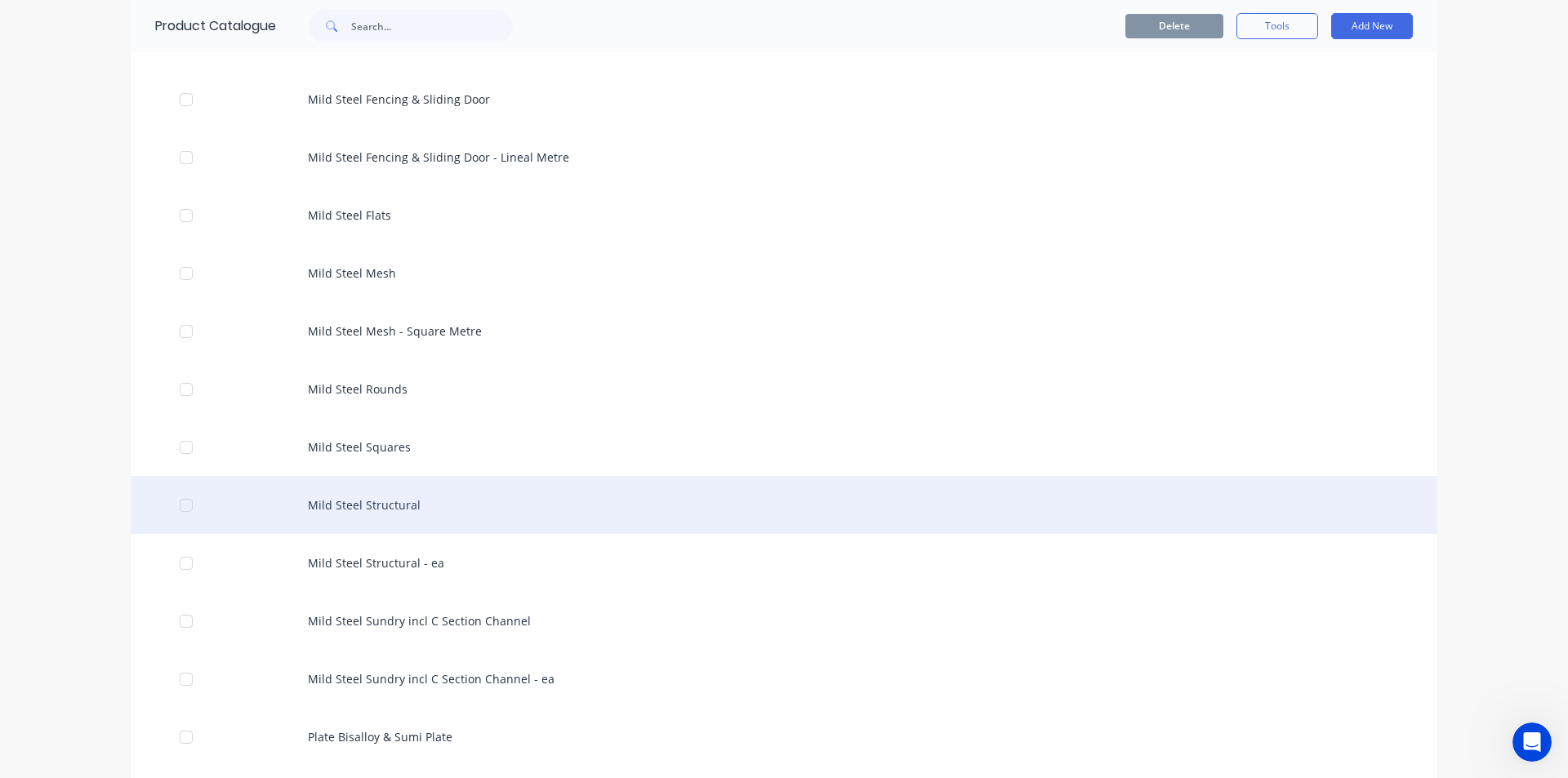
click at [413, 498] on div "Mild Steel Structural" at bounding box center [783, 505] width 1306 height 58
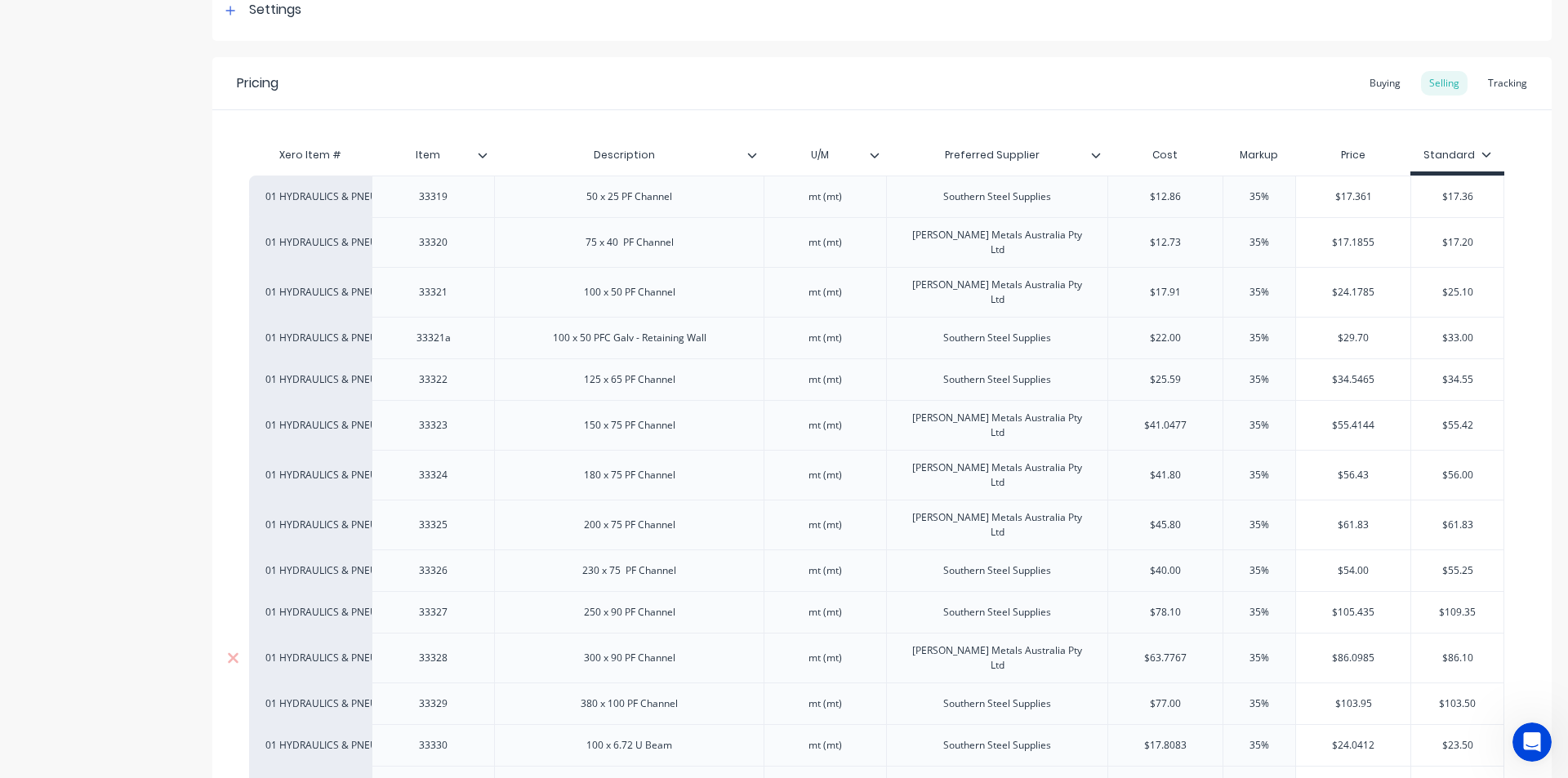
scroll to position [408, 0]
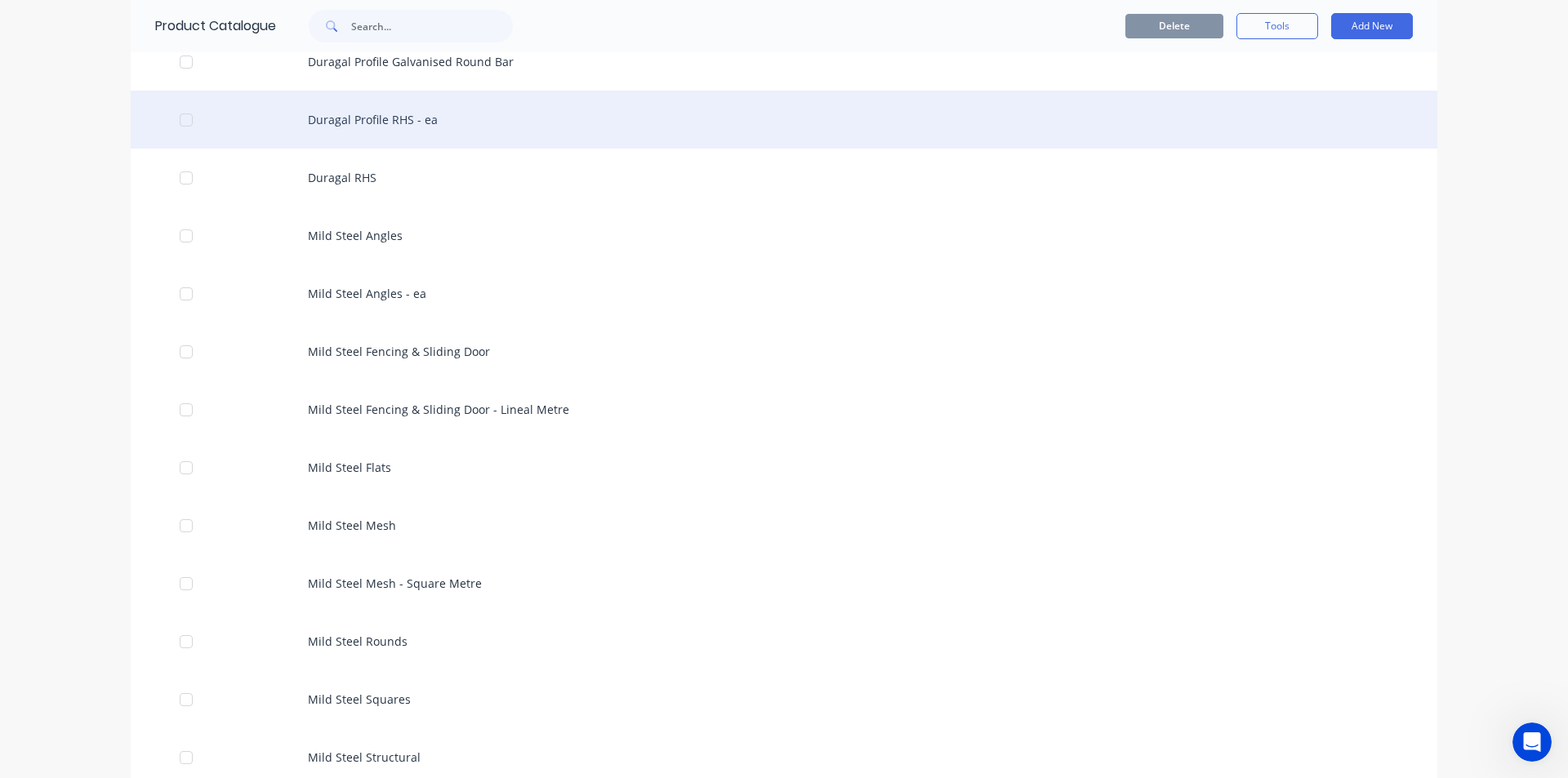
scroll to position [1551, 0]
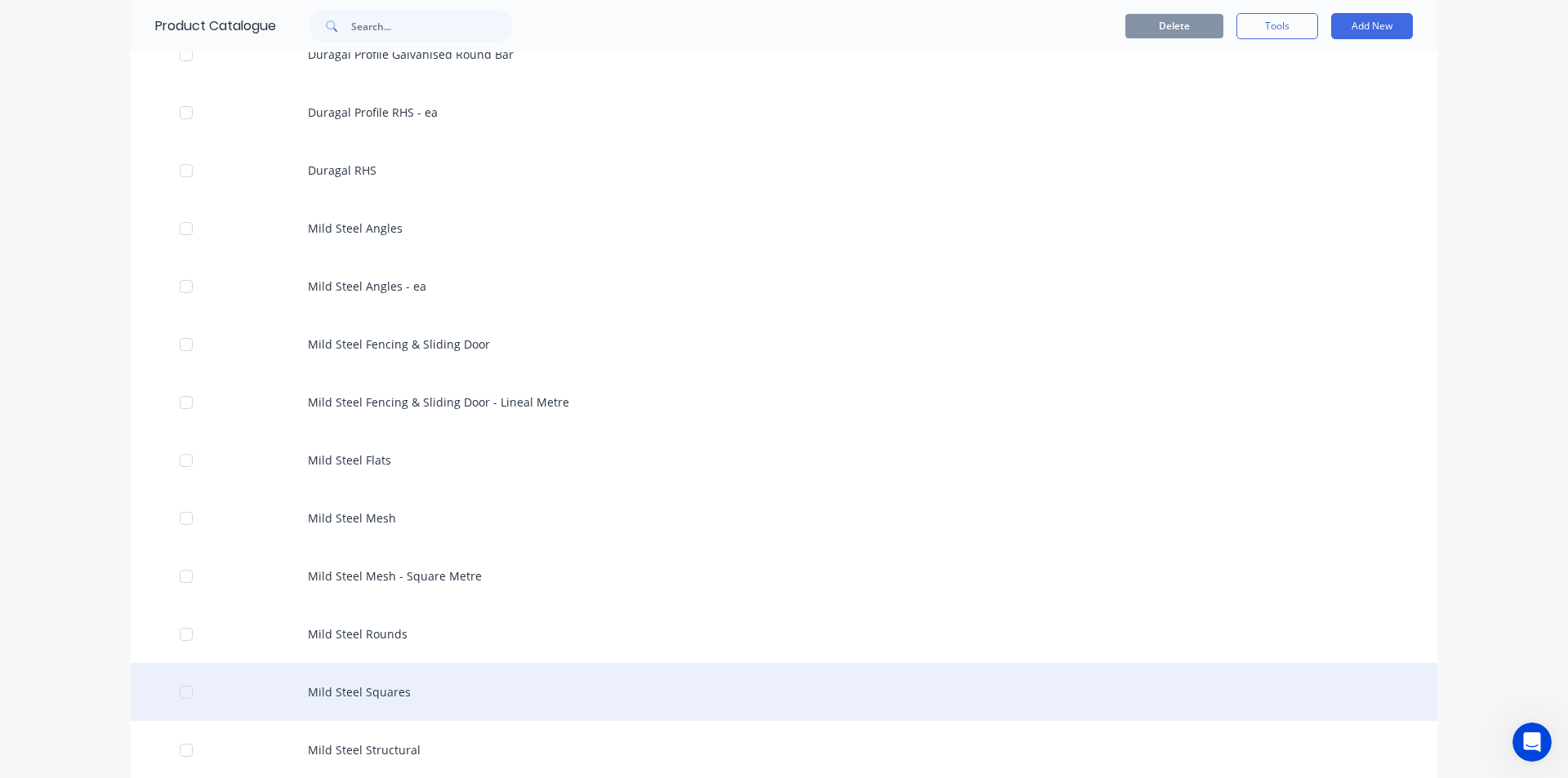
click at [336, 682] on div "Mild Steel Squares" at bounding box center [783, 692] width 1306 height 58
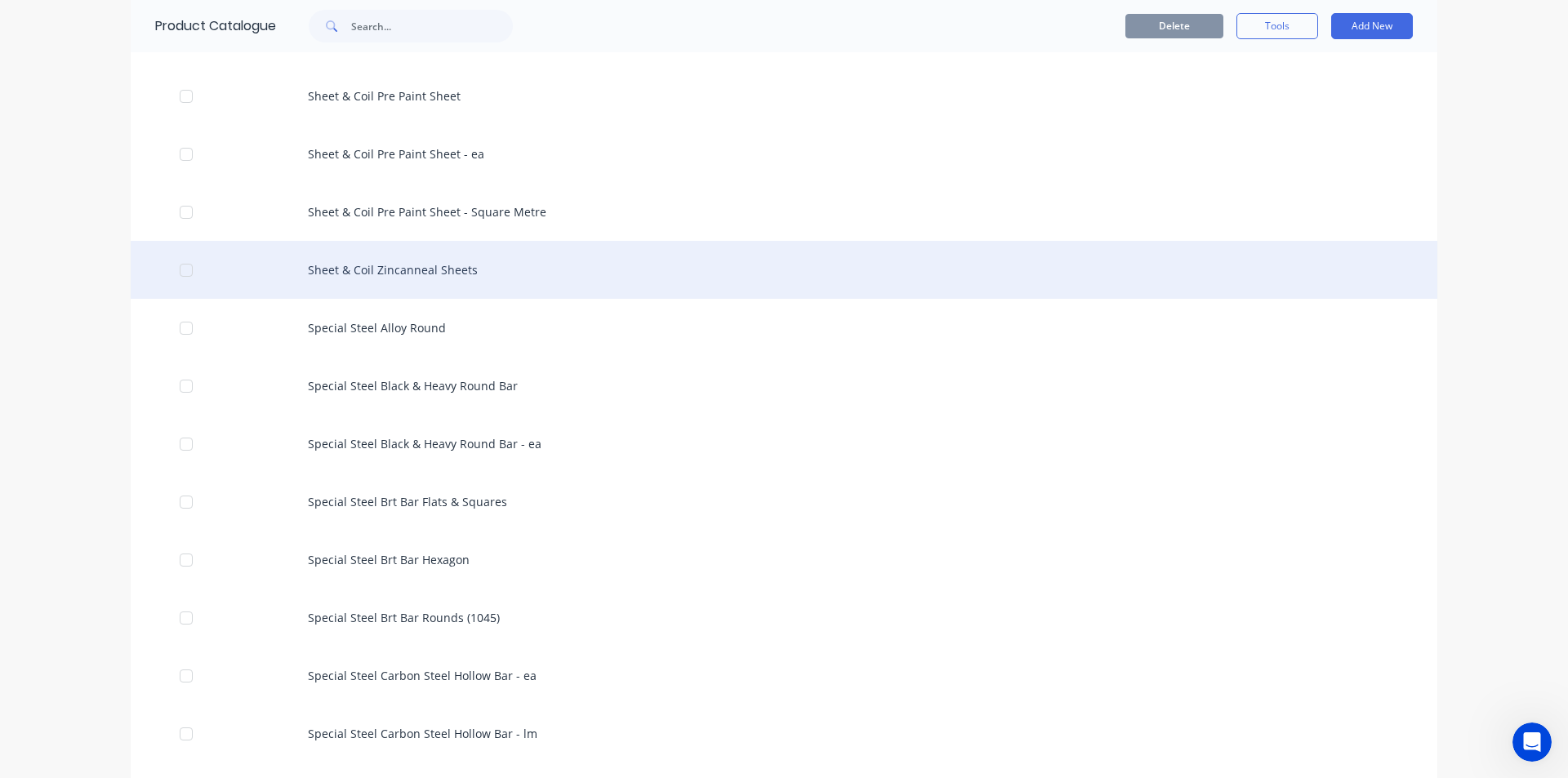
scroll to position [2939, 0]
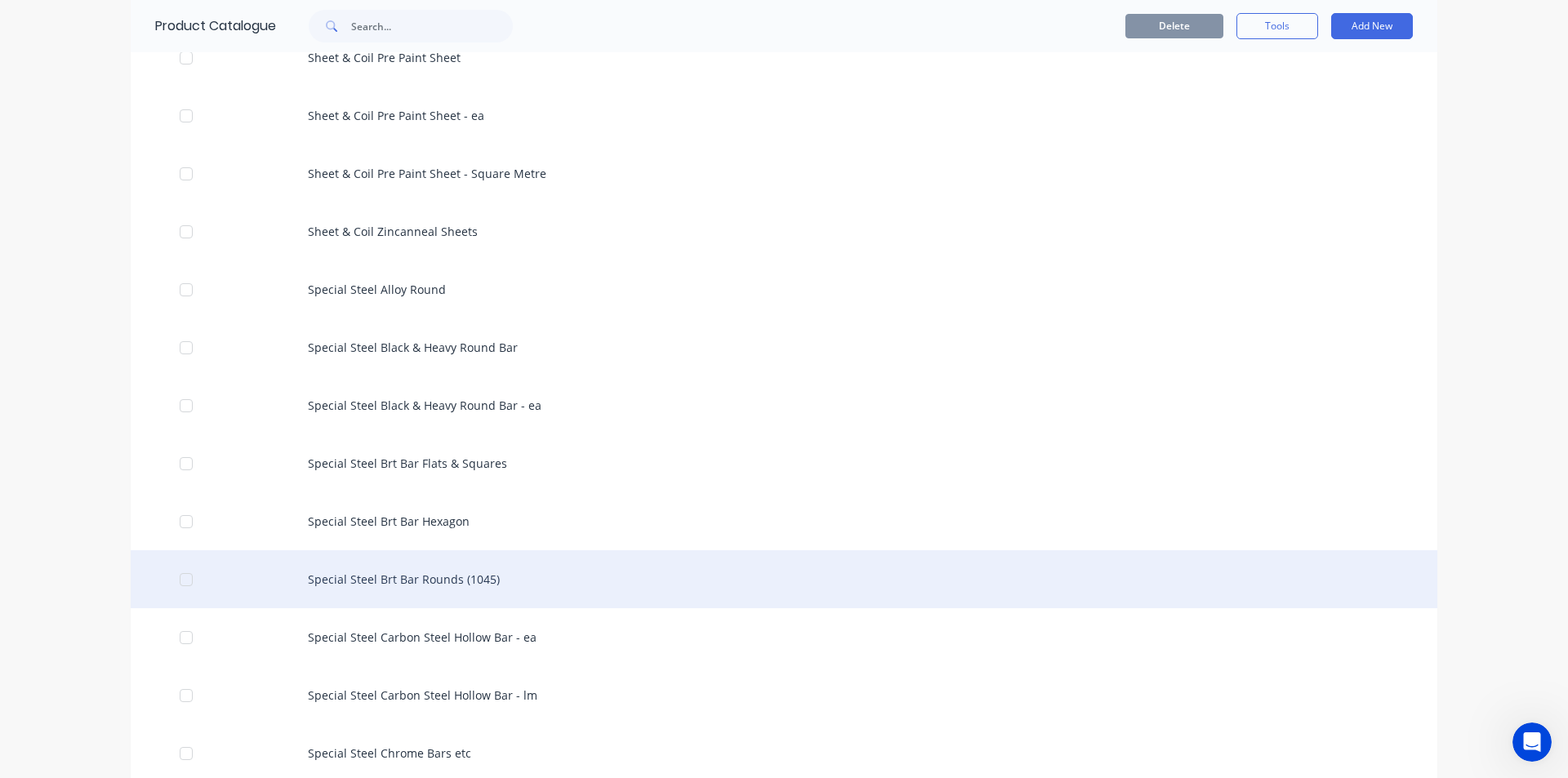
click at [421, 574] on div "Special Steel Brt Bar Rounds (1045)" at bounding box center [783, 579] width 1306 height 58
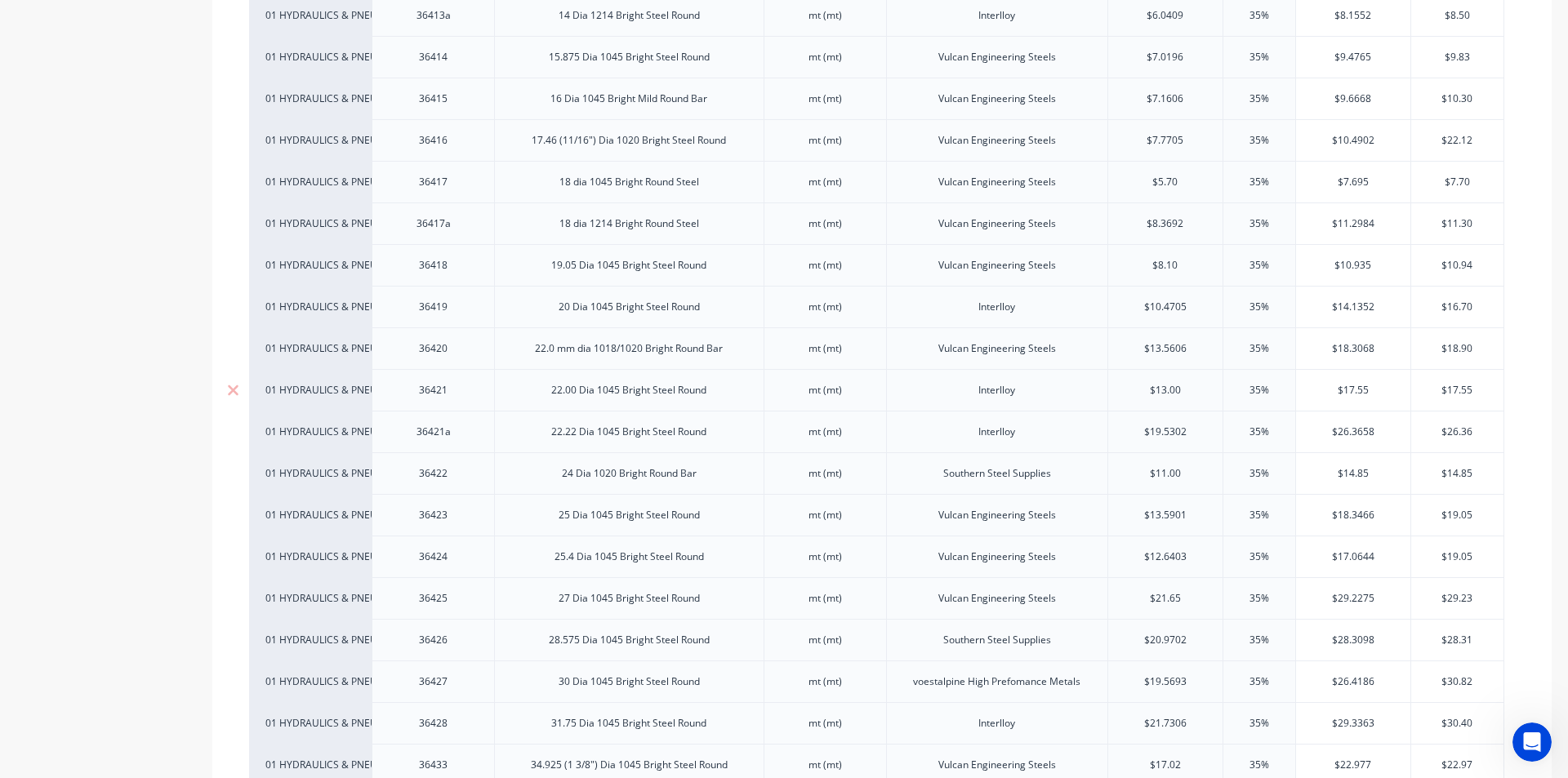
scroll to position [980, 0]
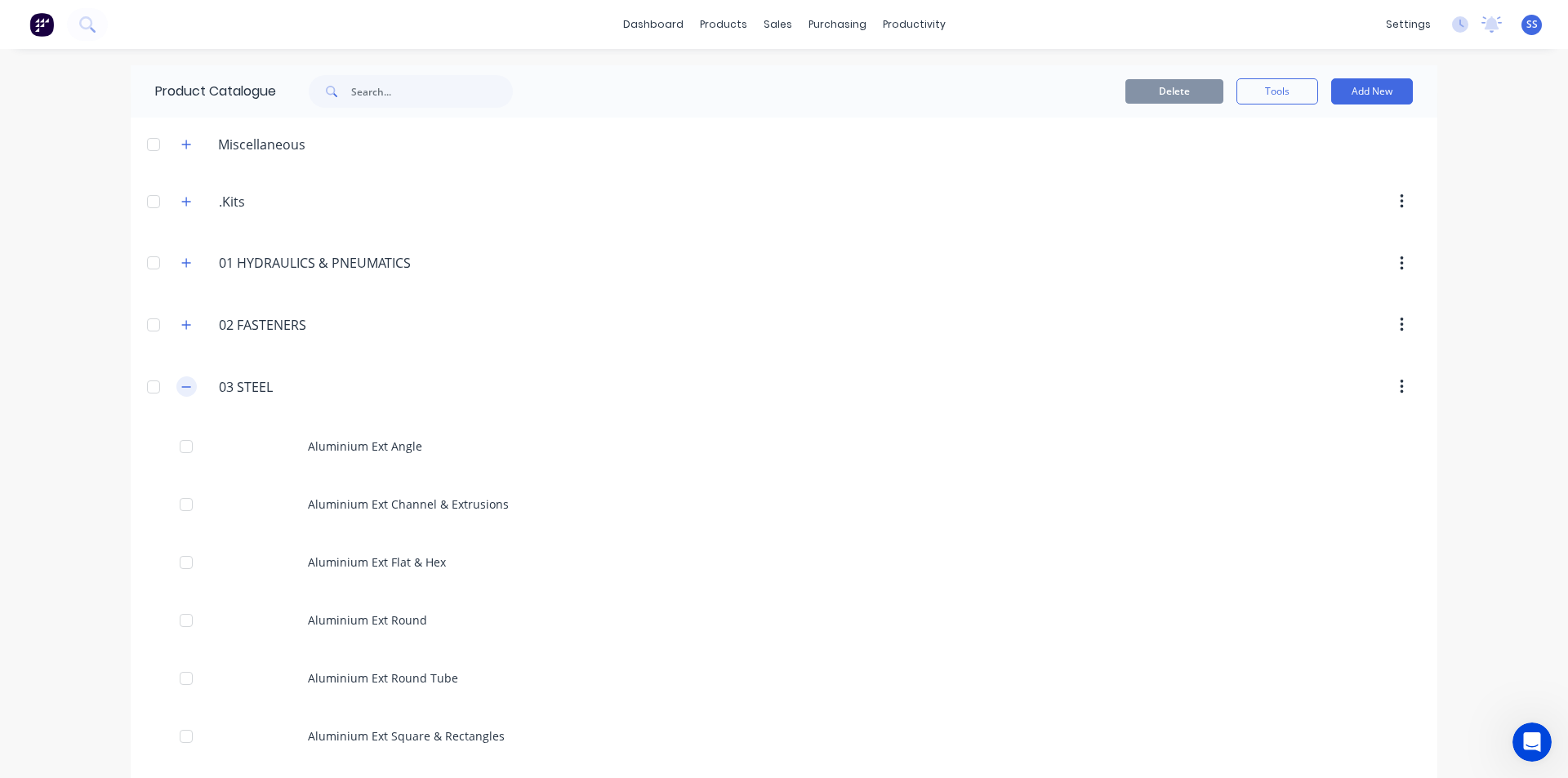
click at [181, 386] on icon "button" at bounding box center [186, 388] width 10 height 12
click at [182, 319] on icon "button" at bounding box center [186, 325] width 10 height 12
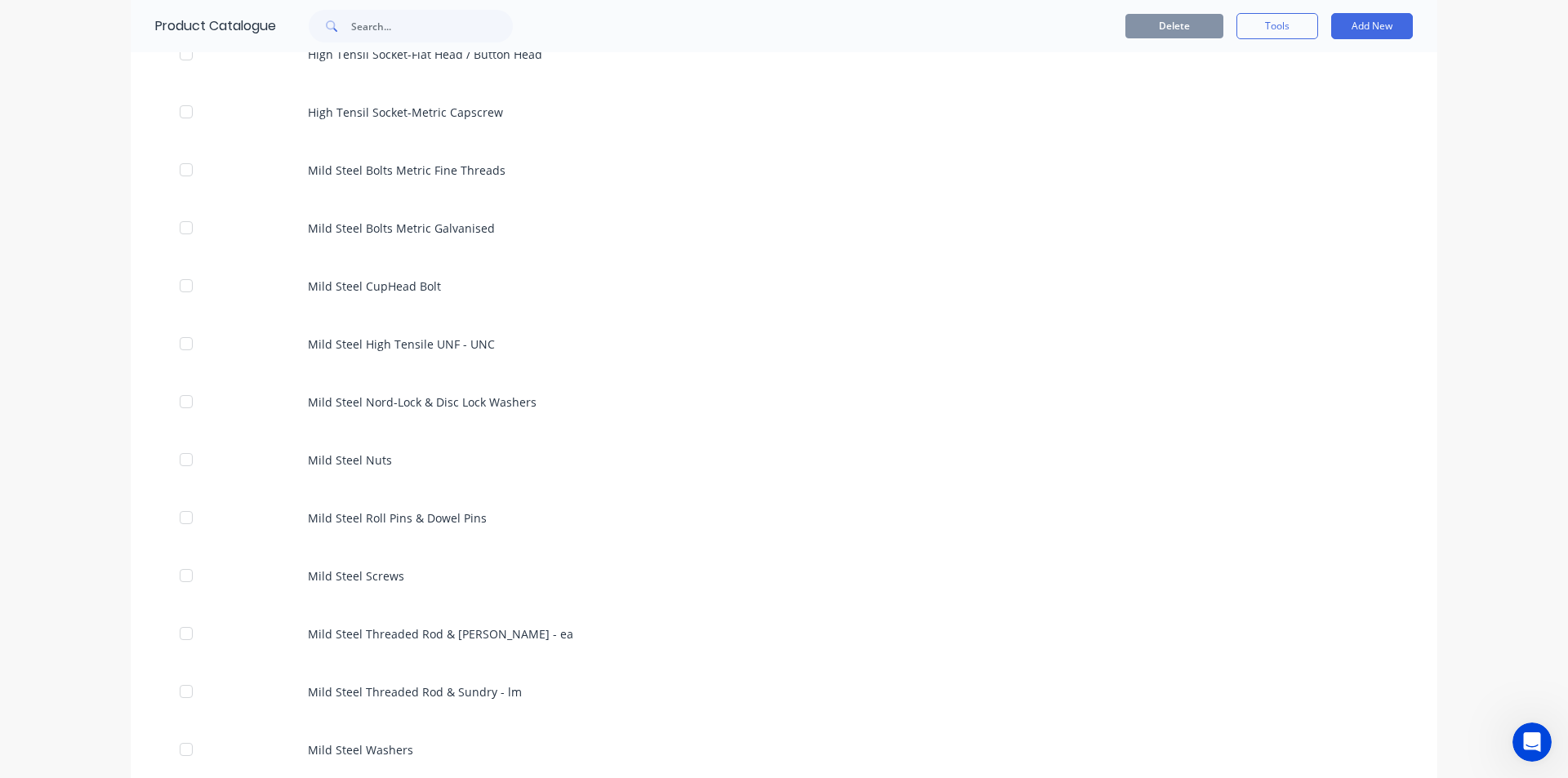
scroll to position [735, 0]
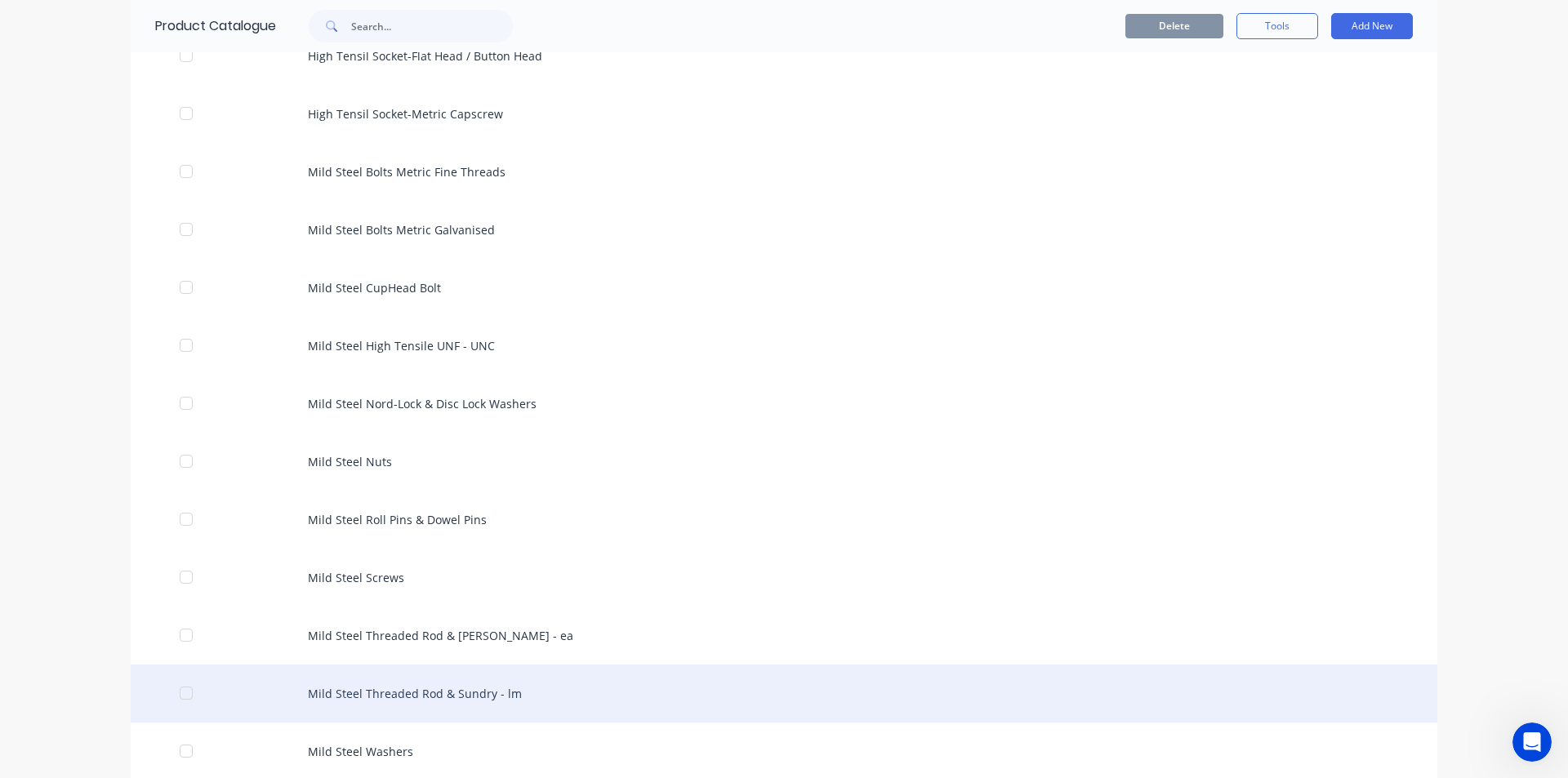
click at [469, 685] on div "Mild Steel Threaded Rod & Sundry - lm" at bounding box center [783, 693] width 1306 height 58
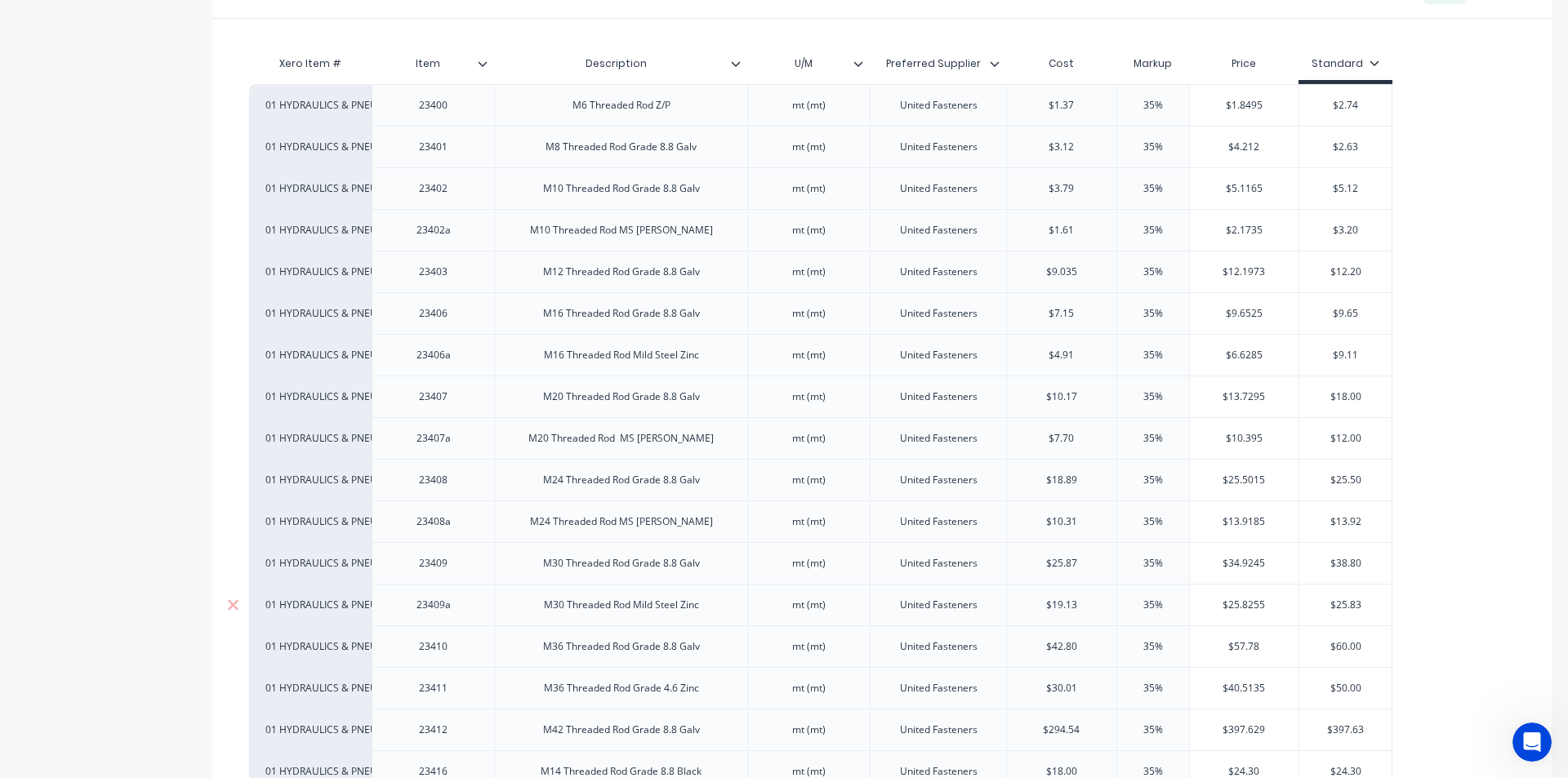
scroll to position [408, 0]
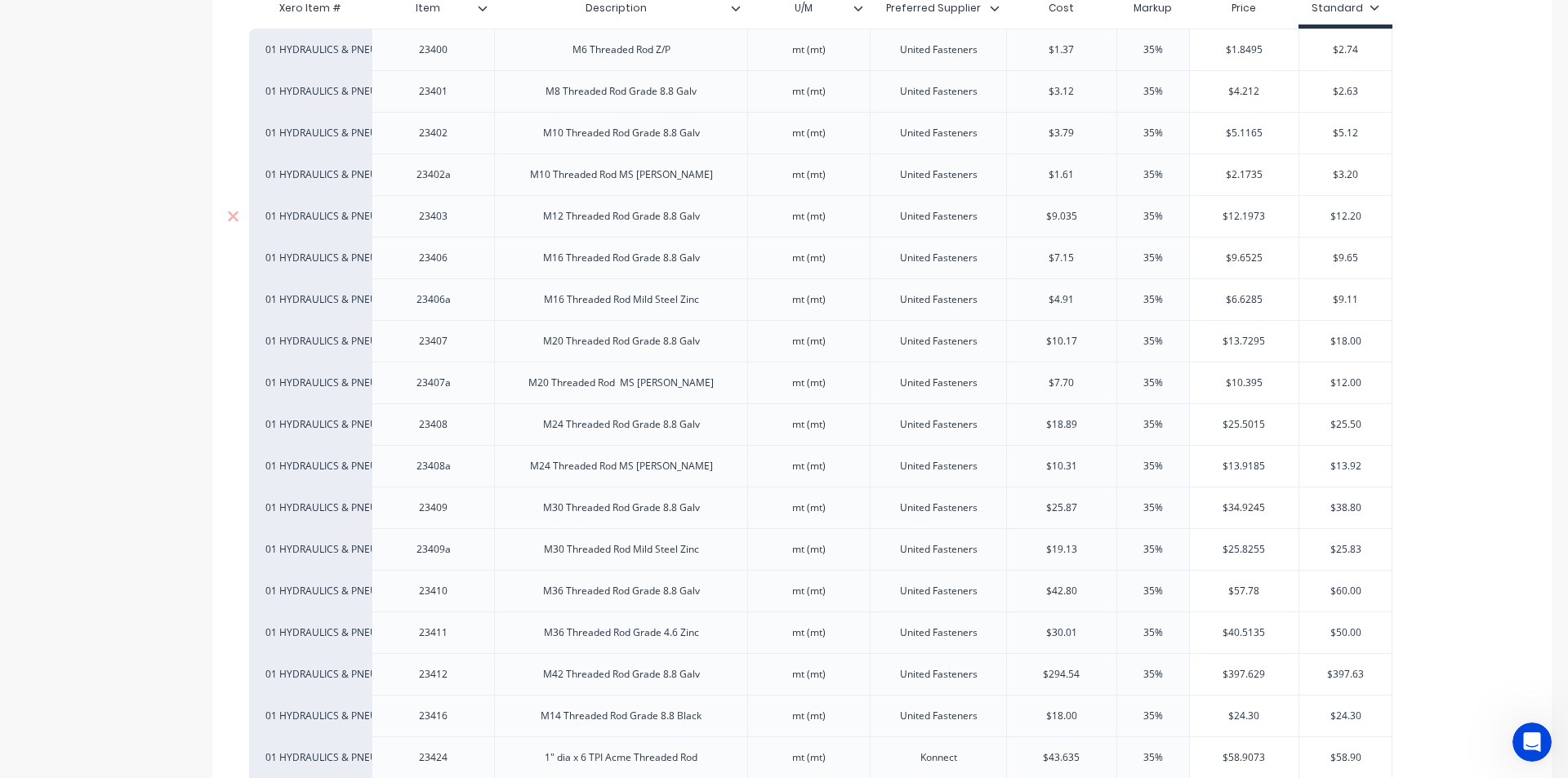
click at [584, 224] on div "M12 Threaded Rod Grade 8.8 Galv" at bounding box center [621, 216] width 183 height 21
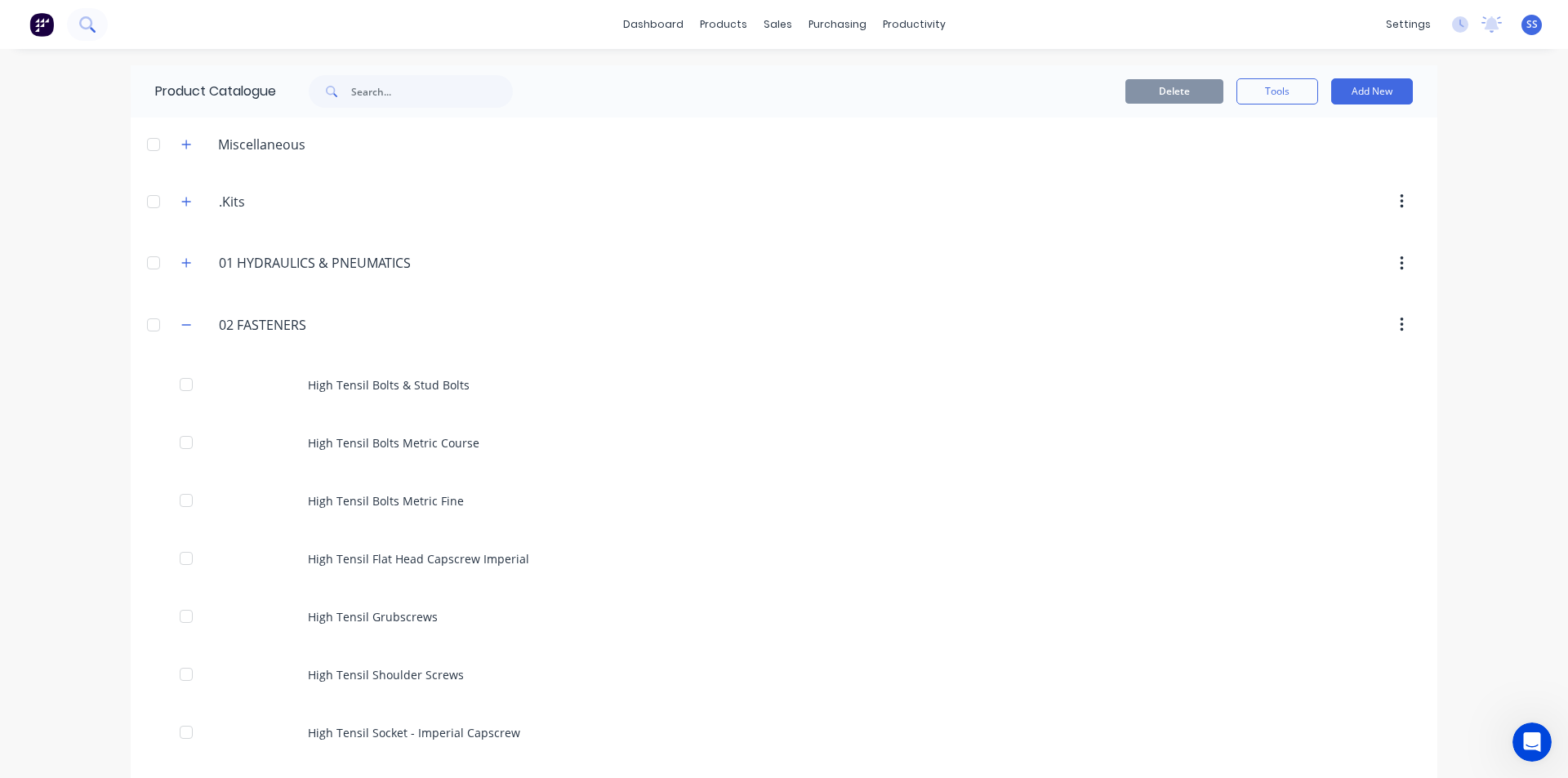
click at [99, 28] on button at bounding box center [88, 24] width 41 height 33
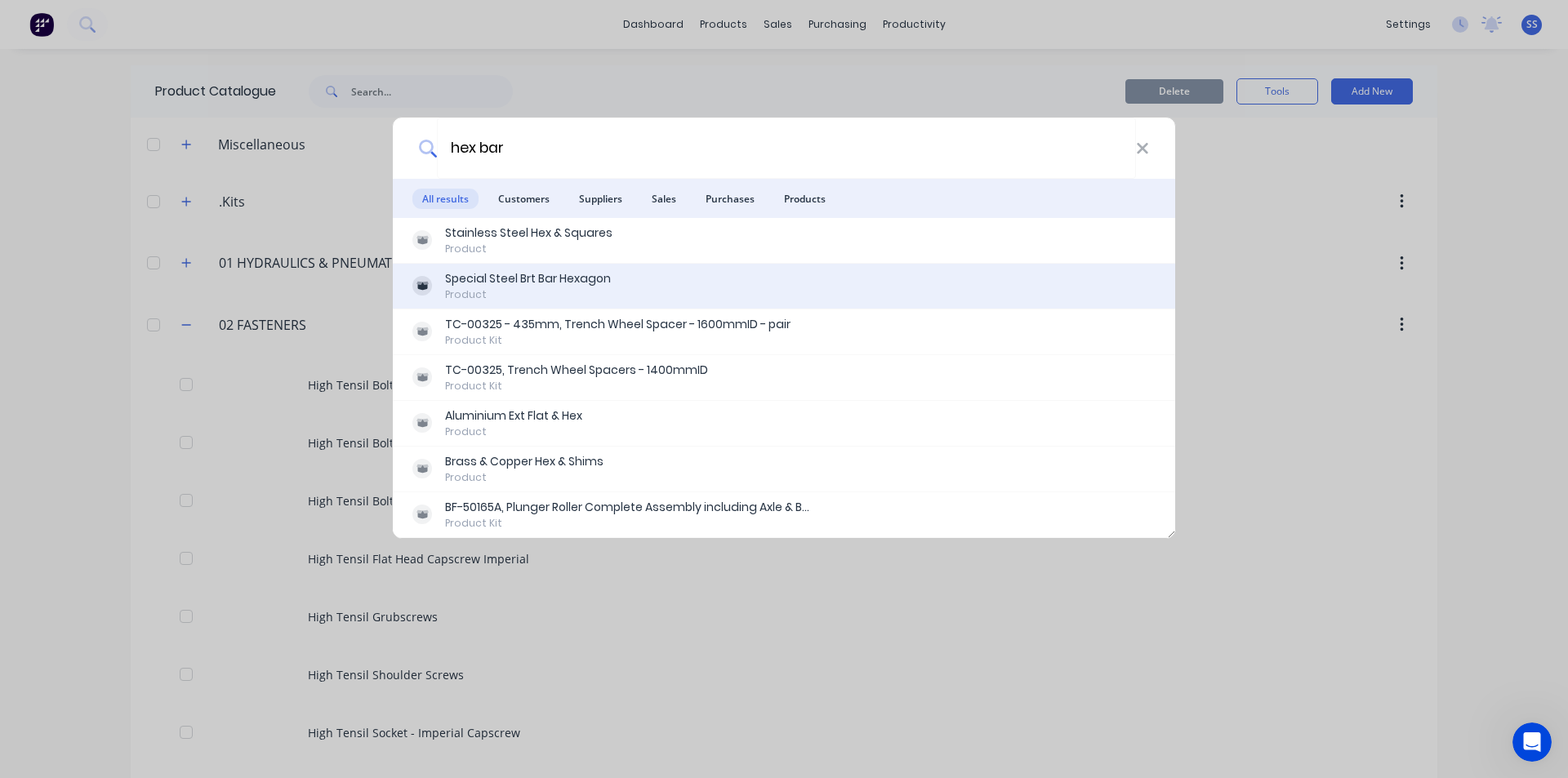
type input "hex bar"
click at [499, 278] on div "Special Steel Brt Bar Hexagon" at bounding box center [528, 278] width 166 height 18
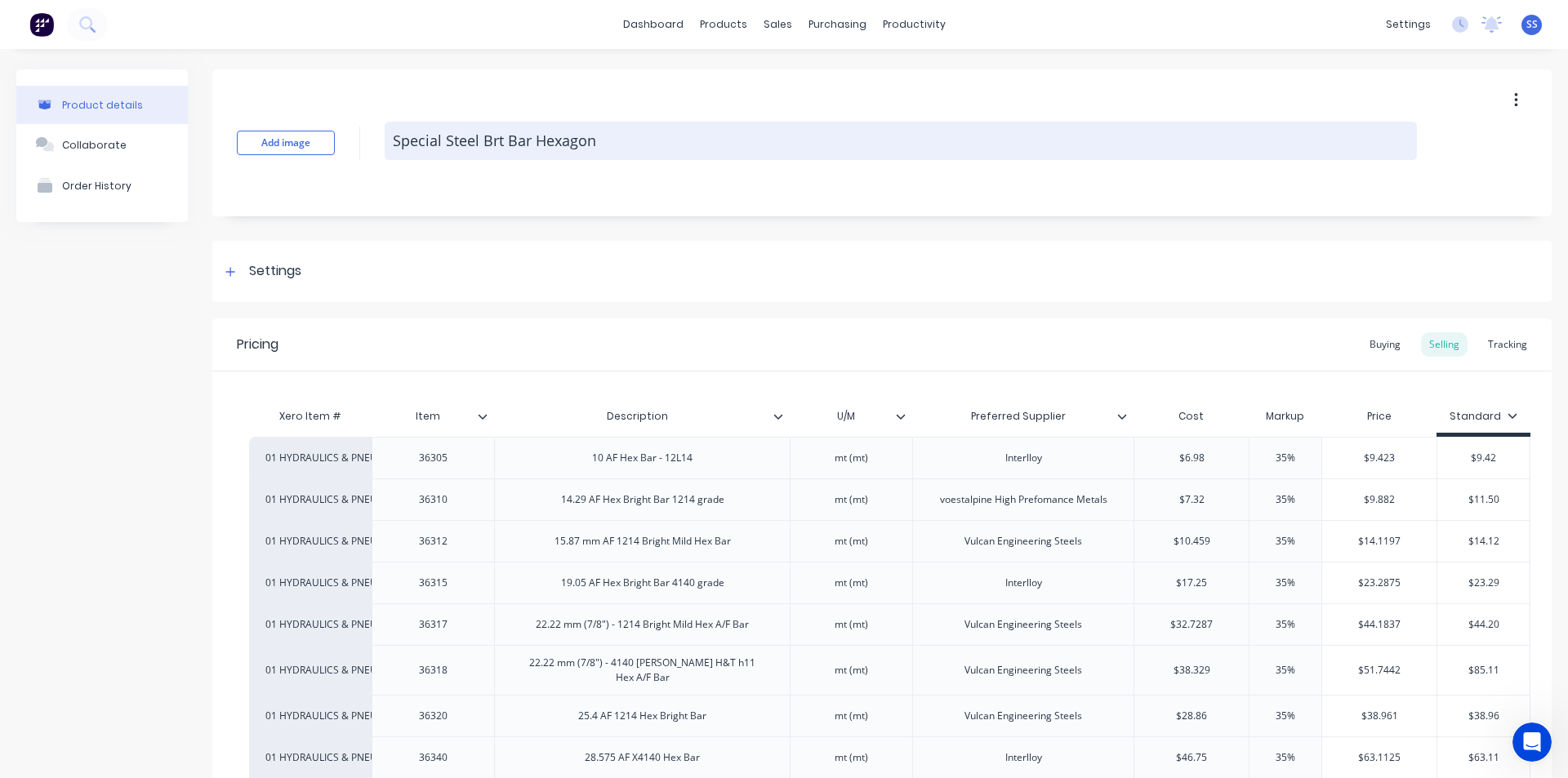
click at [1193, 149] on textarea "Special Steel Brt Bar Hexagon" at bounding box center [901, 140] width 1032 height 38
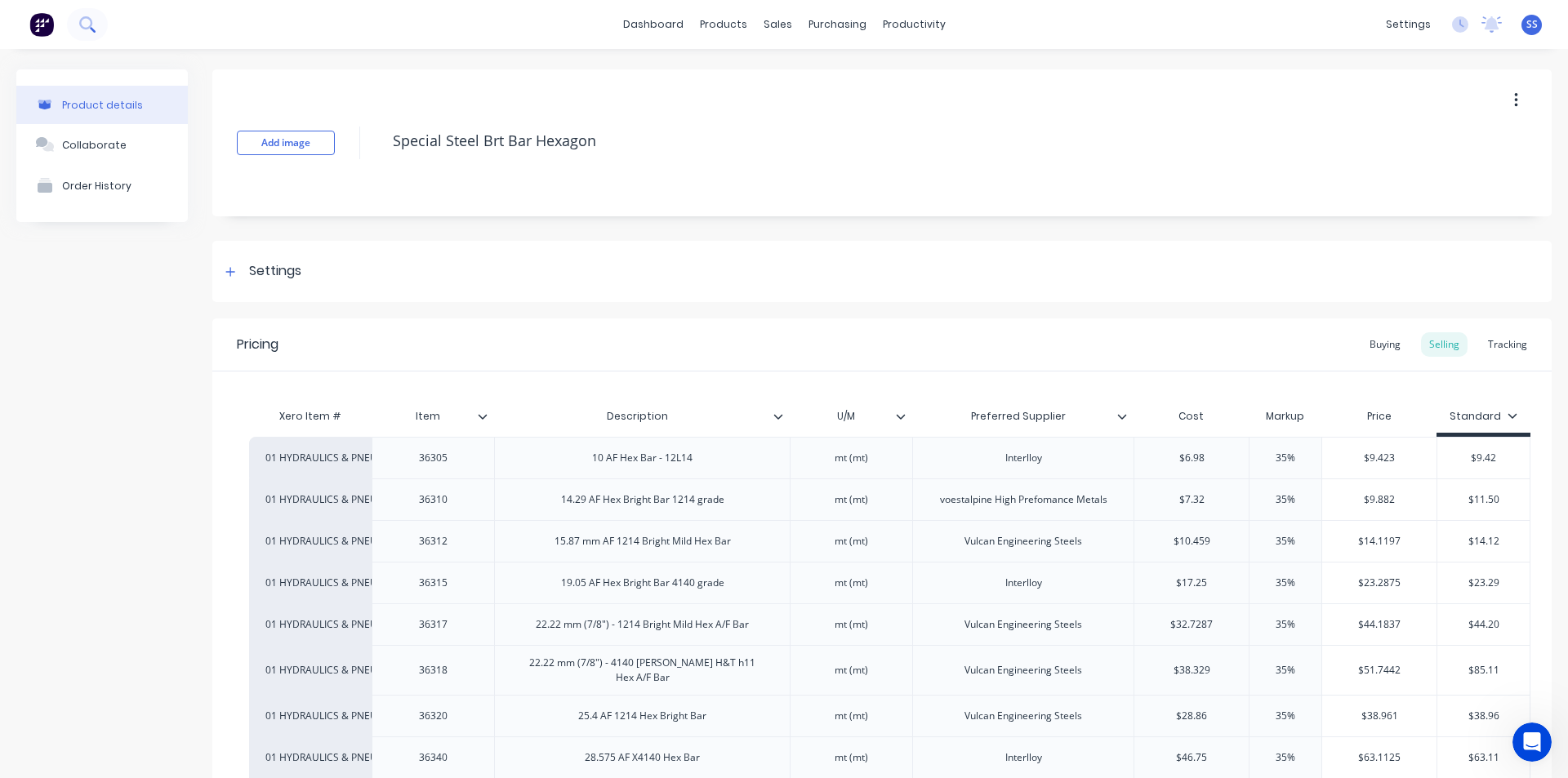
click at [96, 27] on button at bounding box center [88, 24] width 41 height 33
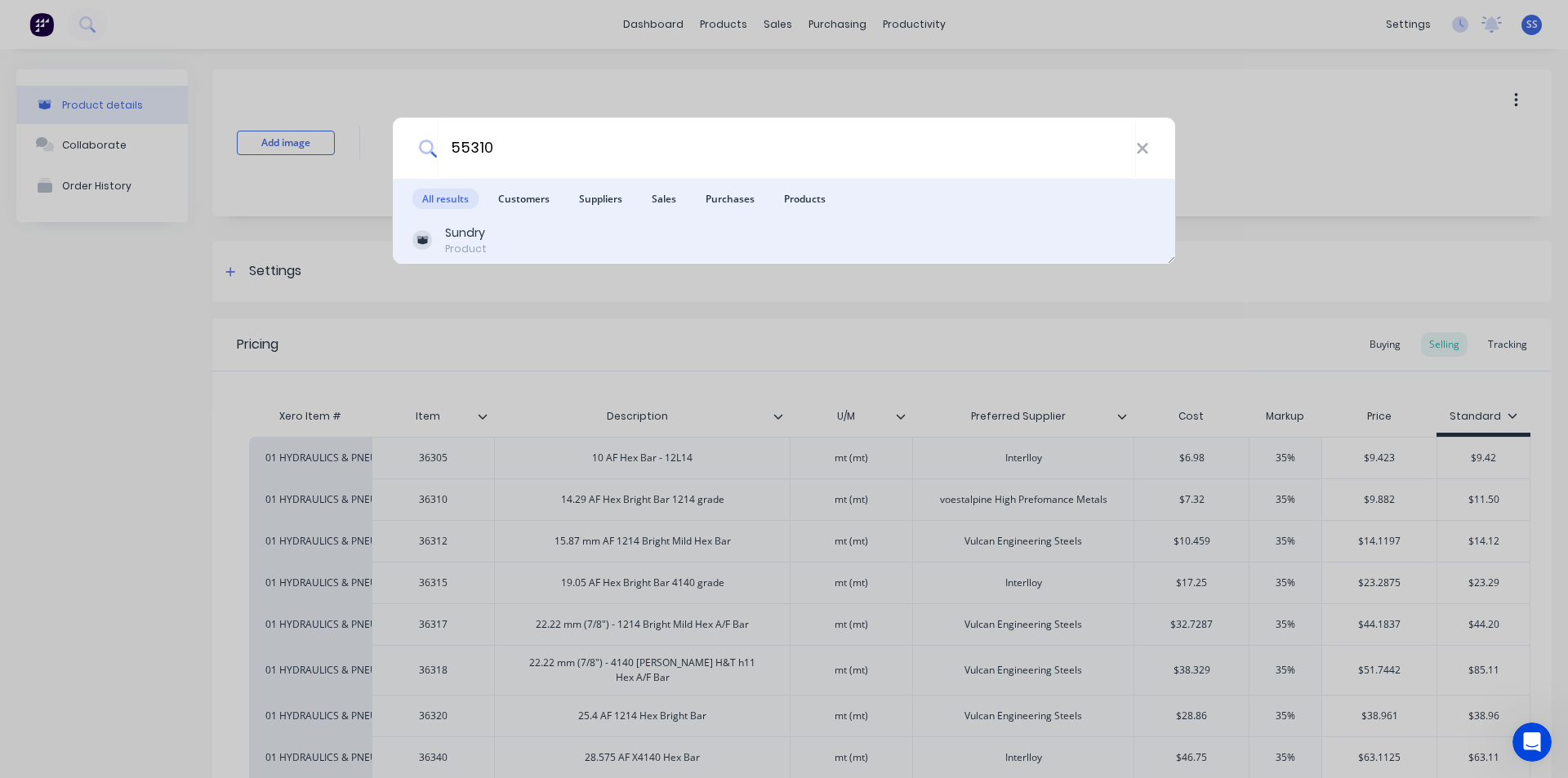
type input "55310"
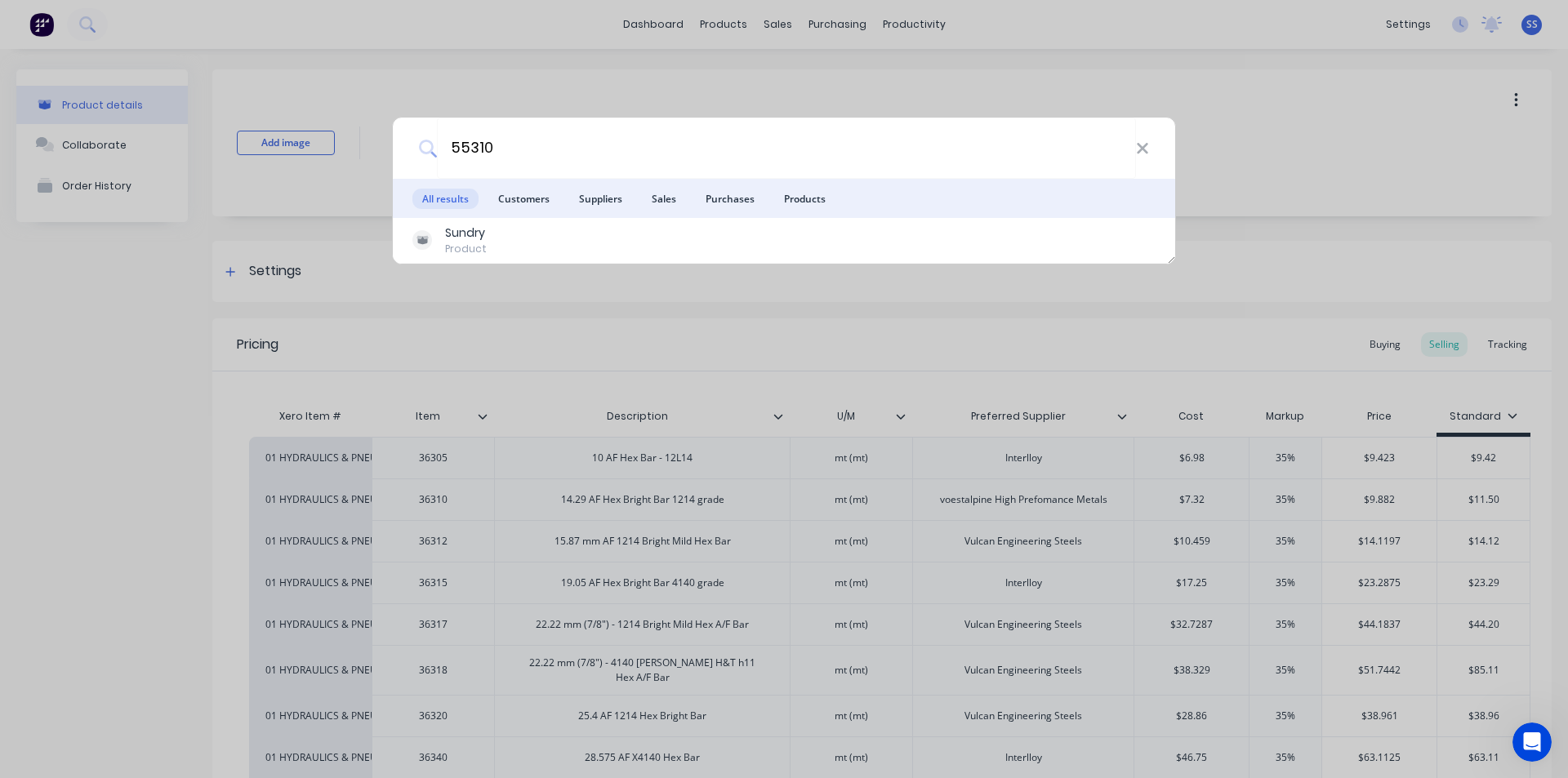
drag, startPoint x: 455, startPoint y: 241, endPoint x: 451, endPoint y: 263, distance: 22.4
click at [455, 241] on div "Product" at bounding box center [466, 248] width 42 height 15
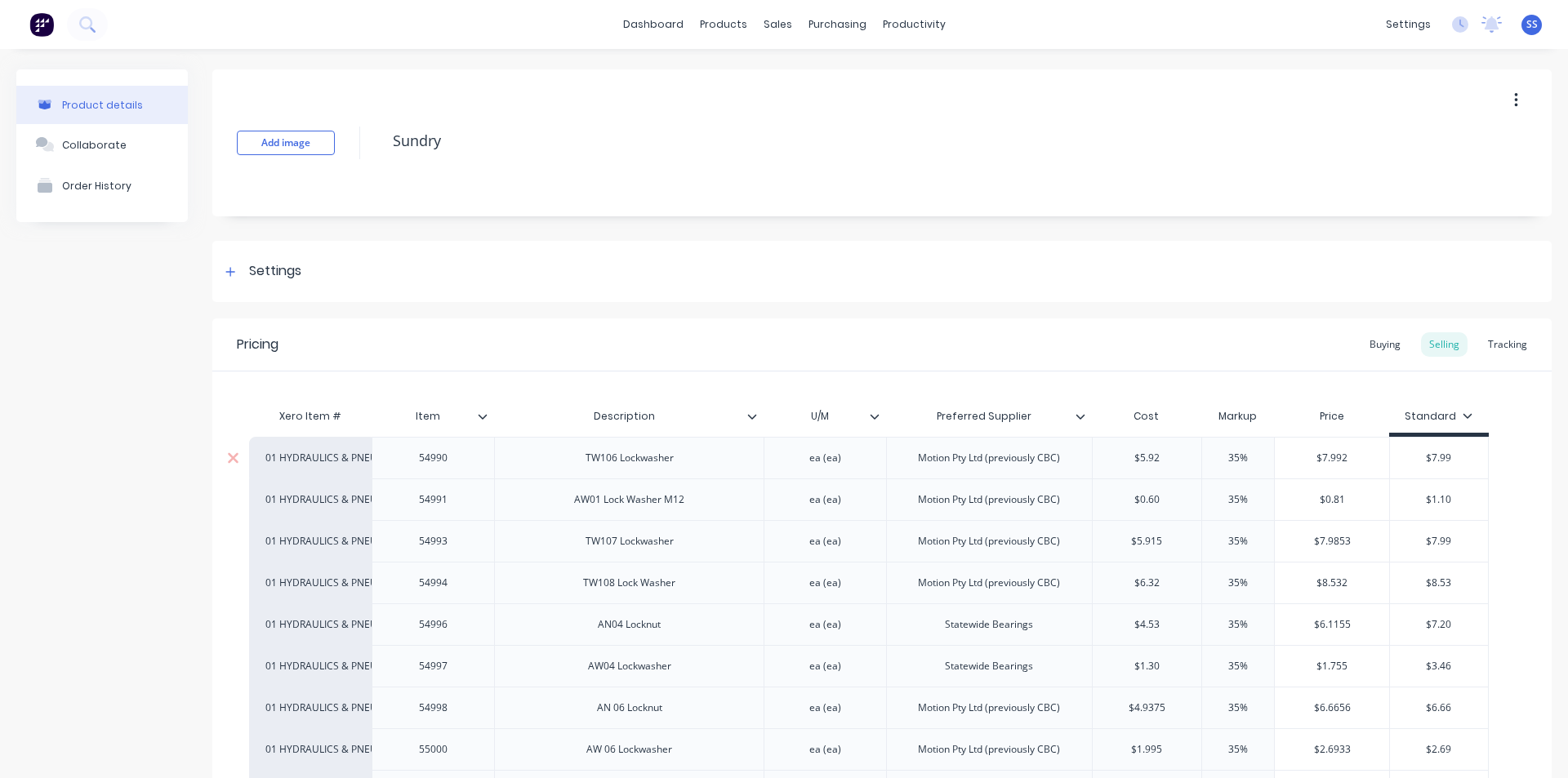
scroll to position [735, 0]
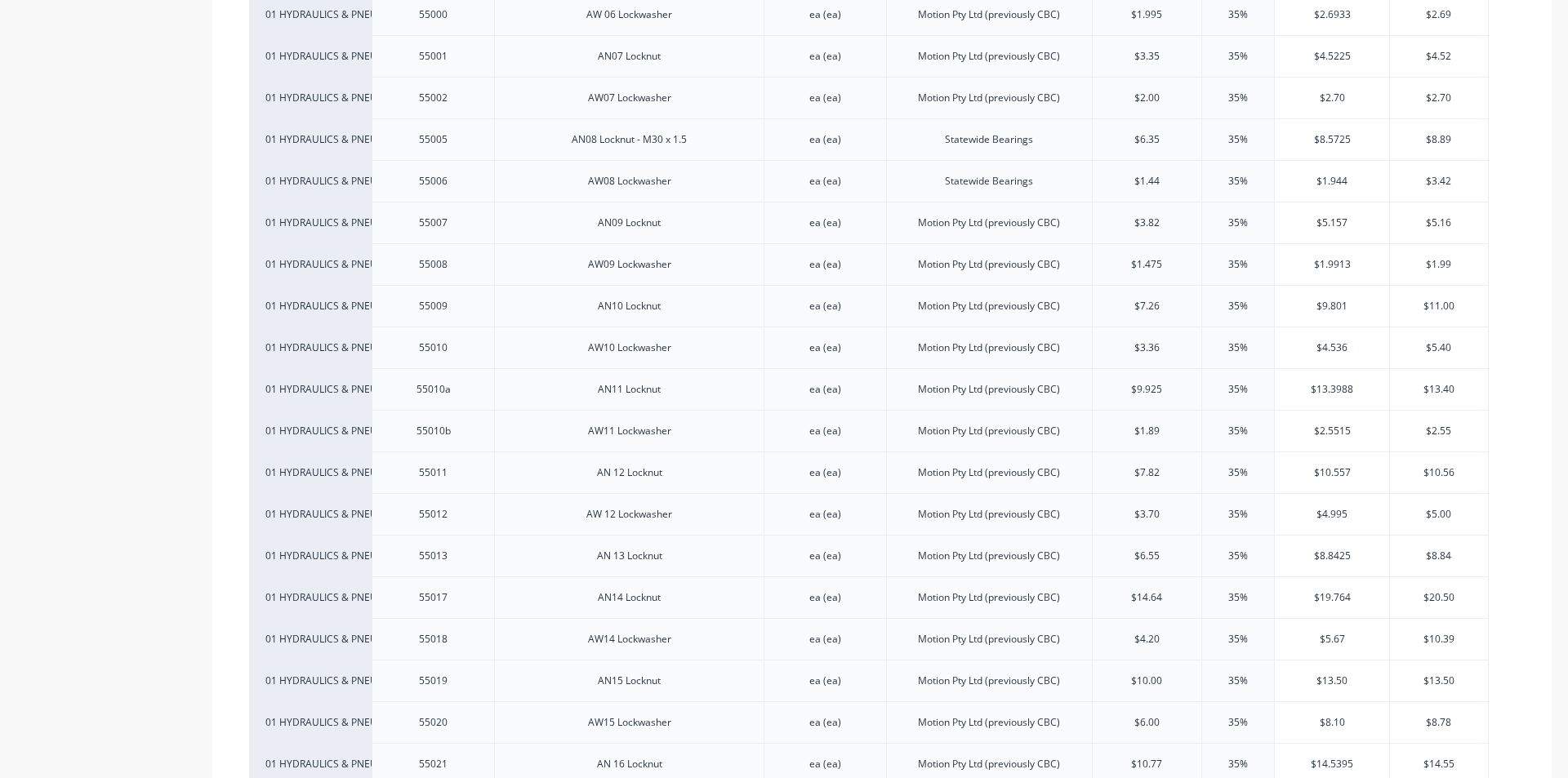
type textarea "x"
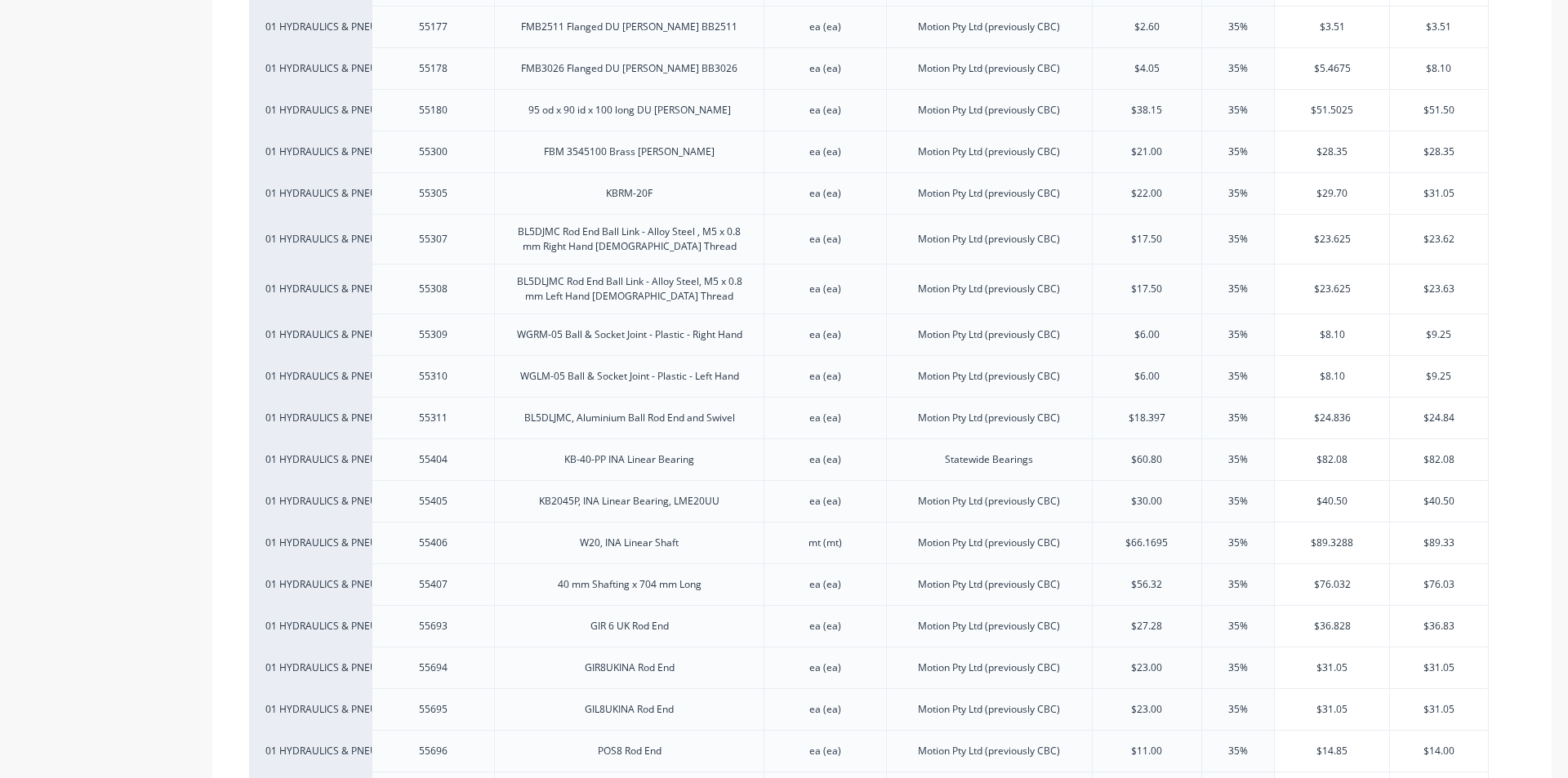
scroll to position [4572, 0]
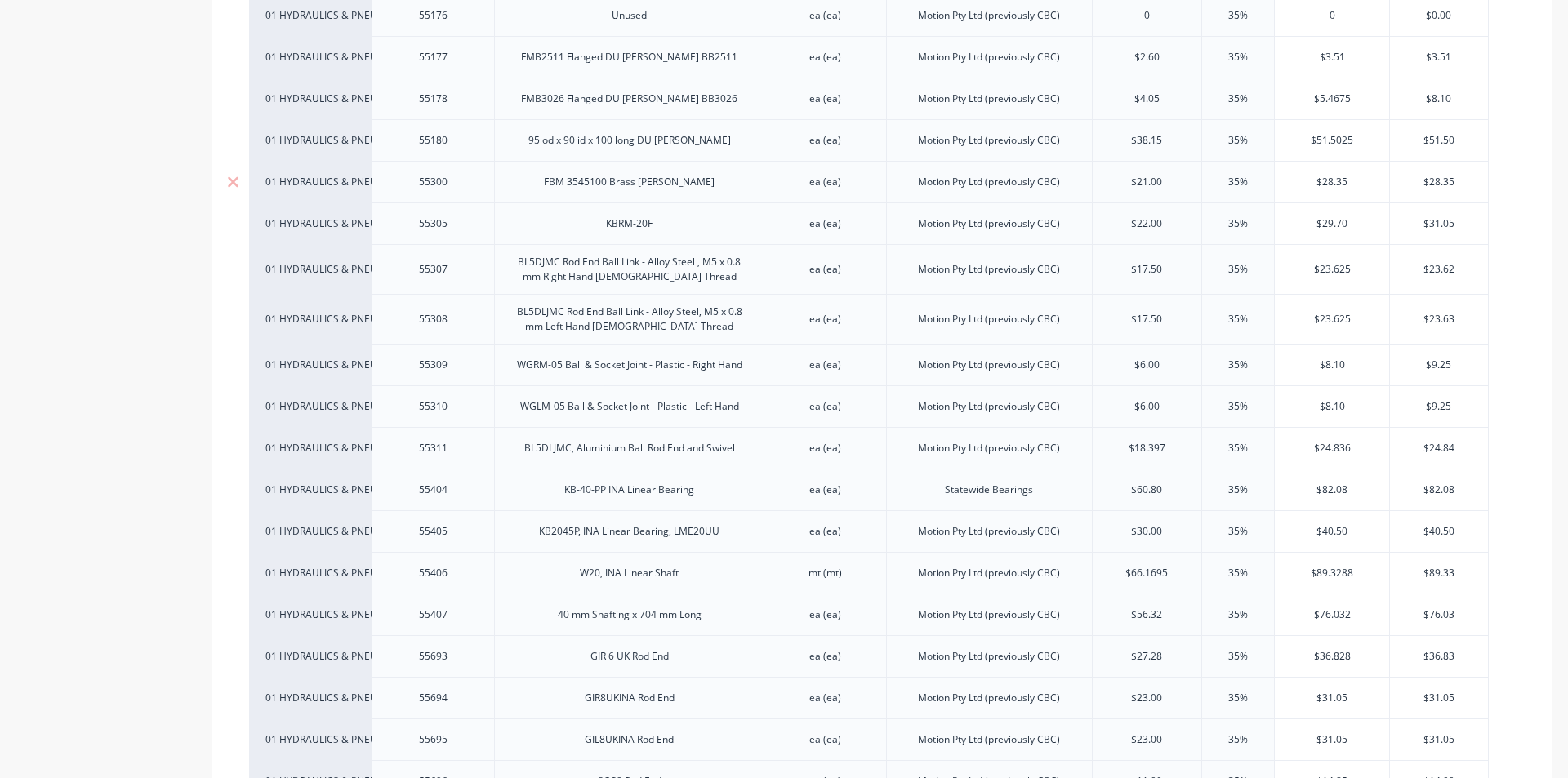
click at [1124, 174] on input "text" at bounding box center [1147, 181] width 109 height 15
type input "$21.00"
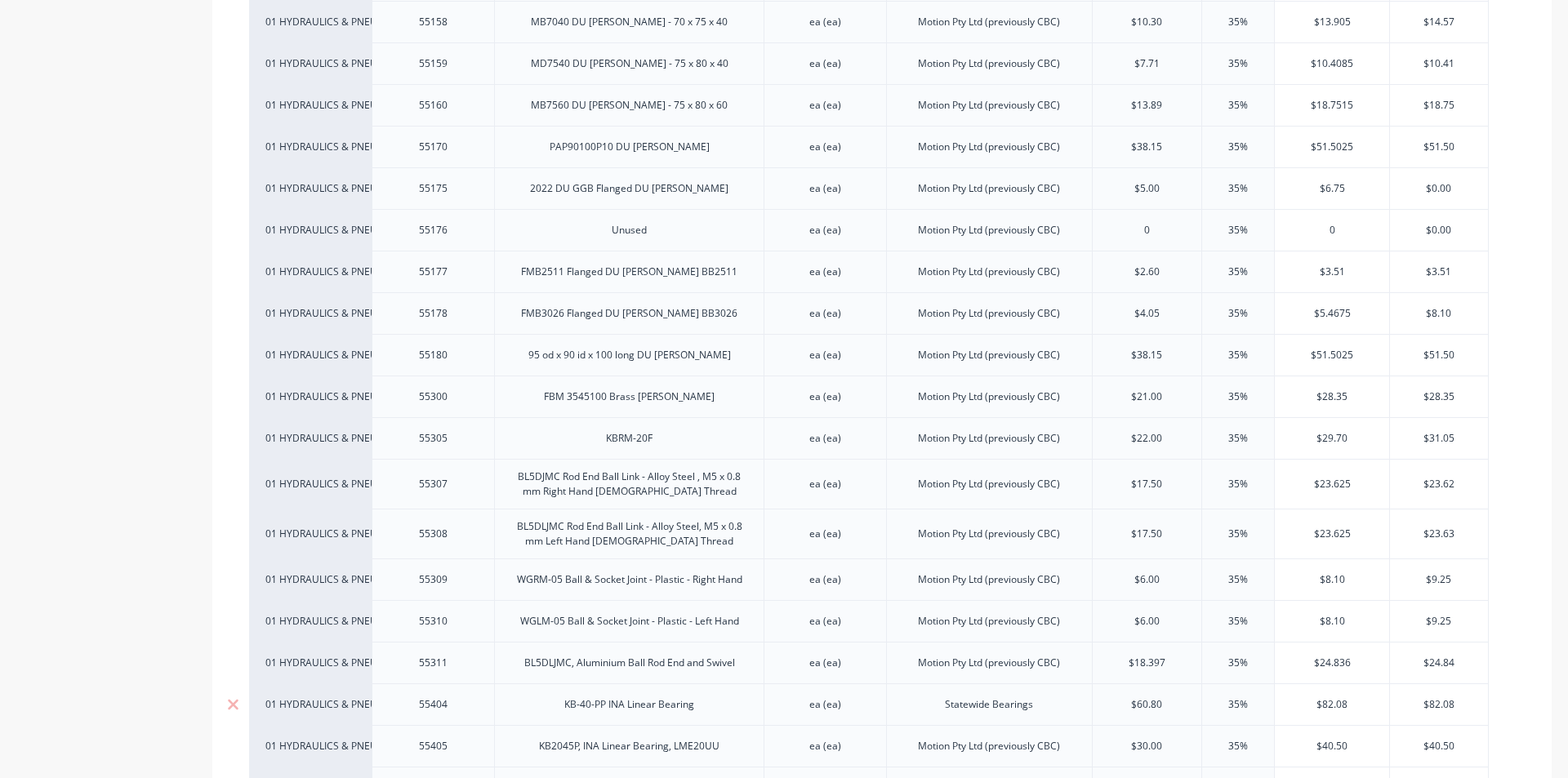
scroll to position [4326, 0]
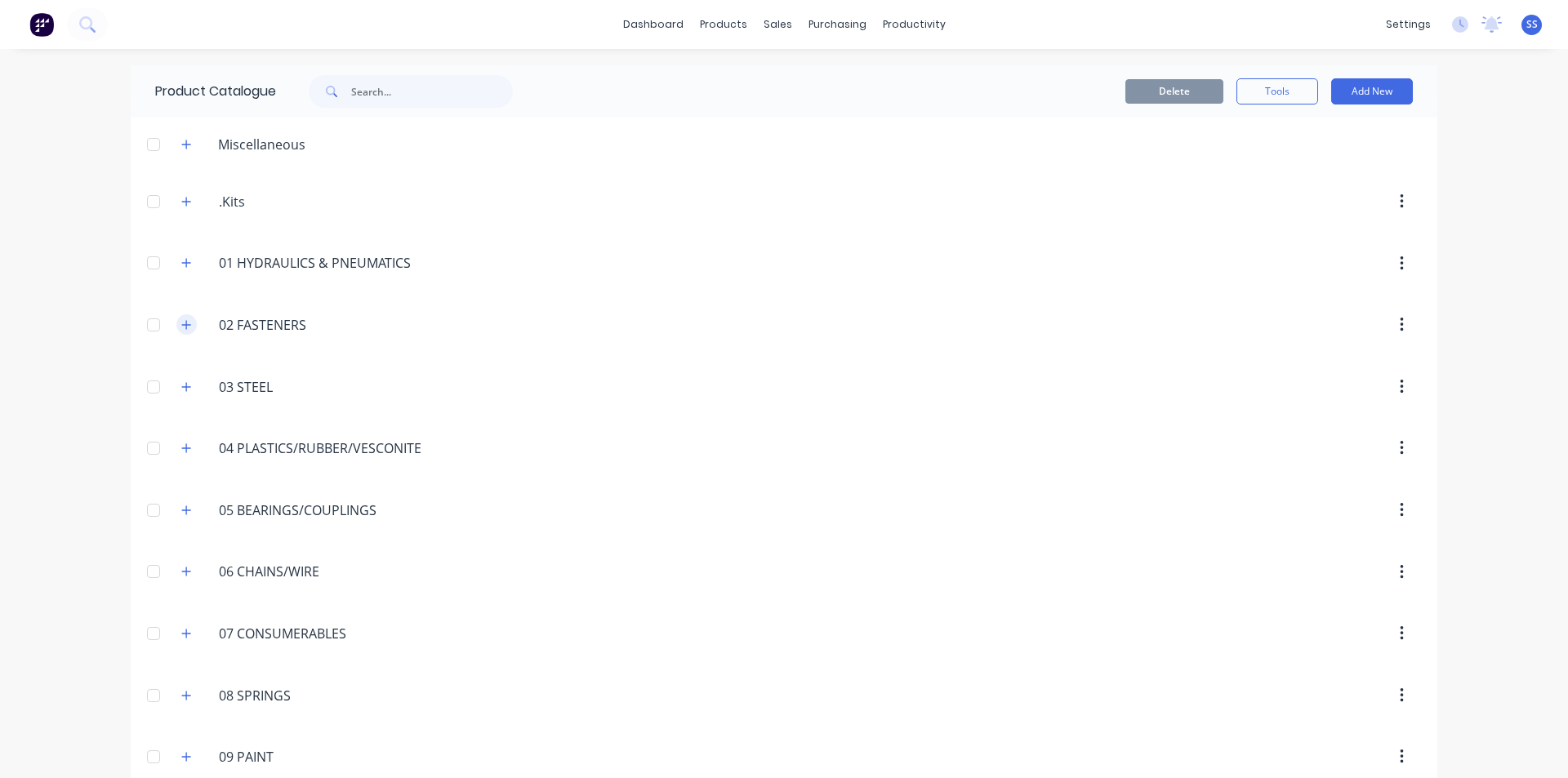
click at [178, 331] on button "button" at bounding box center [186, 324] width 20 height 20
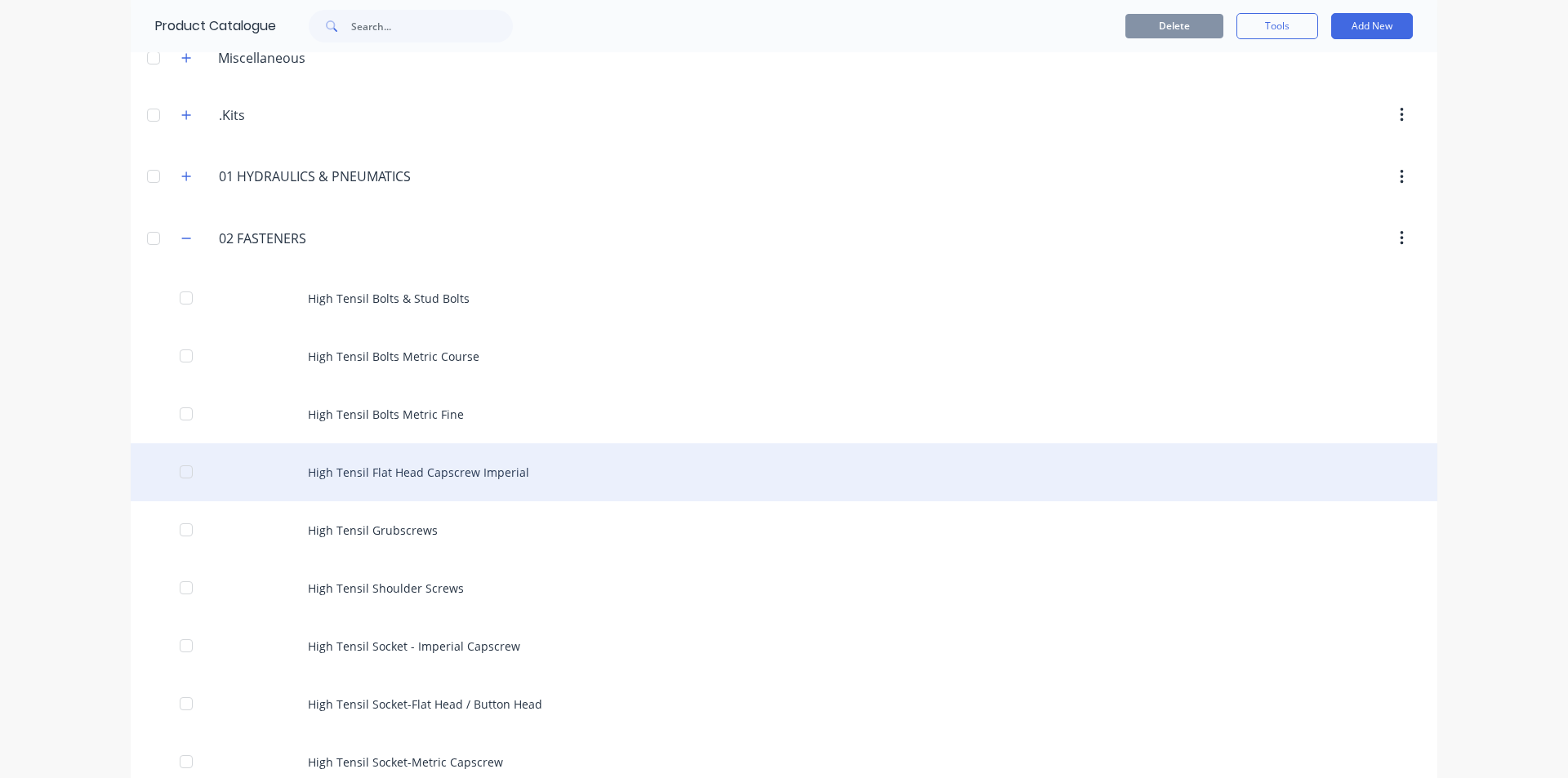
scroll to position [82, 0]
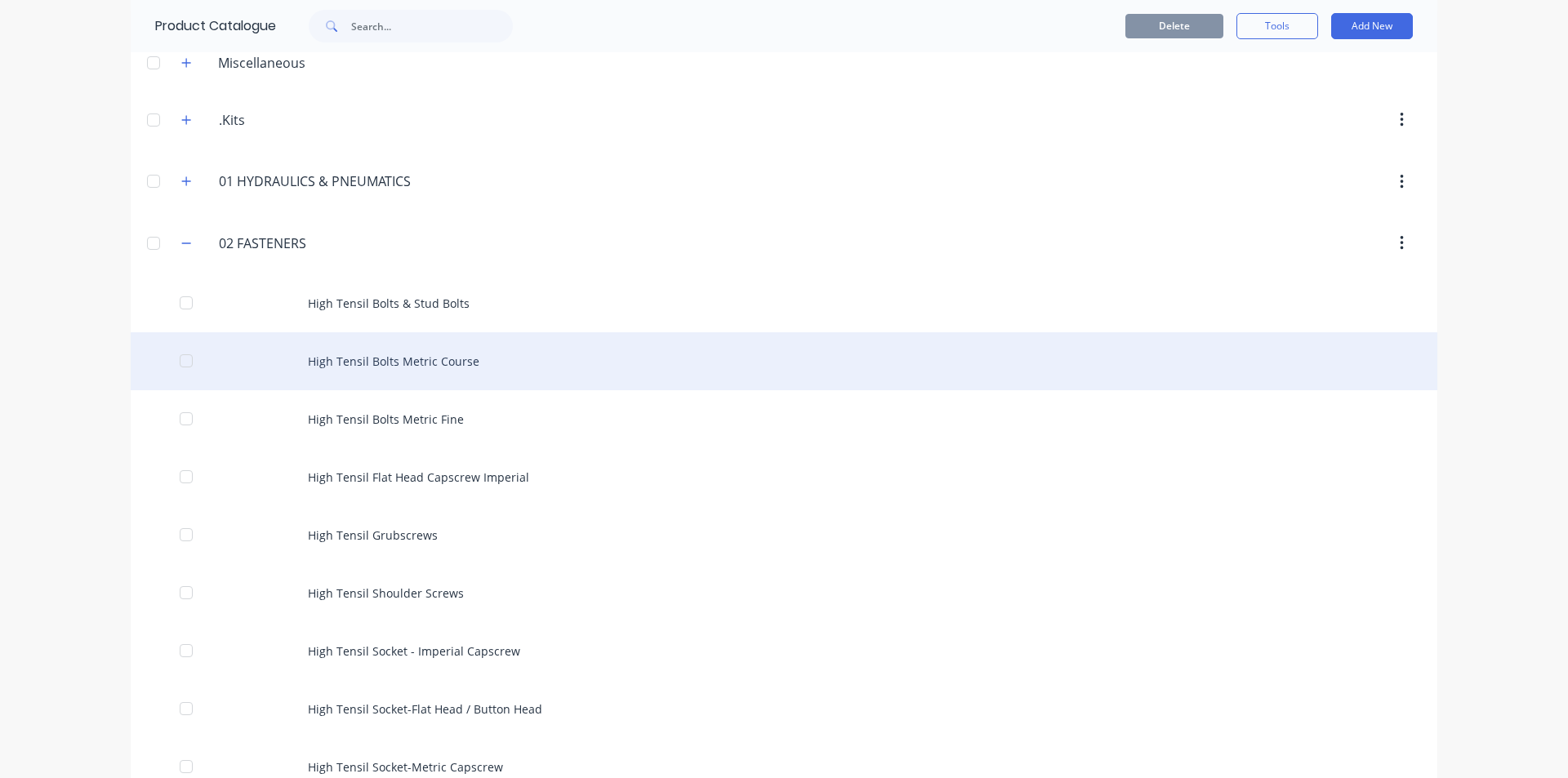
click at [397, 364] on div "High Tensil Bolts Metric Course" at bounding box center [783, 361] width 1306 height 58
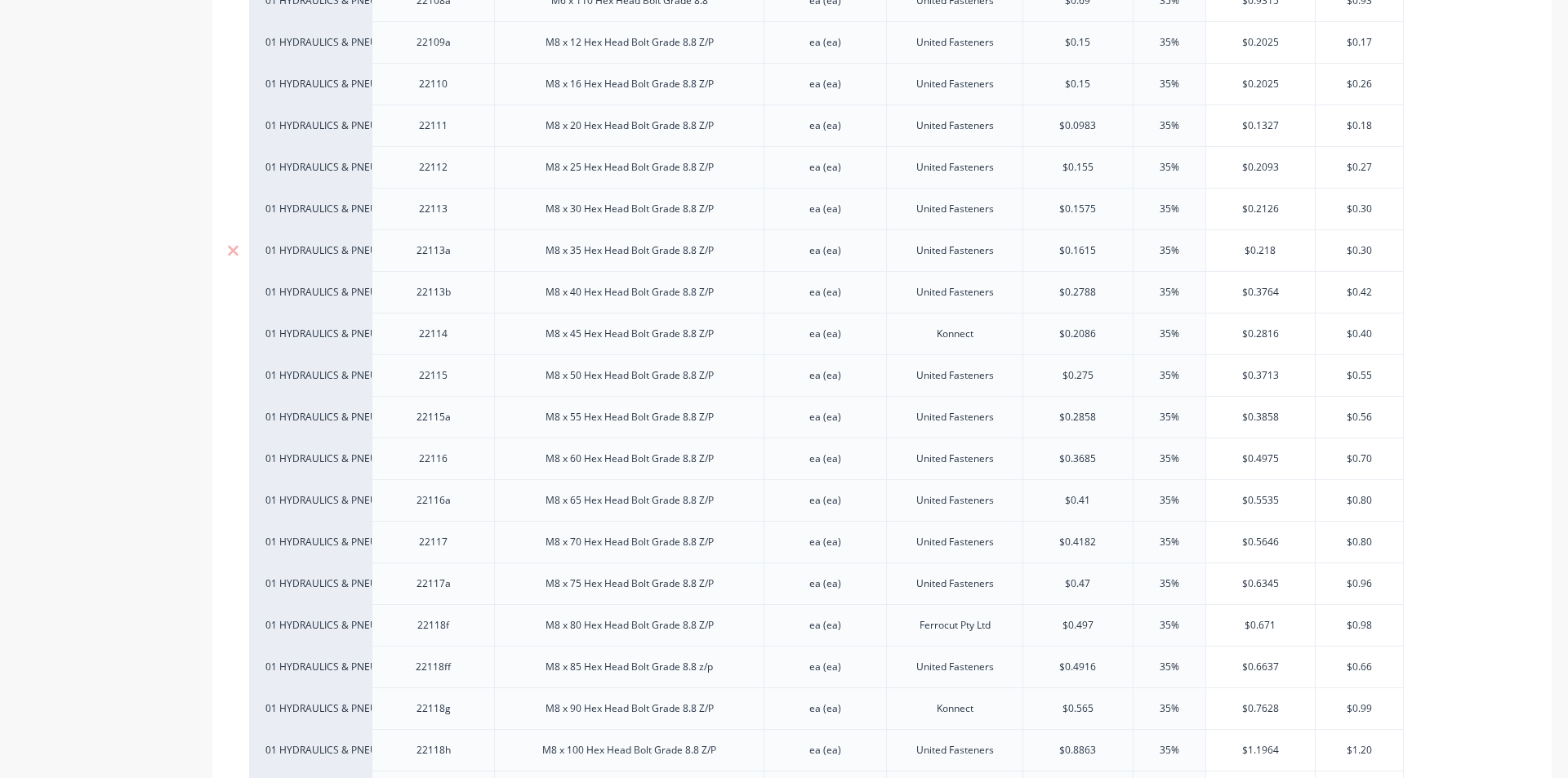
scroll to position [1306, 0]
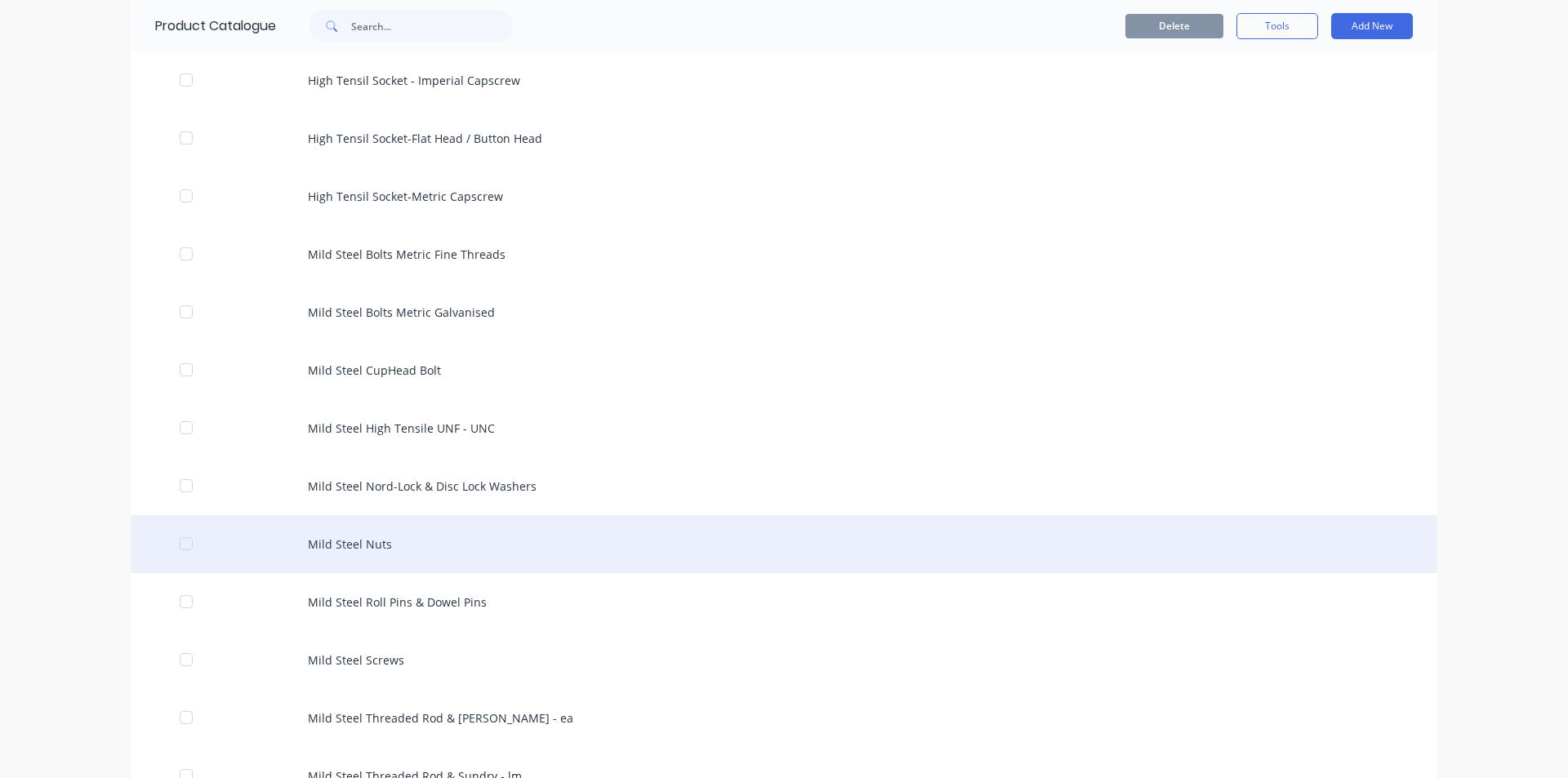
scroll to position [653, 0]
click at [434, 543] on div "Mild Steel Nuts" at bounding box center [783, 543] width 1306 height 58
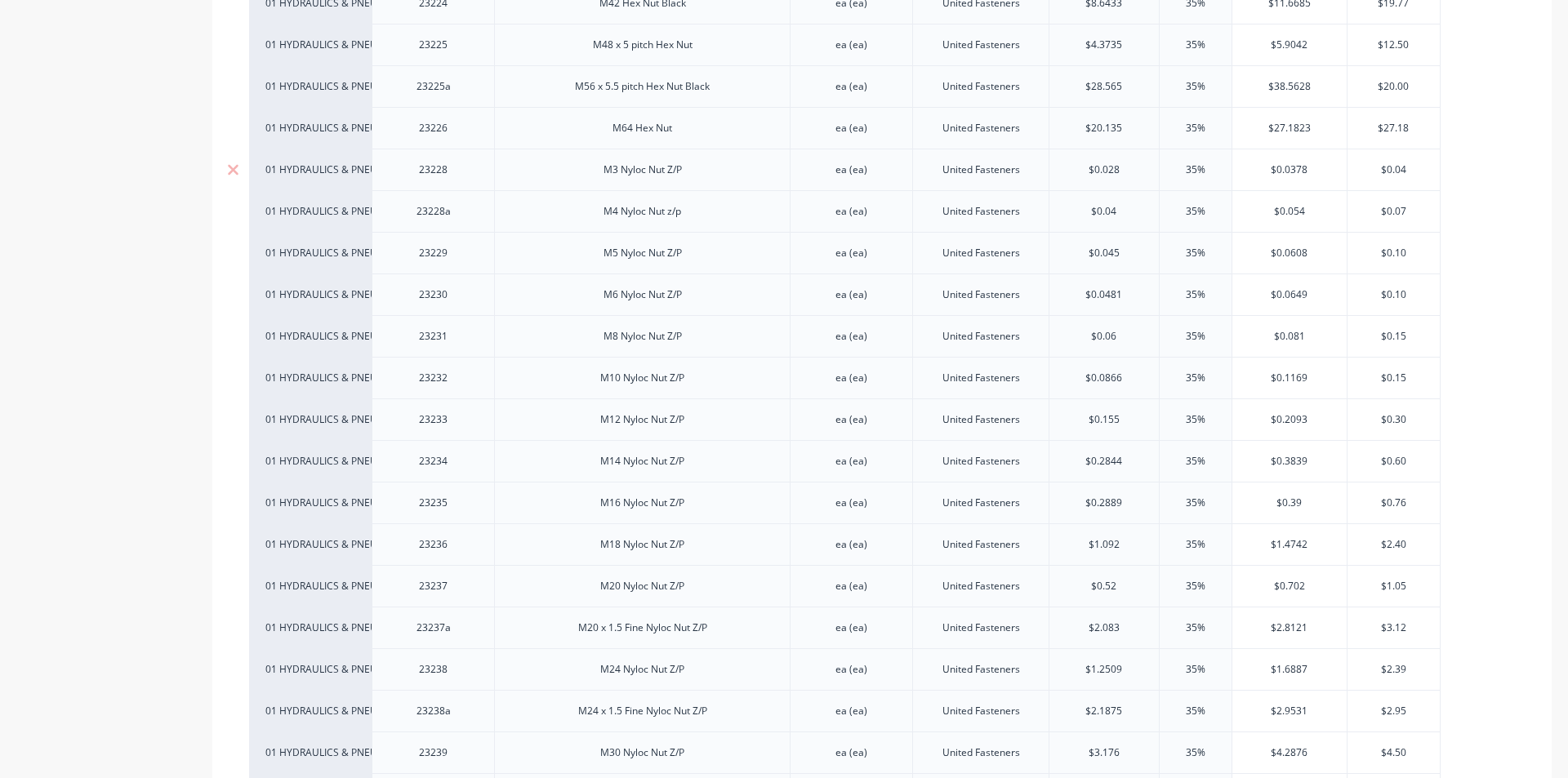
scroll to position [2204, 0]
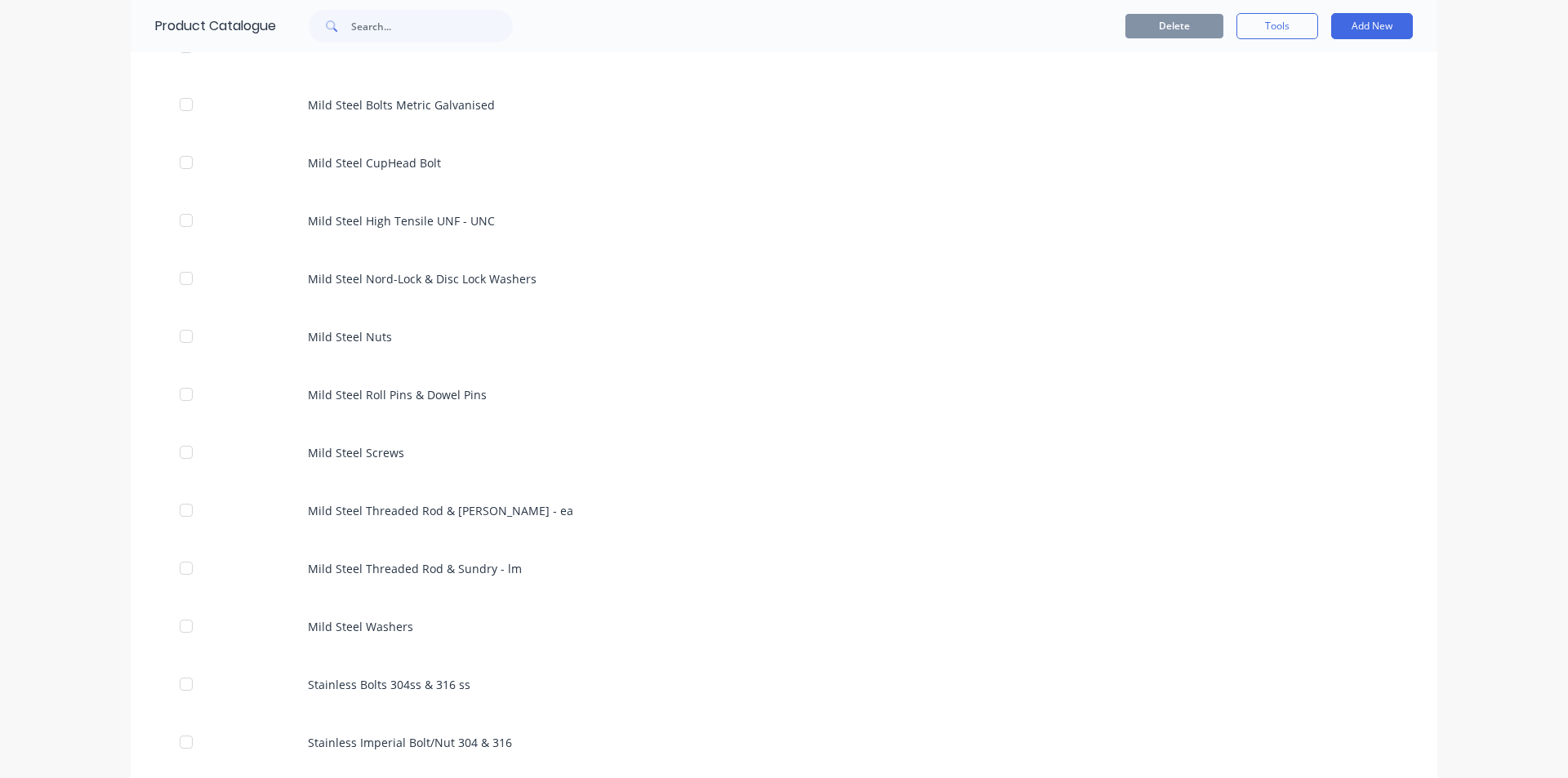
scroll to position [898, 0]
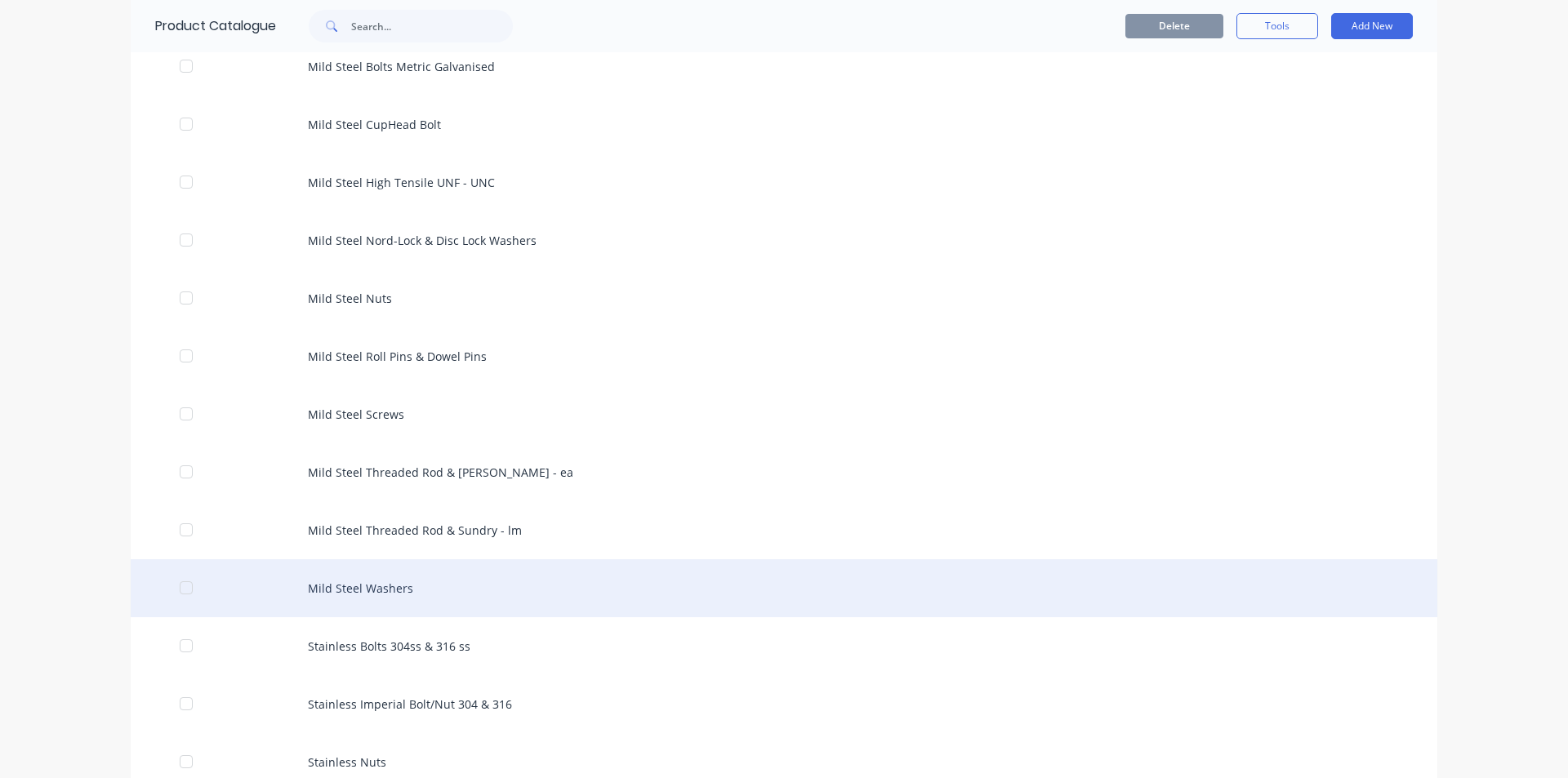
click at [360, 588] on div "Mild Steel Washers" at bounding box center [783, 588] width 1306 height 58
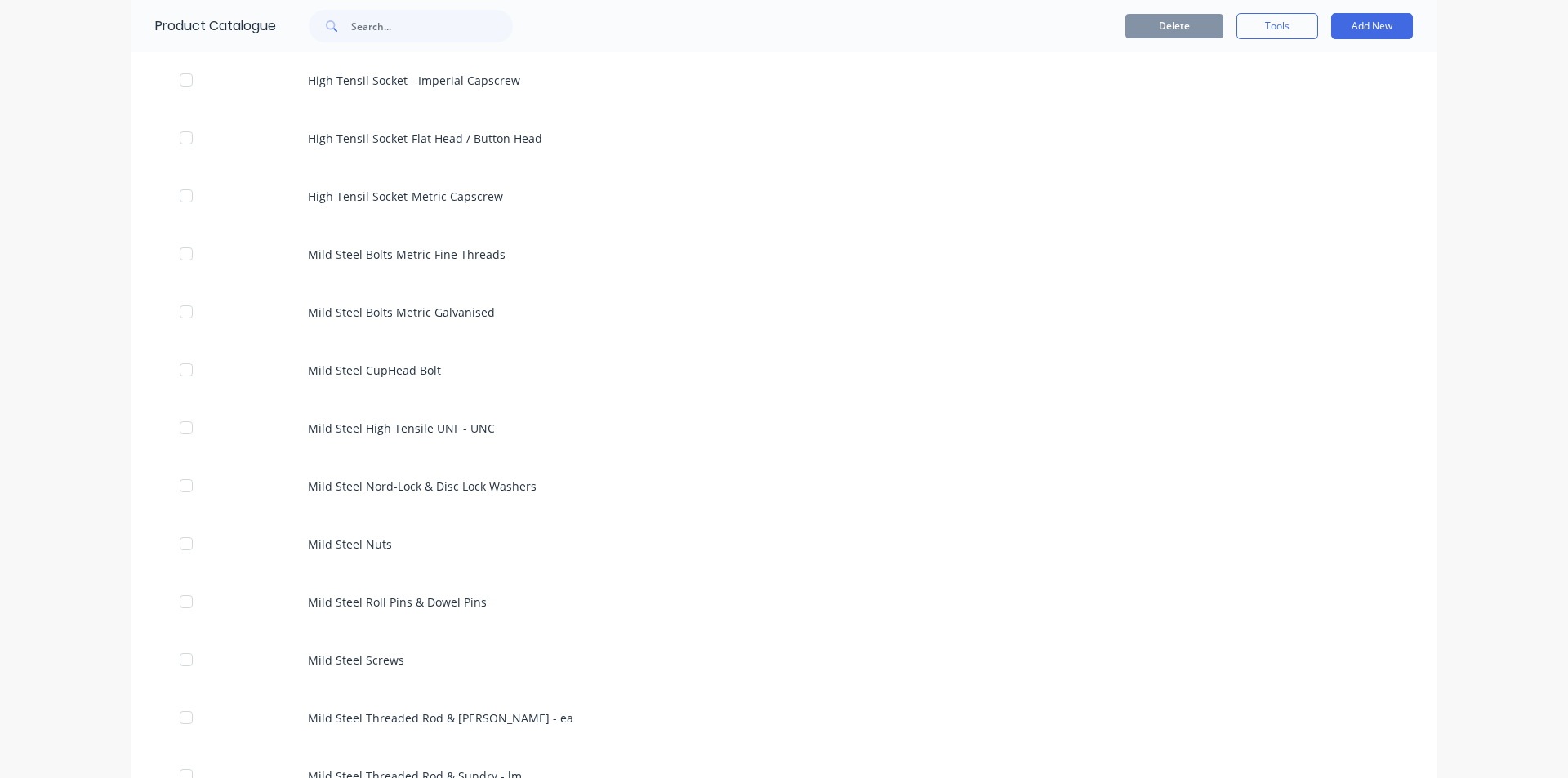
scroll to position [653, 0]
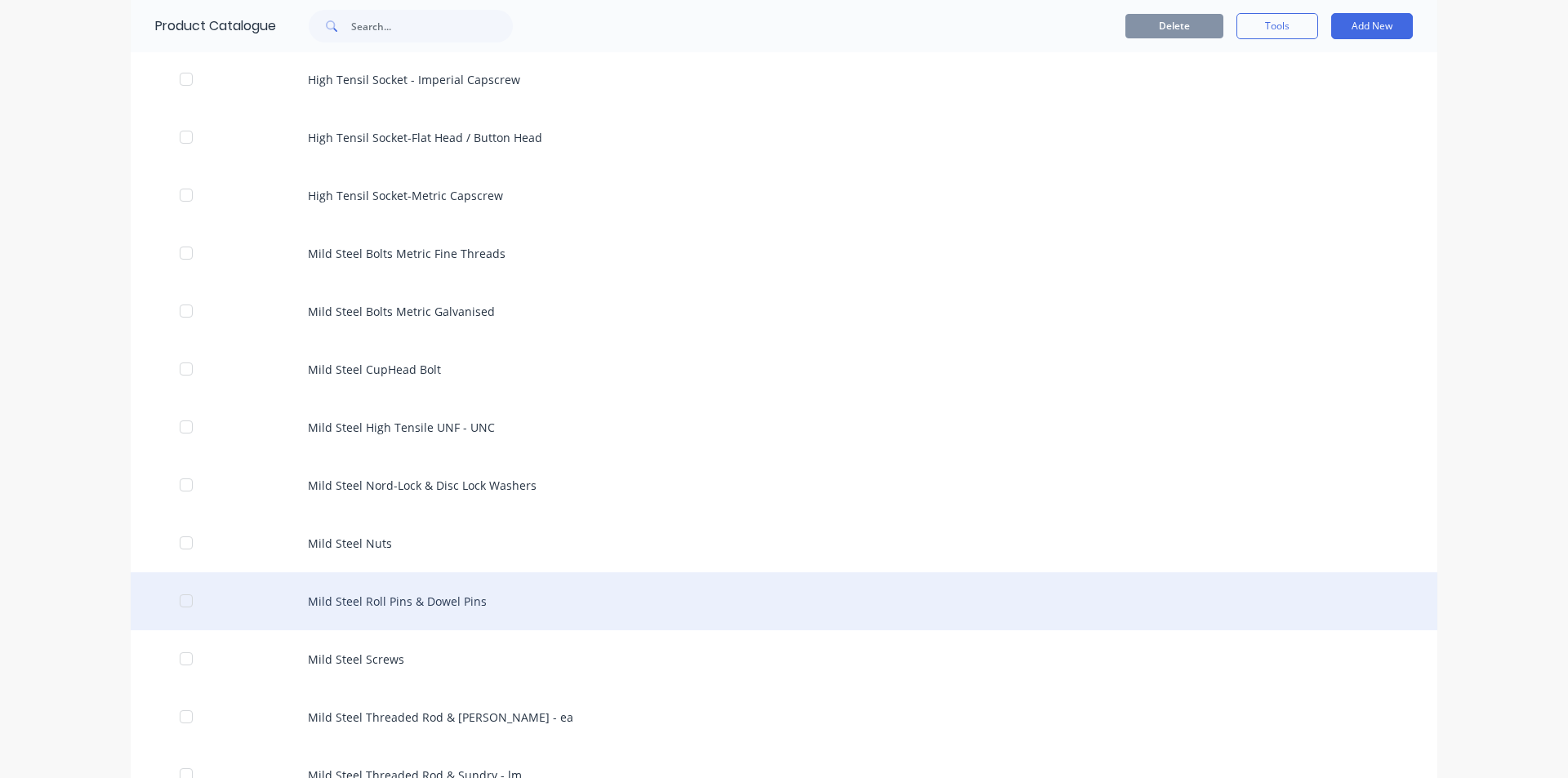
click at [393, 597] on div "Mild Steel Roll Pins & Dowel Pins" at bounding box center [783, 602] width 1306 height 58
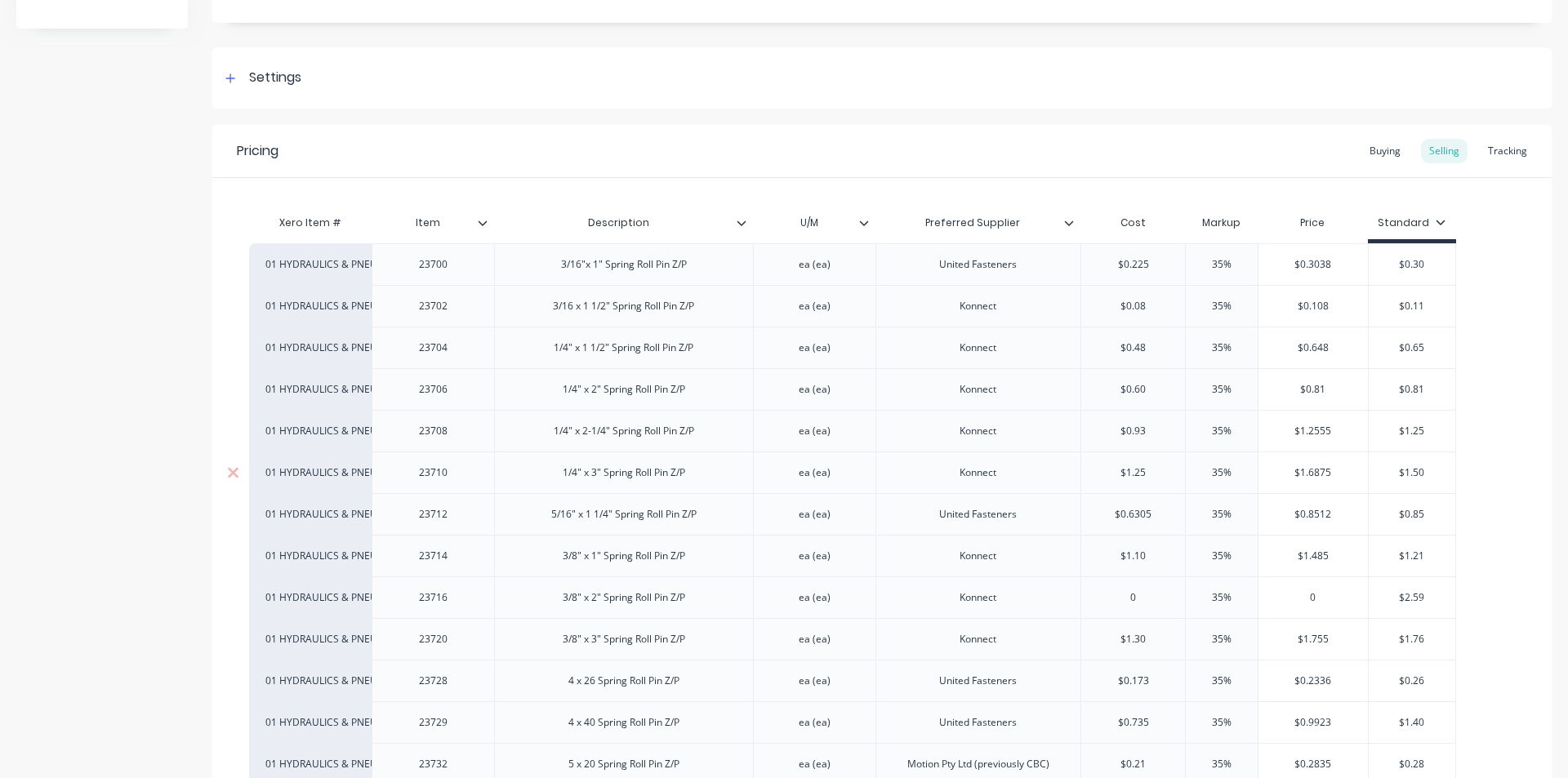
scroll to position [408, 0]
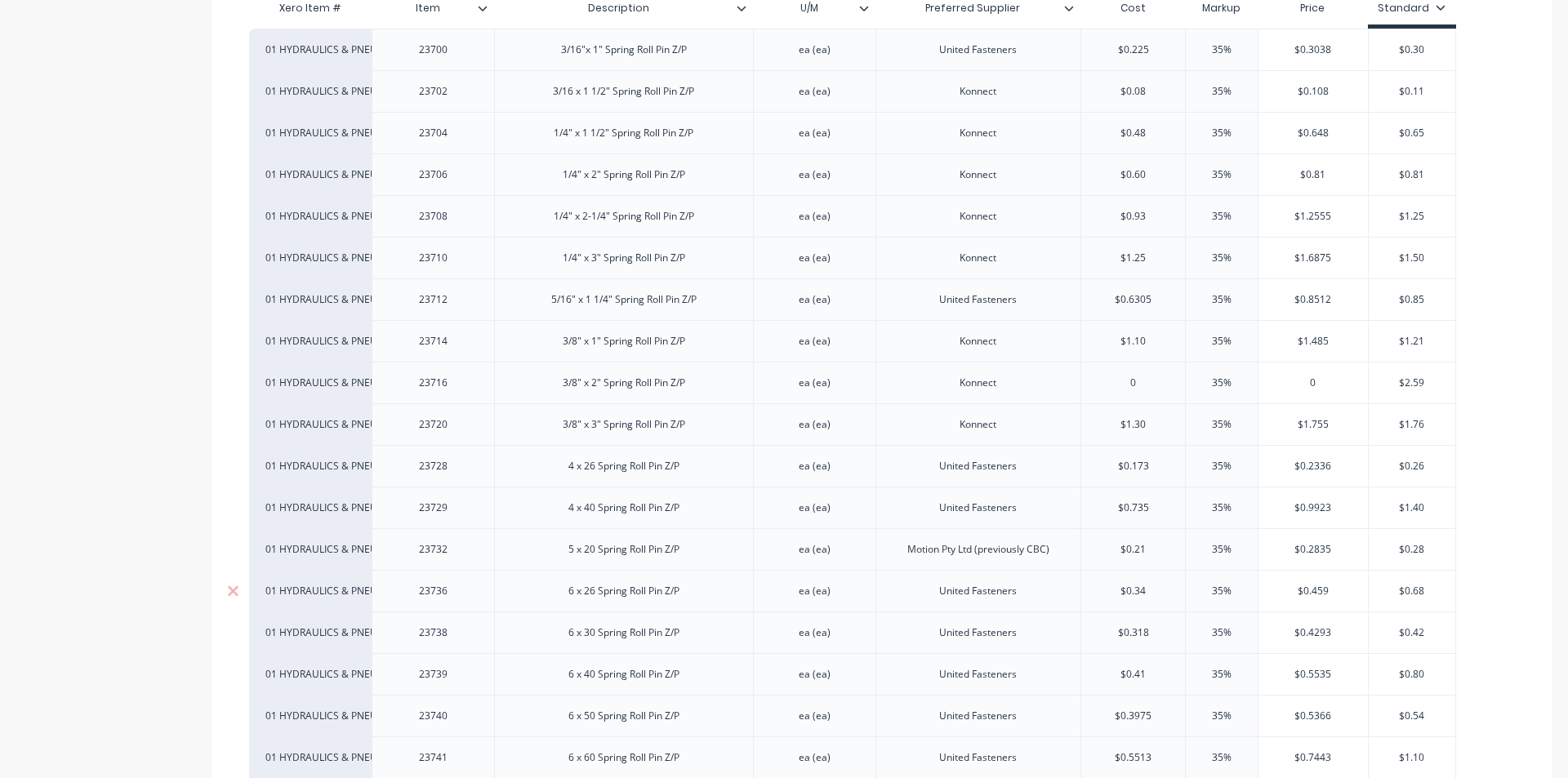
click at [640, 602] on div "6 x 26 Spring Roll Pin Z/P" at bounding box center [623, 590] width 259 height 42
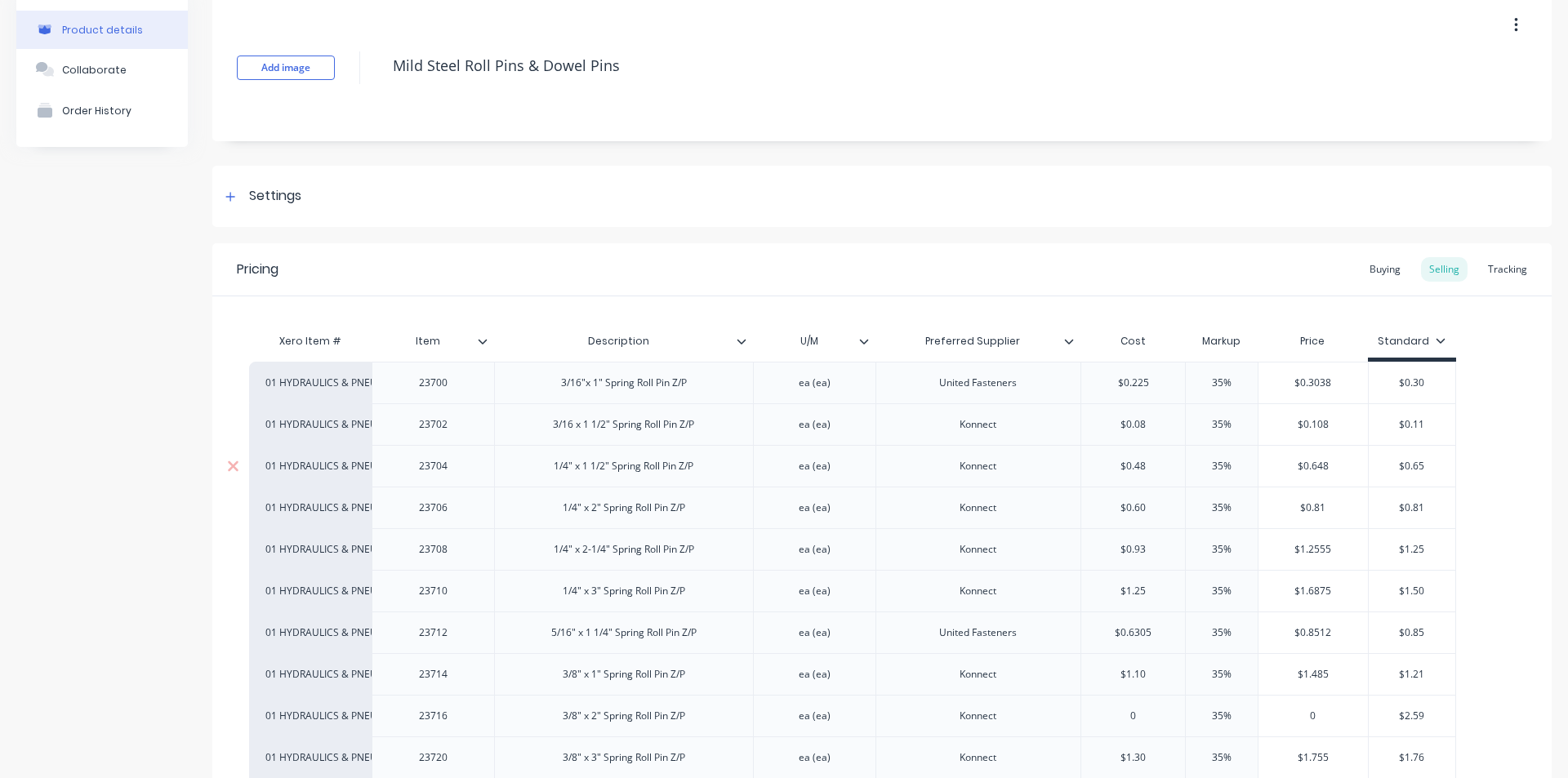
scroll to position [0, 0]
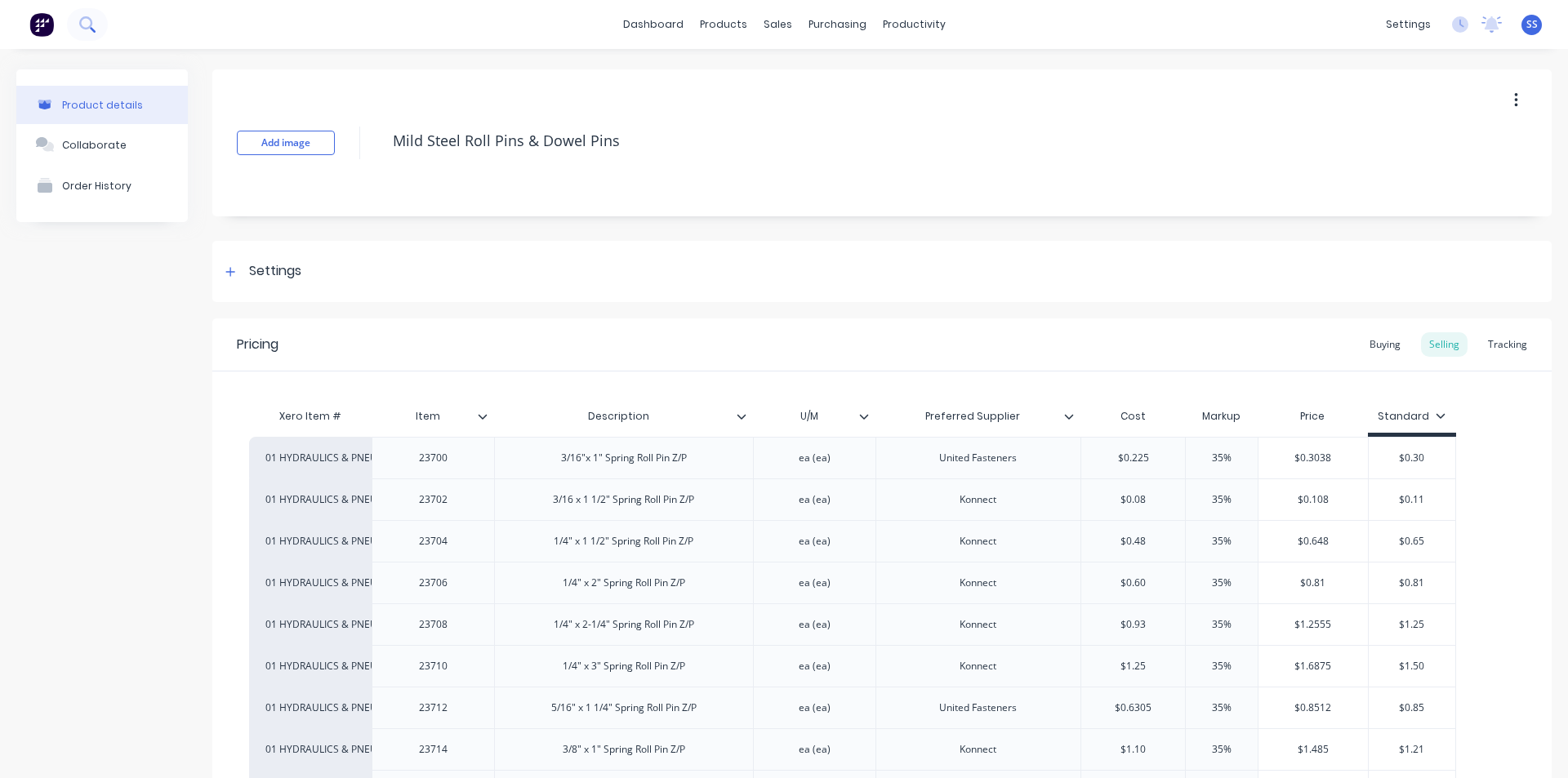
click at [97, 27] on button at bounding box center [88, 24] width 41 height 33
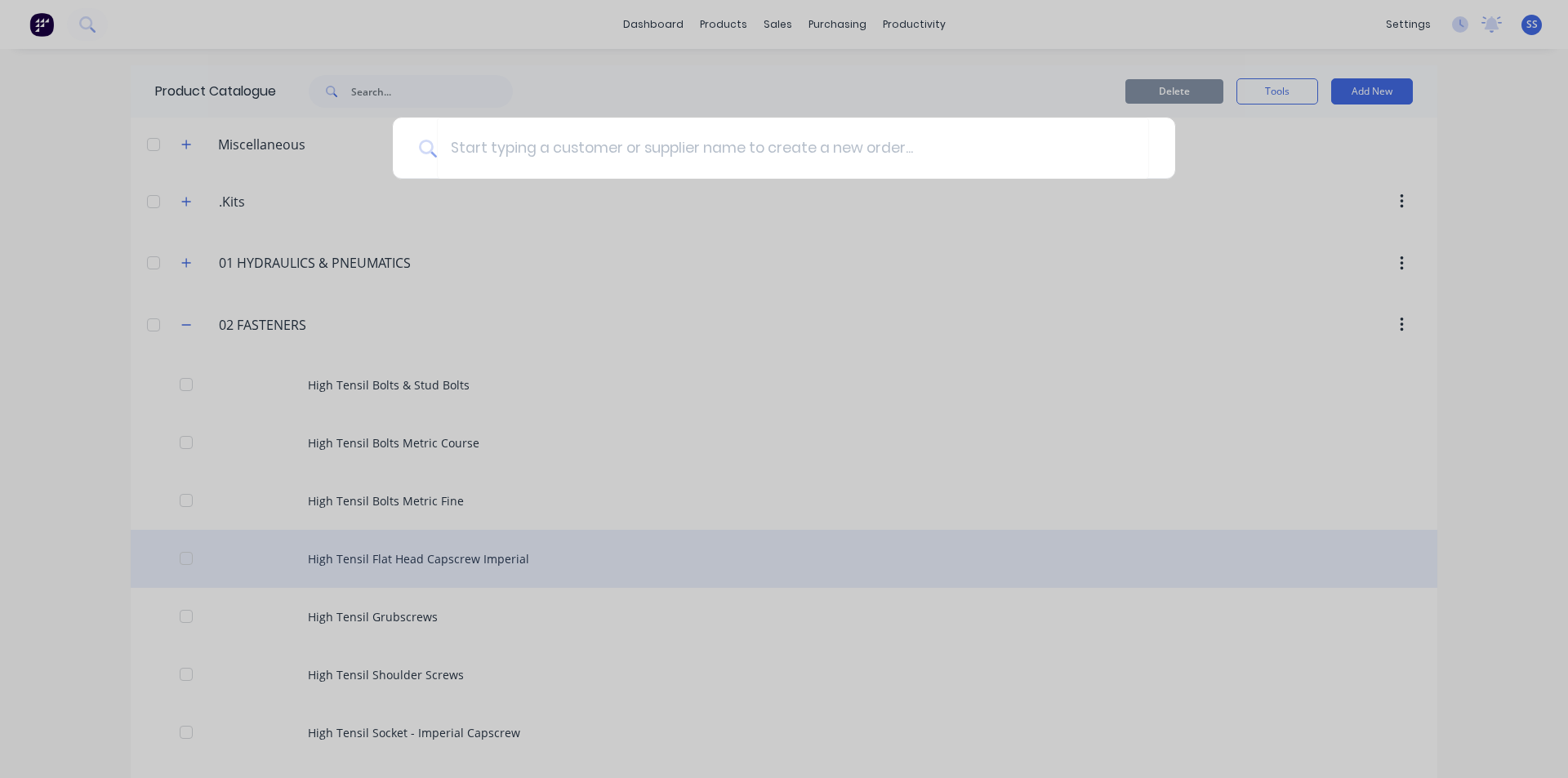
click at [616, 552] on div at bounding box center [784, 389] width 1568 height 778
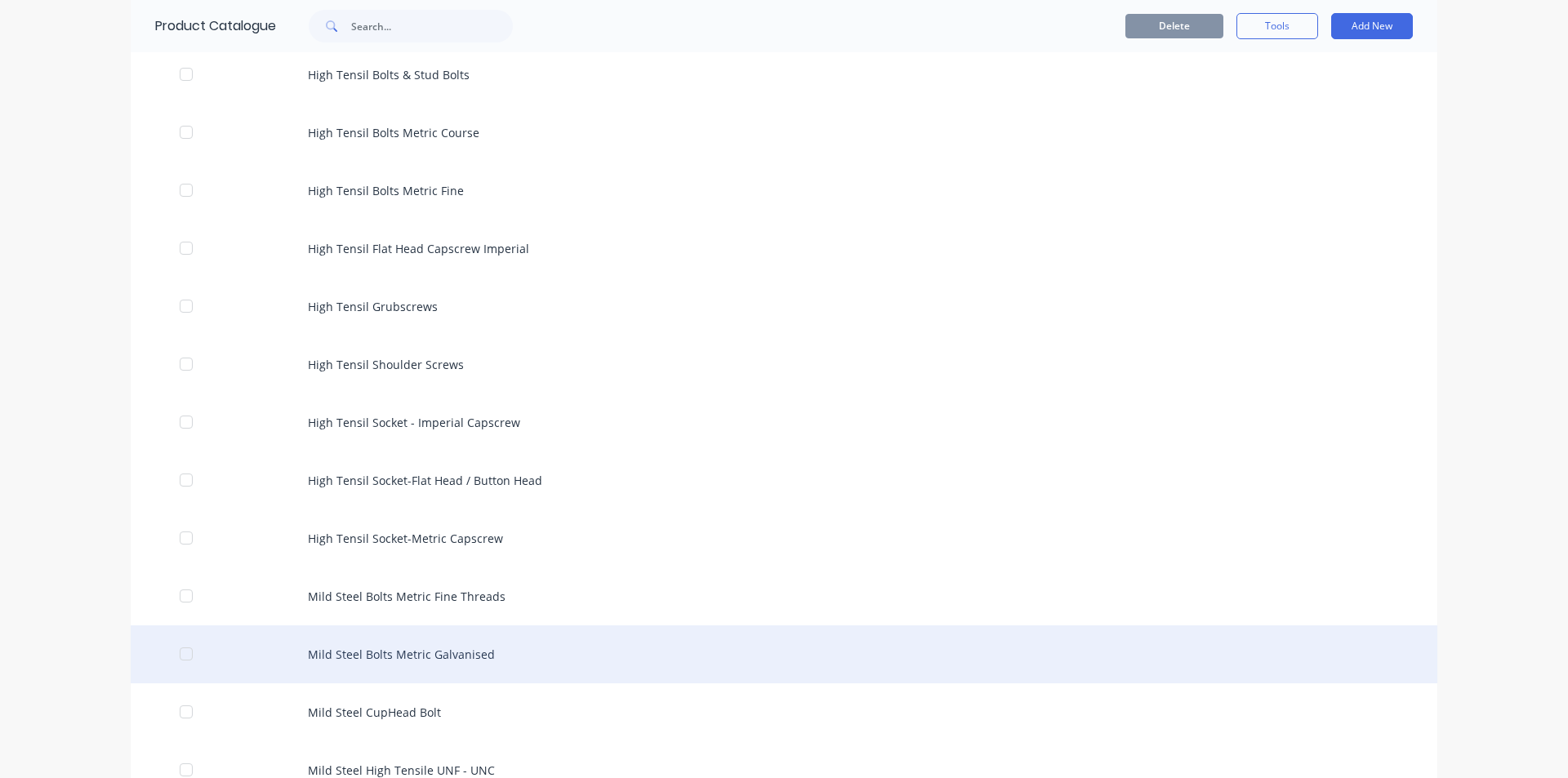
scroll to position [82, 0]
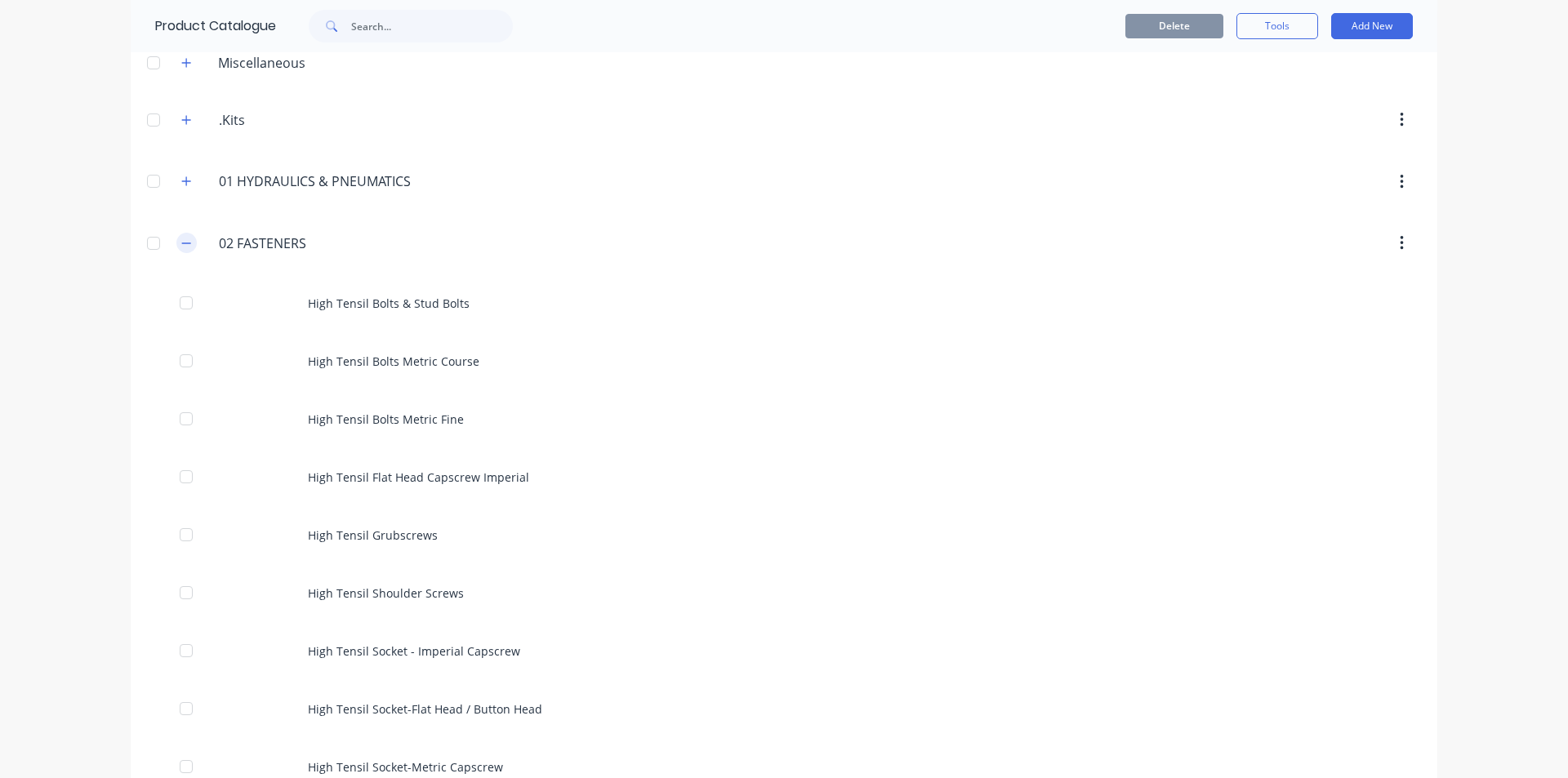
click at [190, 243] on button "button" at bounding box center [186, 242] width 20 height 20
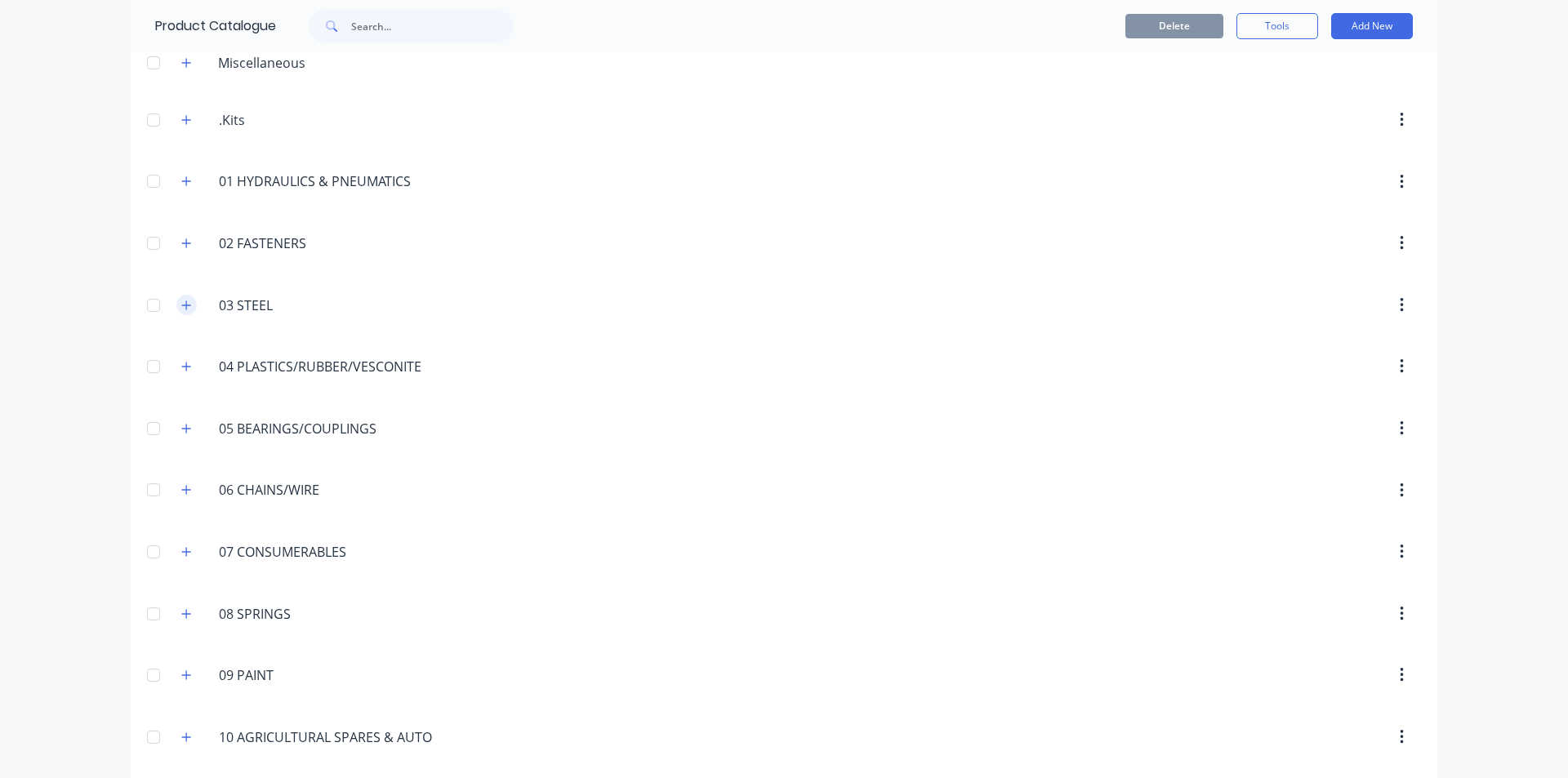
click at [184, 301] on icon "button" at bounding box center [186, 306] width 10 height 12
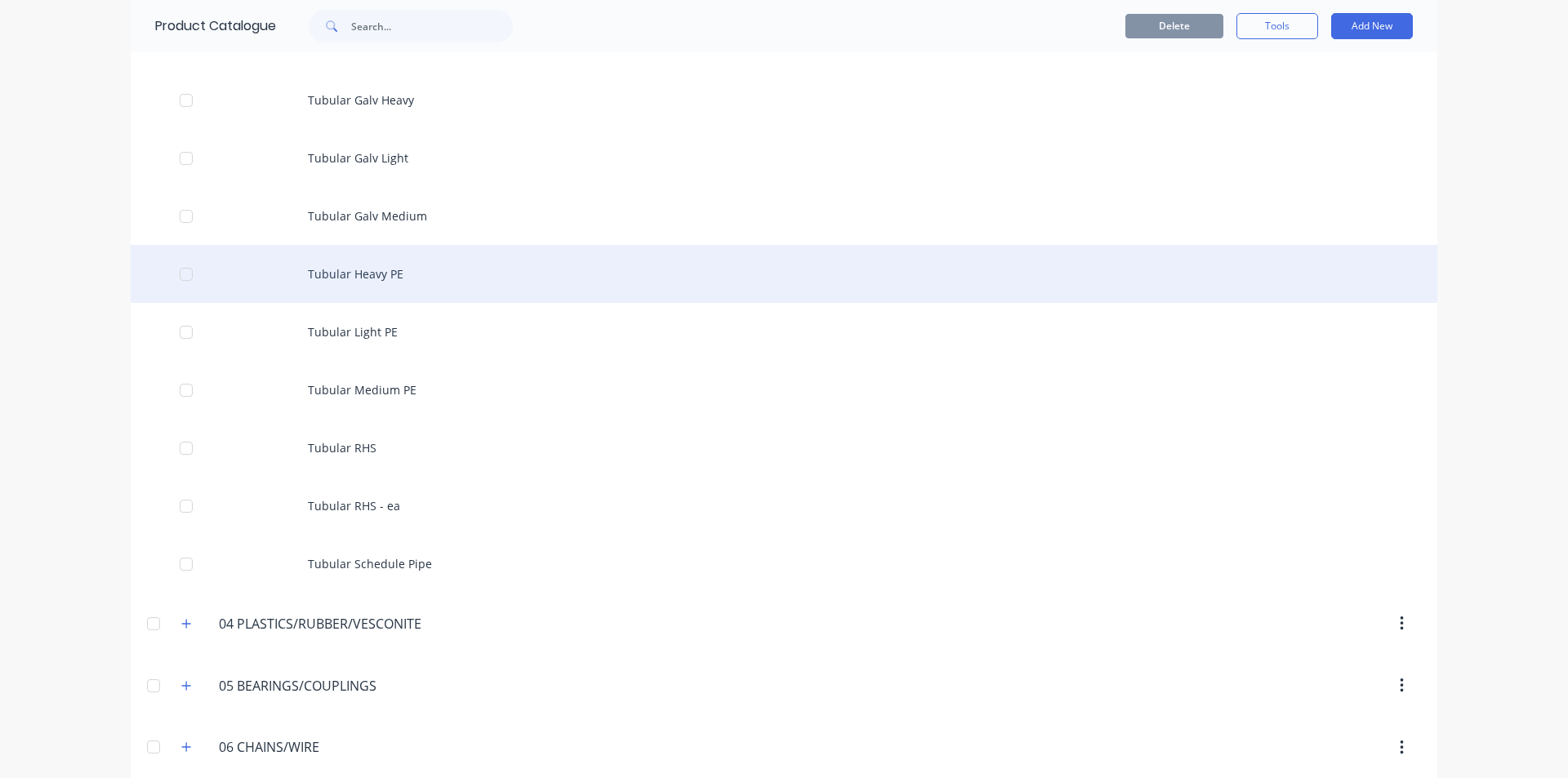
scroll to position [5388, 0]
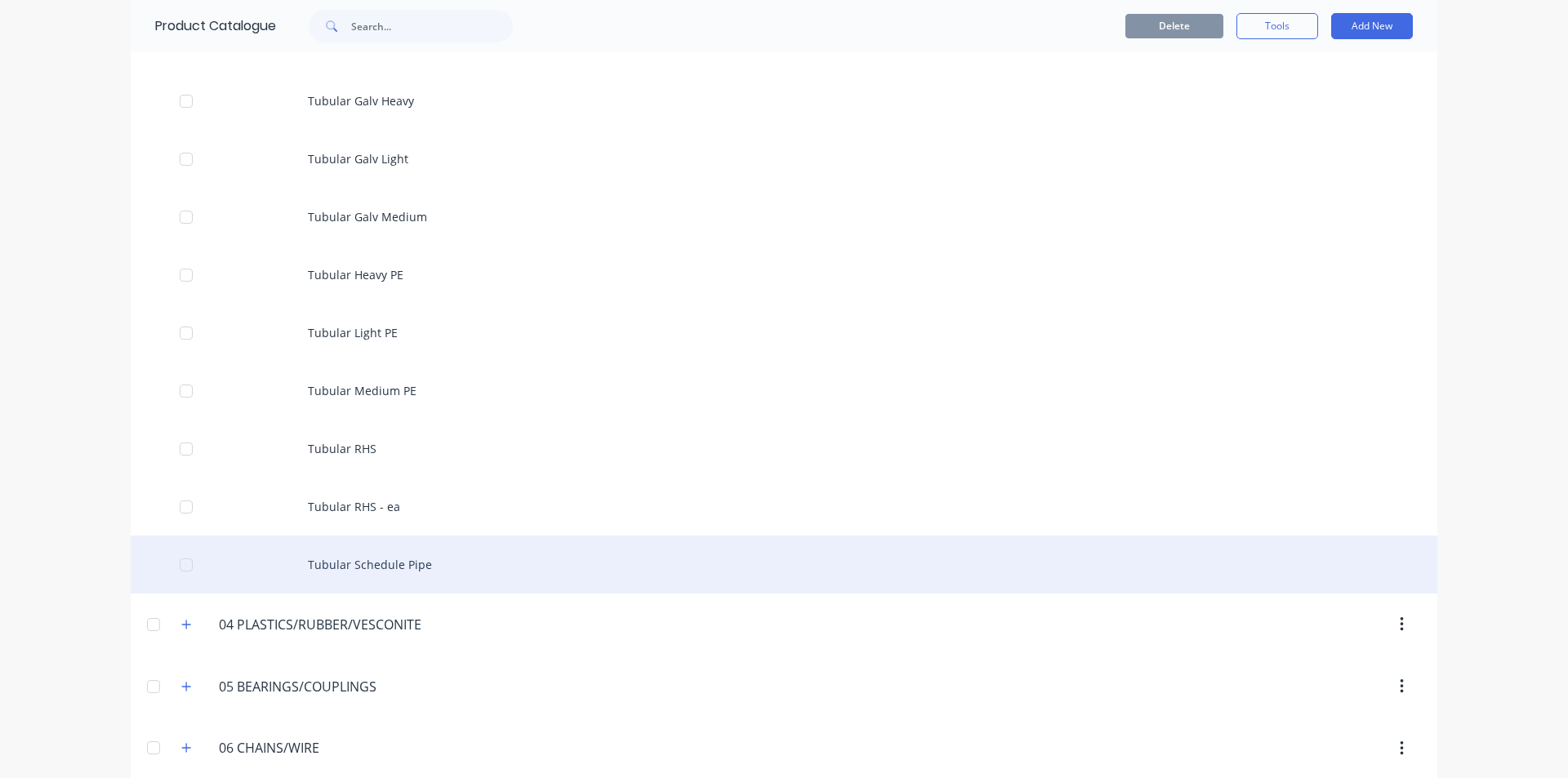
click at [370, 559] on div "Tubular Schedule Pipe" at bounding box center [783, 565] width 1306 height 58
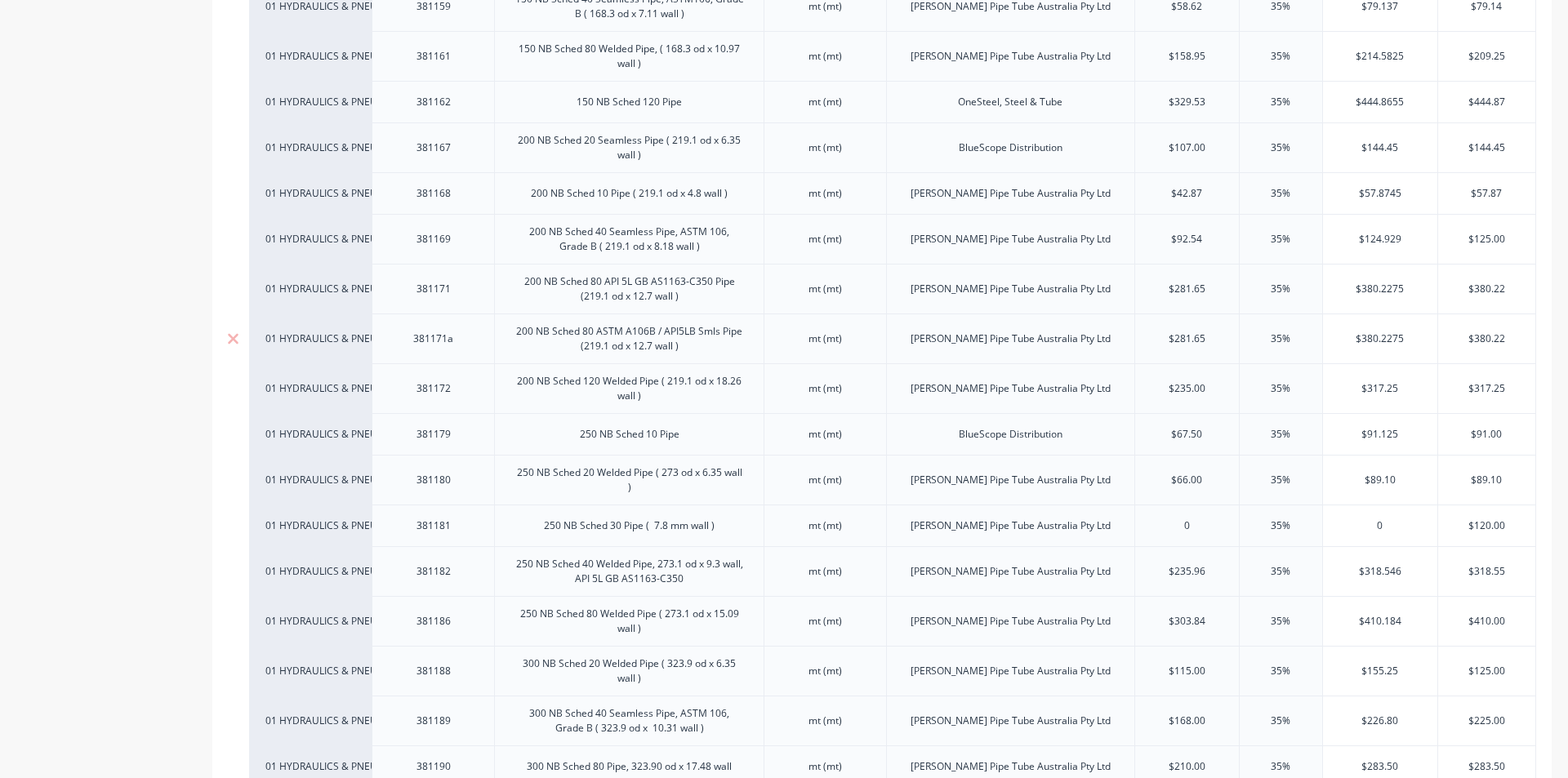
scroll to position [1877, 0]
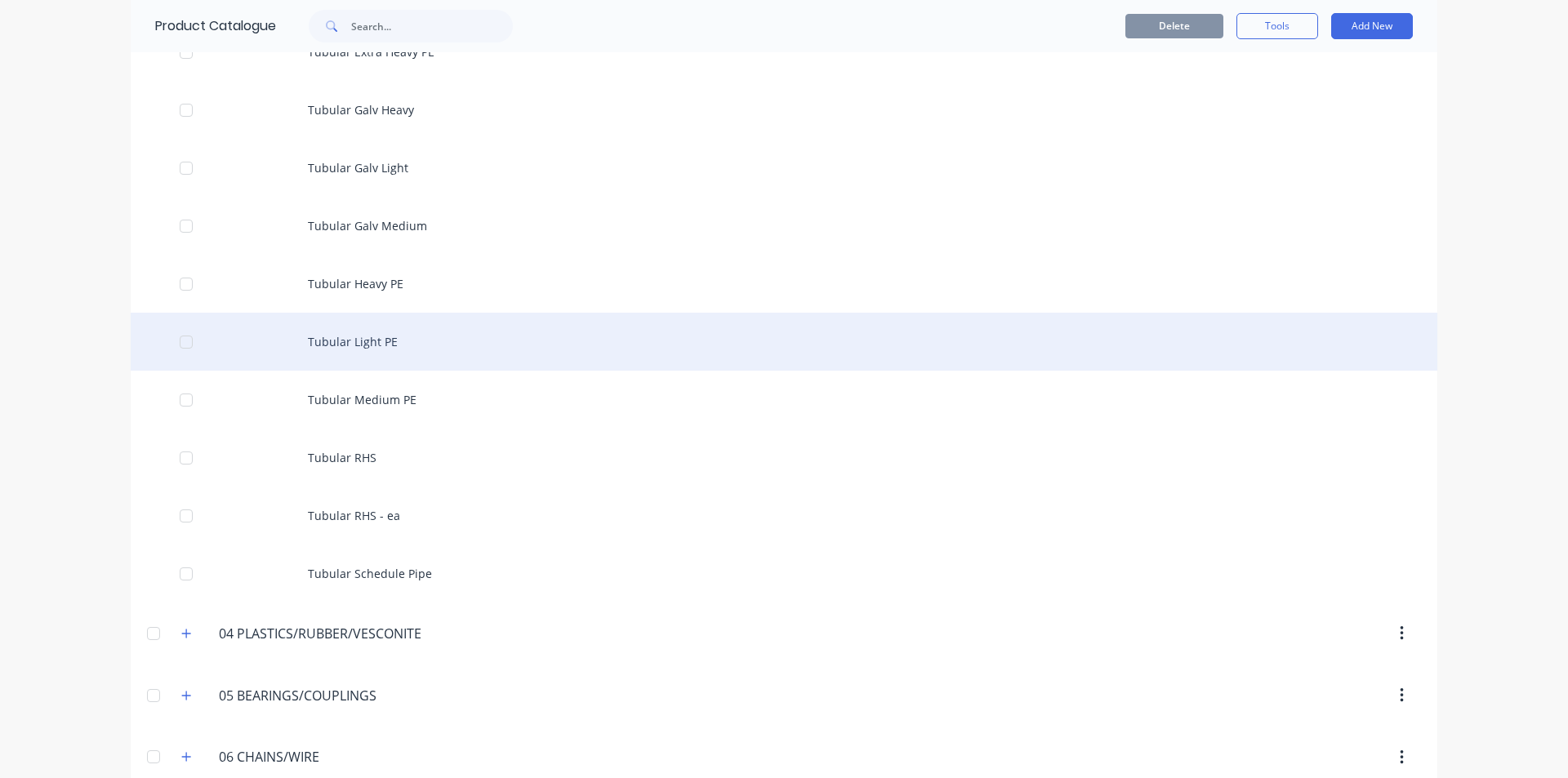
scroll to position [5388, 0]
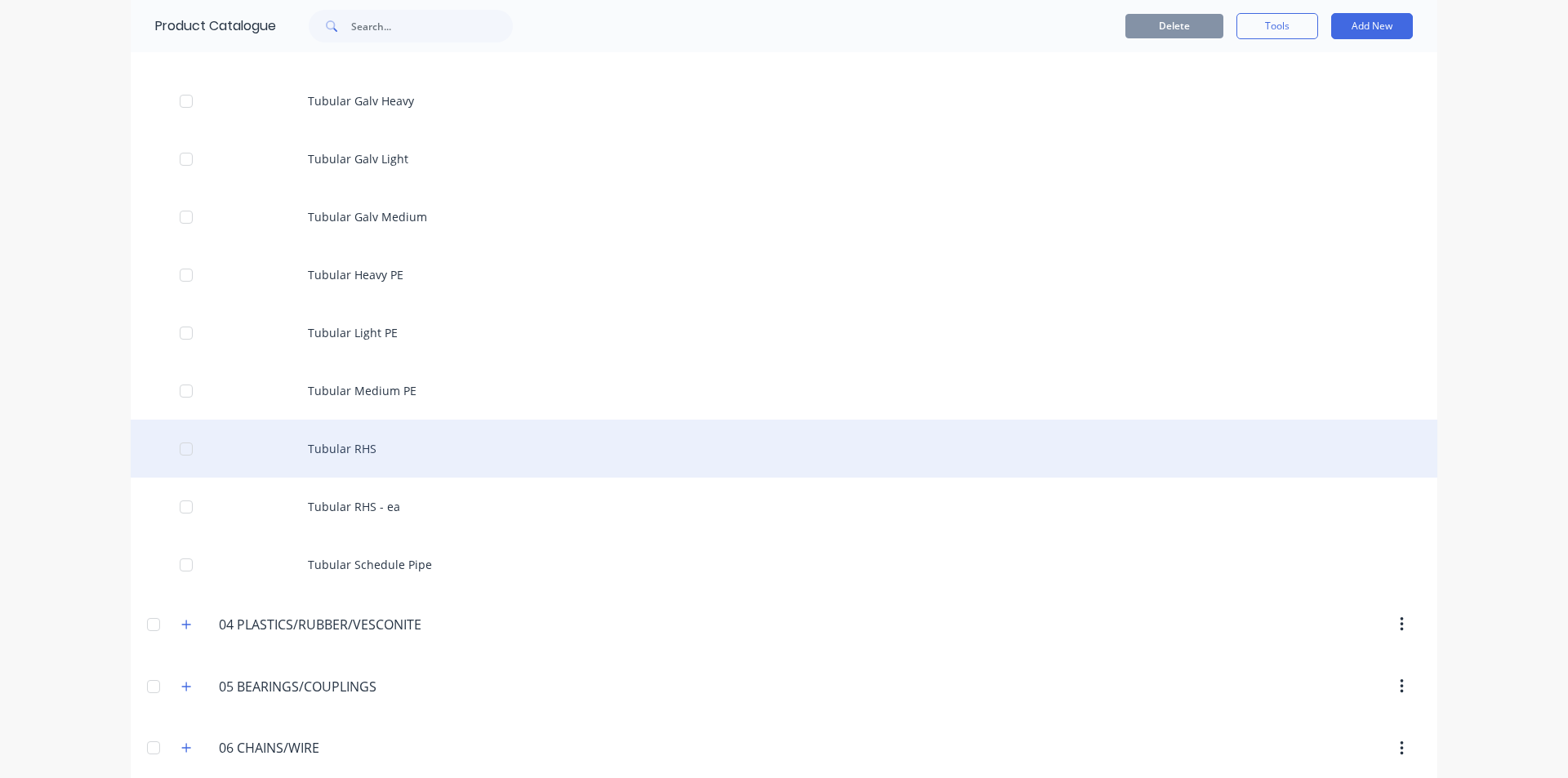
click at [386, 441] on div "Tubular RHS" at bounding box center [783, 449] width 1306 height 58
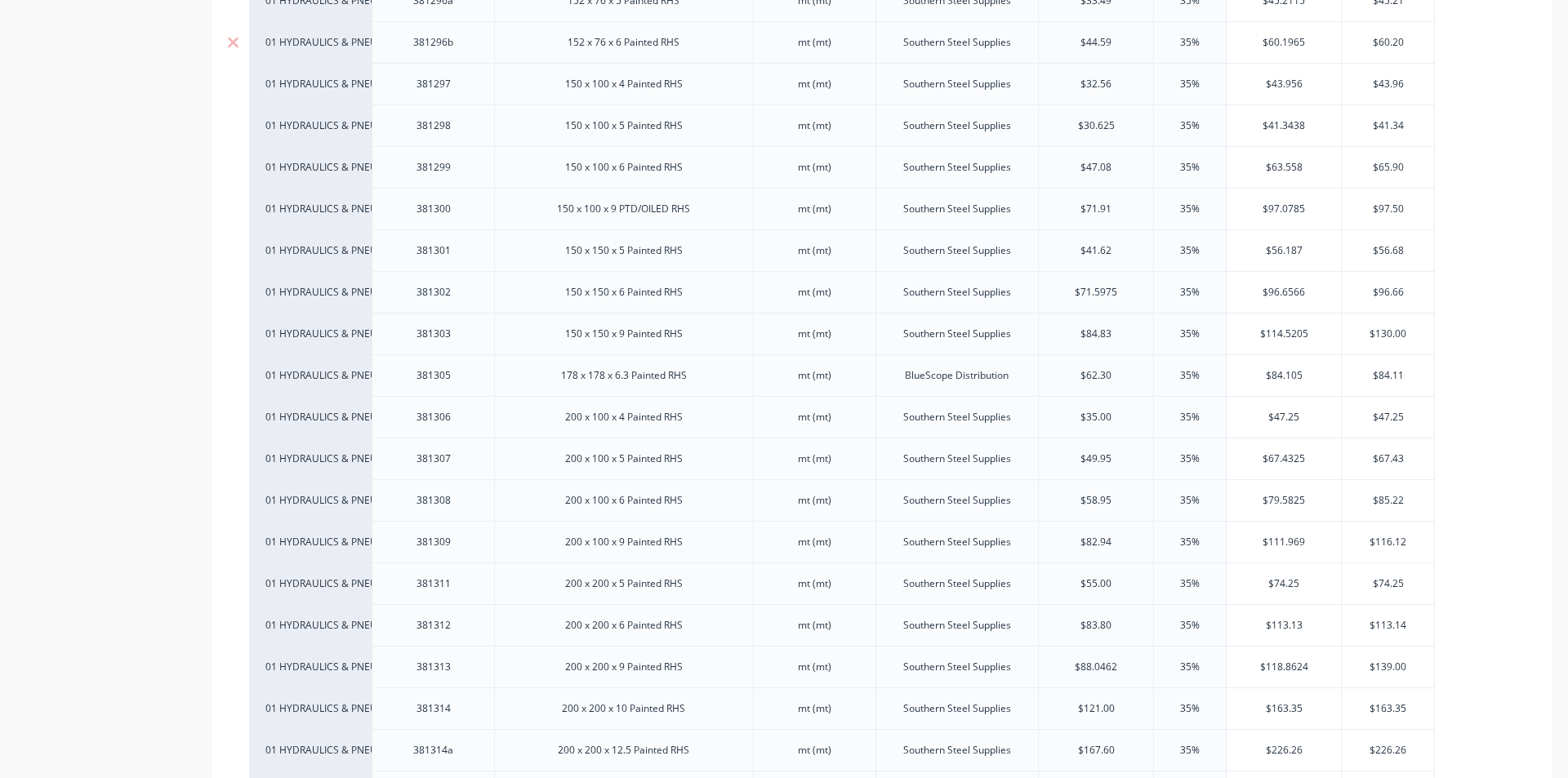
scroll to position [4000, 0]
click at [694, 290] on div "150 x 150 x 9 Painted RHS" at bounding box center [624, 288] width 144 height 21
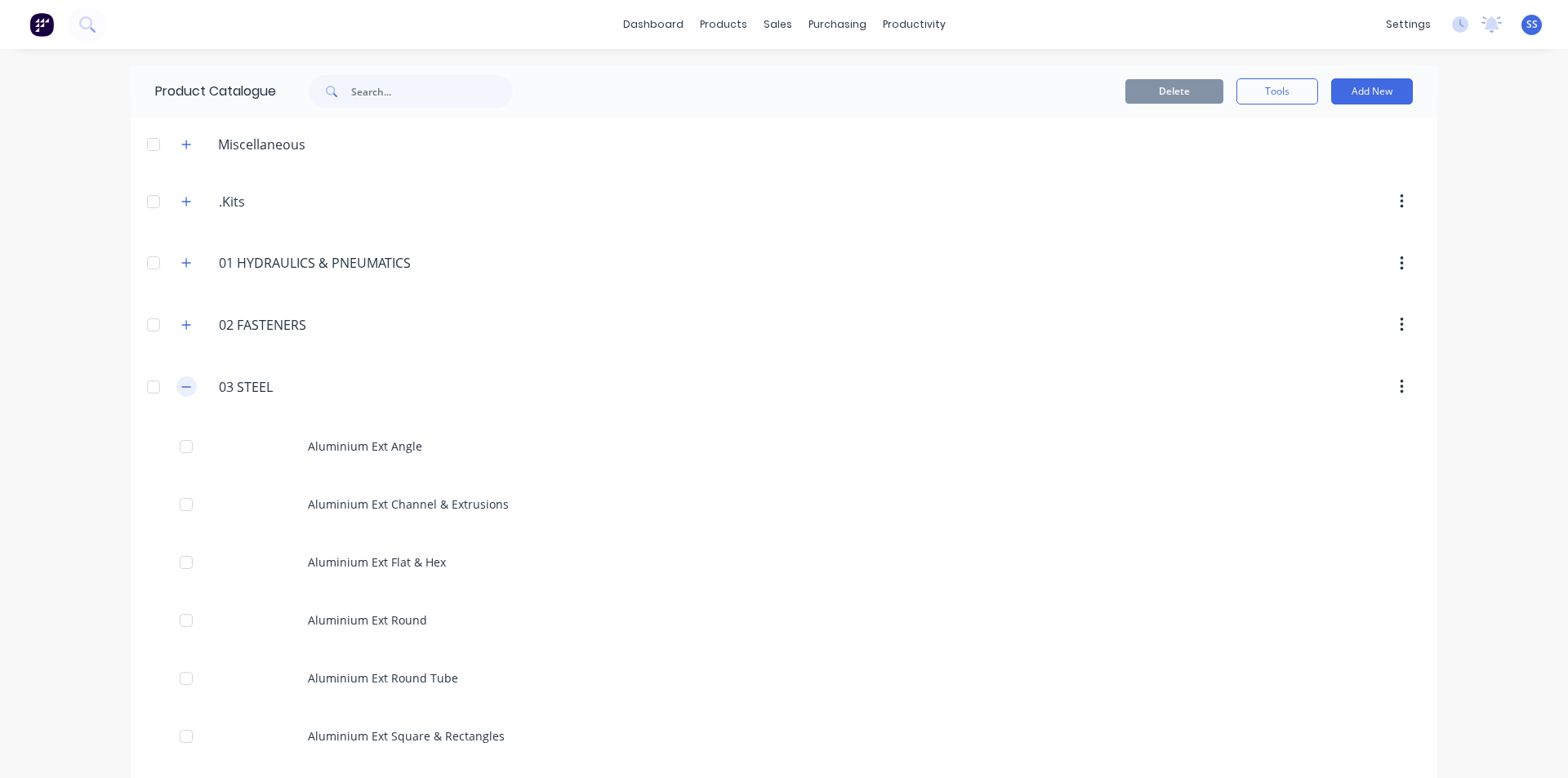
click at [181, 389] on icon "button" at bounding box center [186, 388] width 10 height 12
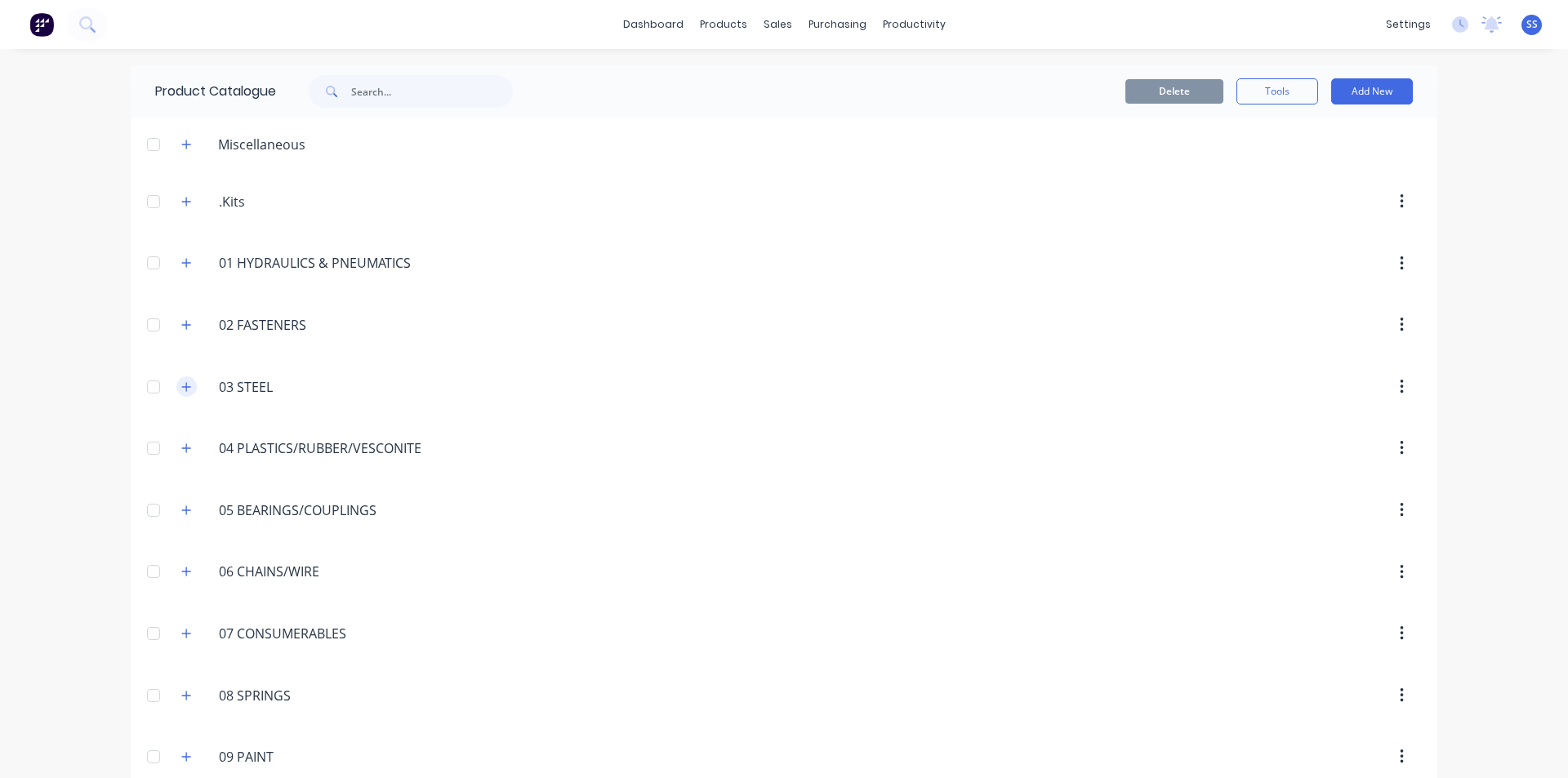
click at [181, 389] on icon "button" at bounding box center [186, 388] width 10 height 12
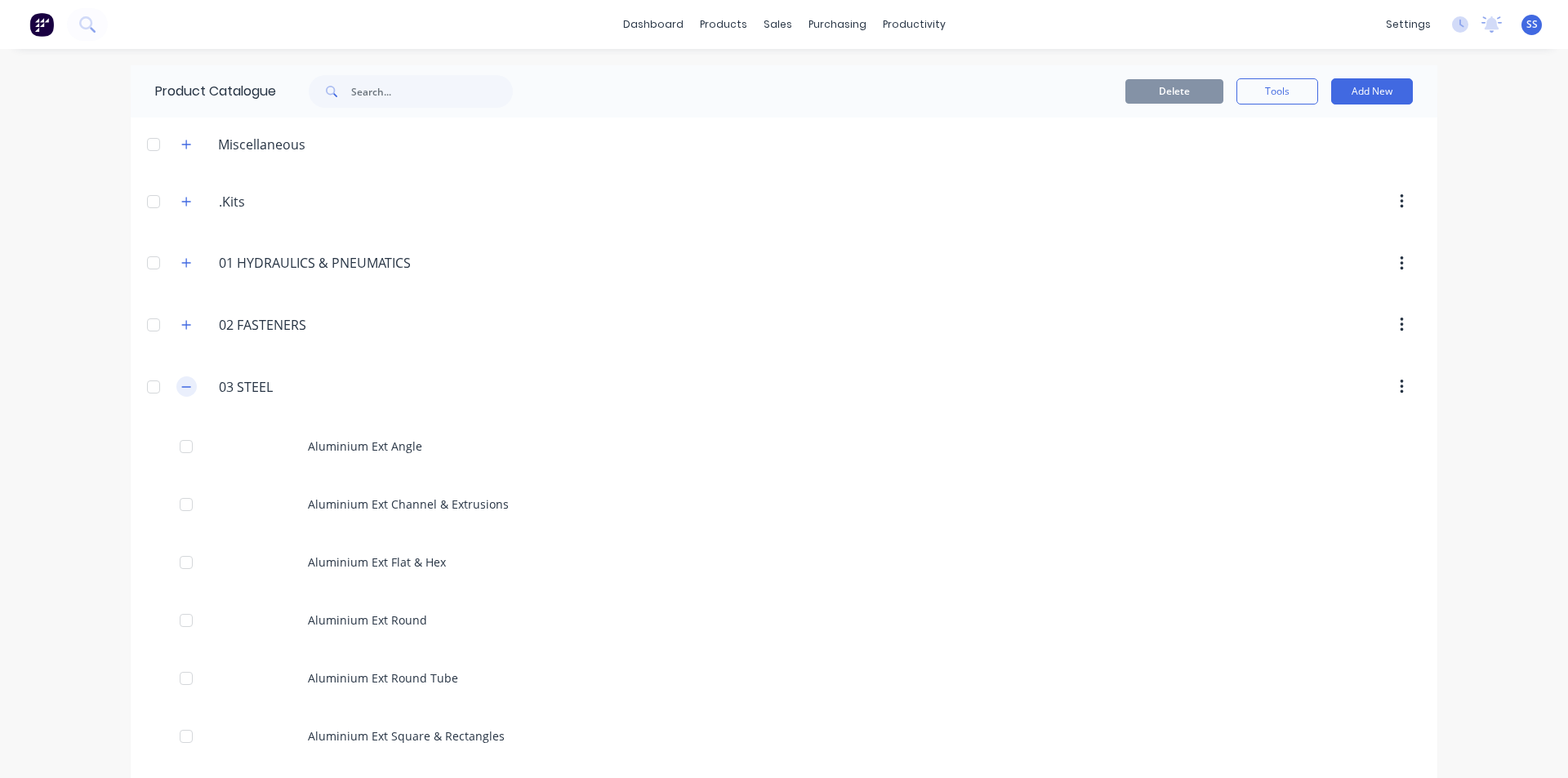
click at [181, 383] on icon "button" at bounding box center [186, 388] width 10 height 12
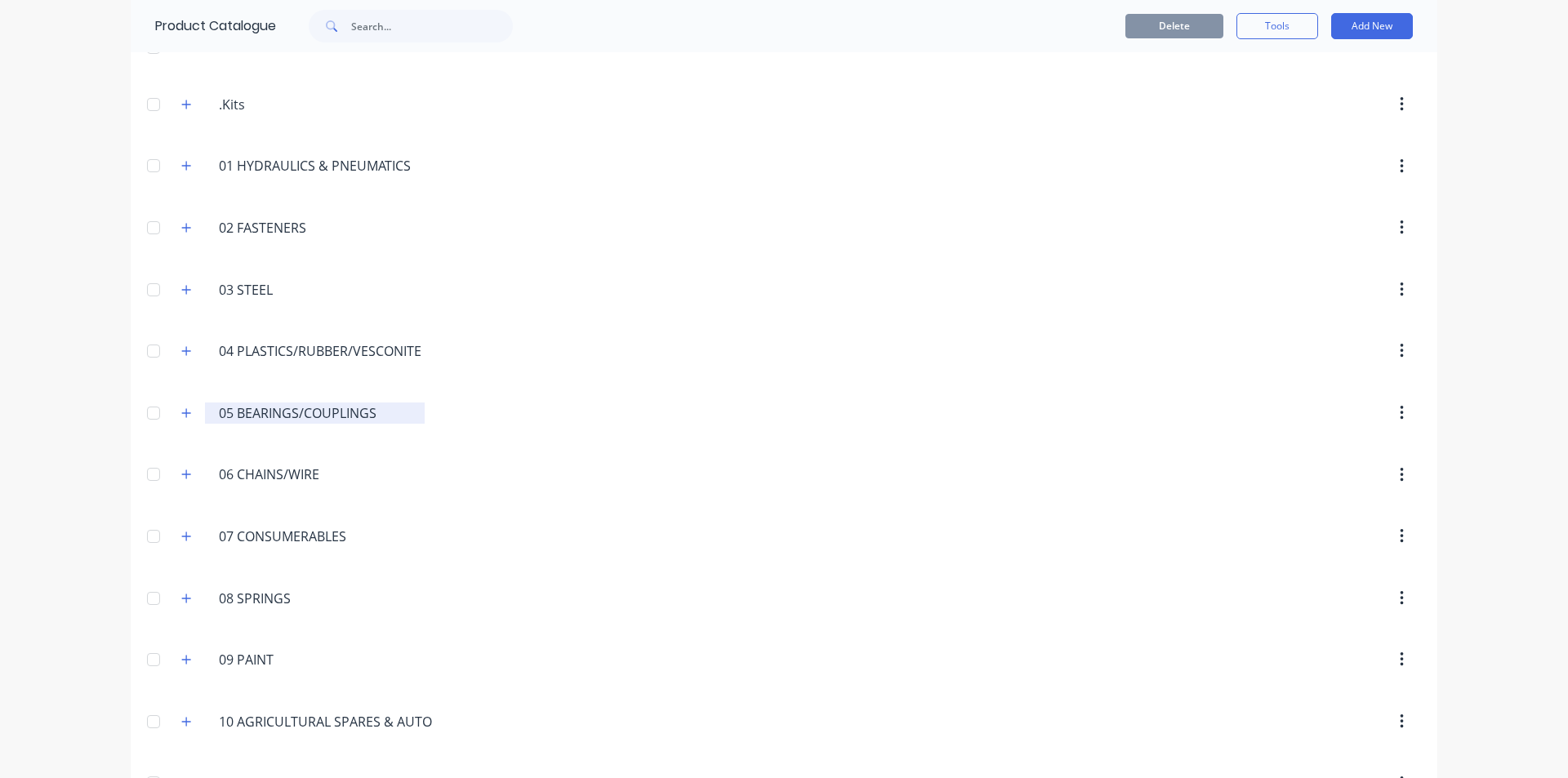
scroll to position [326, 0]
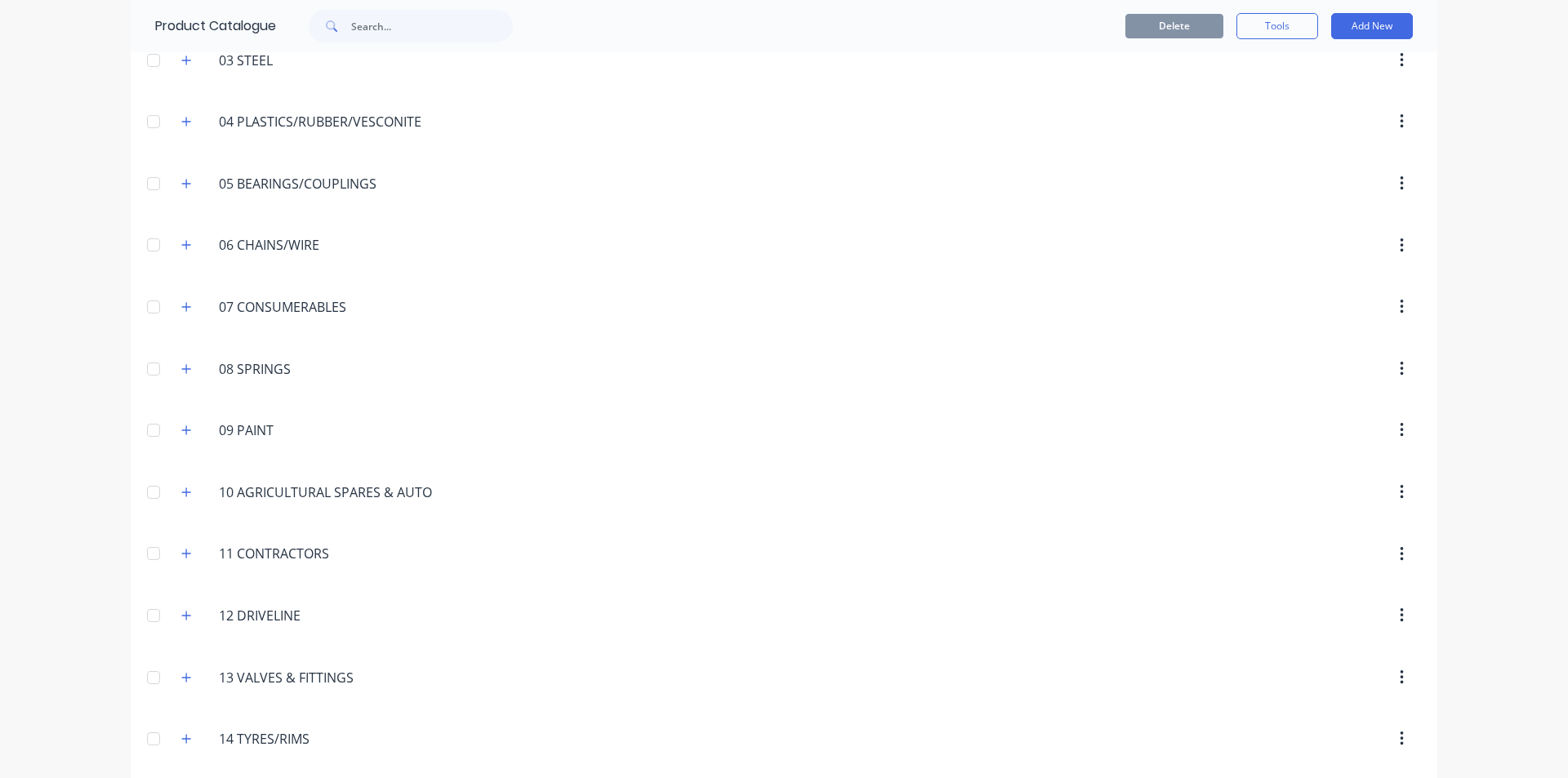
drag, startPoint x: 185, startPoint y: 126, endPoint x: 179, endPoint y: 133, distance: 9.2
click at [185, 126] on icon "button" at bounding box center [186, 122] width 10 height 12
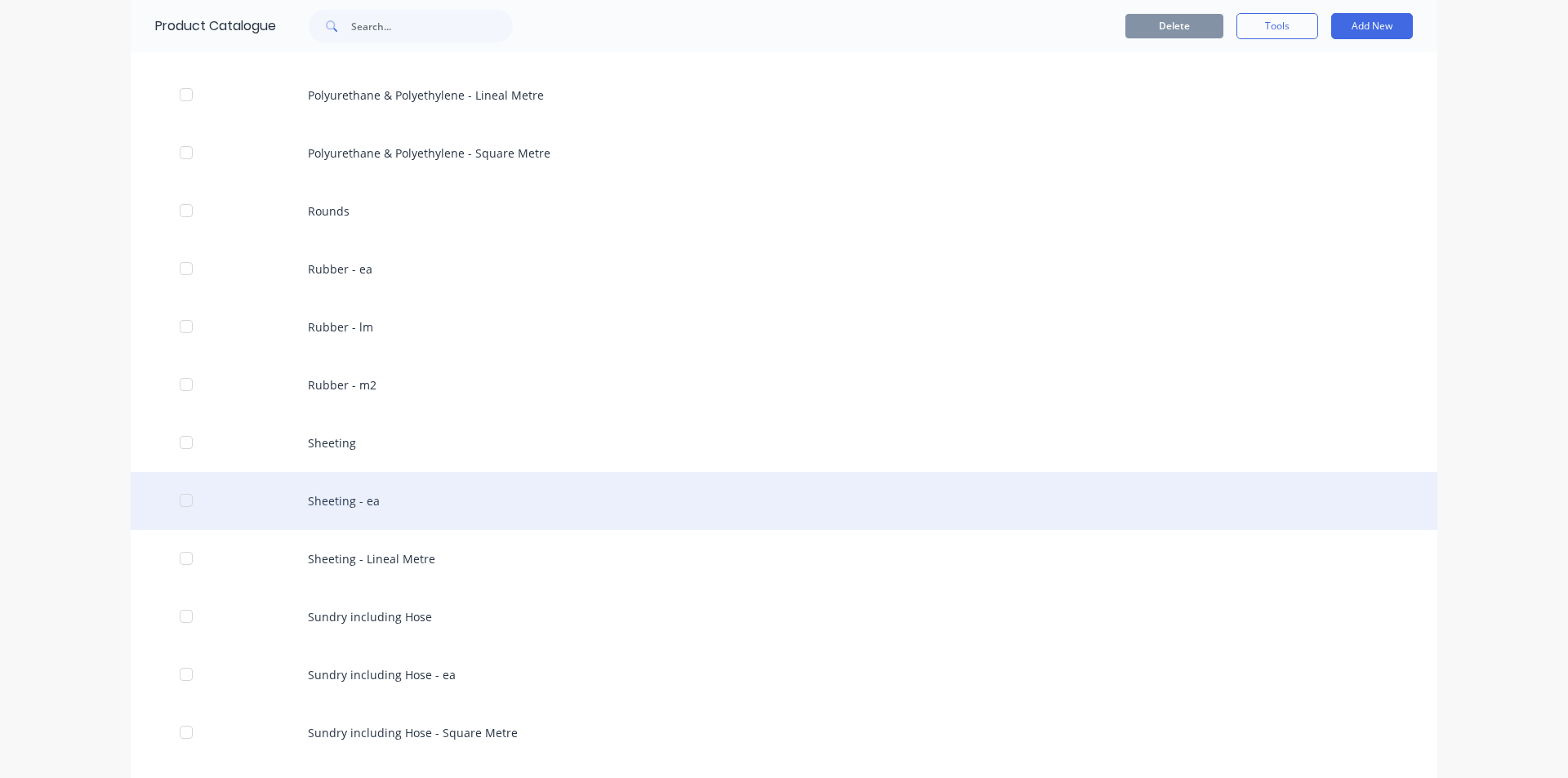
scroll to position [980, 0]
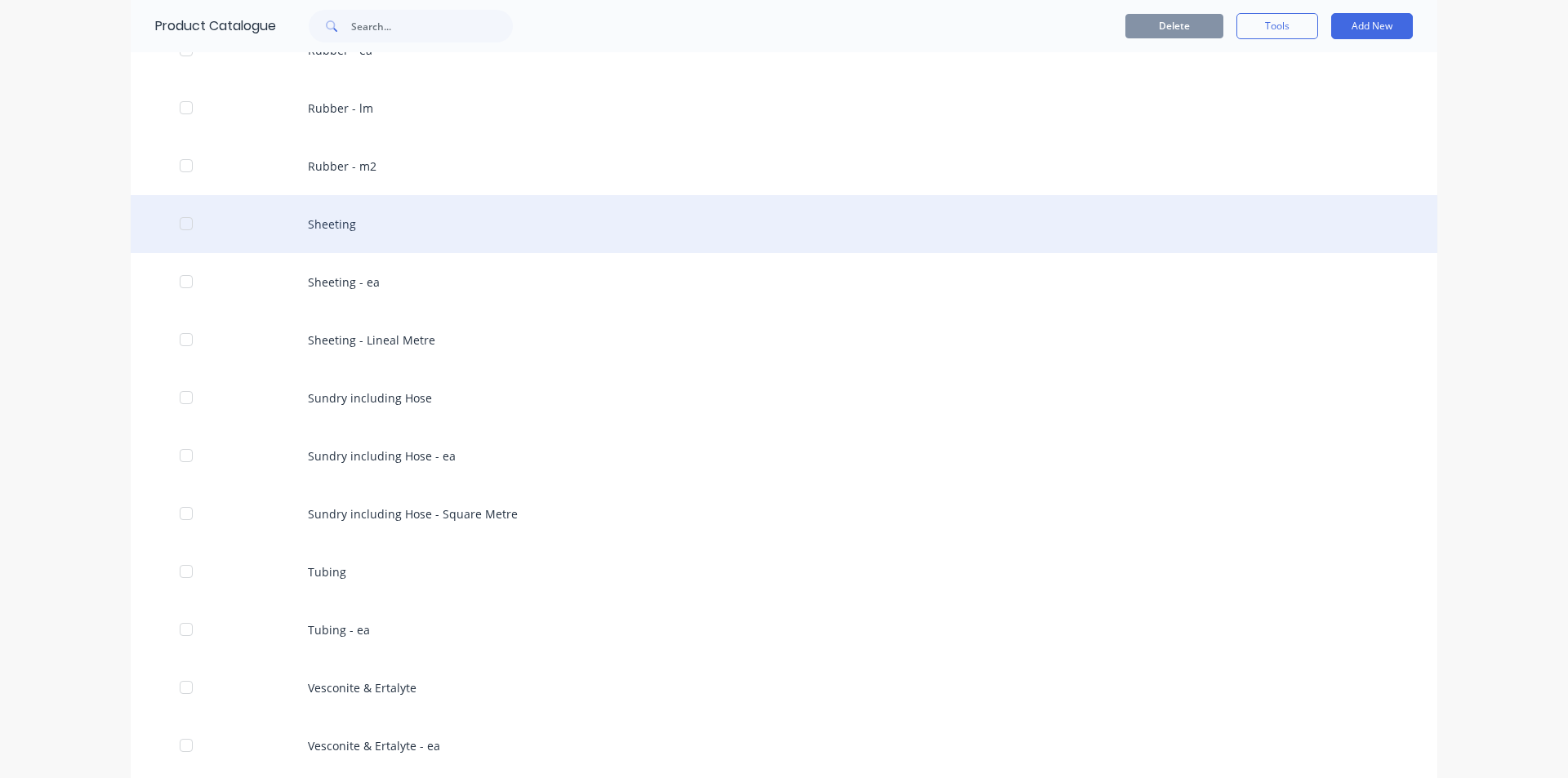
click at [362, 213] on div "Sheeting" at bounding box center [783, 224] width 1306 height 58
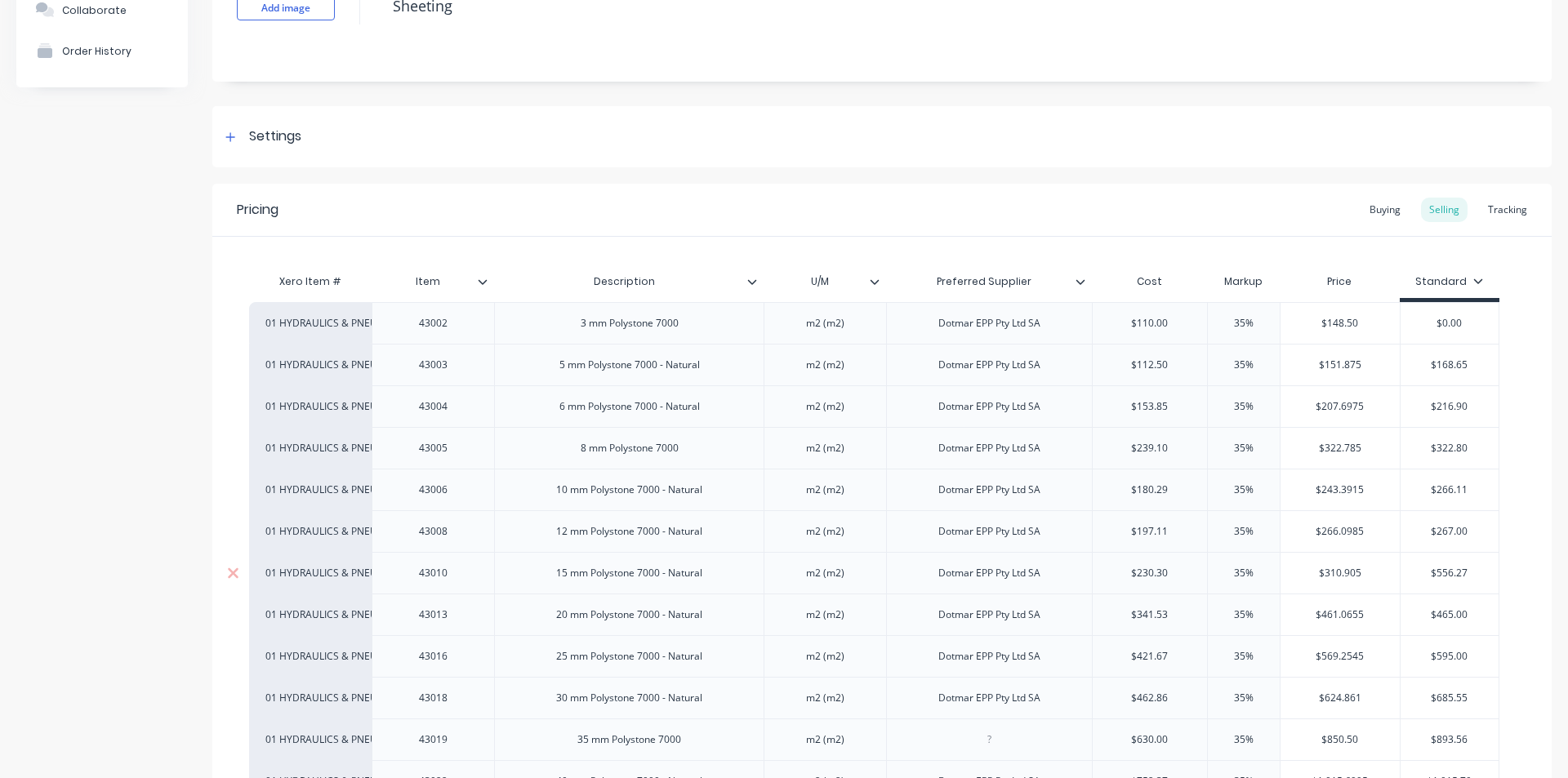
scroll to position [164, 0]
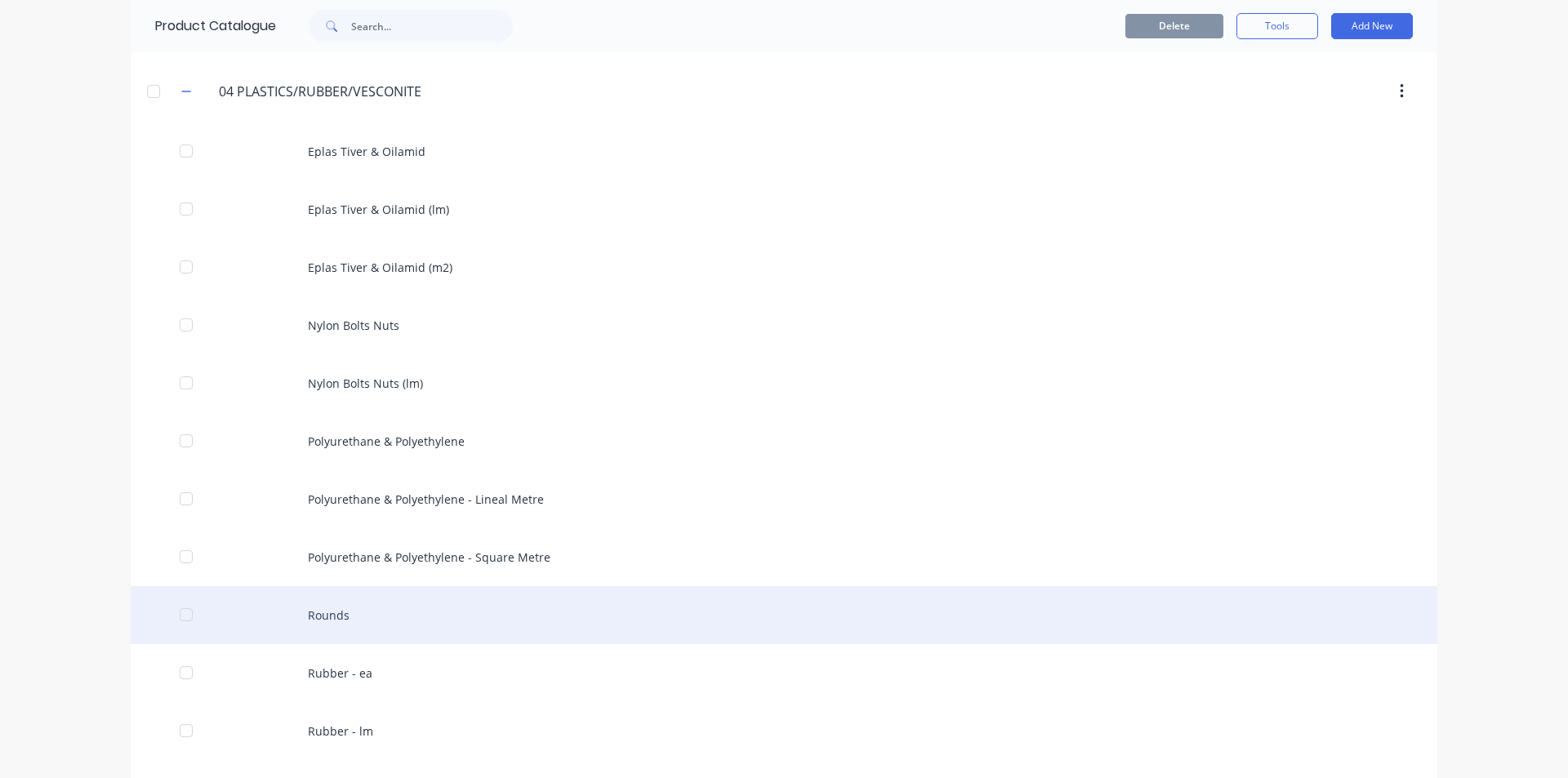
scroll to position [408, 0]
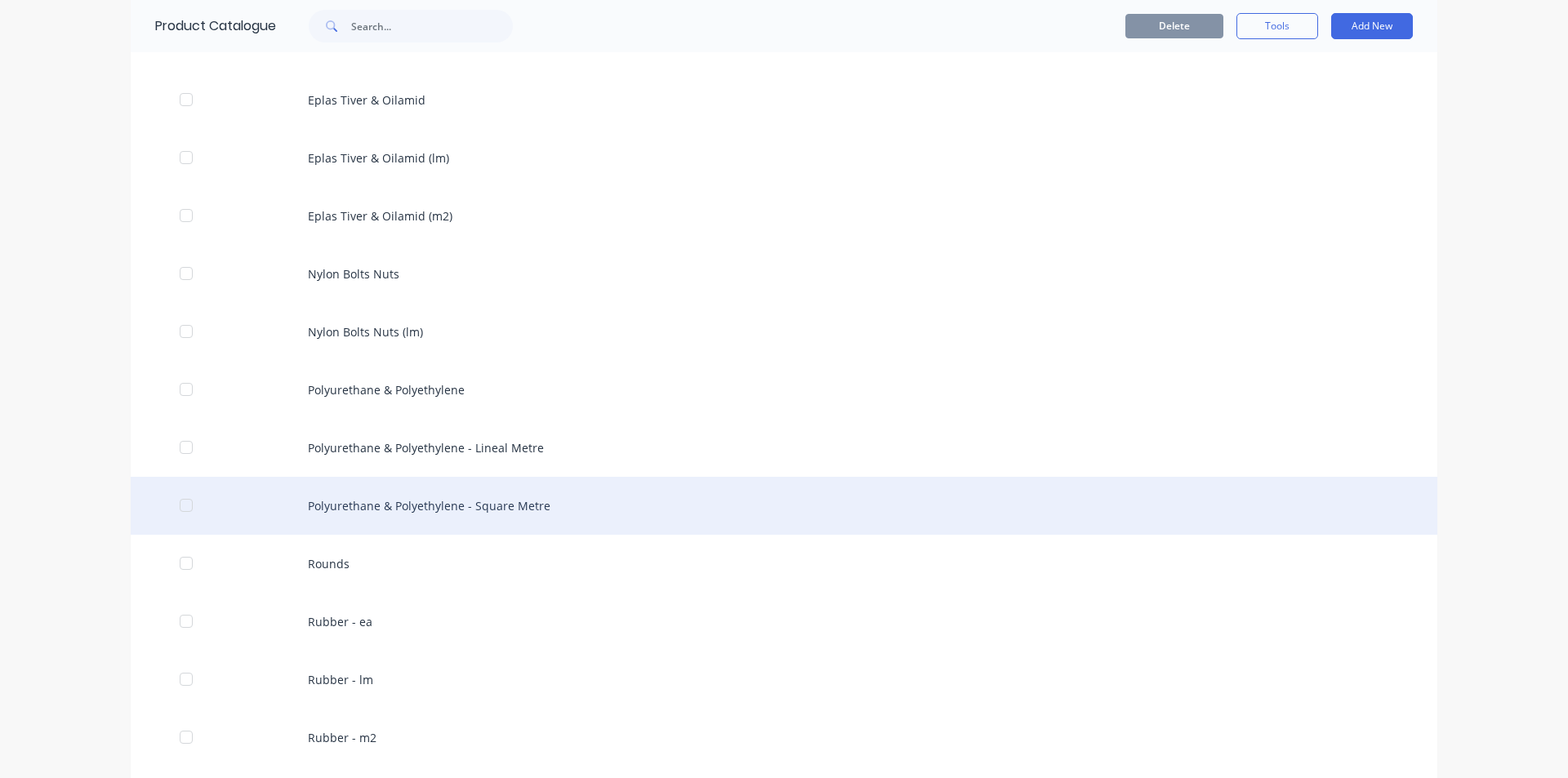
click at [534, 498] on div "Polyurethane & Polyethylene - Square Metre" at bounding box center [783, 506] width 1306 height 58
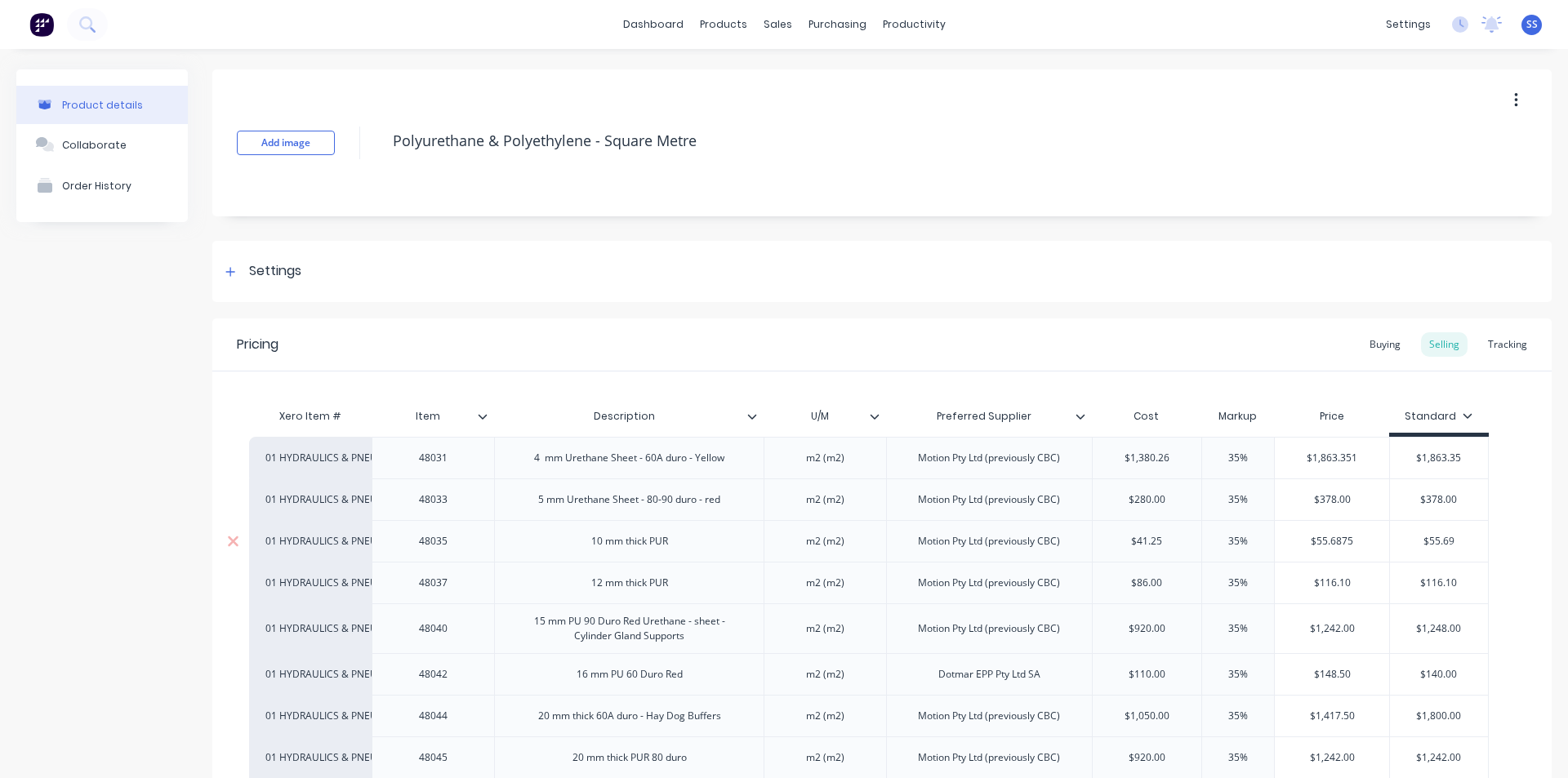
type textarea "x"
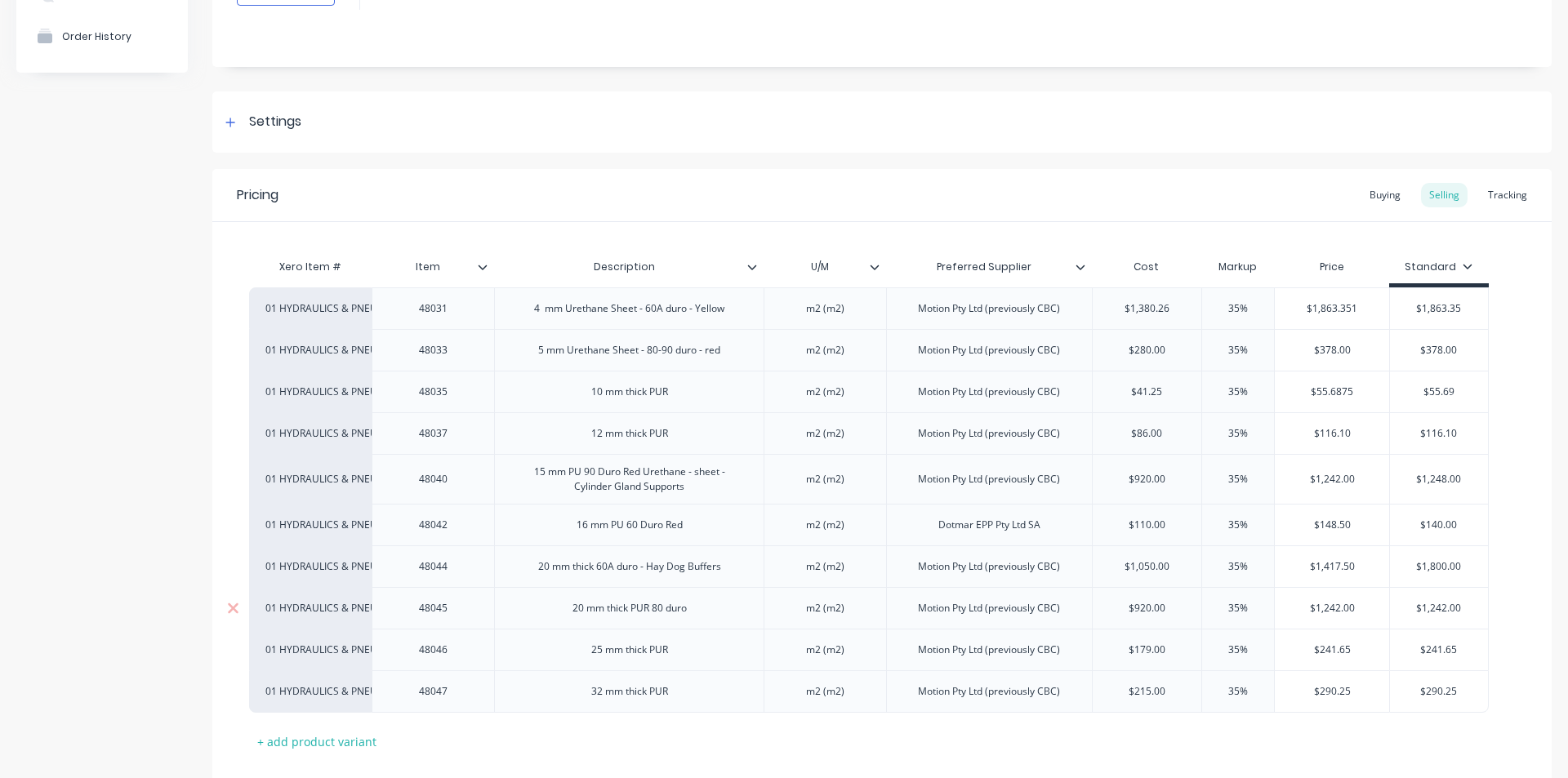
scroll to position [164, 0]
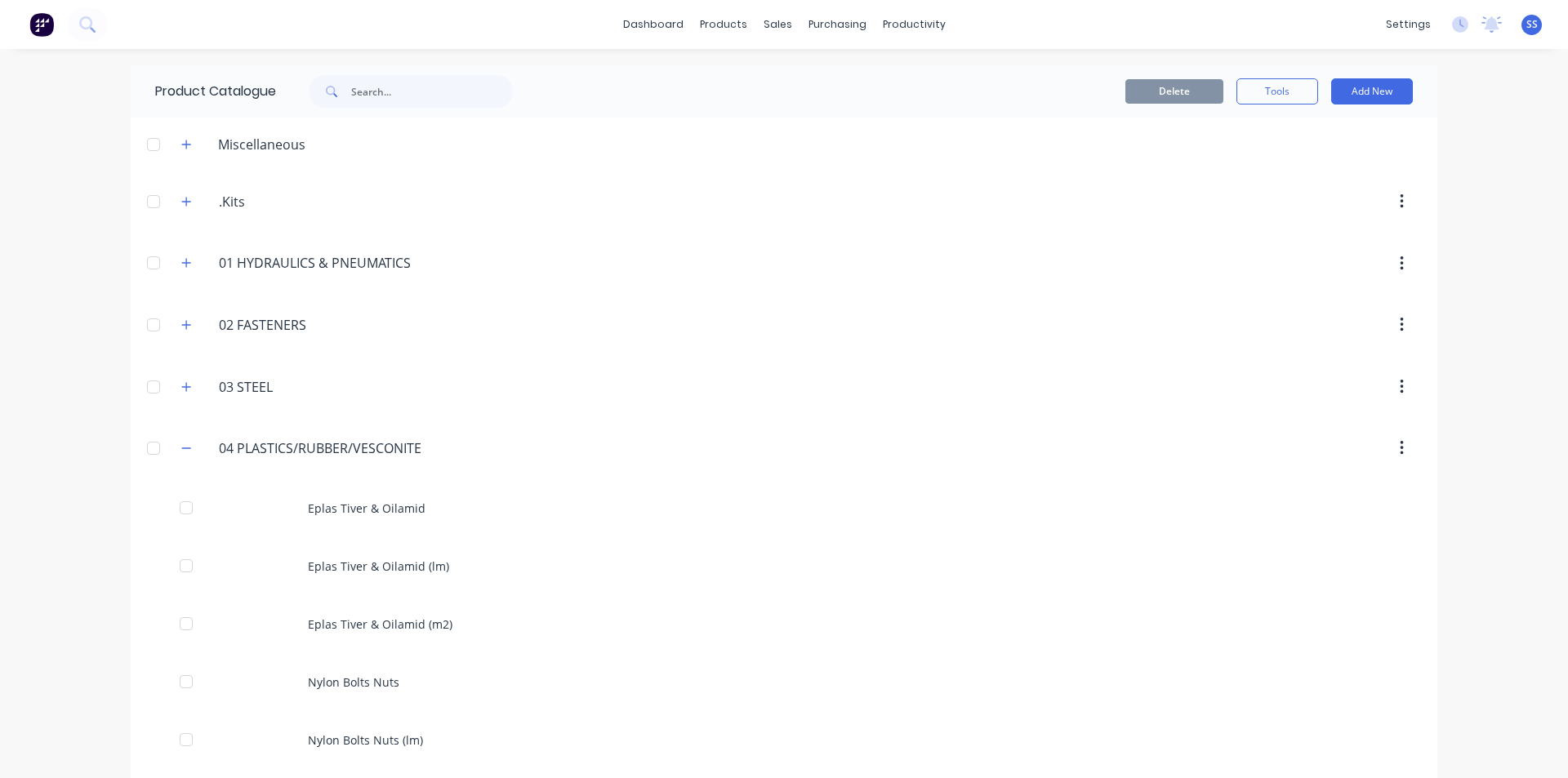
click at [119, 27] on div "dashboard products sales purchasing productivity dashboard products Product Cat…" at bounding box center [784, 24] width 1568 height 49
click at [89, 22] on icon at bounding box center [87, 24] width 16 height 16
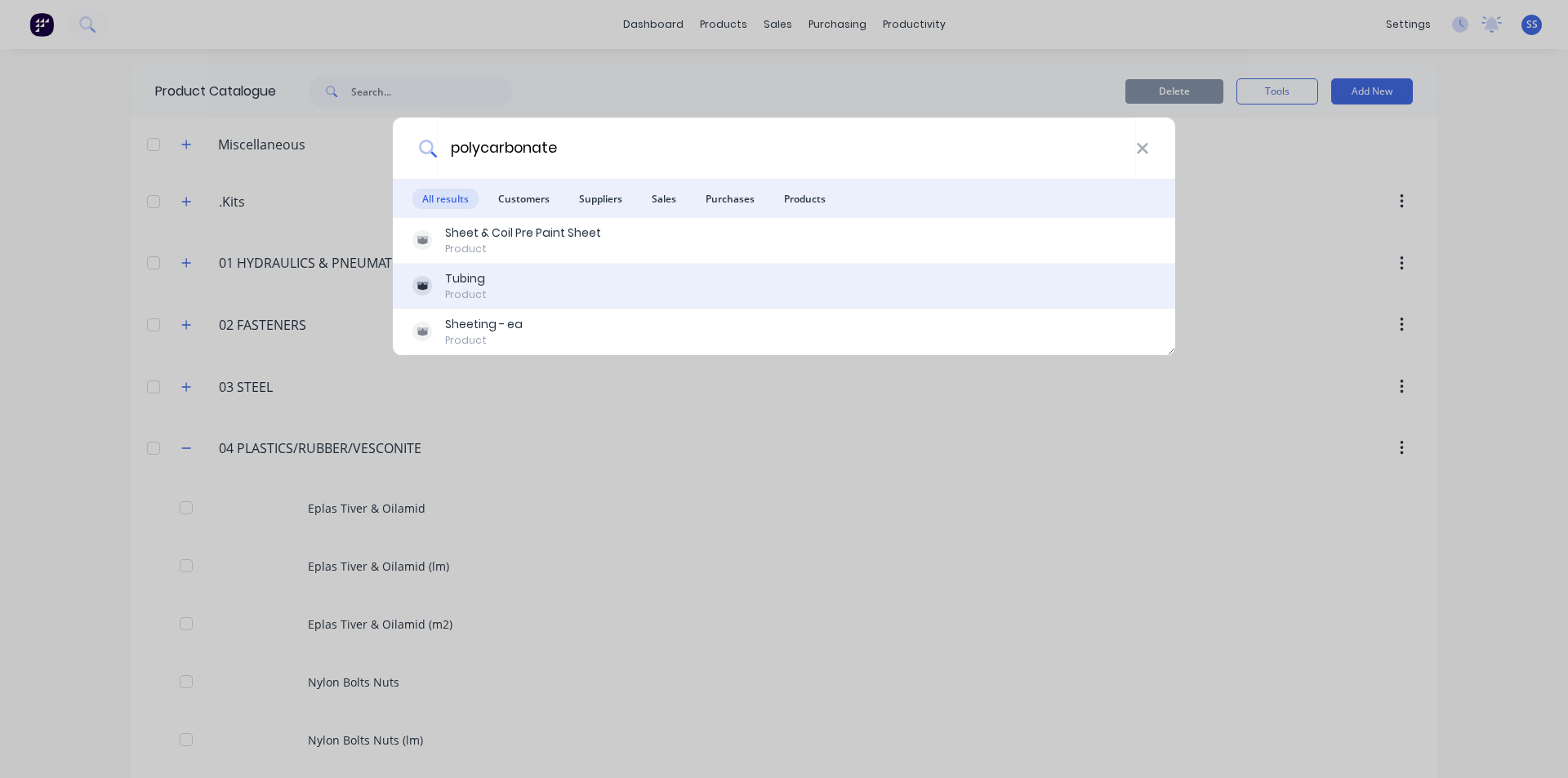
type input "polycarbonate"
click at [465, 287] on div "Product" at bounding box center [466, 294] width 42 height 15
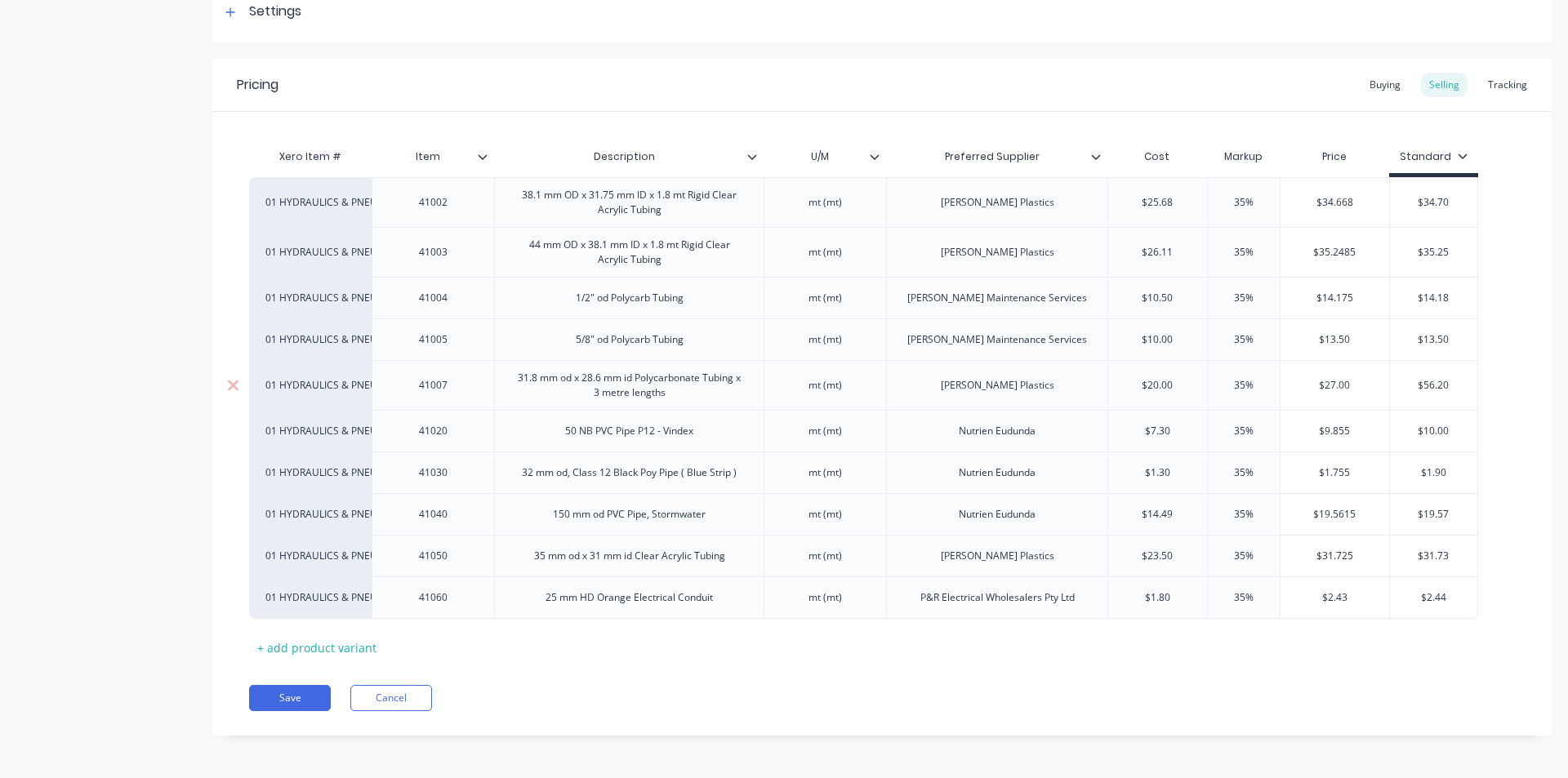
scroll to position [262, 0]
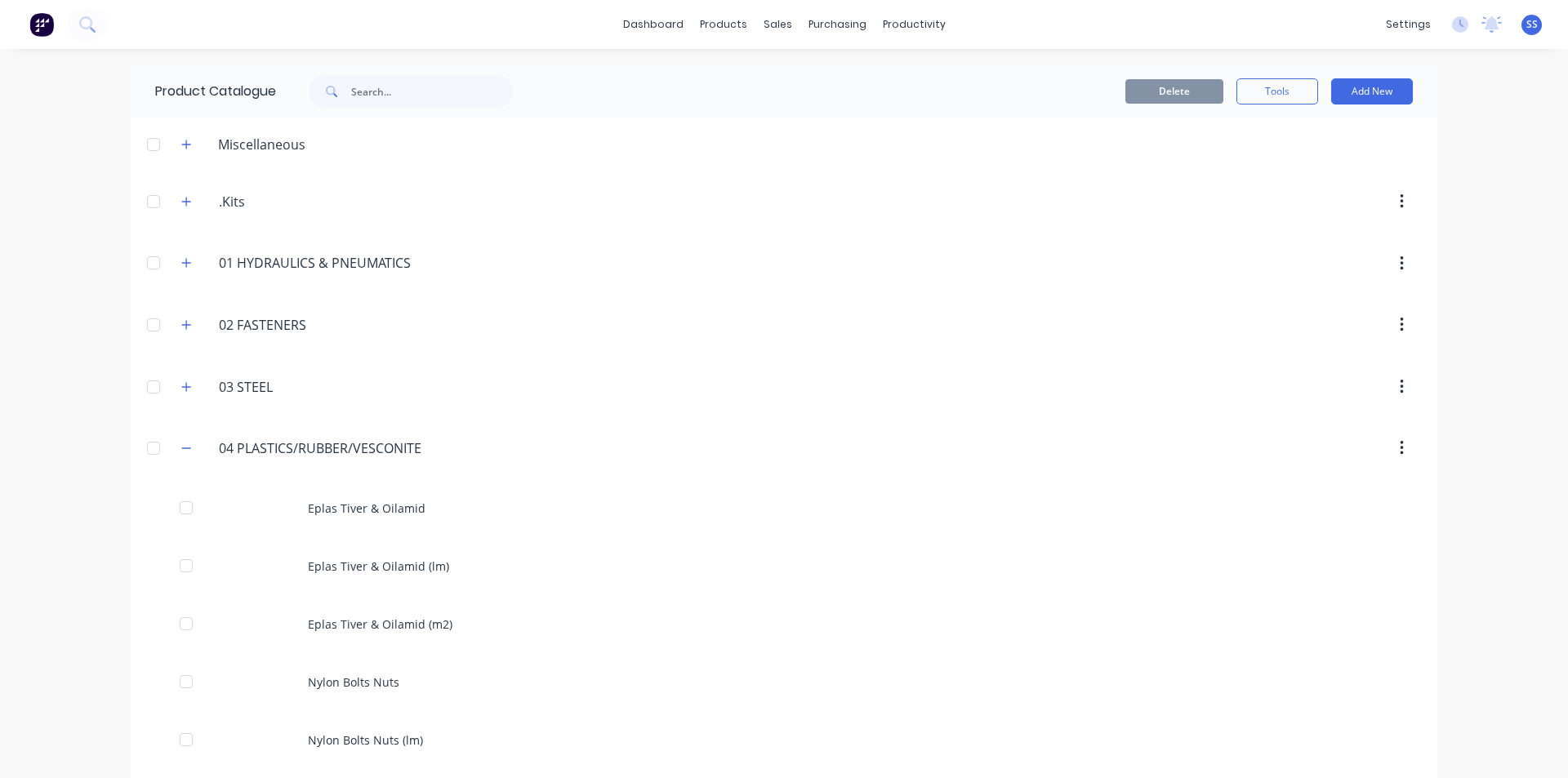
drag, startPoint x: 185, startPoint y: 441, endPoint x: 191, endPoint y: 414, distance: 27.7
click at [182, 442] on icon "button" at bounding box center [186, 448] width 10 height 12
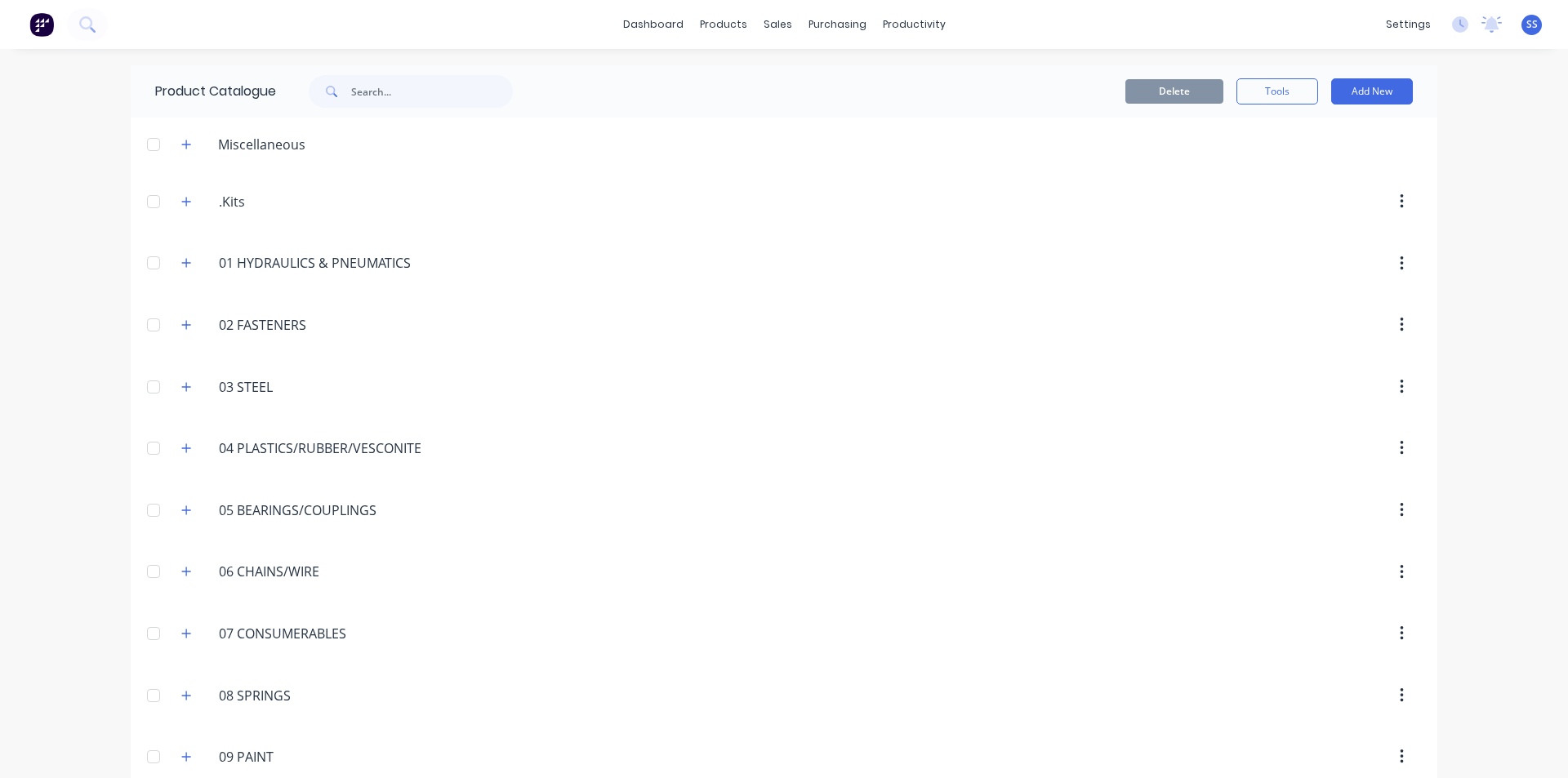
drag, startPoint x: 175, startPoint y: 267, endPoint x: 184, endPoint y: 282, distance: 17.5
click at [181, 267] on icon "button" at bounding box center [186, 263] width 10 height 12
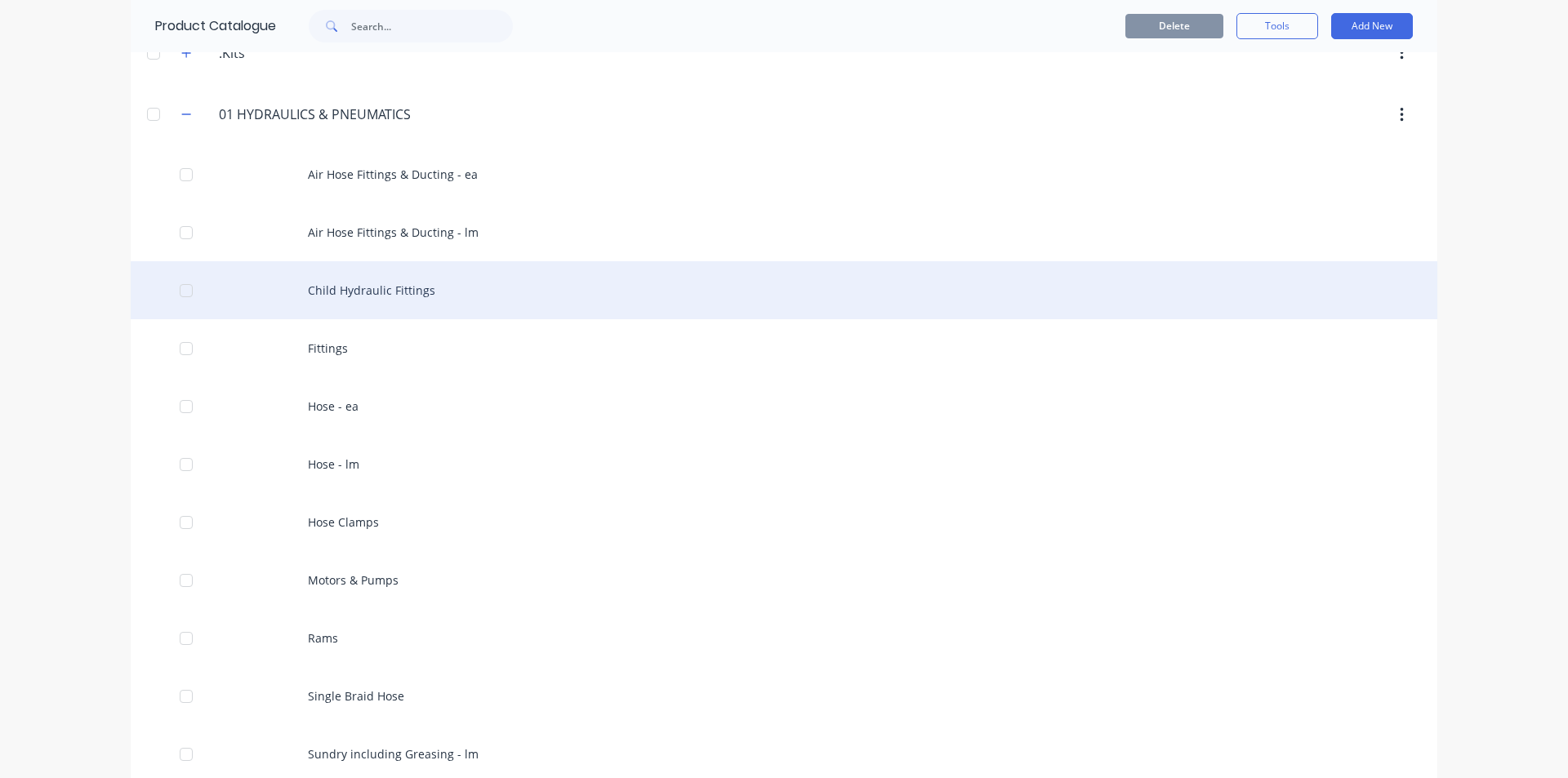
scroll to position [164, 0]
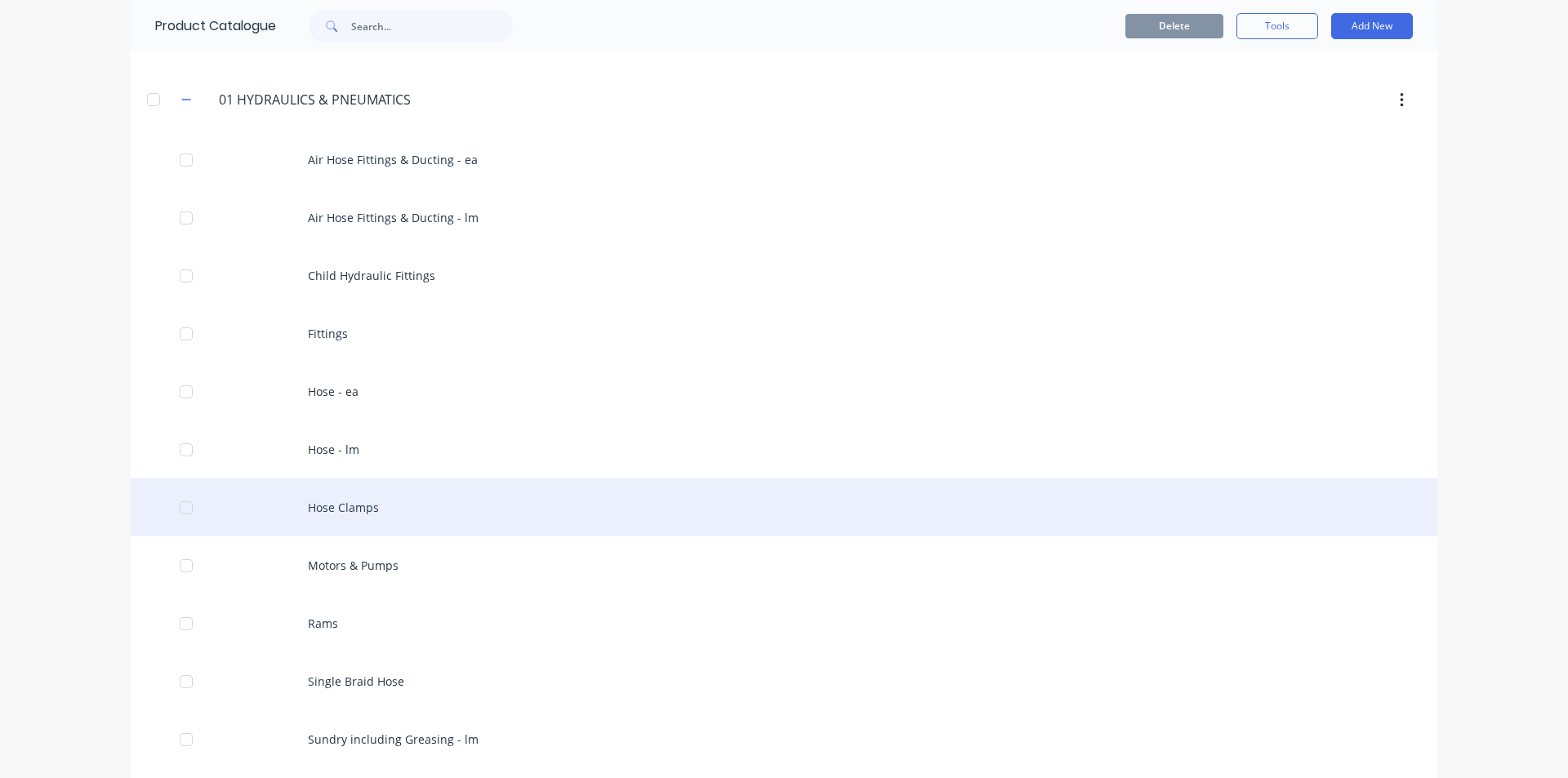
click at [346, 503] on div "Hose Clamps" at bounding box center [783, 507] width 1306 height 58
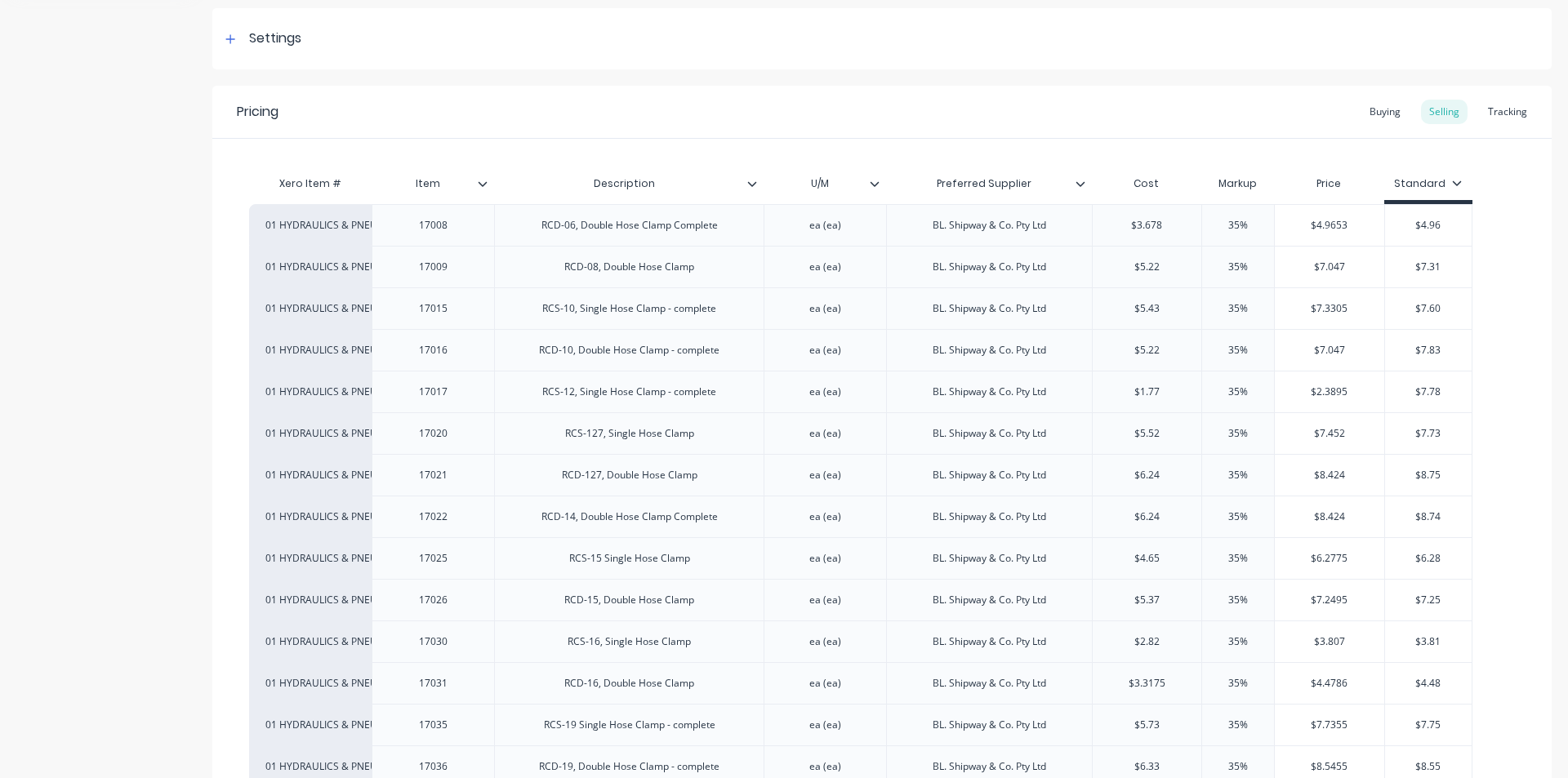
scroll to position [408, 0]
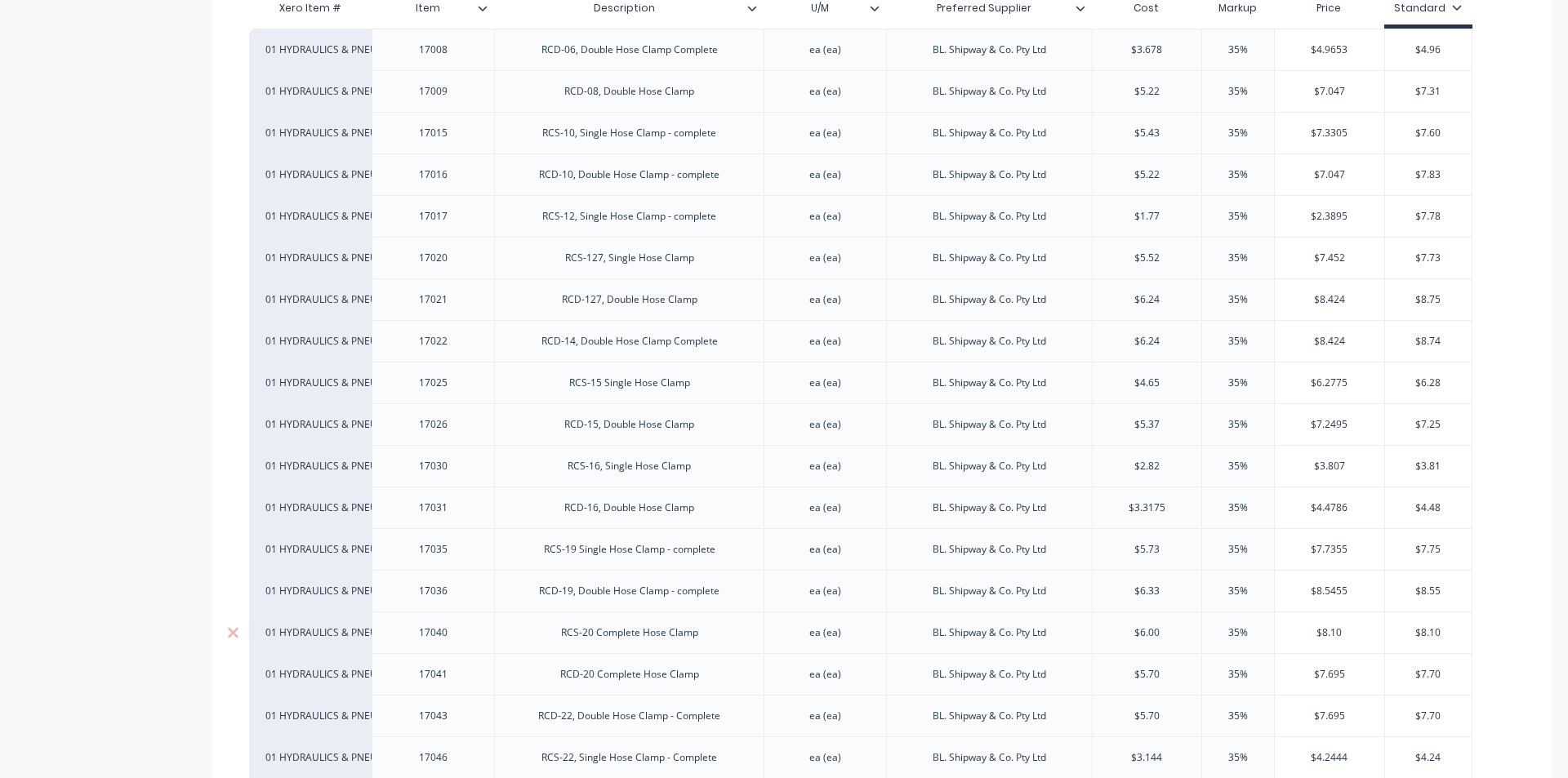
type textarea "x"
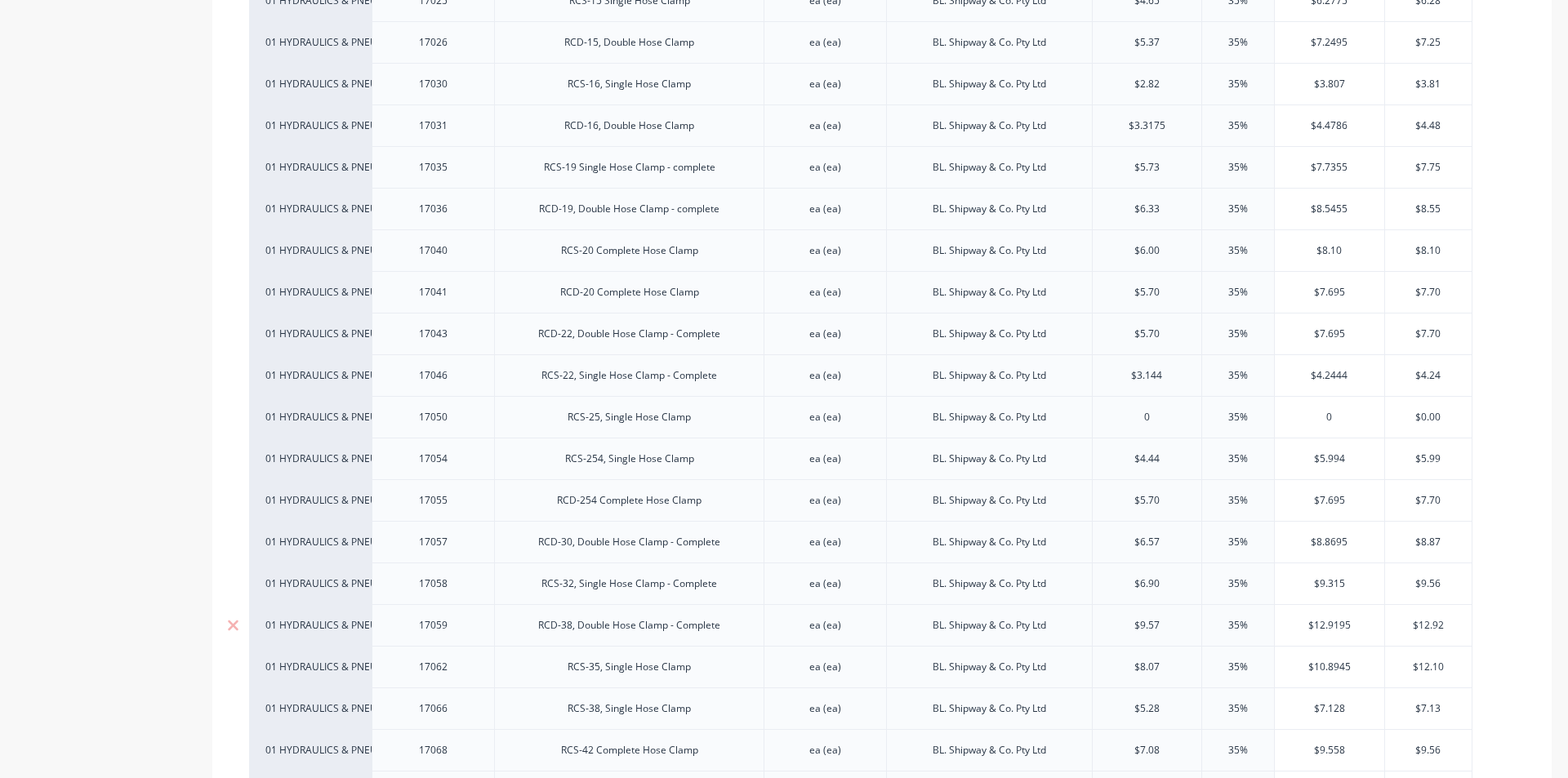
scroll to position [816, 0]
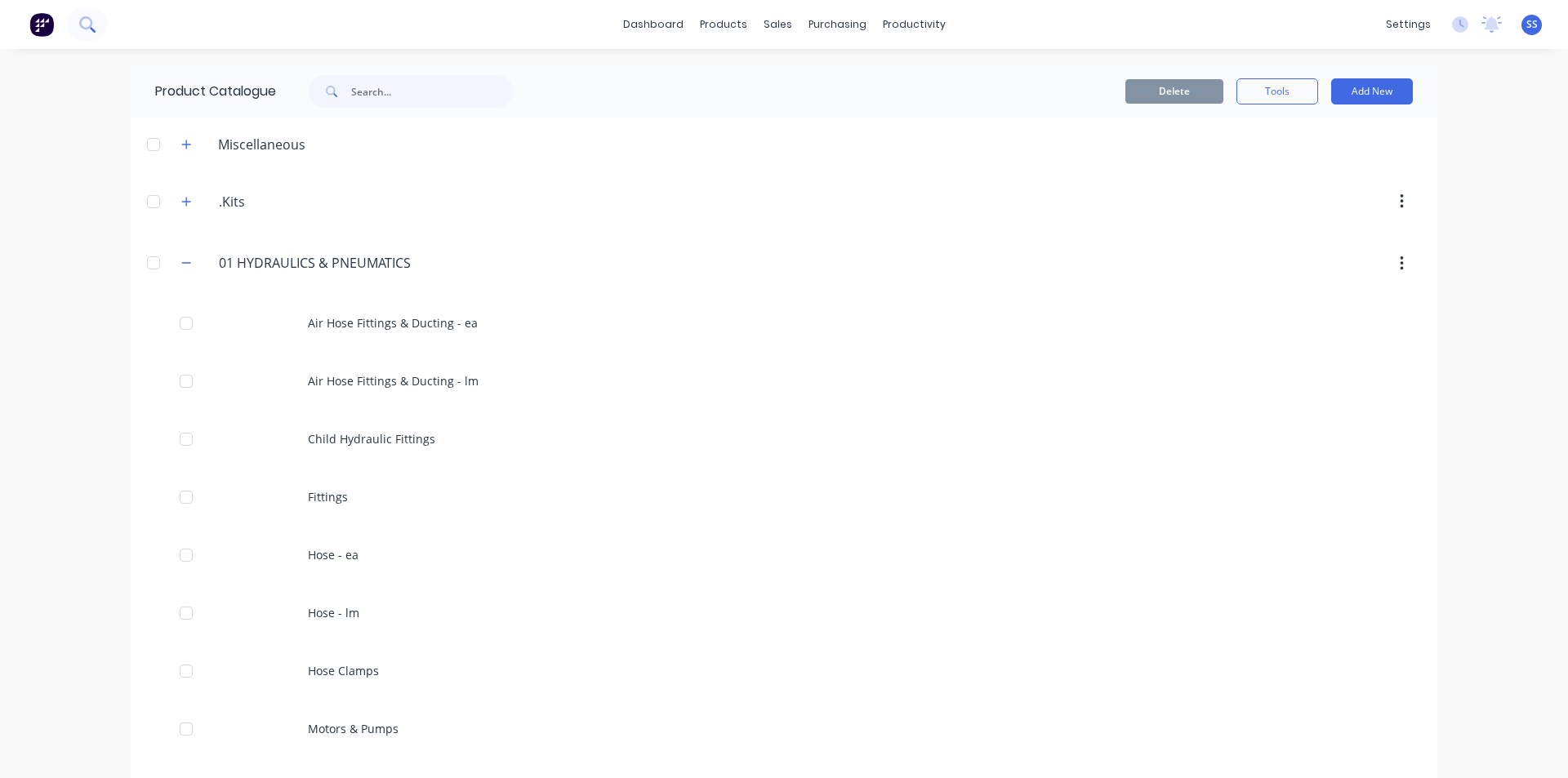
click at [94, 20] on icon at bounding box center [87, 24] width 16 height 16
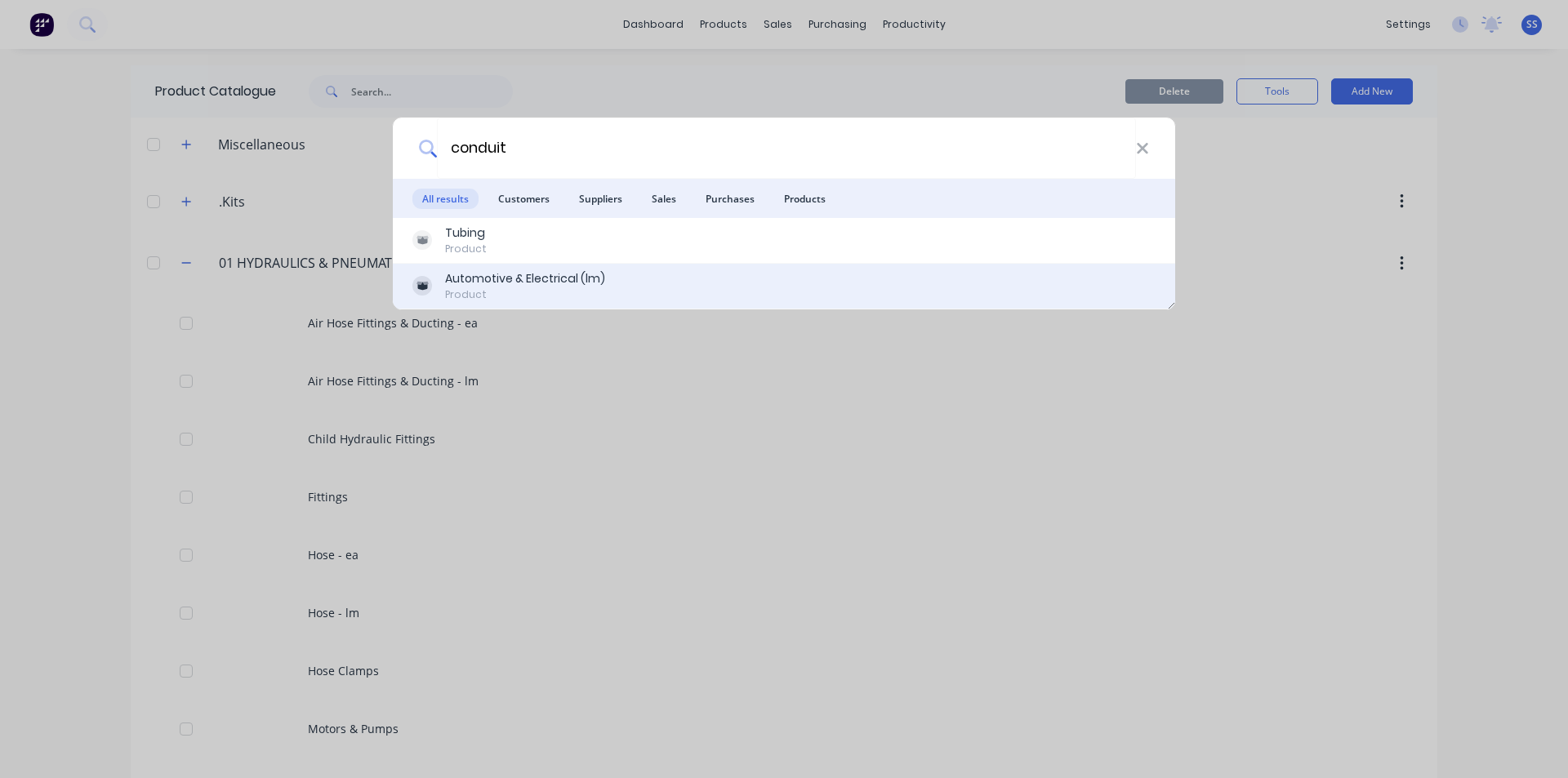
type input "conduit"
click at [492, 275] on div "Automotive & Electrical (lm)" at bounding box center [525, 278] width 160 height 18
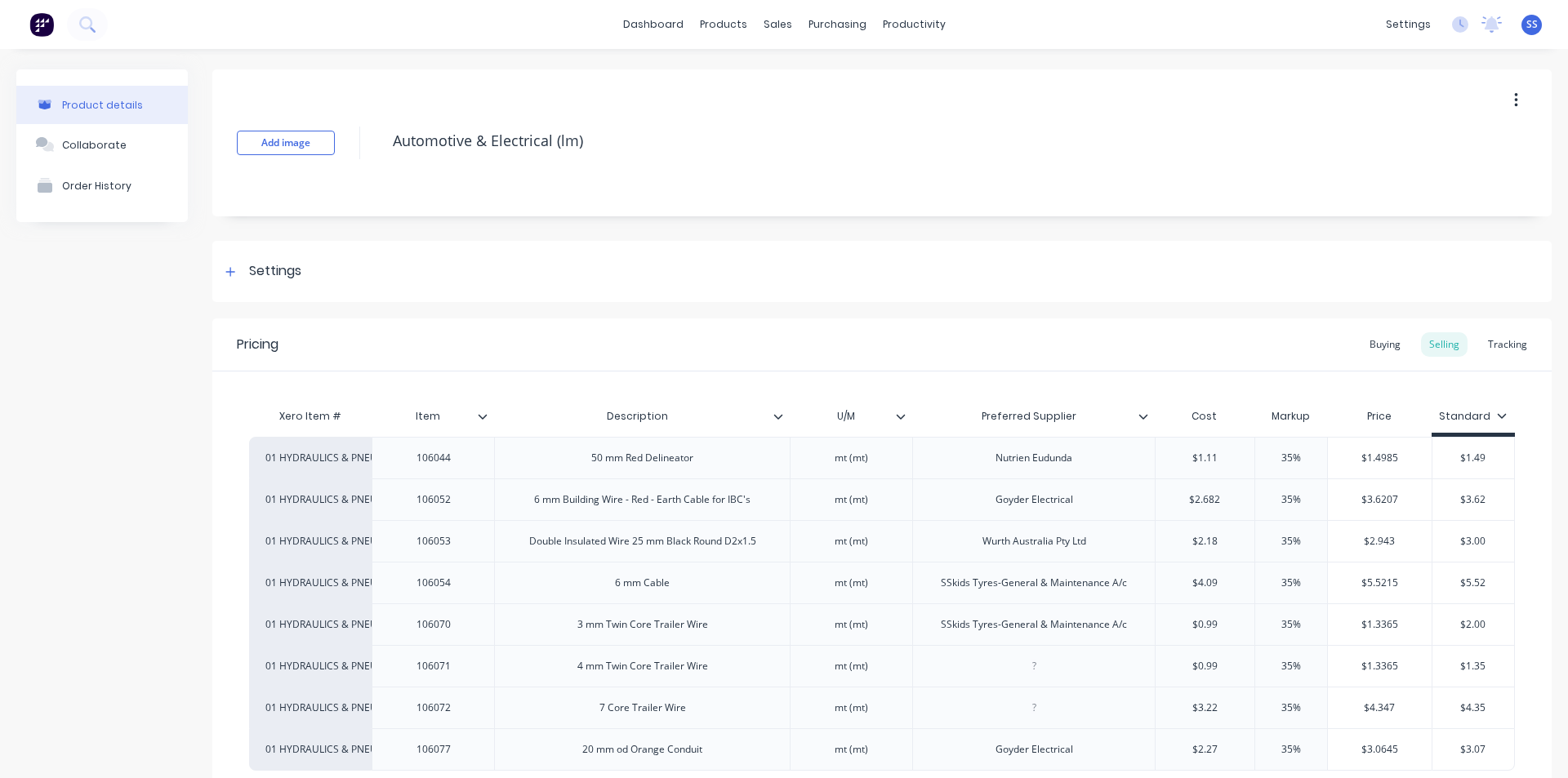
scroll to position [154, 0]
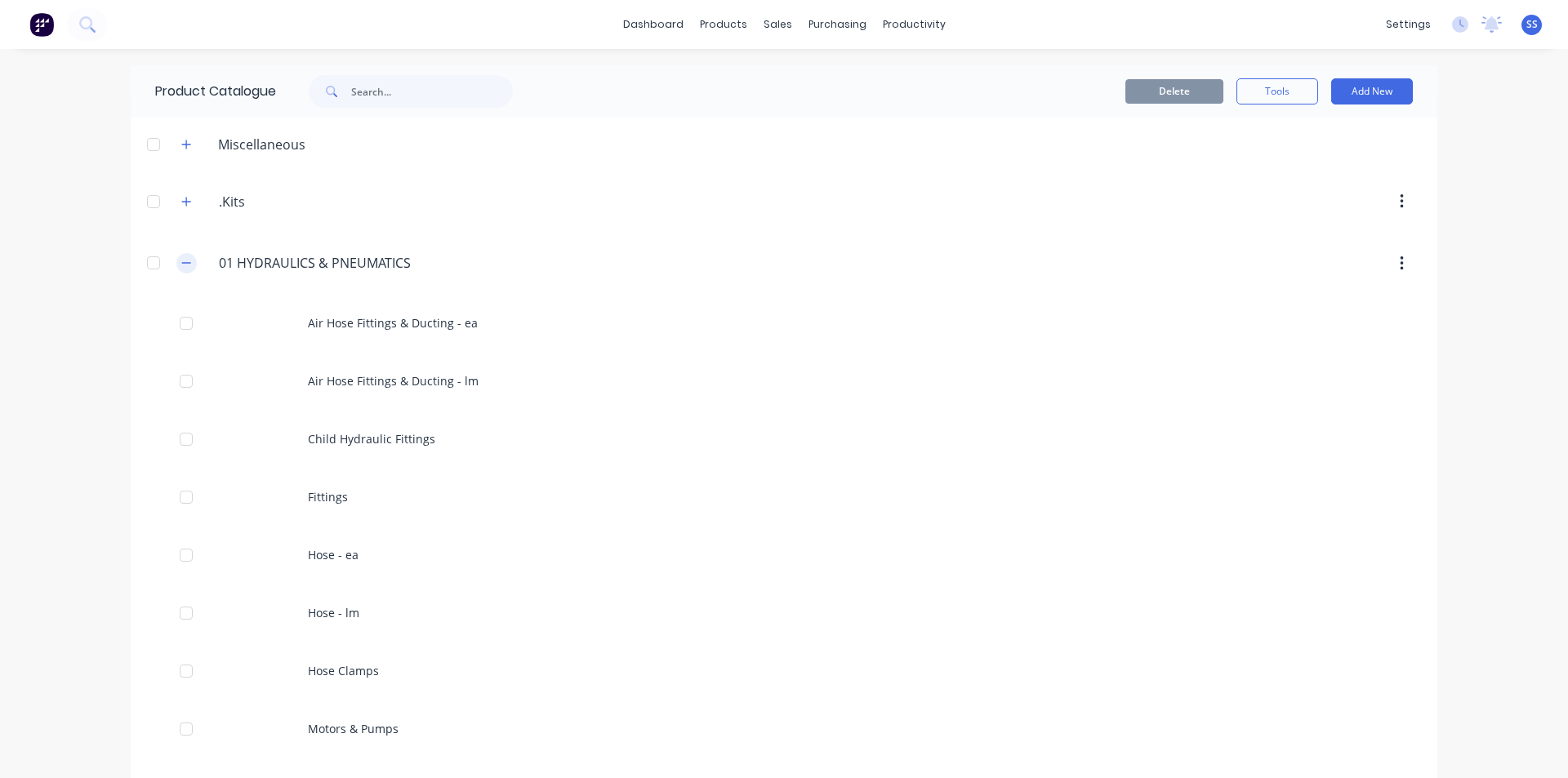
click at [177, 270] on button "button" at bounding box center [186, 263] width 20 height 20
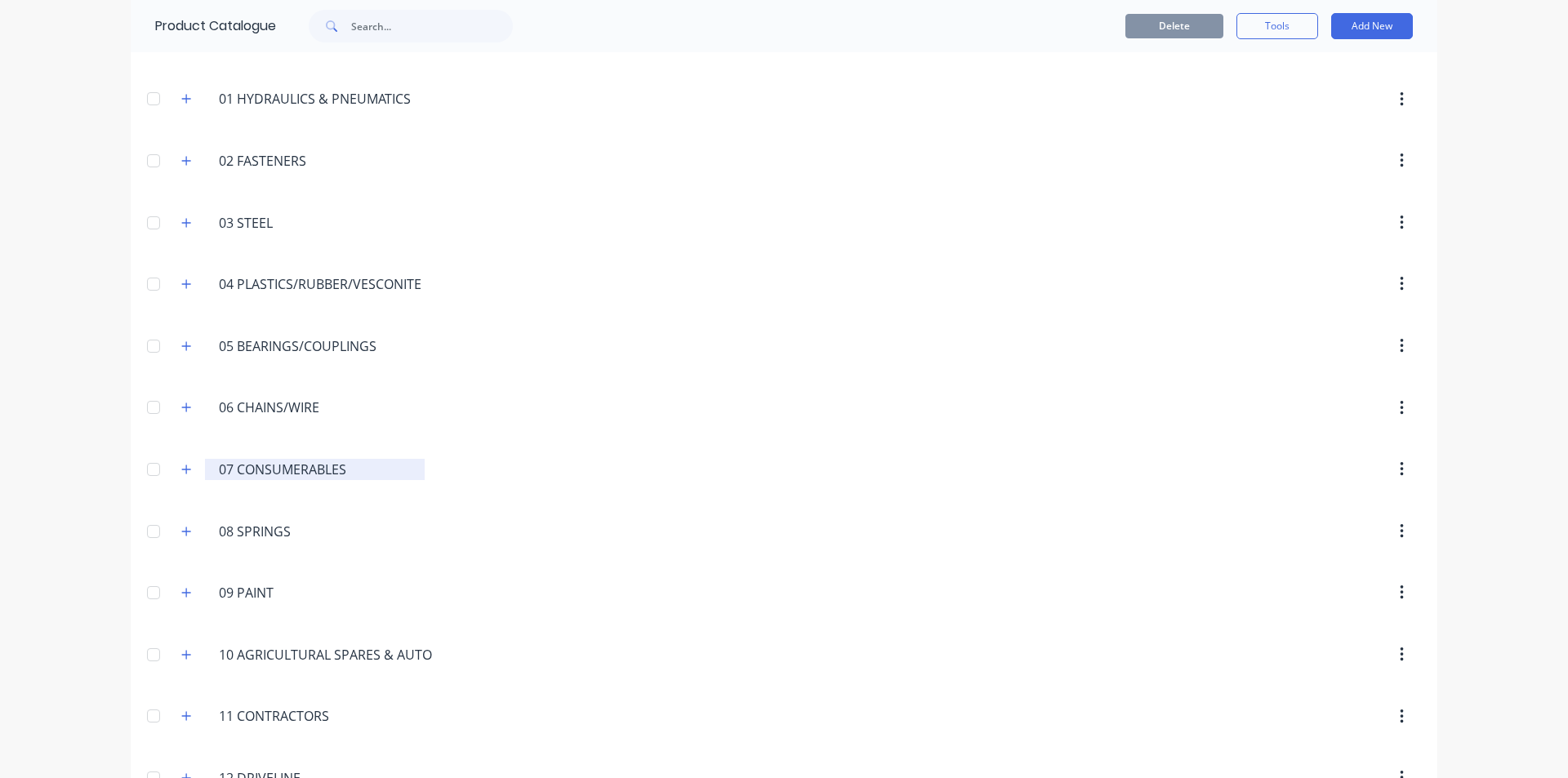
scroll to position [164, 0]
click at [182, 218] on icon "button" at bounding box center [186, 224] width 10 height 12
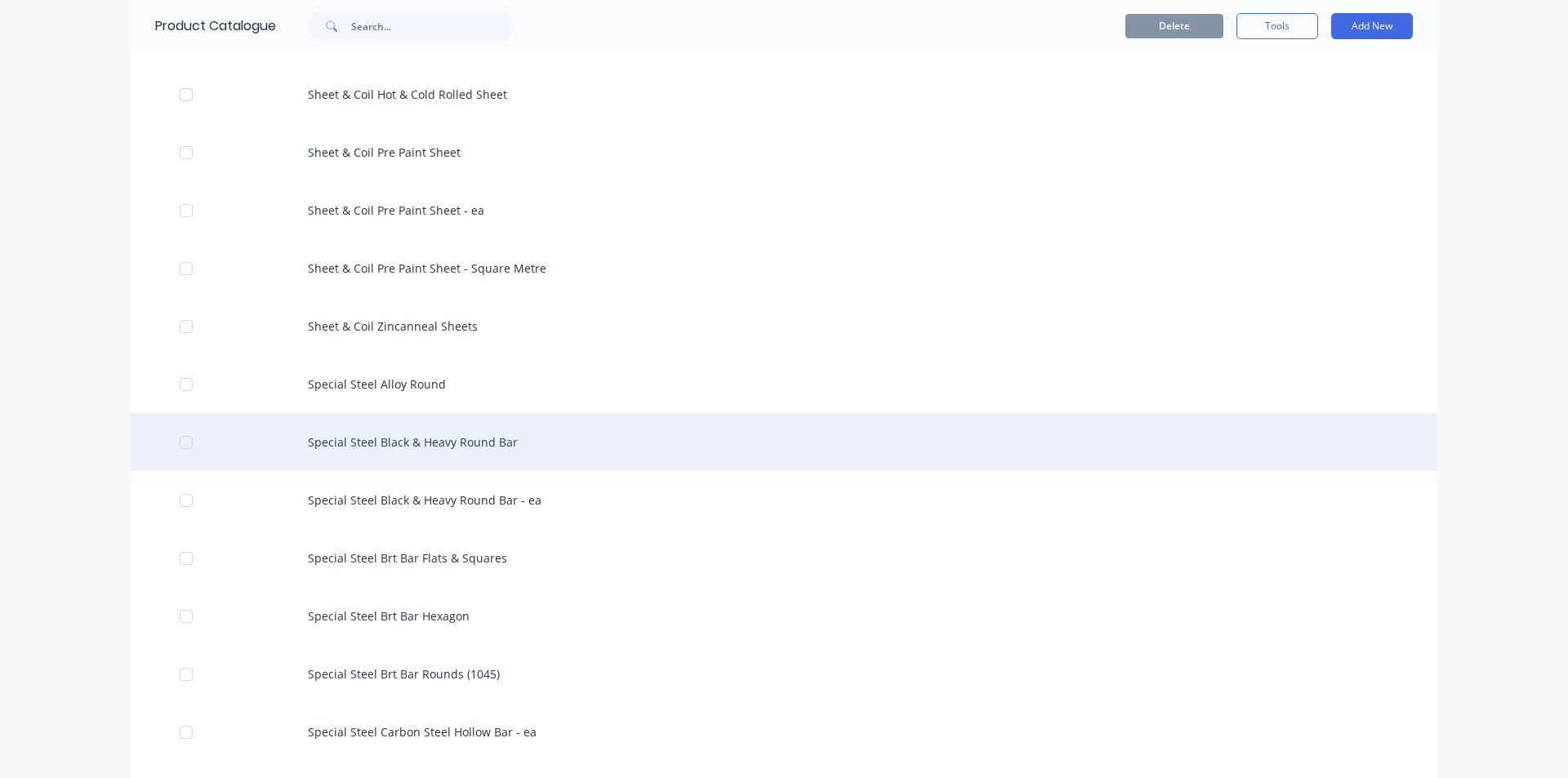
scroll to position [2857, 0]
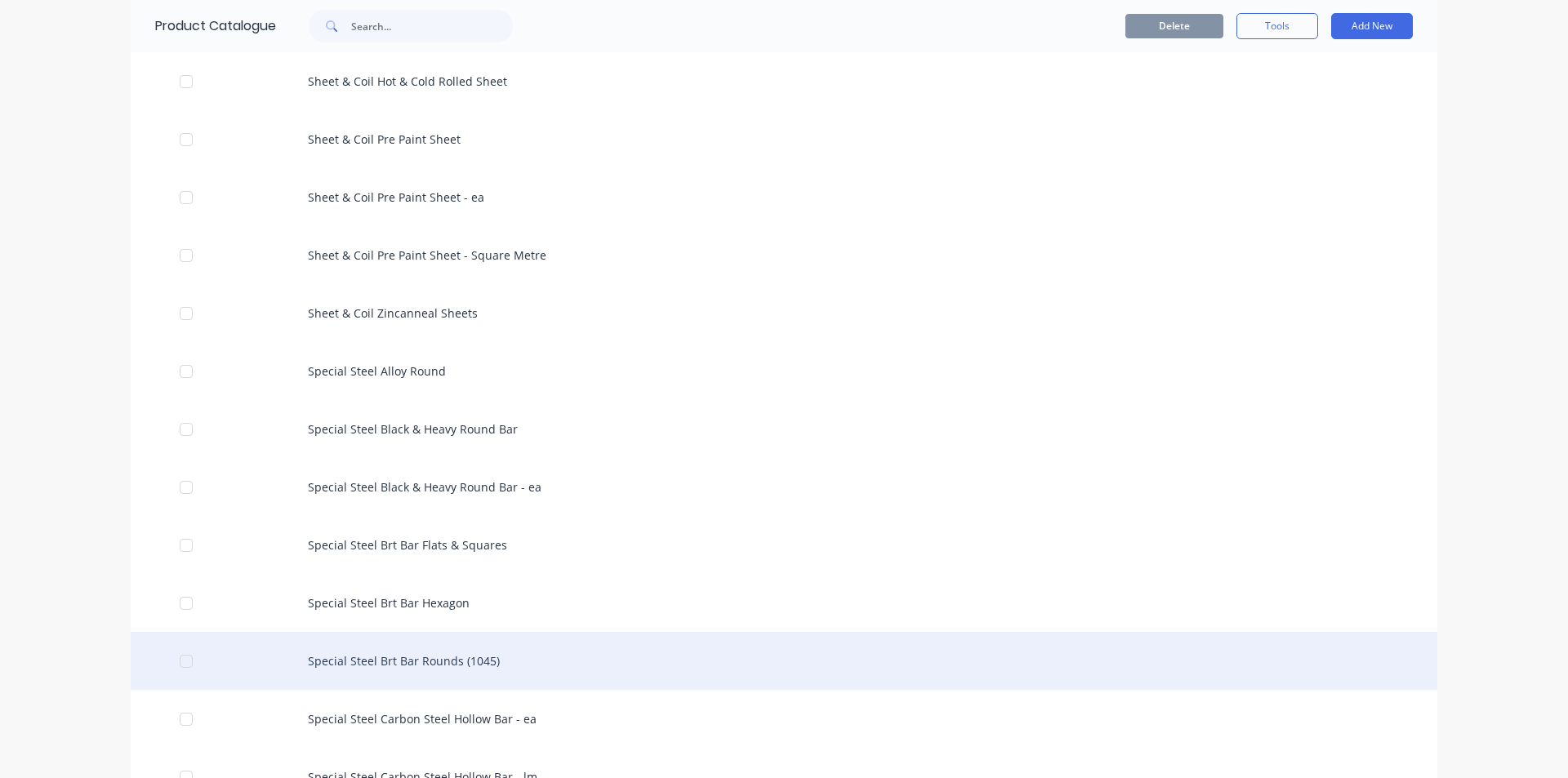
click at [490, 669] on div "Special Steel Brt Bar Rounds (1045)" at bounding box center [783, 661] width 1306 height 58
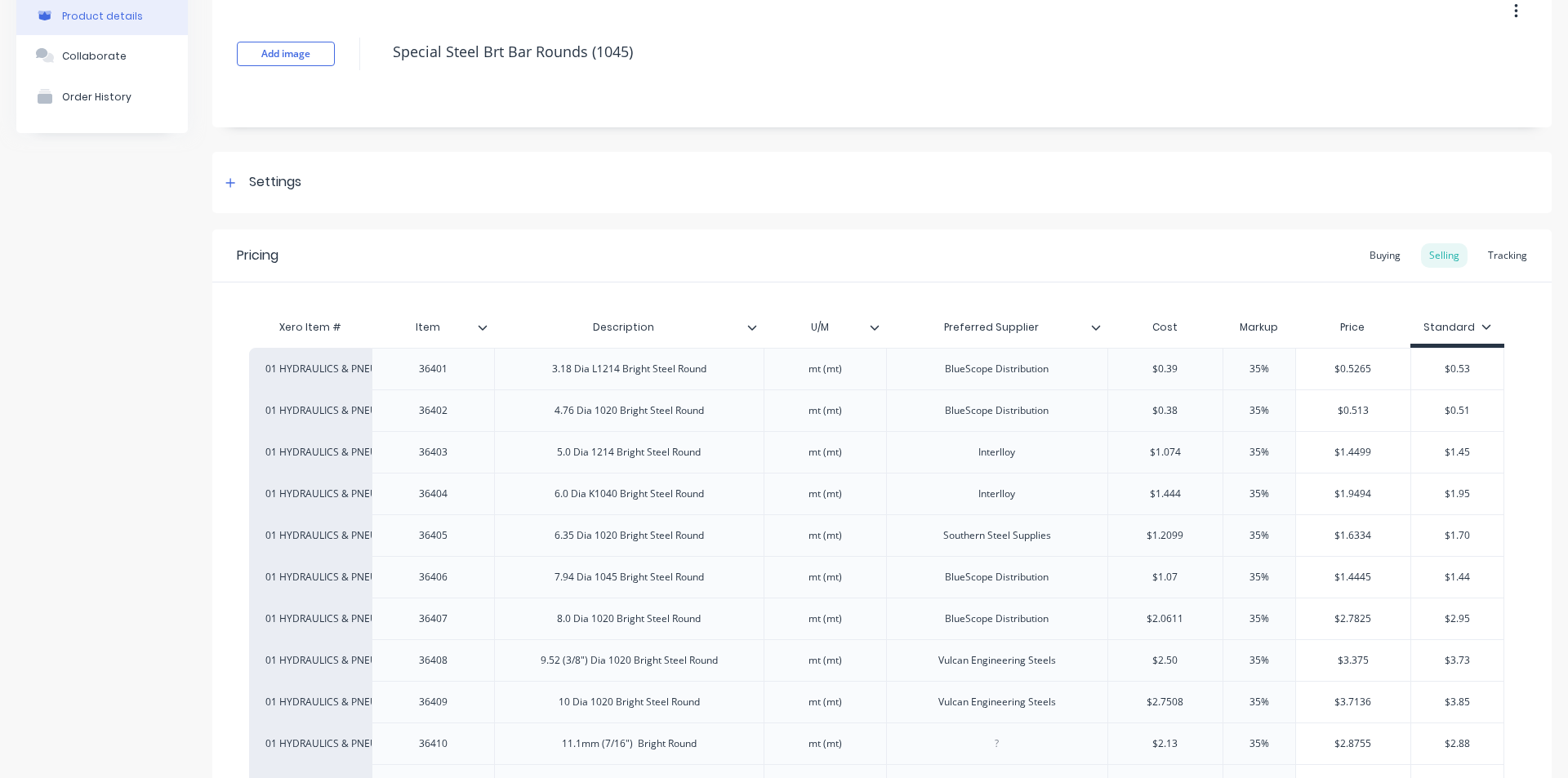
scroll to position [245, 0]
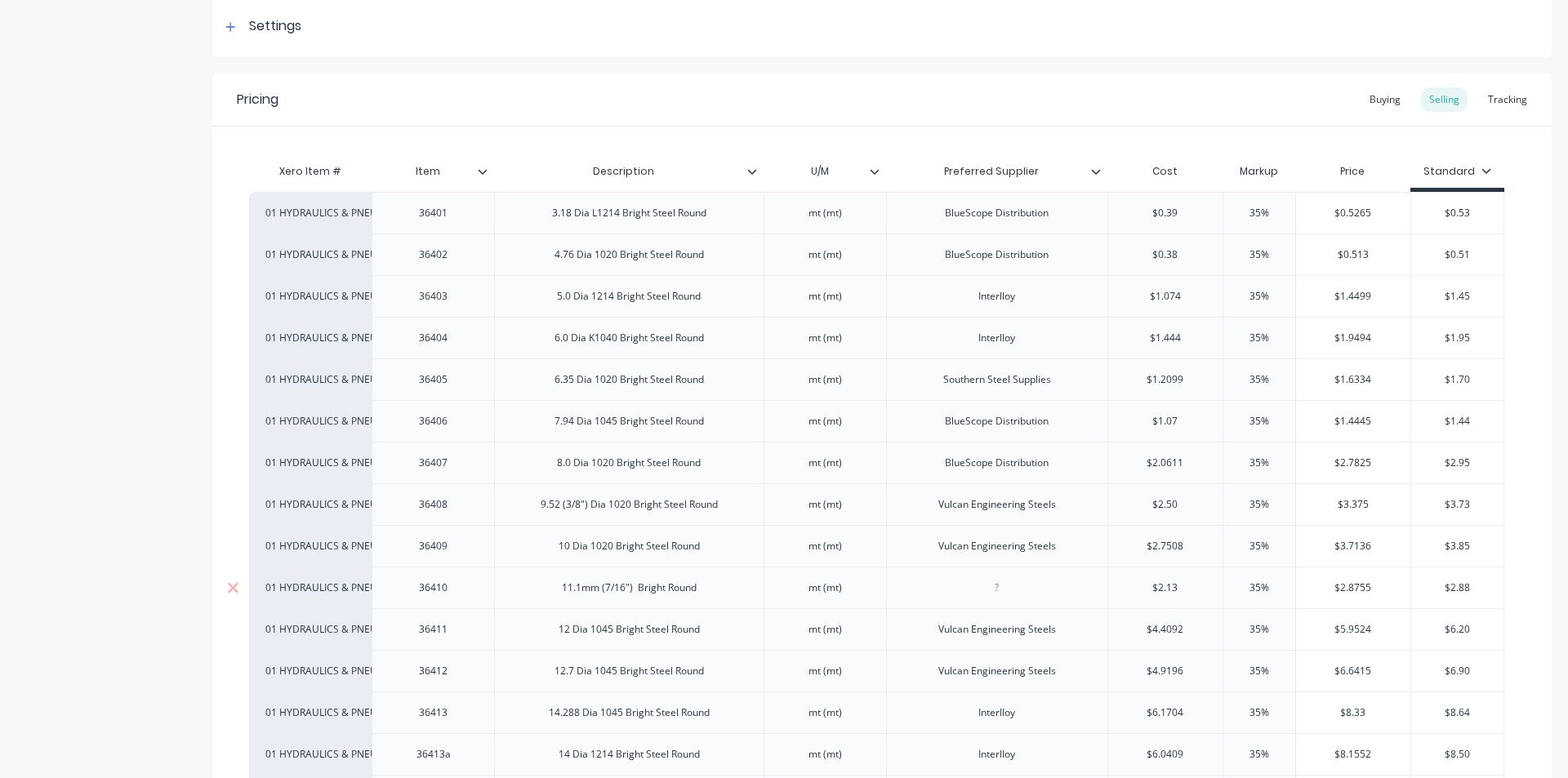
type textarea "x"
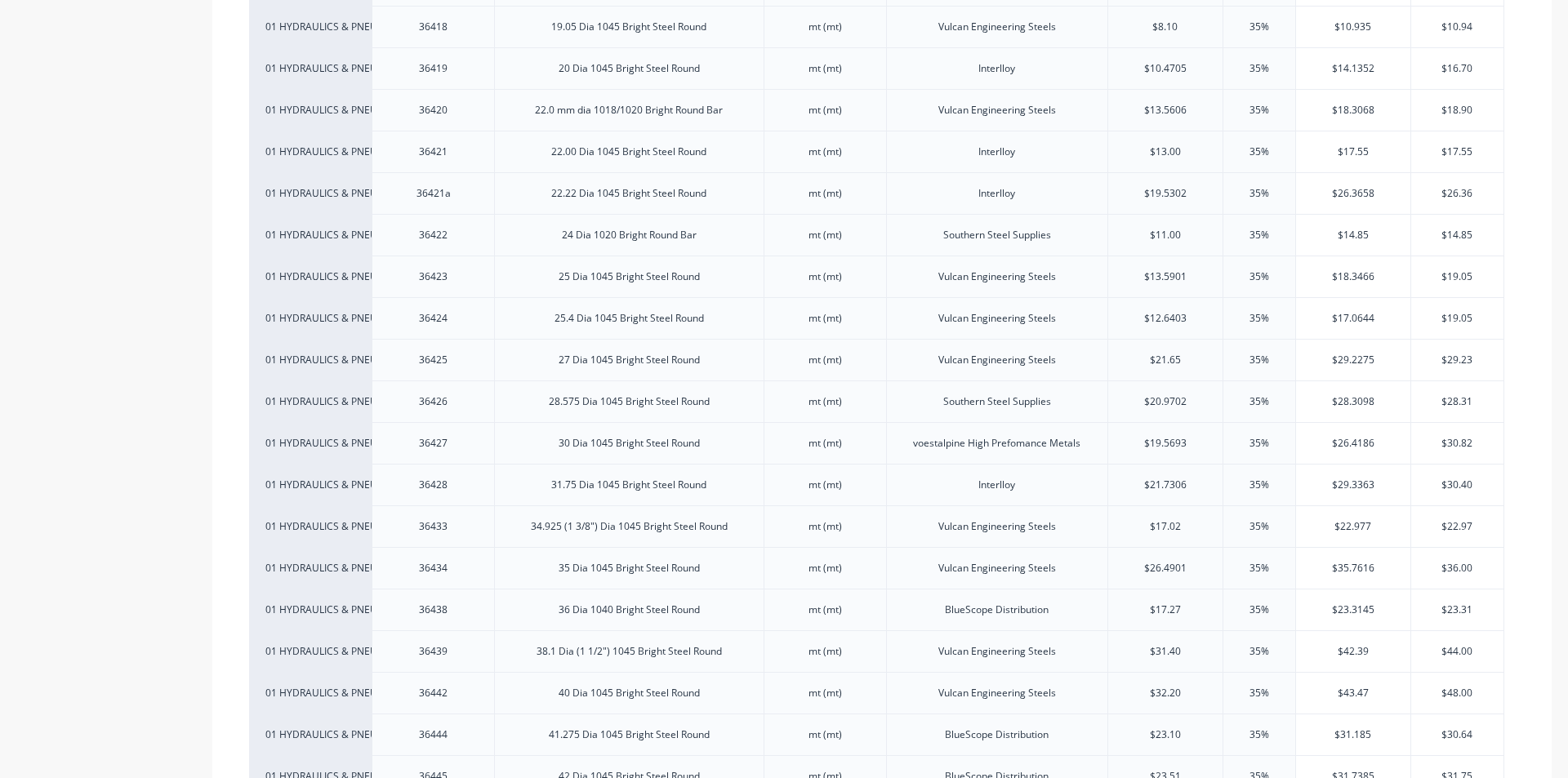
scroll to position [1225, 0]
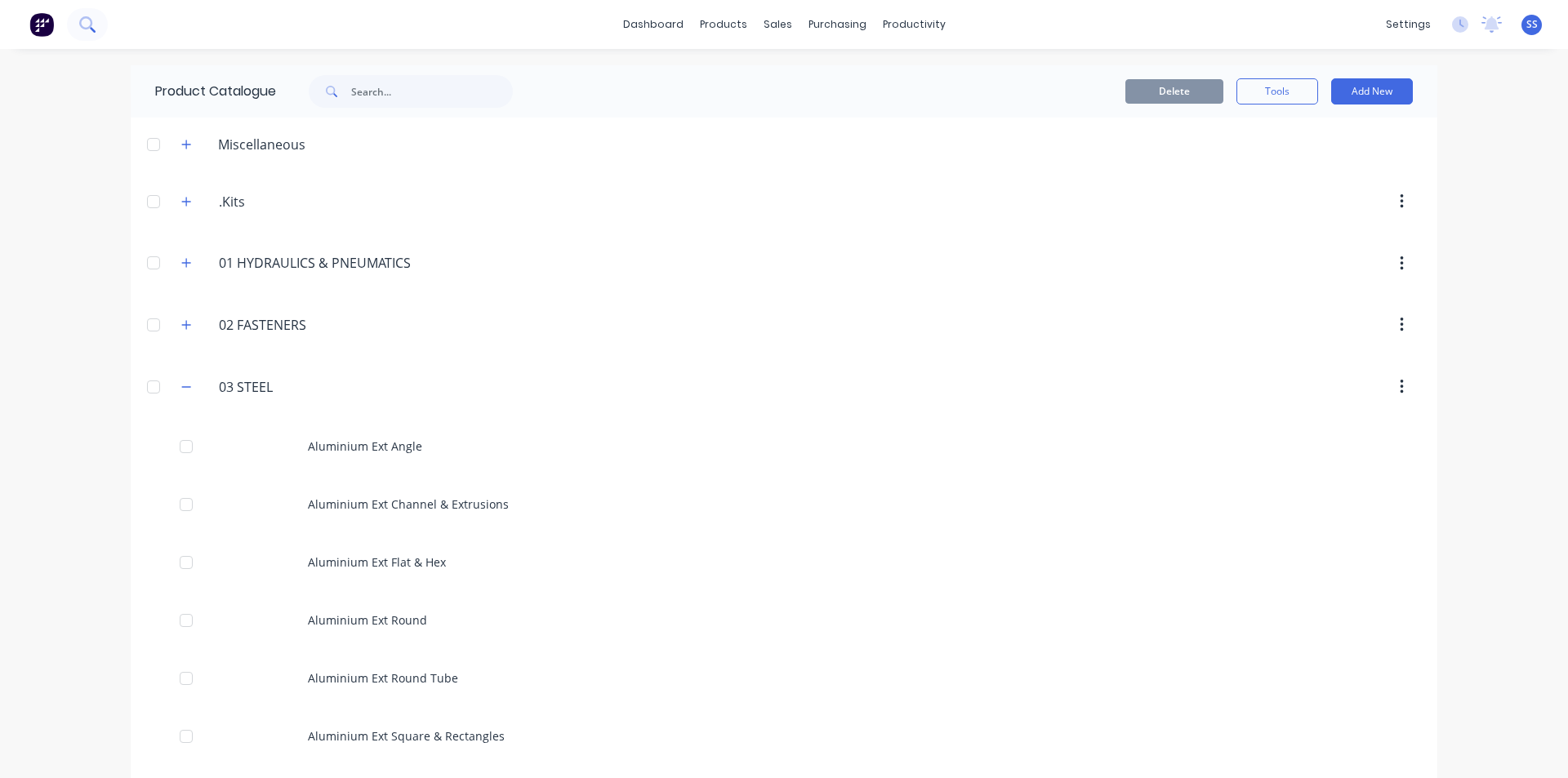
click at [75, 17] on button at bounding box center [88, 24] width 41 height 33
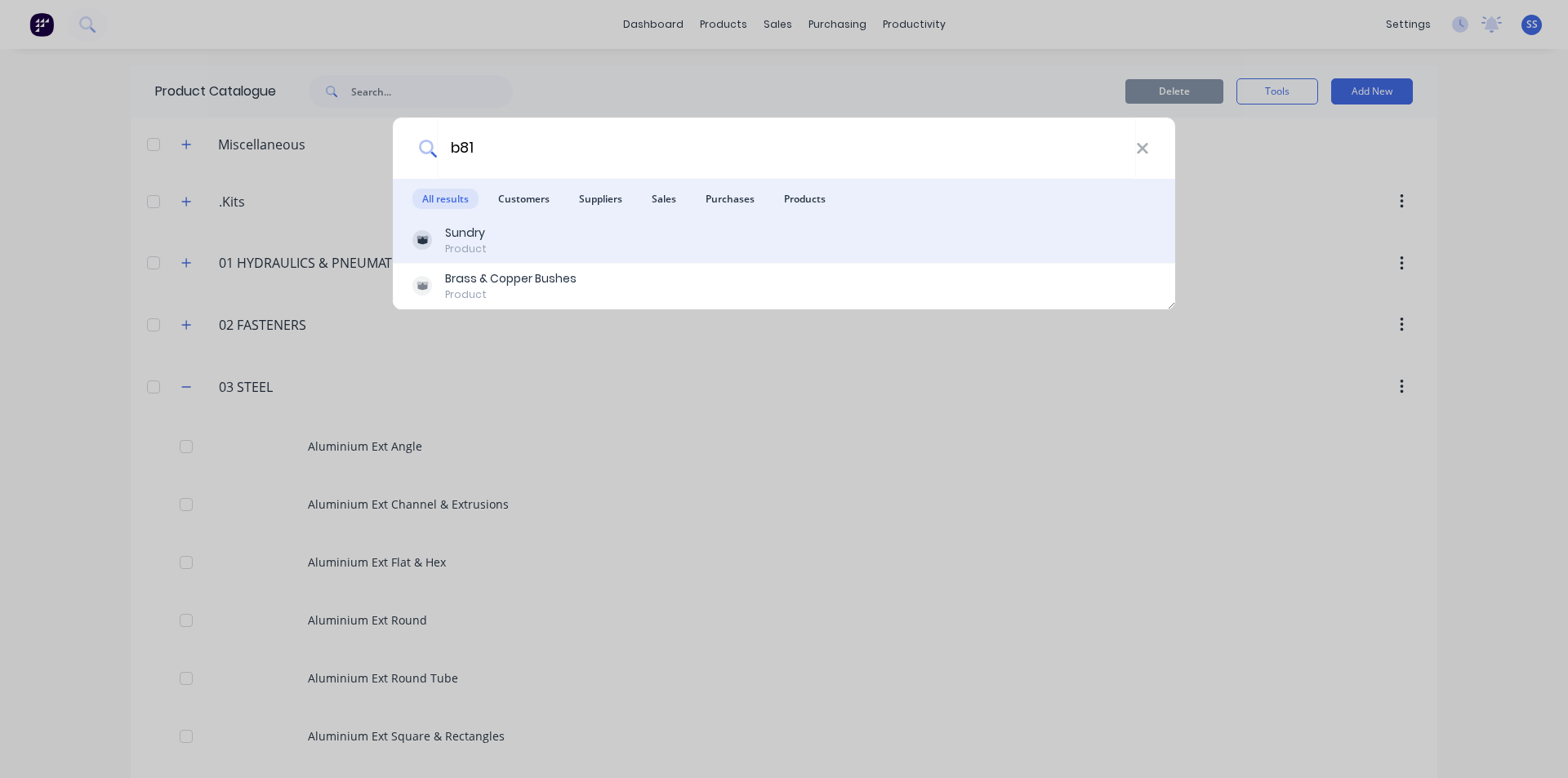
type input "b81"
click at [476, 245] on div "Product" at bounding box center [466, 248] width 42 height 15
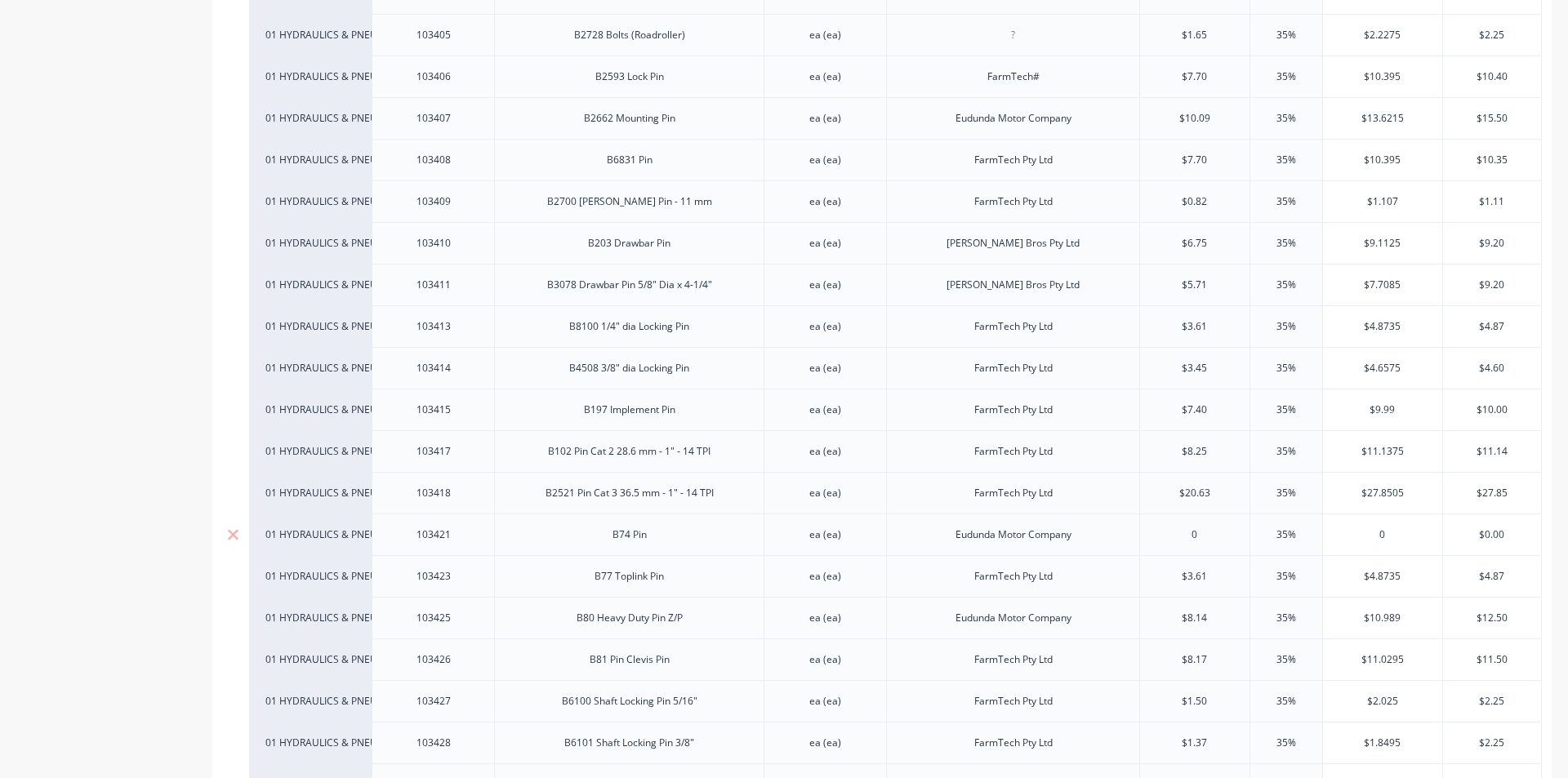
scroll to position [7265, 0]
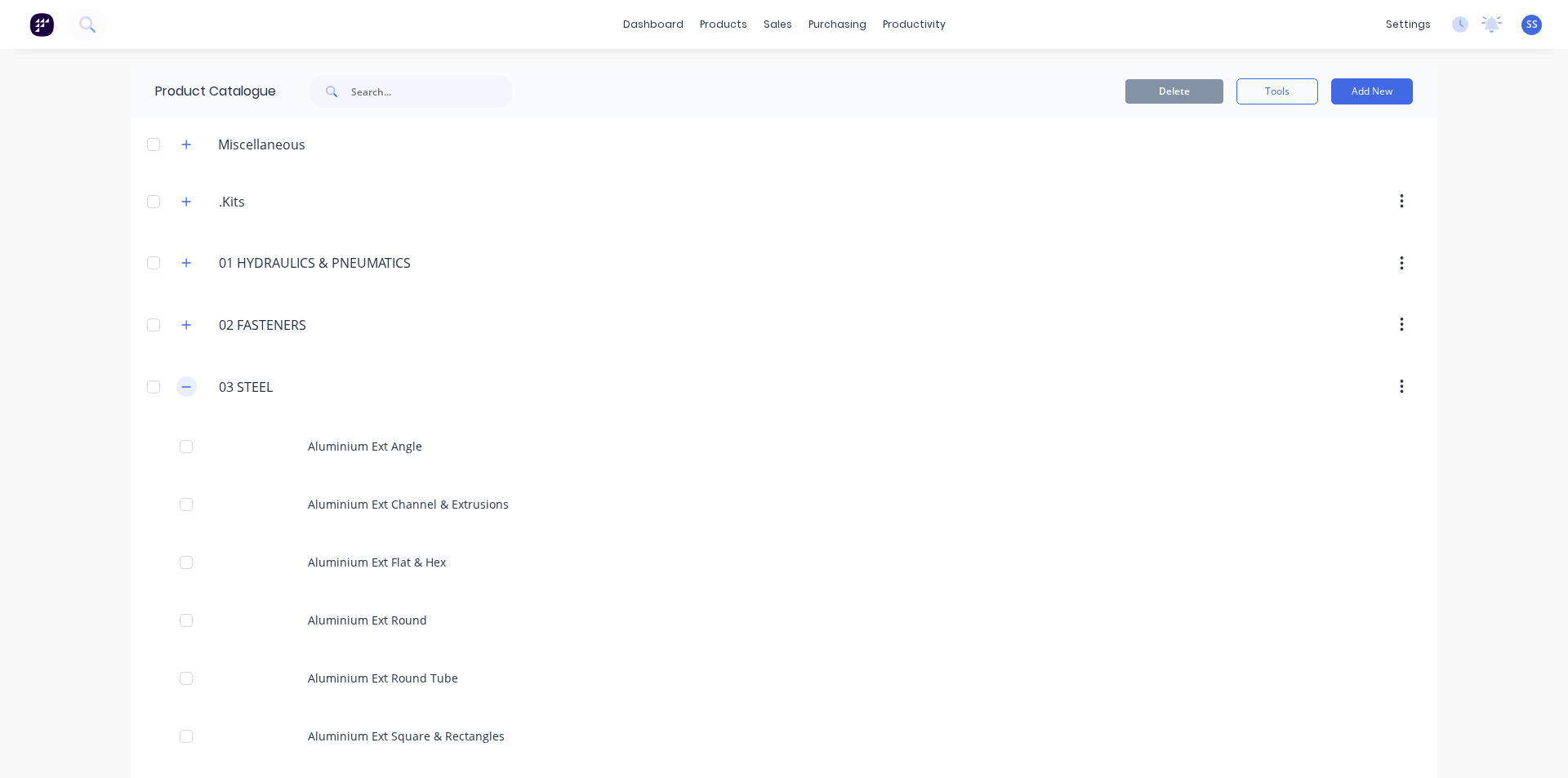
click at [181, 385] on icon "button" at bounding box center [186, 388] width 10 height 12
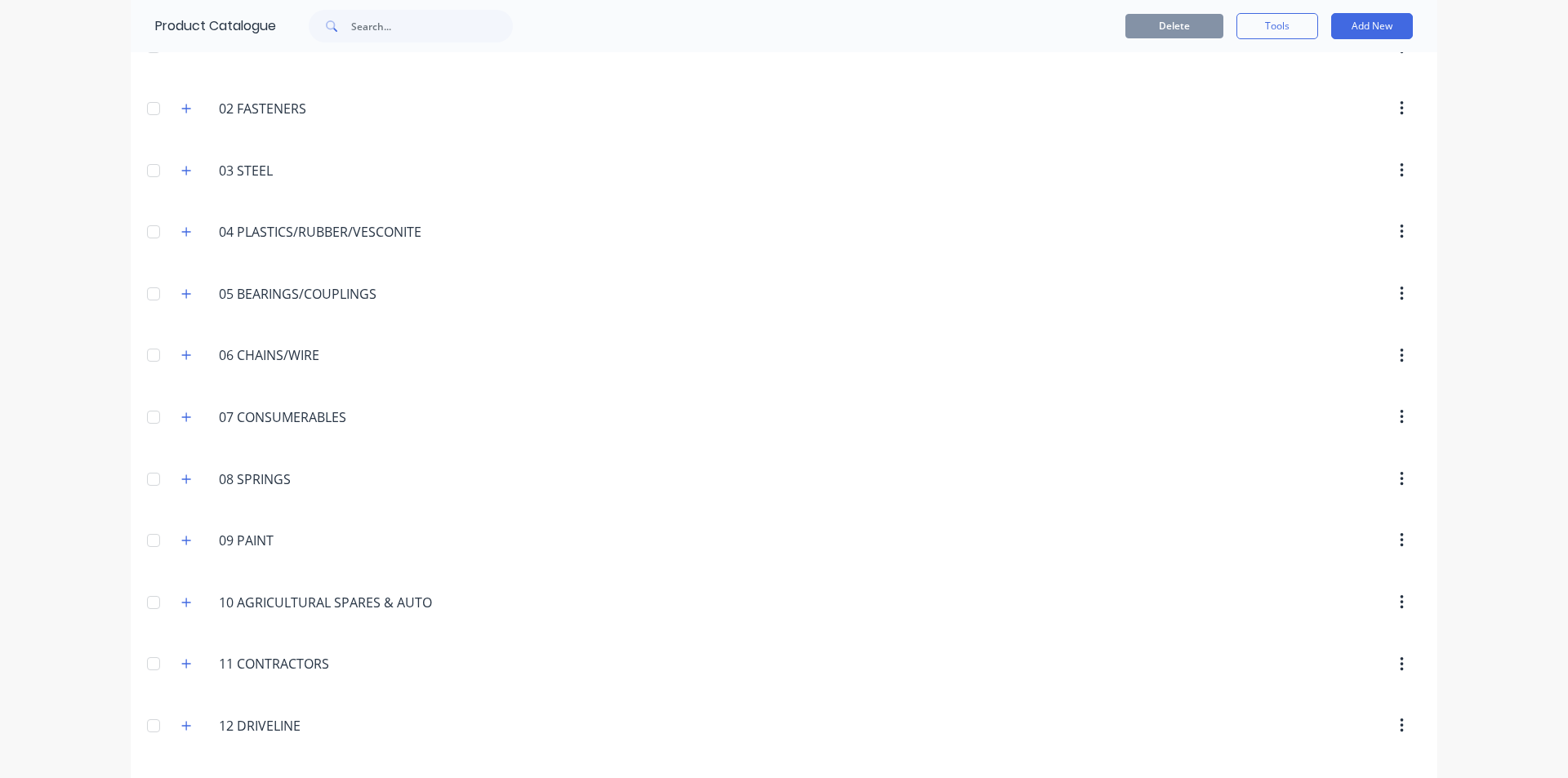
scroll to position [195, 0]
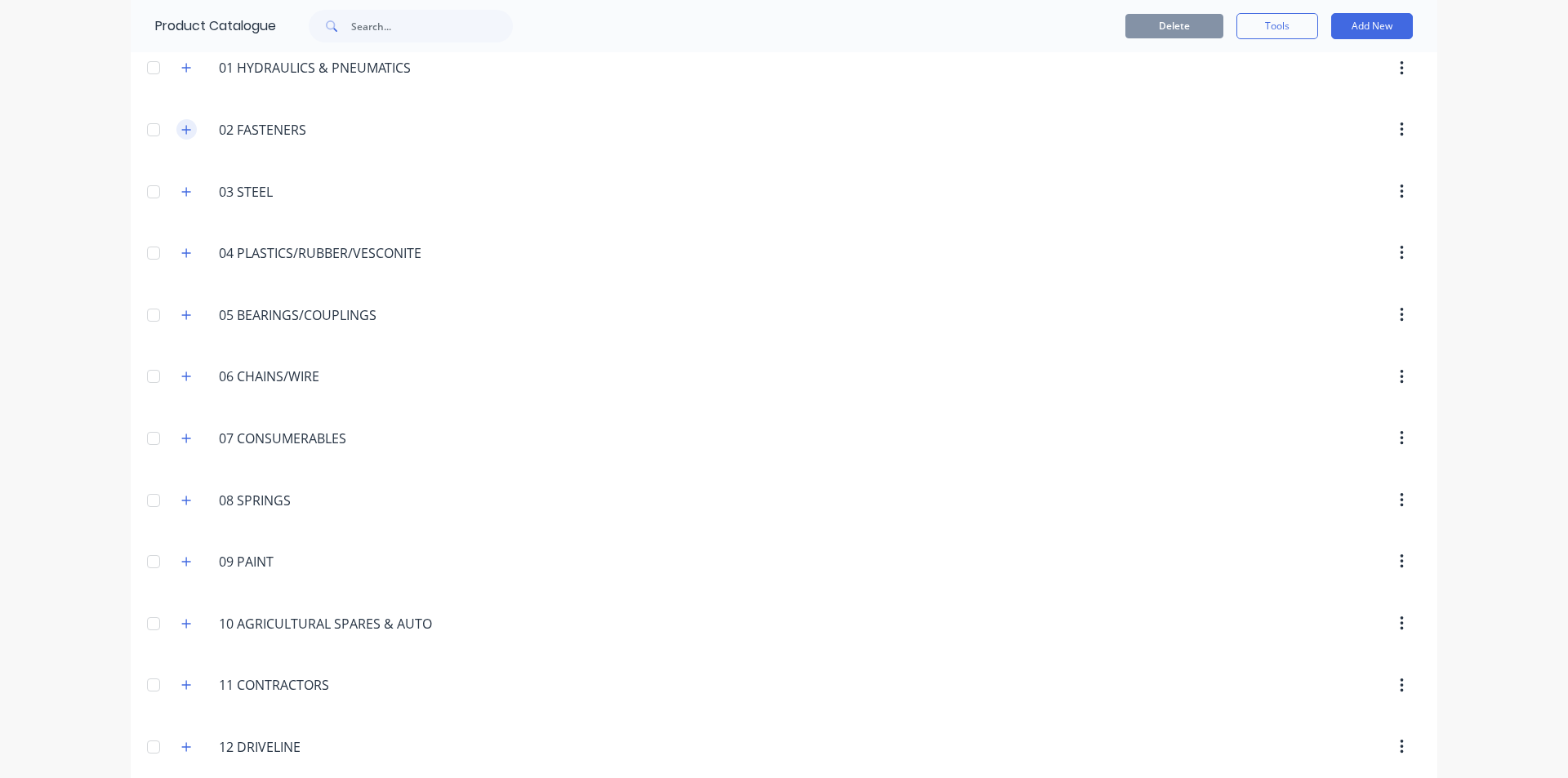
click at [176, 131] on button "button" at bounding box center [186, 129] width 20 height 20
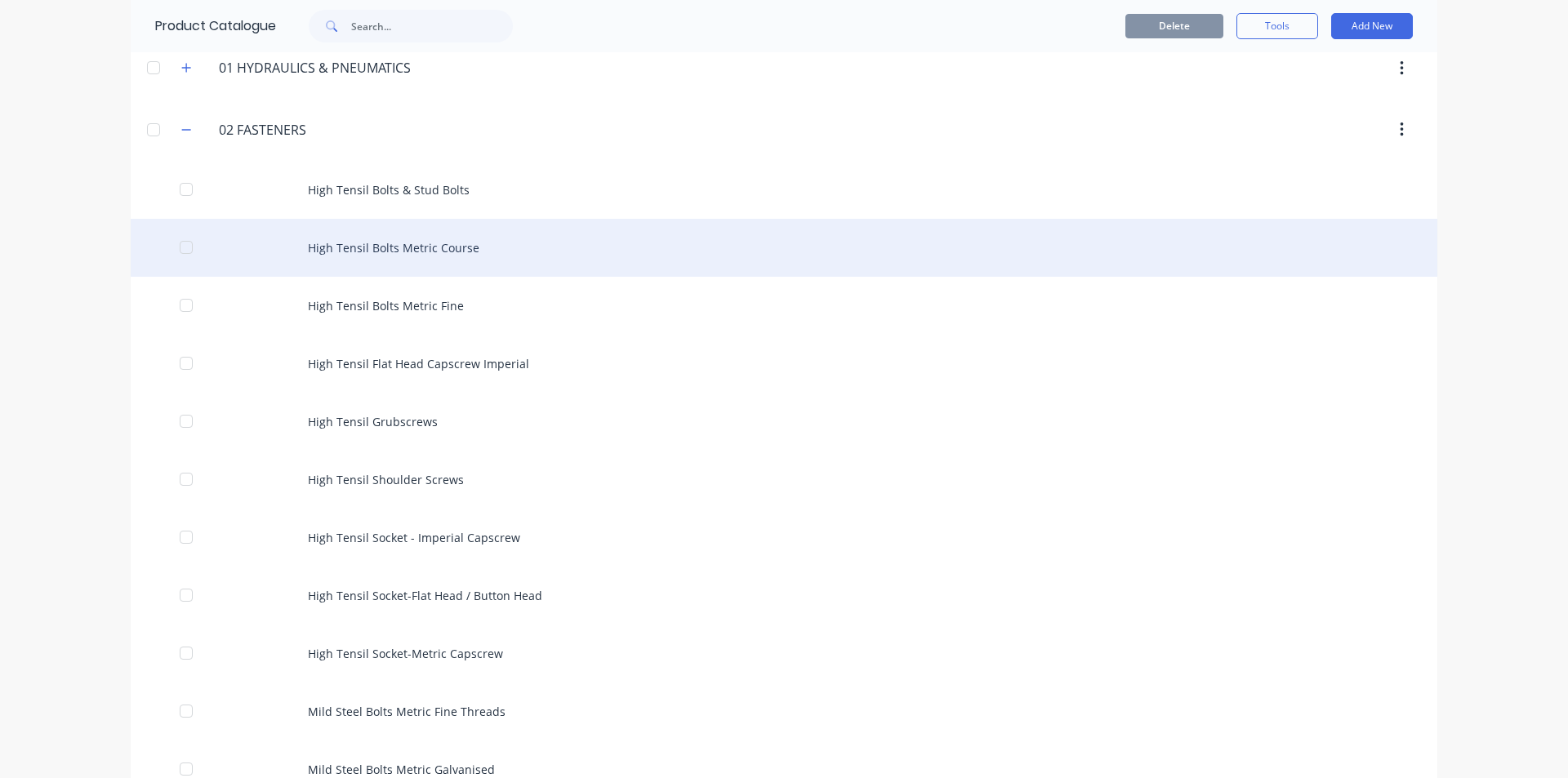
click at [410, 241] on div "High Tensil Bolts Metric Course" at bounding box center [783, 248] width 1306 height 58
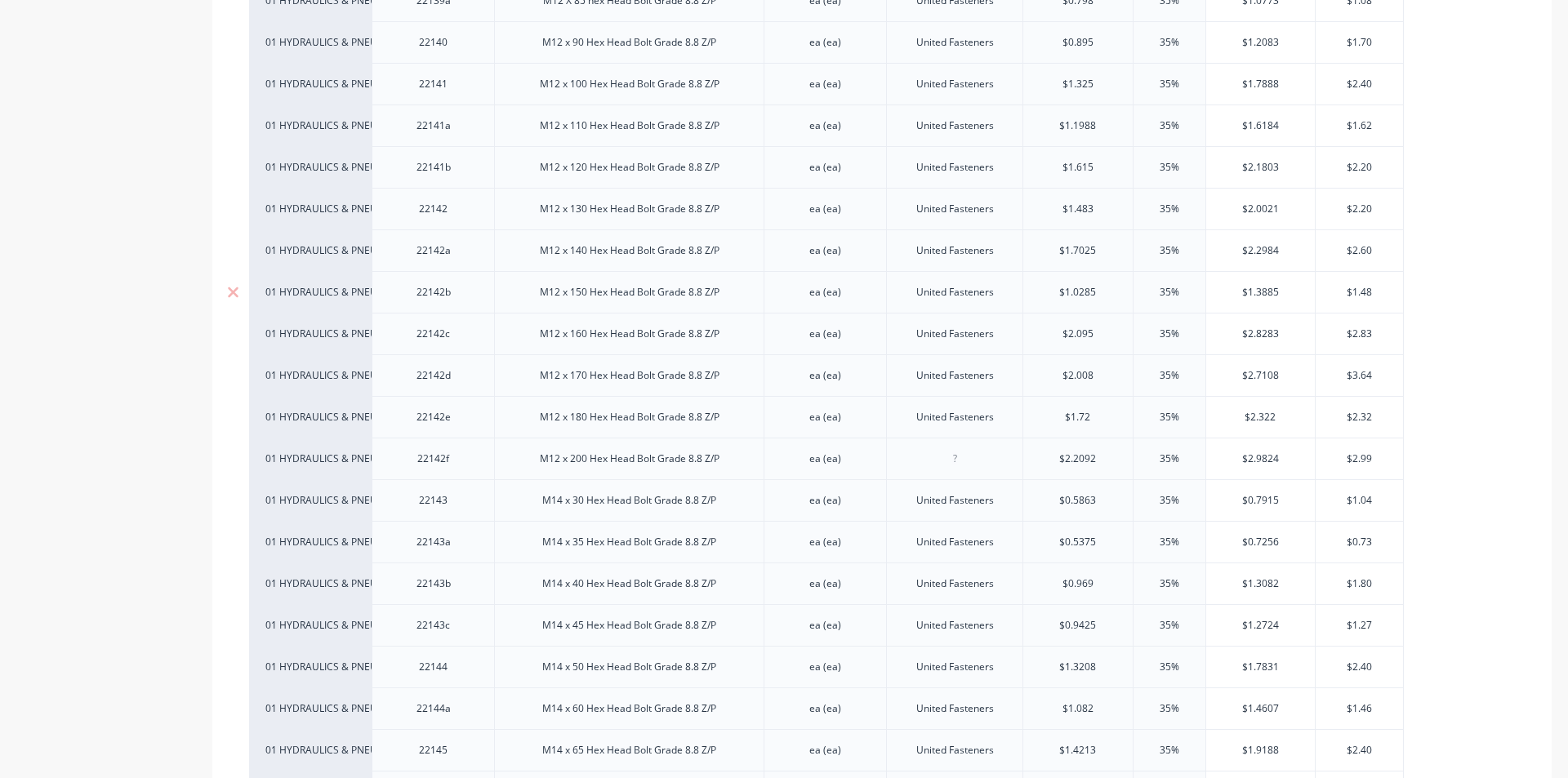
scroll to position [3755, 0]
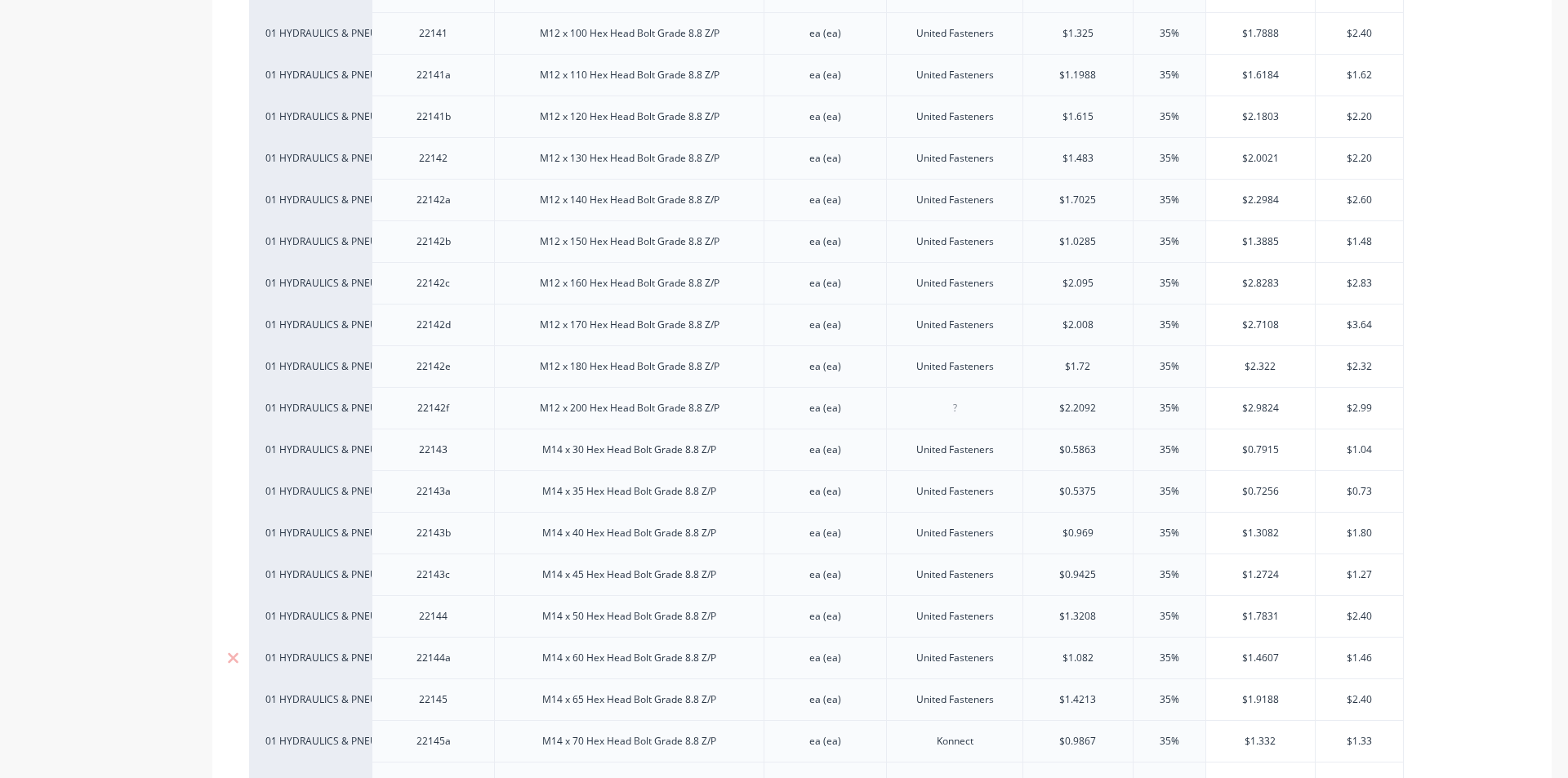
click at [583, 659] on div "M14 x 60 Hex Head Bolt Grade 8.8 Z/P" at bounding box center [628, 658] width 200 height 21
click at [585, 661] on div "M14 x 60 Hex Head Bolt Grade 8.8 Z/P" at bounding box center [628, 658] width 200 height 21
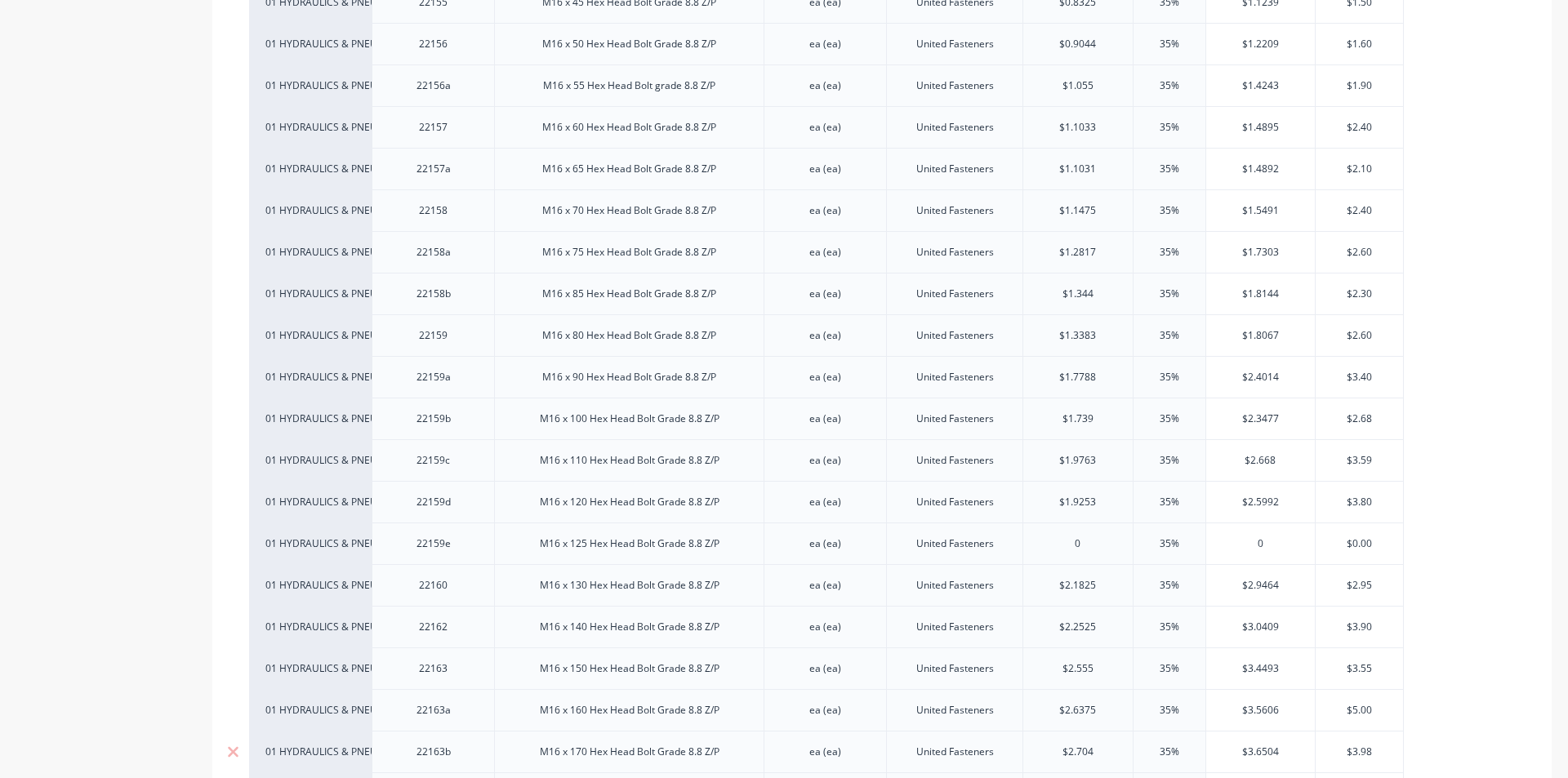
scroll to position [4816, 0]
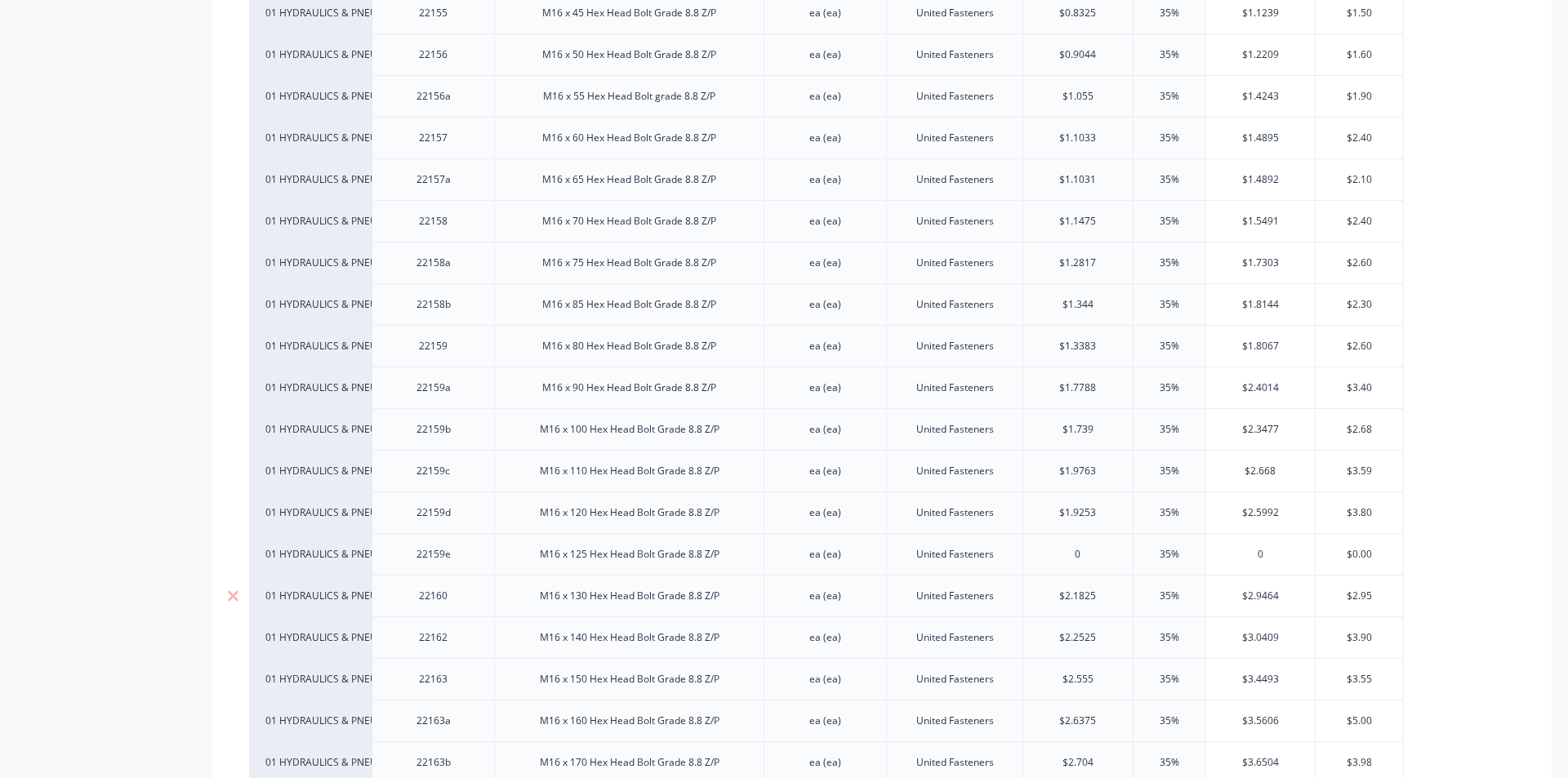
type textarea "x"
